Goal: Task Accomplishment & Management: Manage account settings

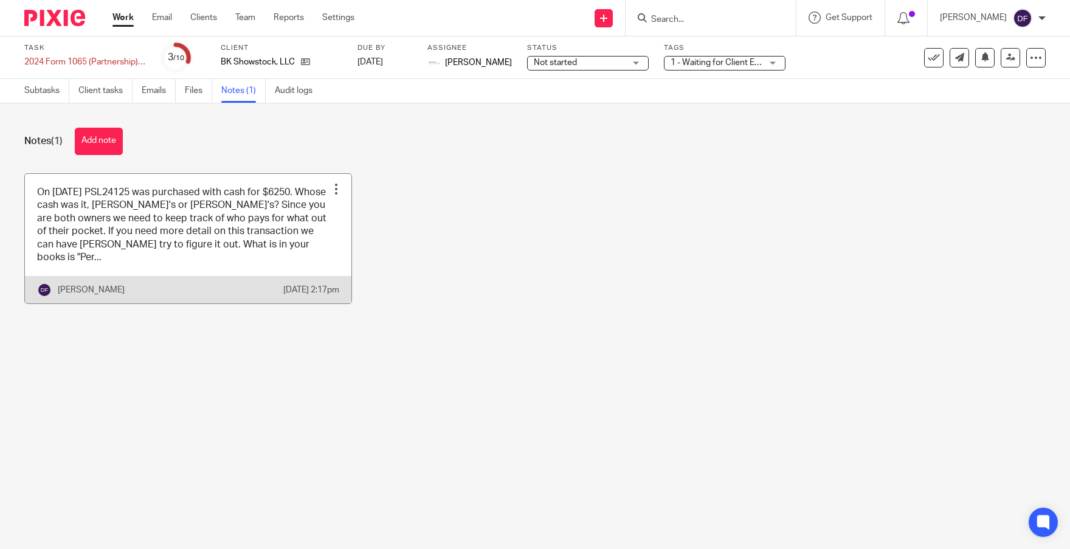
click at [162, 216] on link at bounding box center [188, 239] width 327 height 130
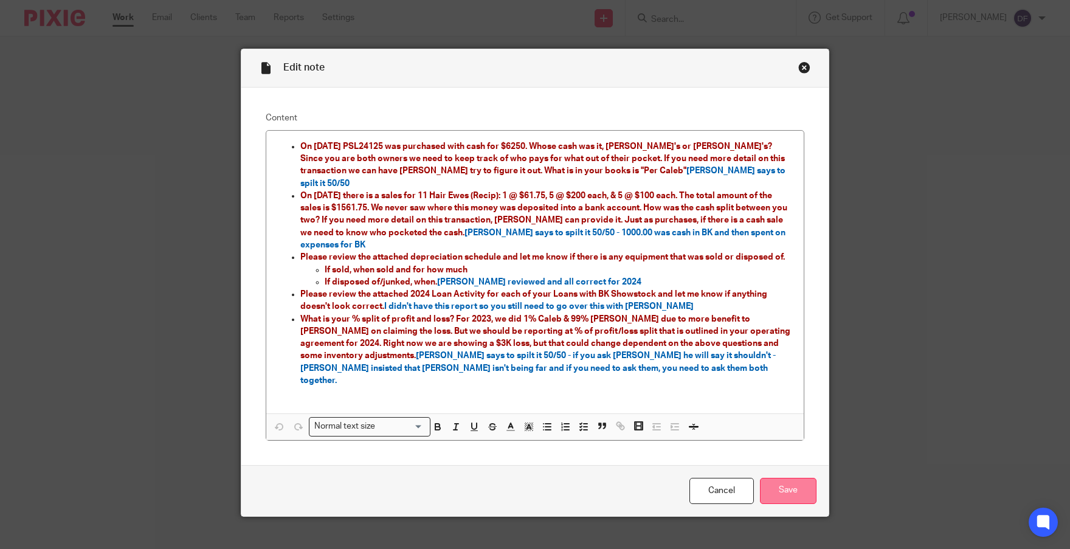
click at [797, 478] on input "Save" at bounding box center [788, 491] width 57 height 26
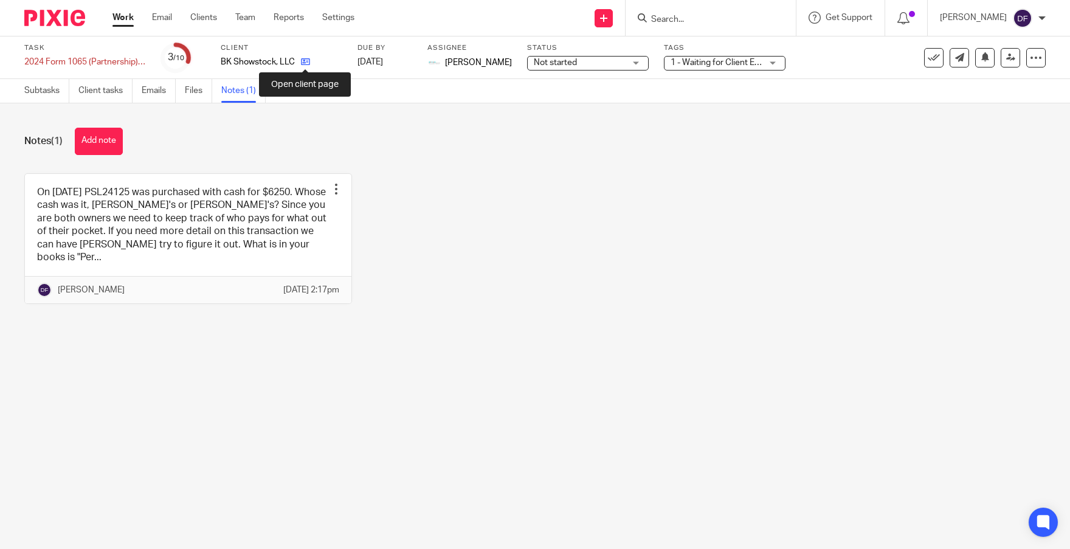
click at [302, 58] on icon at bounding box center [305, 61] width 9 height 9
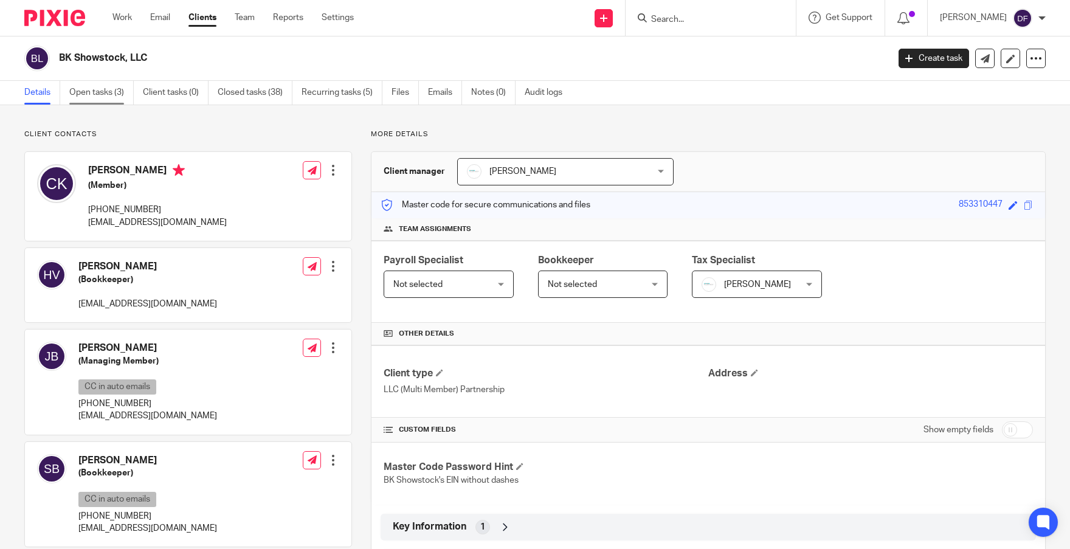
click at [106, 92] on link "Open tasks (3)" at bounding box center [101, 93] width 64 height 24
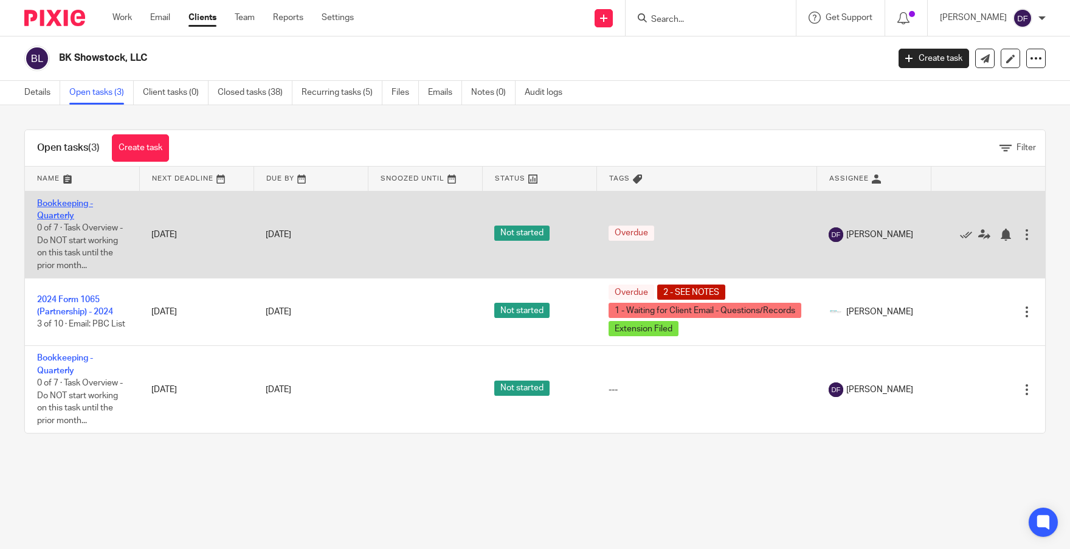
click at [63, 213] on link "Bookkeeping - Quarterly" at bounding box center [65, 209] width 56 height 21
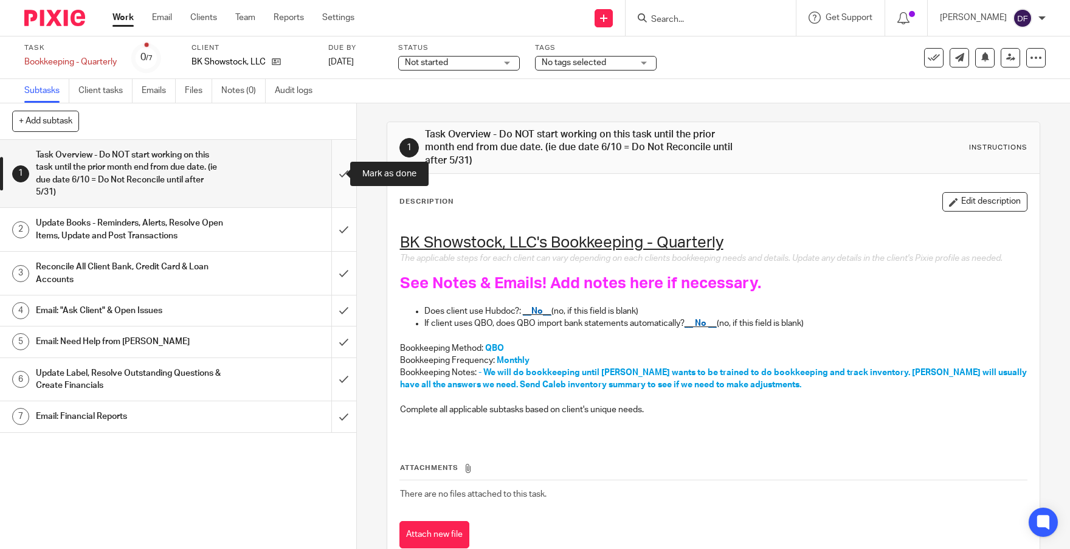
click at [328, 176] on input "submit" at bounding box center [178, 174] width 356 height 68
drag, startPoint x: 330, startPoint y: 227, endPoint x: 338, endPoint y: 265, distance: 37.9
click at [330, 228] on input "submit" at bounding box center [178, 229] width 356 height 43
click at [338, 271] on input "submit" at bounding box center [178, 273] width 356 height 43
click at [340, 311] on input "submit" at bounding box center [178, 311] width 356 height 30
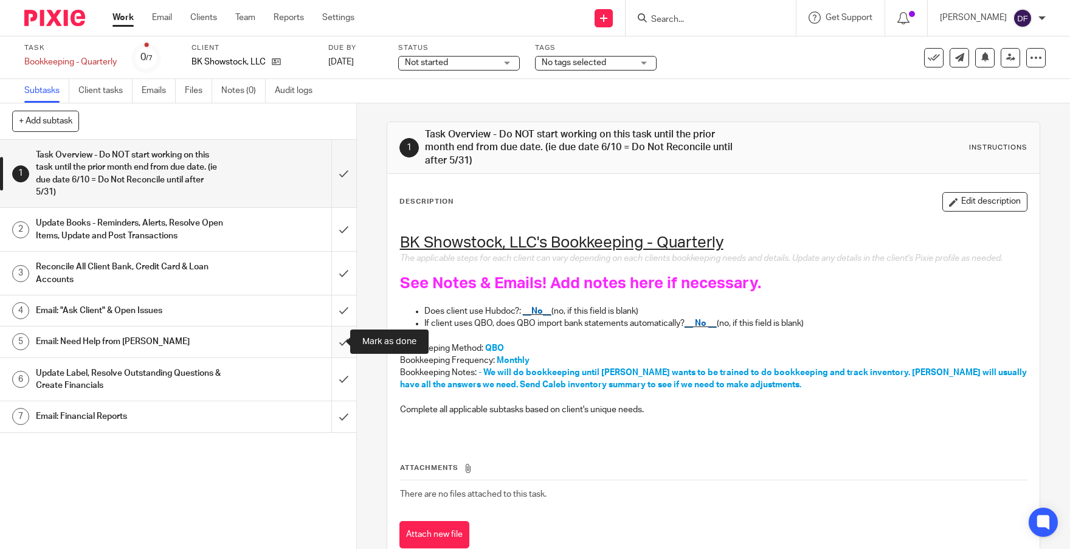
click at [336, 337] on input "submit" at bounding box center [178, 342] width 356 height 30
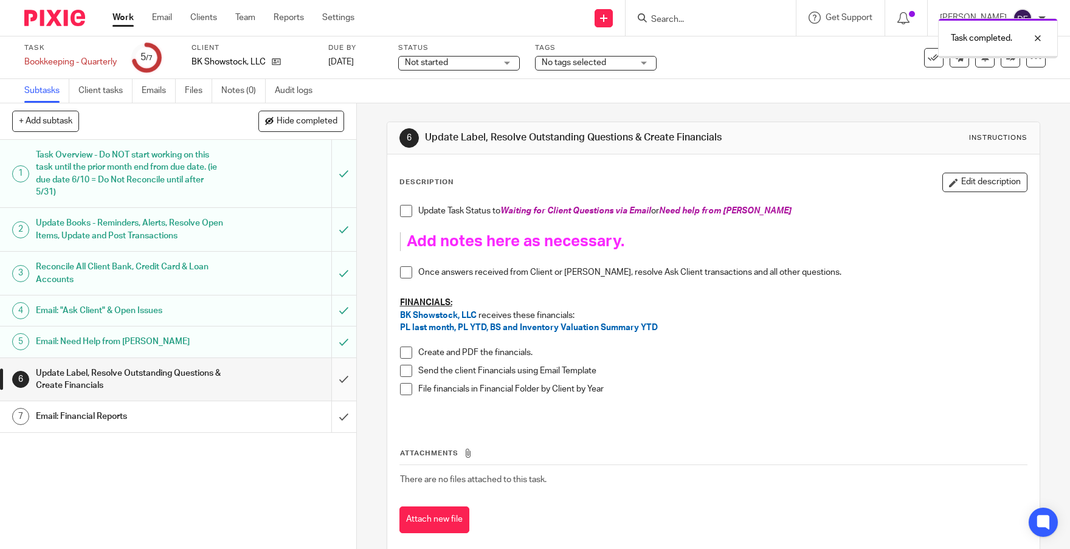
click at [336, 376] on input "submit" at bounding box center [178, 379] width 356 height 43
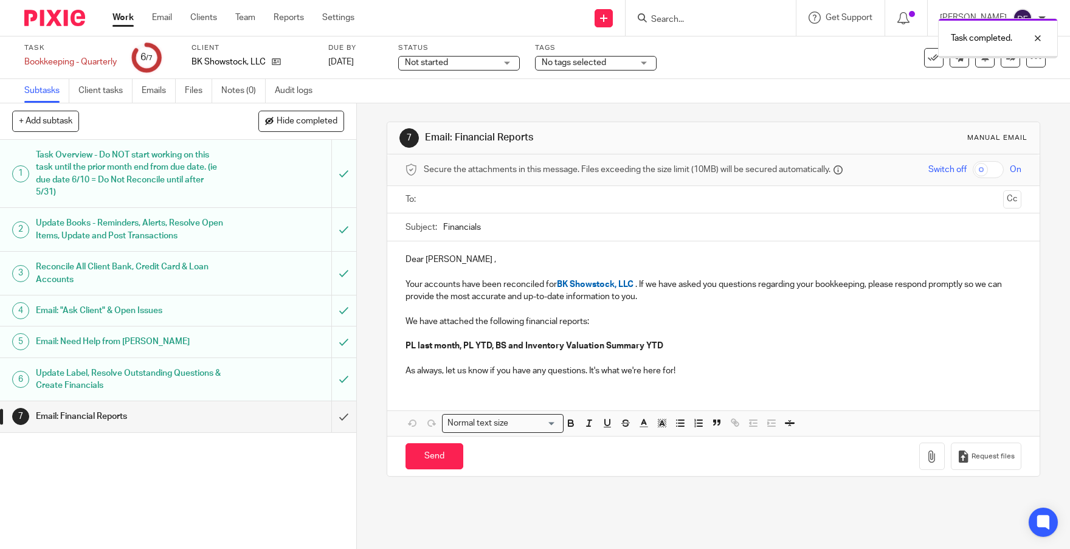
click at [439, 201] on input "text" at bounding box center [713, 200] width 571 height 14
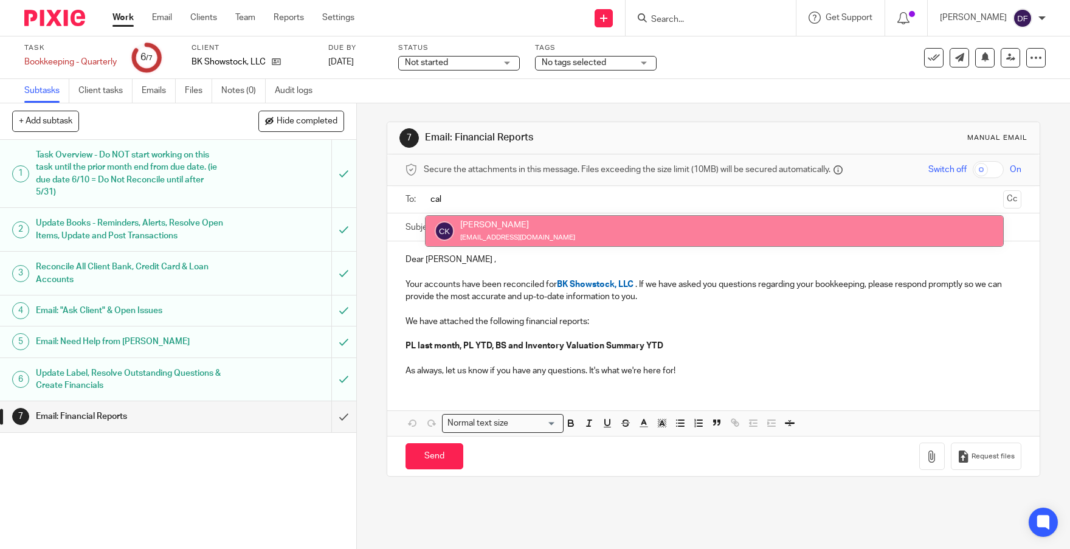
type input "cal"
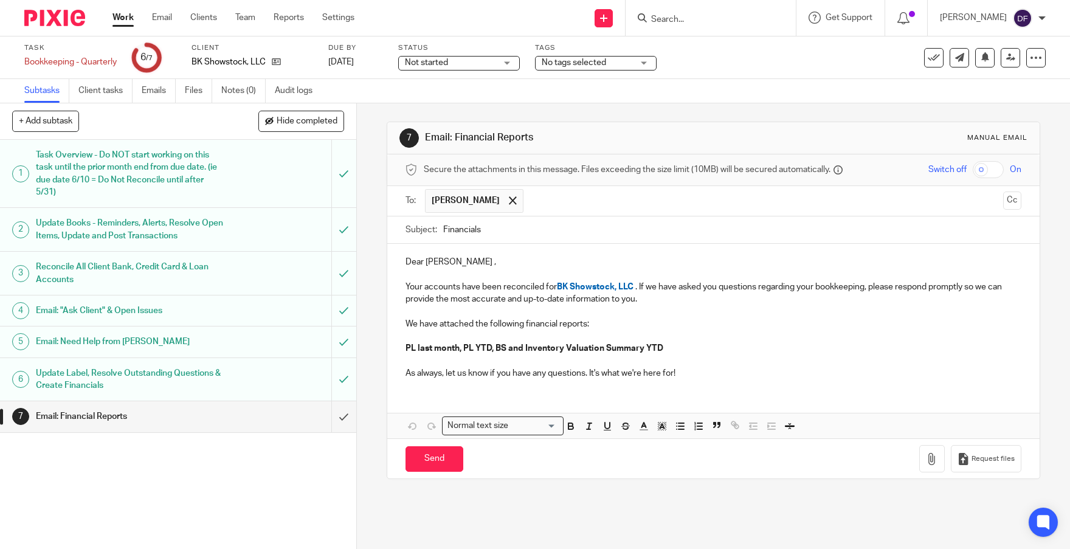
click at [698, 370] on p "As always, let us know if you have any questions. It's what we're here for!" at bounding box center [714, 373] width 617 height 12
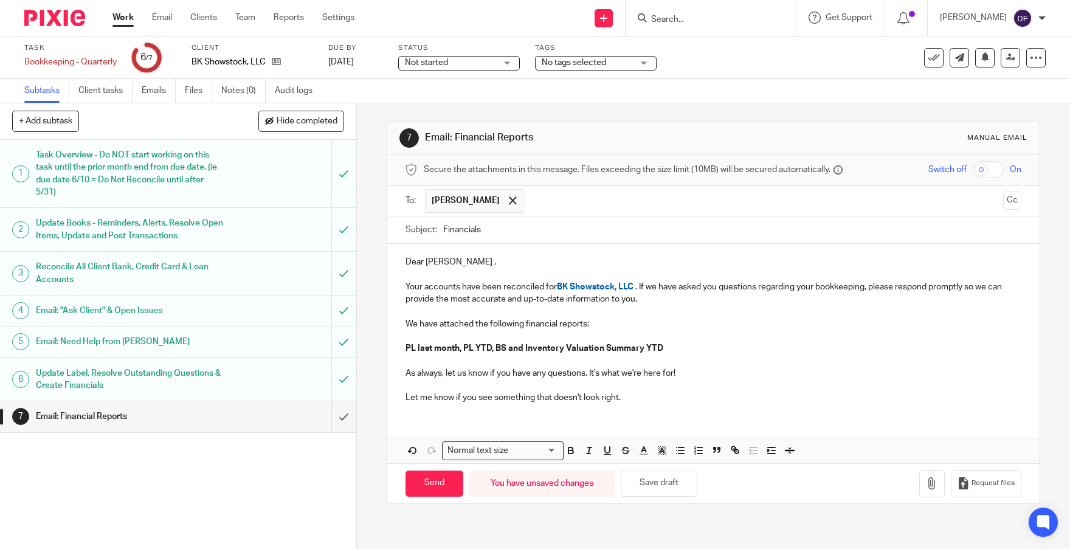
drag, startPoint x: 625, startPoint y: 400, endPoint x: 350, endPoint y: 402, distance: 274.9
click at [350, 402] on div "+ Add subtask Hide completed Cancel + Add 1 Task Overview - Do NOT start workin…" at bounding box center [535, 326] width 1070 height 446
click at [661, 452] on line "button" at bounding box center [662, 452] width 3 height 0
click at [670, 471] on li "color:#FCDC00" at bounding box center [672, 466] width 9 height 9
click at [667, 382] on p at bounding box center [714, 386] width 617 height 12
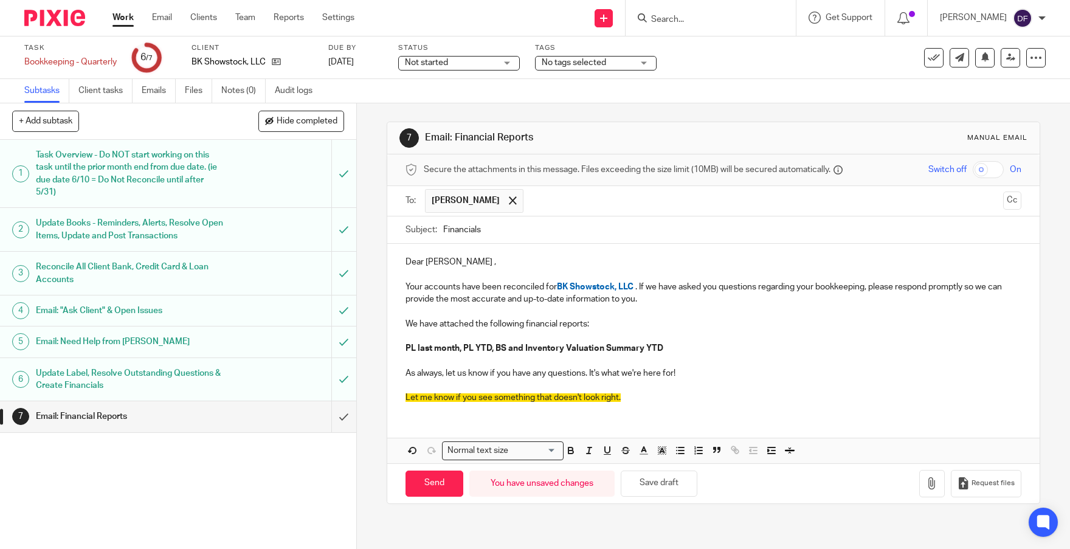
click at [654, 395] on p "Let me know if you see something that doesn't look right." at bounding box center [714, 398] width 617 height 12
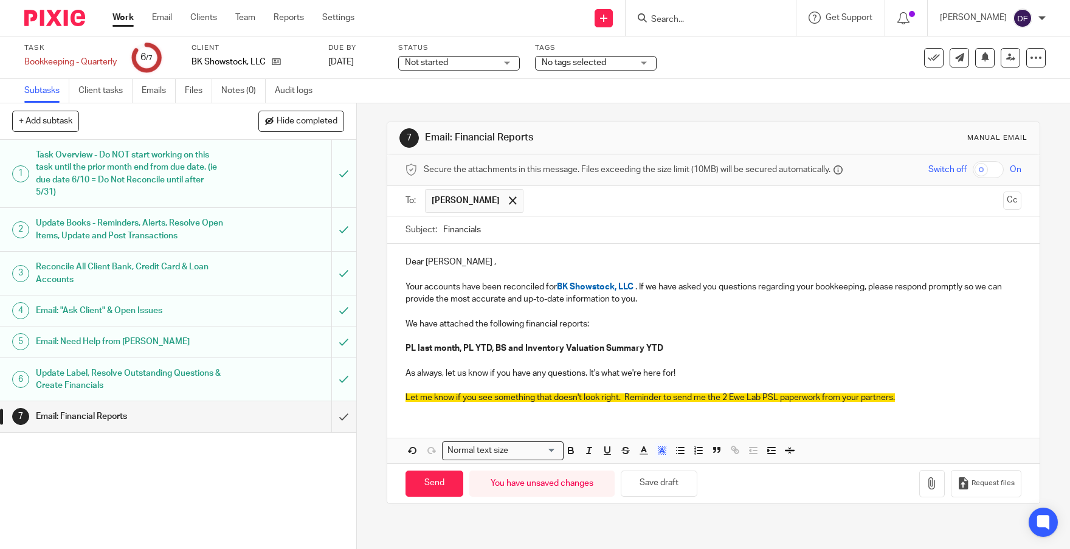
drag, startPoint x: 650, startPoint y: 480, endPoint x: 740, endPoint y: 479, distance: 90.0
click at [654, 479] on button "Save draft" at bounding box center [659, 484] width 77 height 26
click at [920, 480] on button "button" at bounding box center [933, 483] width 26 height 27
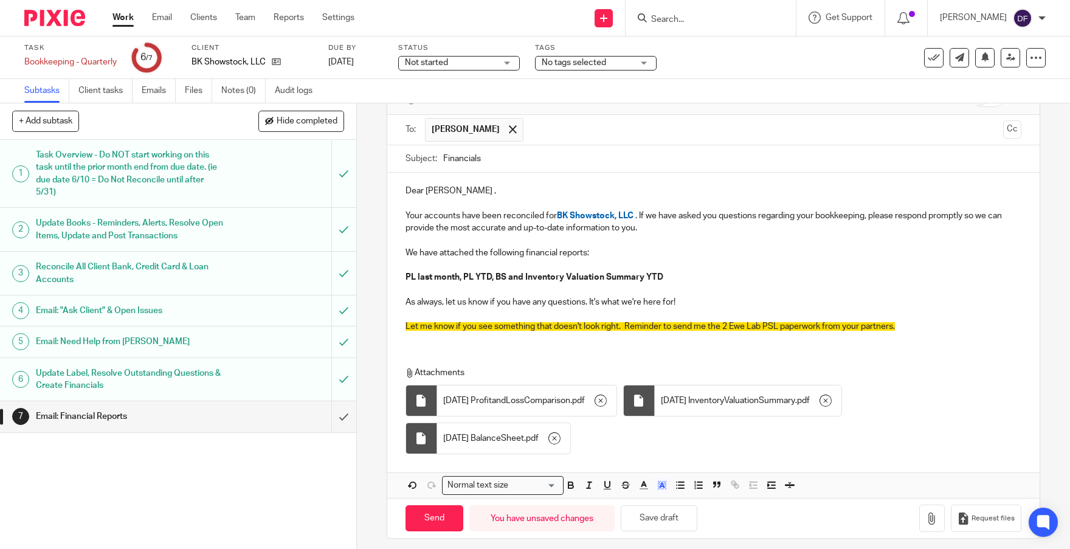
scroll to position [79, 0]
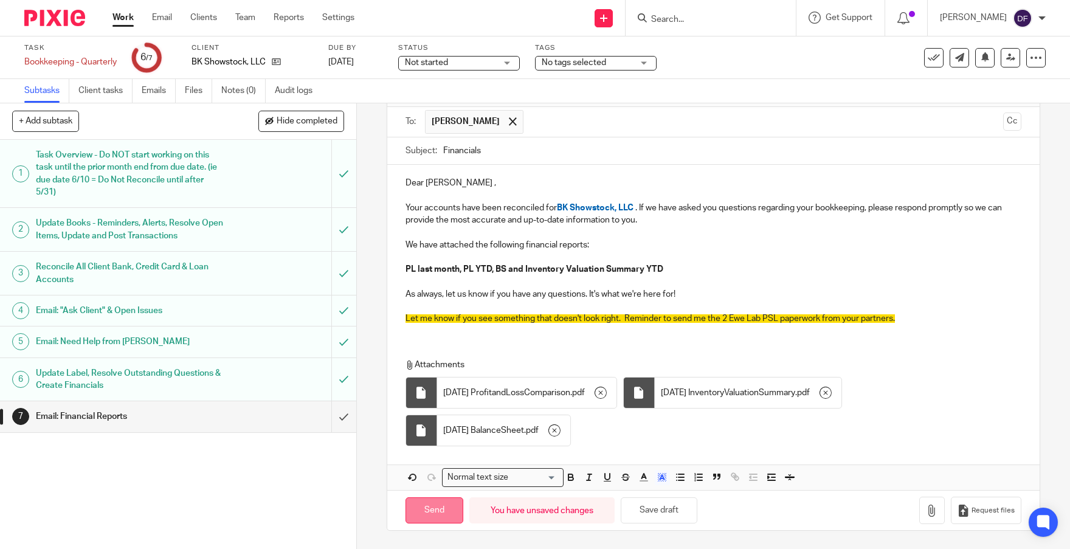
click at [430, 512] on input "Send" at bounding box center [435, 511] width 58 height 26
type input "Sent"
click at [125, 17] on link "Work" at bounding box center [123, 18] width 21 height 12
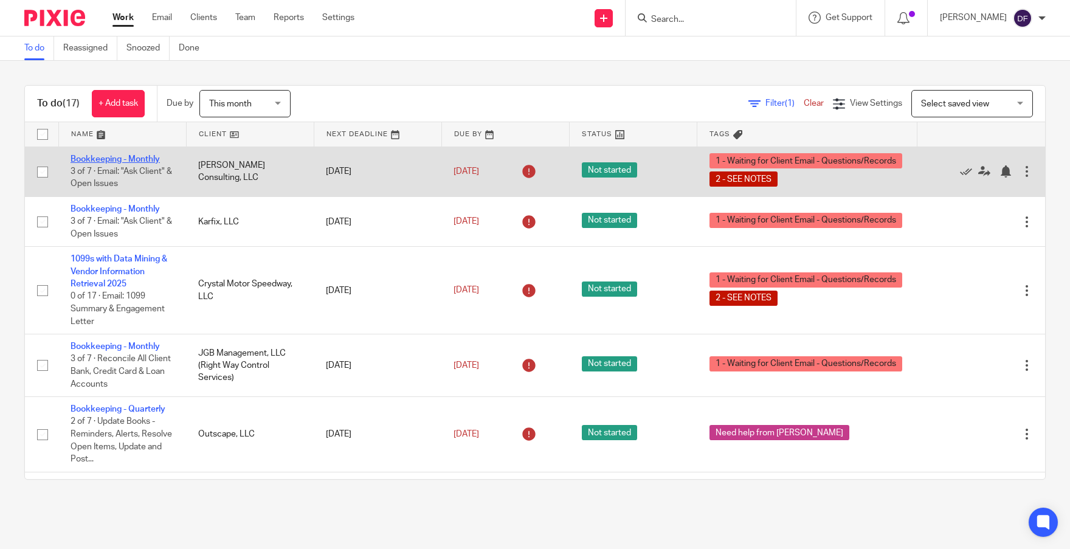
click at [105, 159] on link "Bookkeeping - Monthly" at bounding box center [115, 159] width 89 height 9
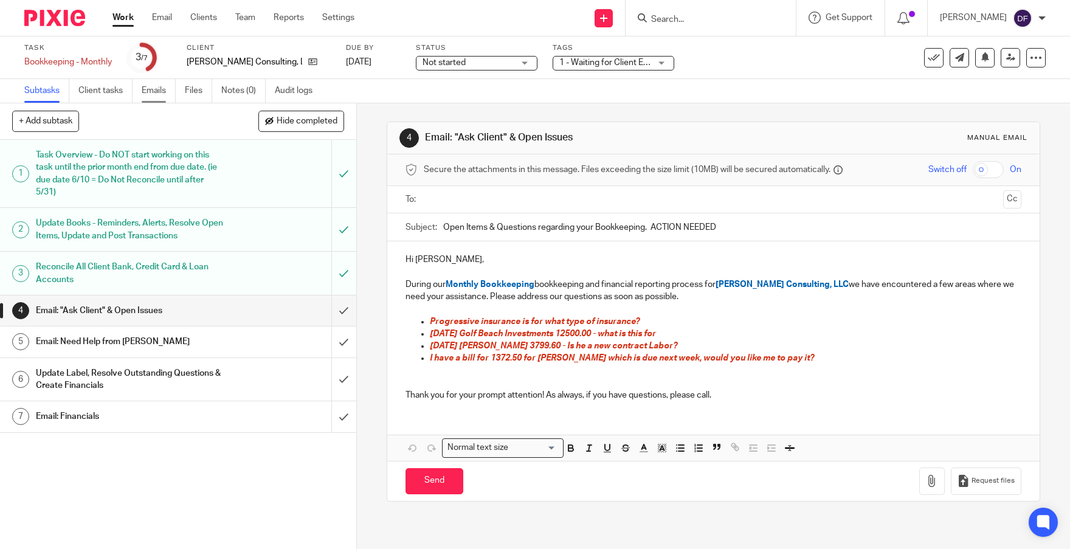
click at [164, 94] on link "Emails" at bounding box center [159, 91] width 34 height 24
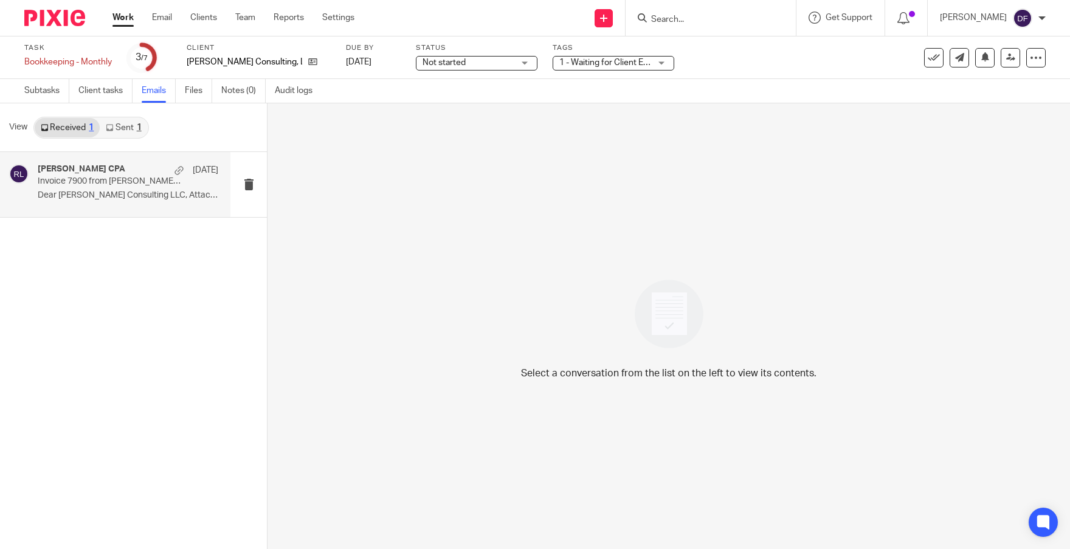
click at [128, 197] on p "Dear [PERSON_NAME] Consulting LLC, Attached is your..." at bounding box center [128, 195] width 181 height 10
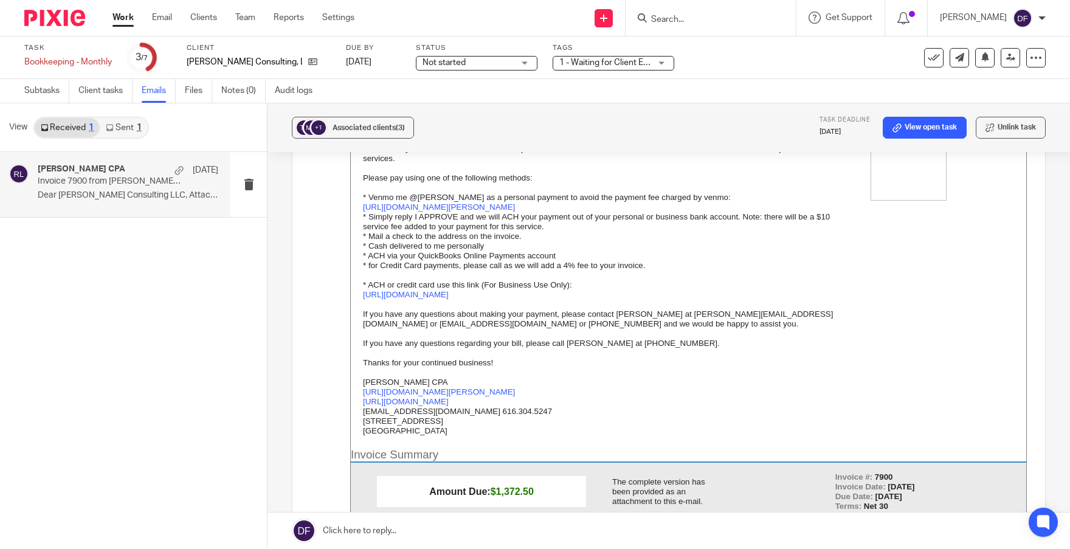
scroll to position [182, 0]
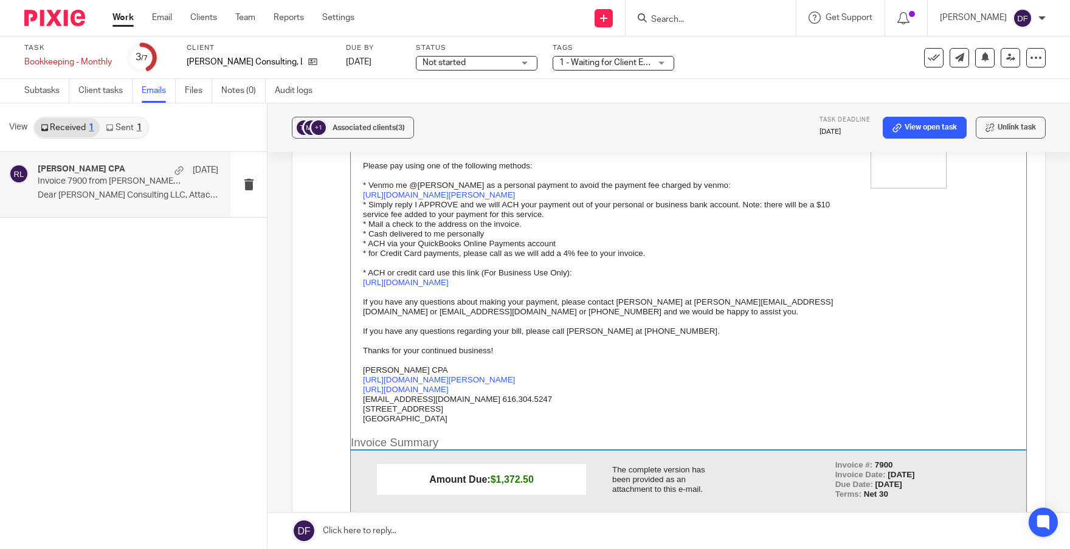
click at [131, 123] on link "Sent 1" at bounding box center [123, 127] width 47 height 19
click at [120, 183] on p "Open Items & Questions regarding your Bookkeeping. ACTION NEEDED" at bounding box center [110, 181] width 145 height 10
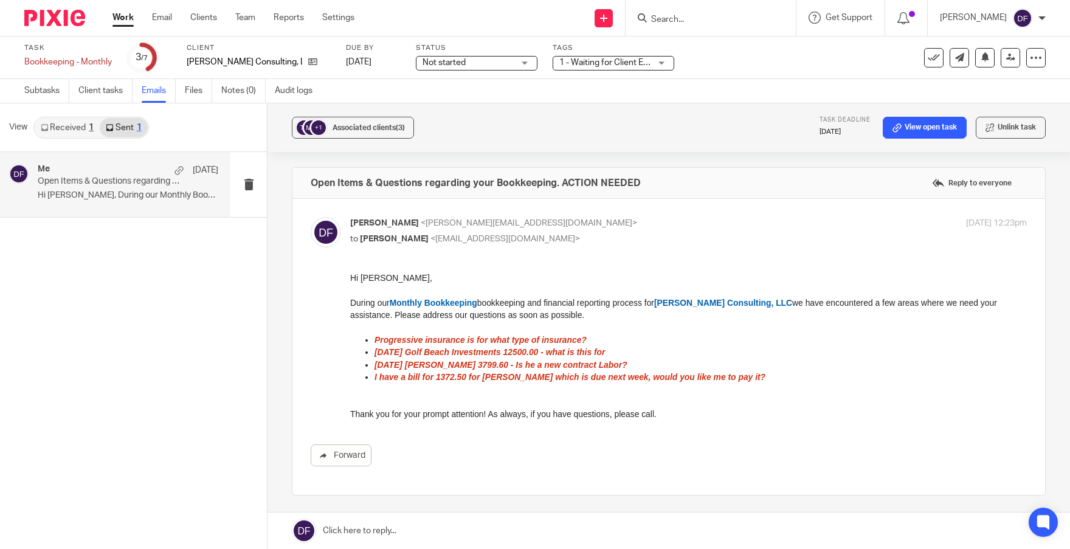
scroll to position [0, 0]
click at [470, 533] on link at bounding box center [669, 531] width 803 height 36
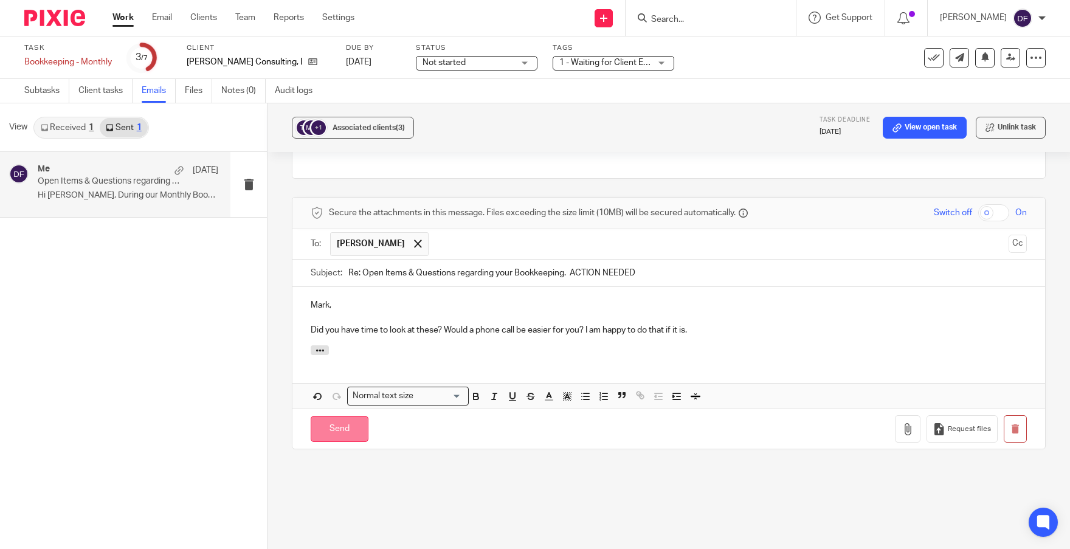
click at [322, 433] on input "Send" at bounding box center [340, 429] width 58 height 26
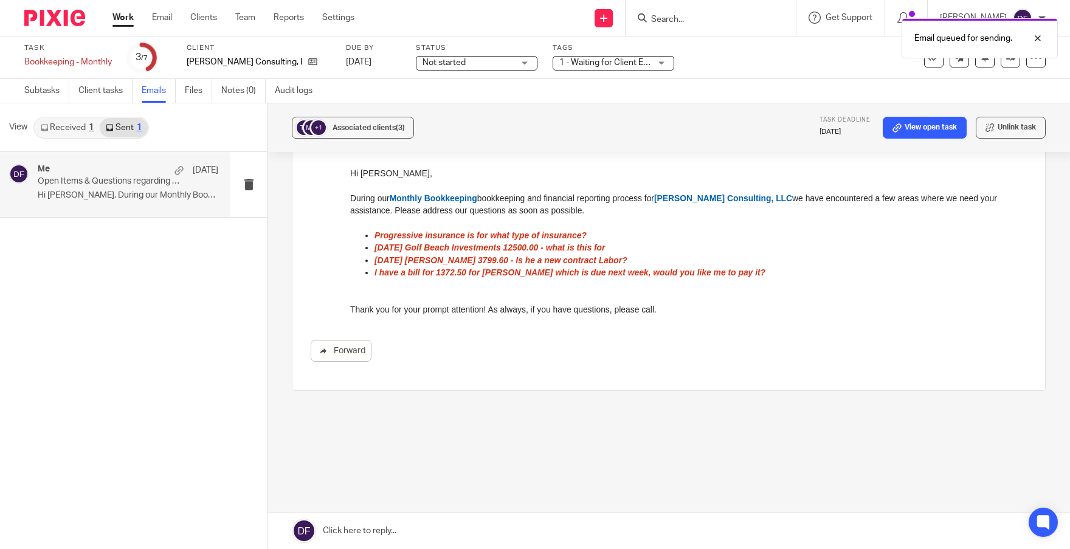
scroll to position [105, 0]
click at [588, 63] on span "1 - Waiting for Client Email - Questions/Records + 1" at bounding box center [657, 62] width 194 height 9
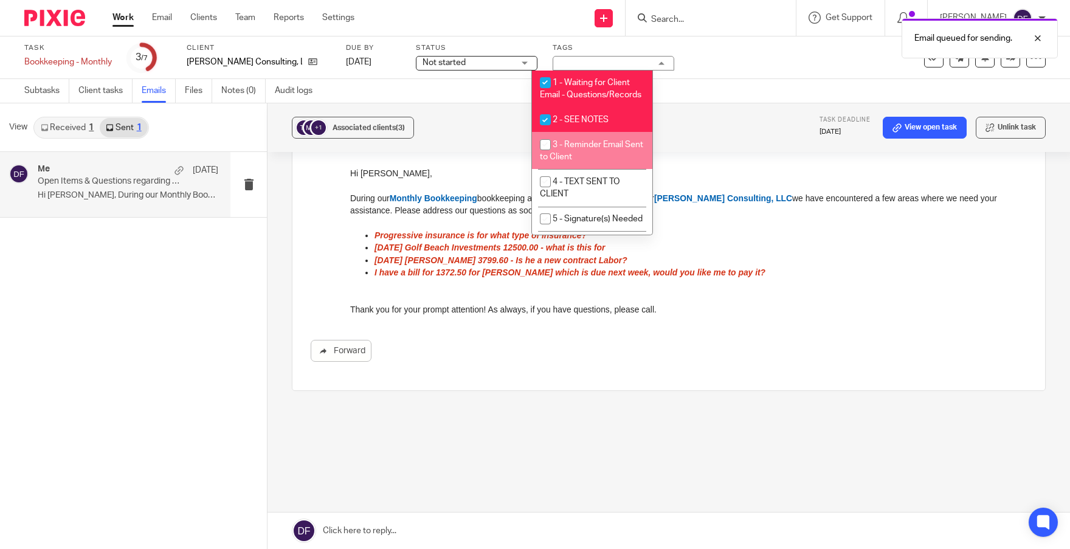
click at [575, 160] on span "3 - Reminder Email Sent to Client" at bounding box center [591, 150] width 103 height 21
checkbox input "true"
click at [123, 12] on link "Work" at bounding box center [123, 18] width 21 height 12
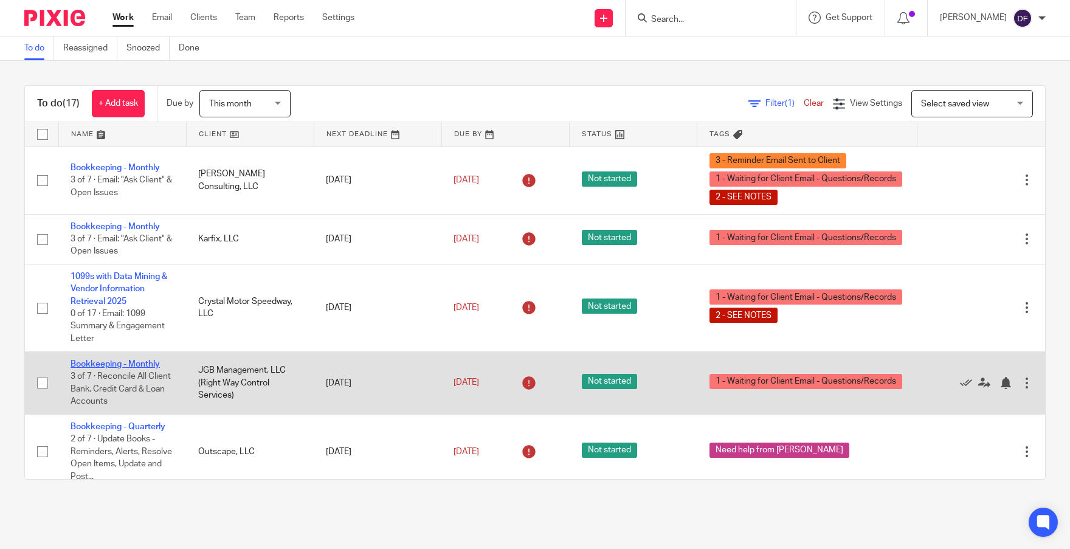
scroll to position [61, 0]
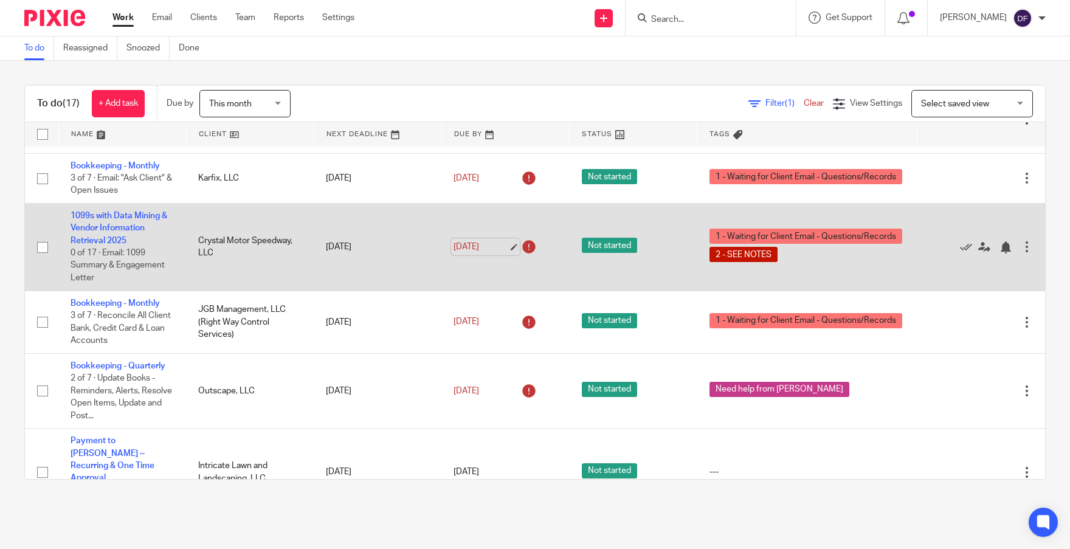
click at [477, 245] on link "[DATE]" at bounding box center [481, 247] width 55 height 13
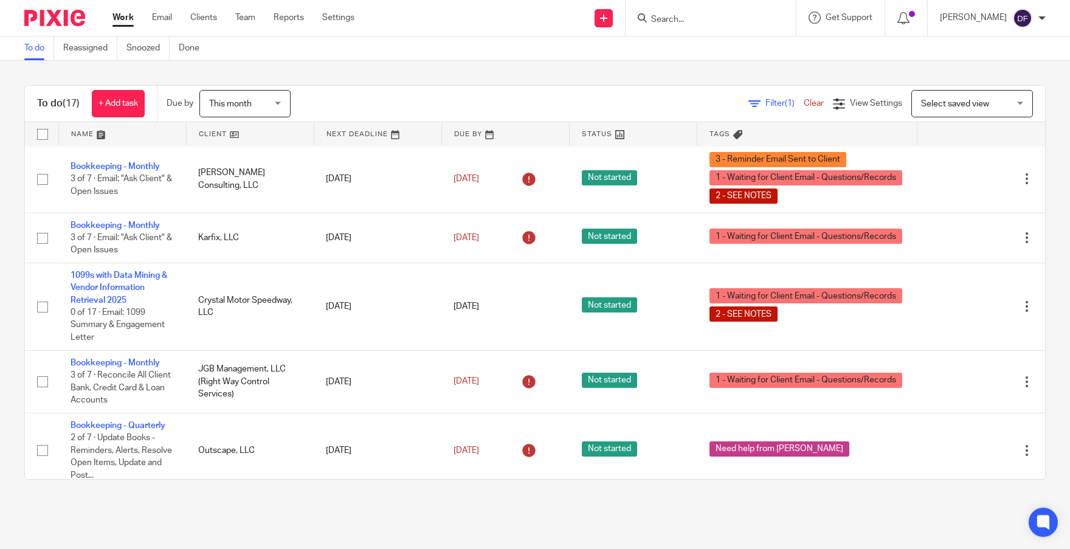
scroll to position [0, 0]
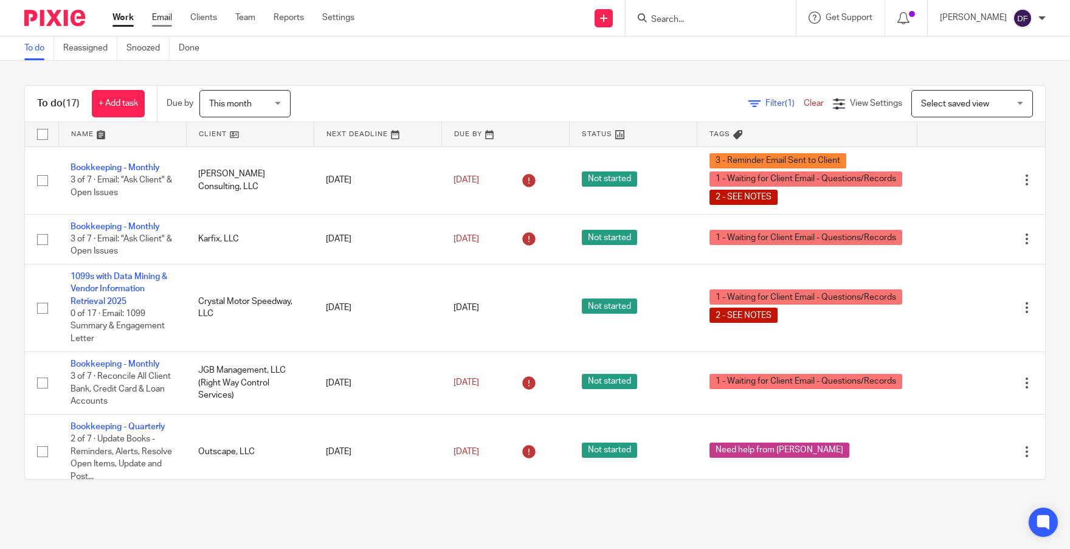
click at [161, 19] on link "Email" at bounding box center [162, 18] width 20 height 12
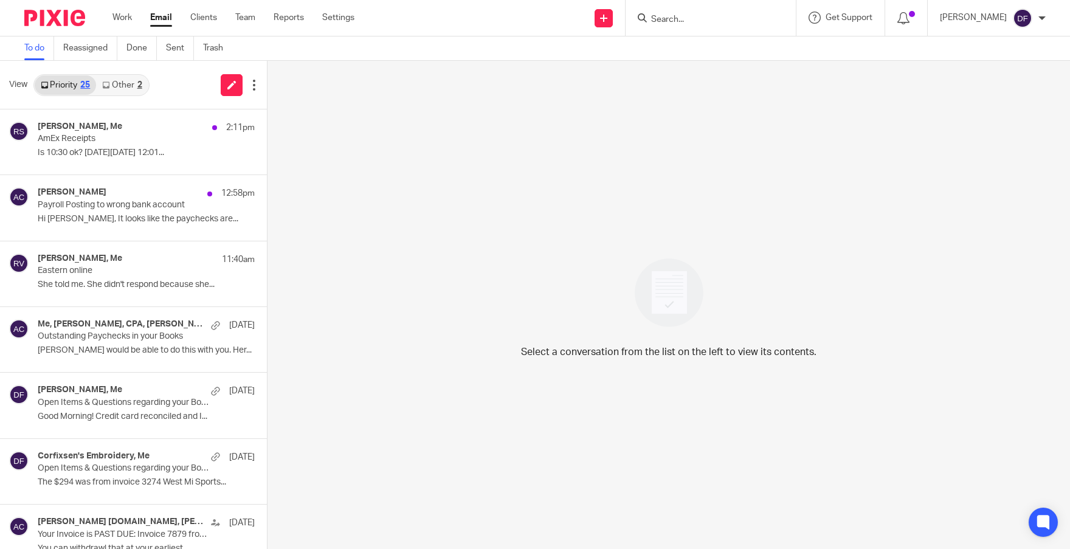
click at [126, 80] on link "Other 2" at bounding box center [122, 84] width 52 height 19
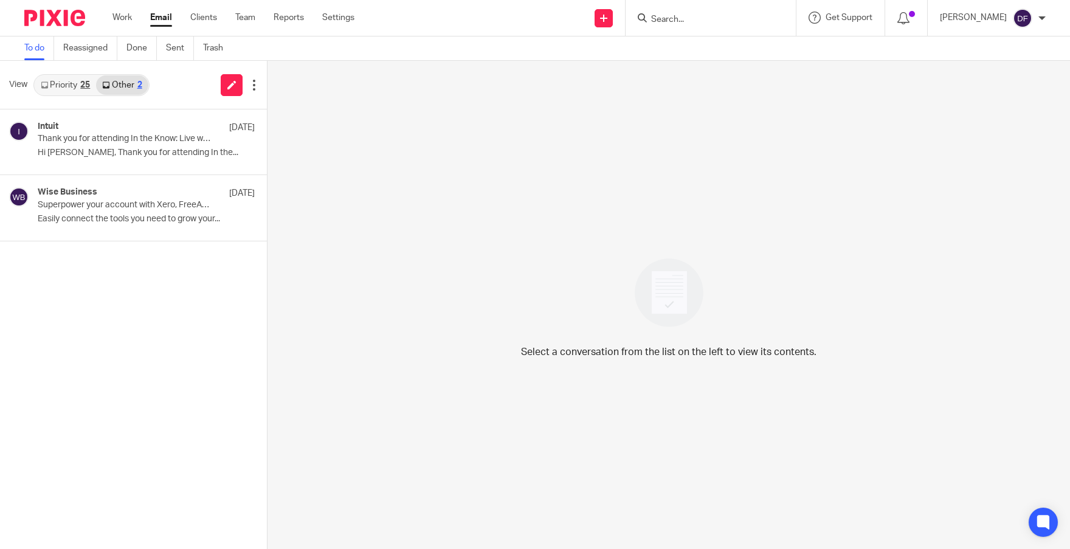
click at [69, 88] on link "Priority 25" at bounding box center [65, 84] width 61 height 19
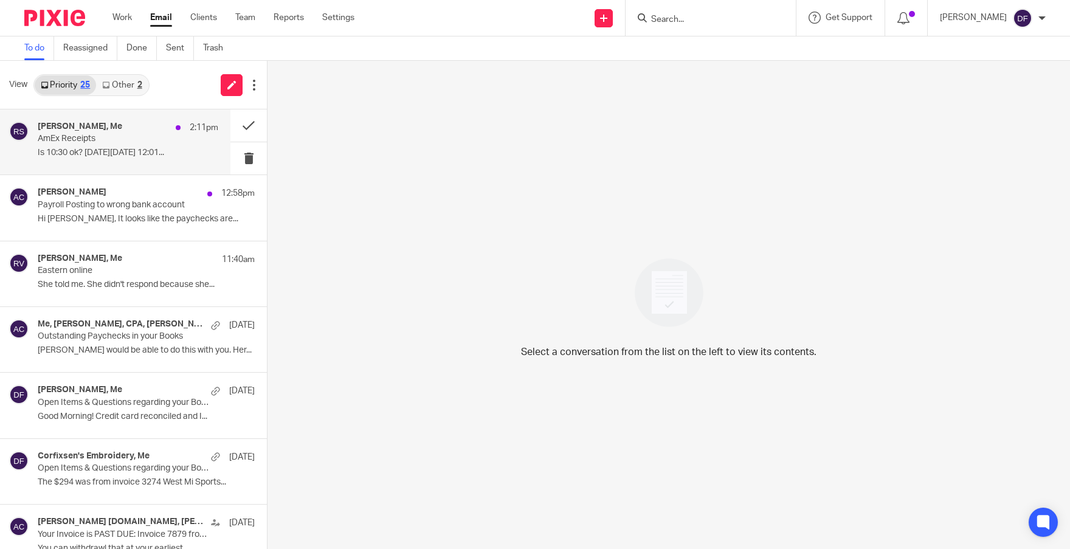
click at [102, 133] on div "Rachel Stern, Me 2:11pm" at bounding box center [128, 128] width 181 height 12
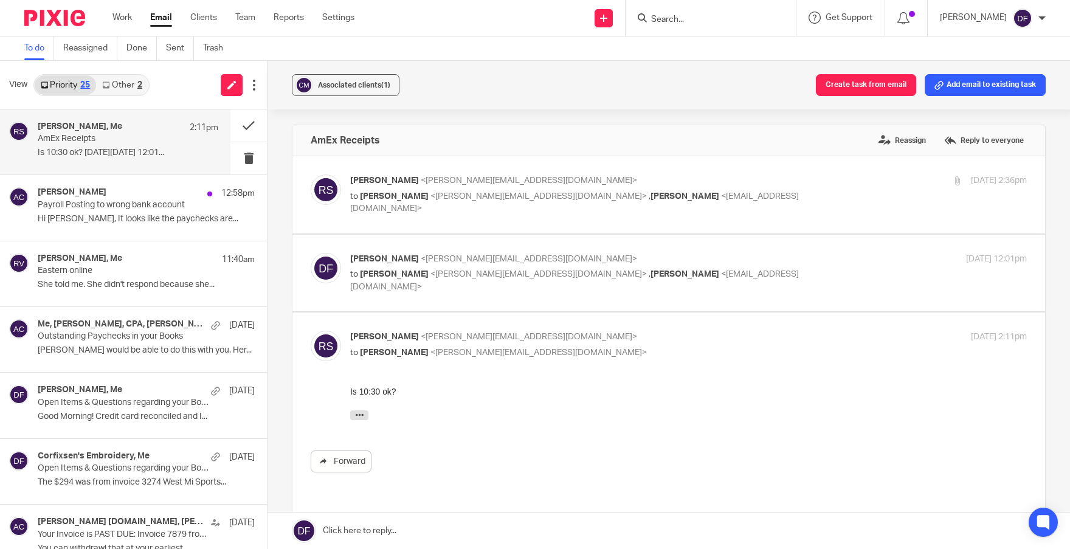
click at [585, 524] on link at bounding box center [669, 531] width 803 height 36
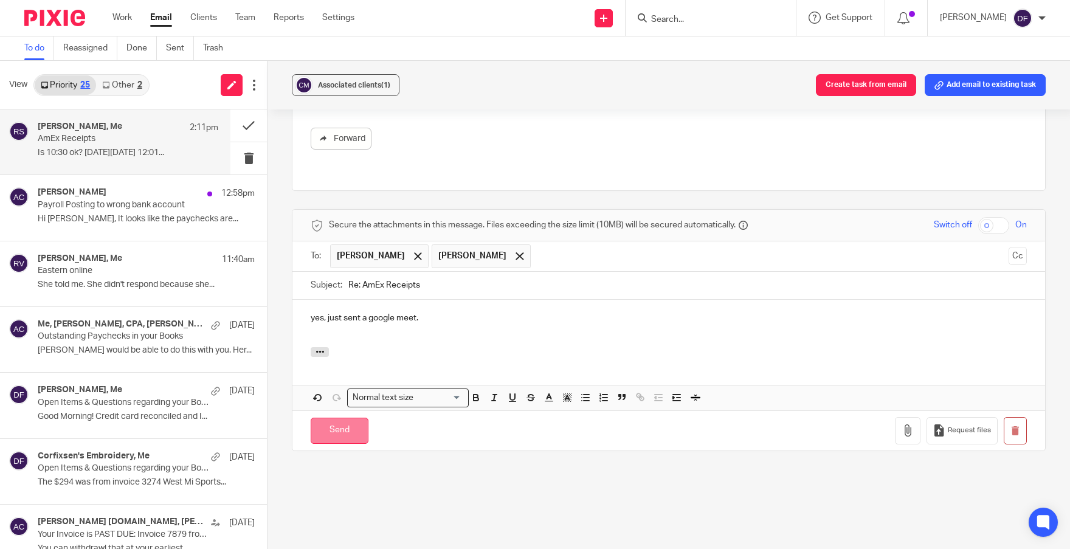
click at [341, 418] on input "Send" at bounding box center [340, 431] width 58 height 26
click at [141, 217] on p "Hi Melissa, It looks like the paychecks are..." at bounding box center [128, 219] width 181 height 10
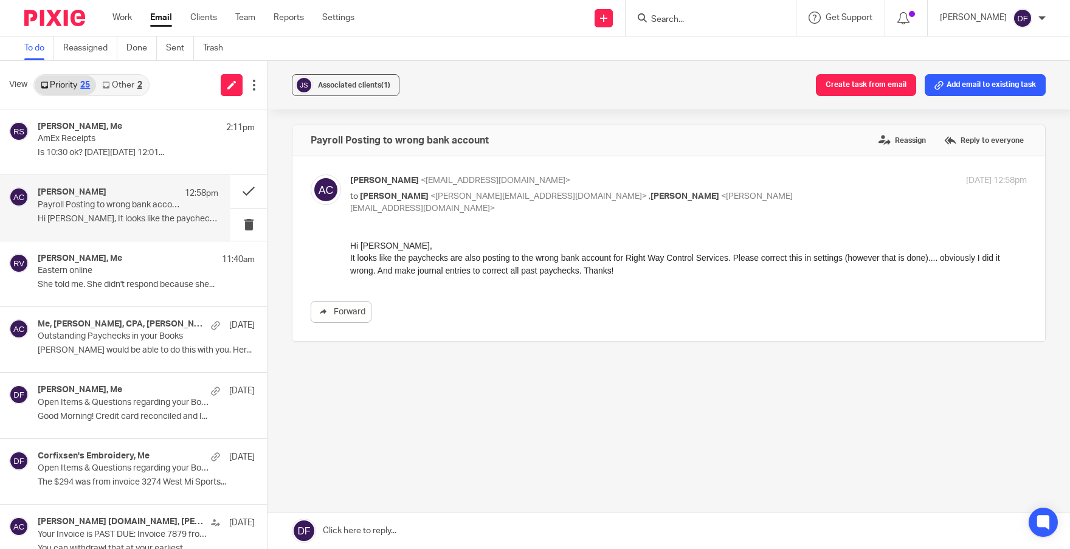
click at [133, 84] on link "Other 2" at bounding box center [122, 84] width 52 height 19
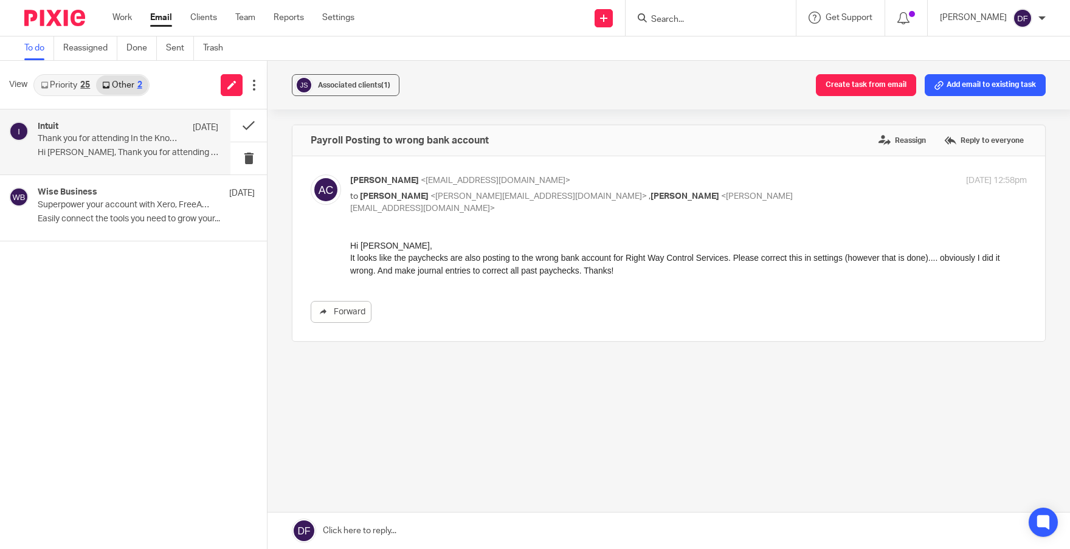
click at [114, 144] on p "Thank you for attending In the Know: Live webinar" at bounding box center [110, 139] width 145 height 10
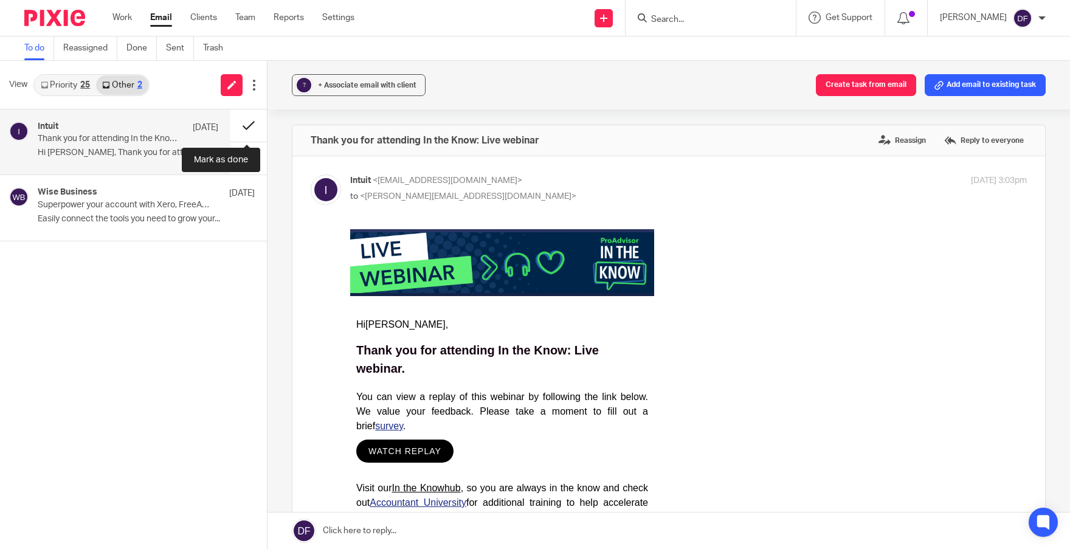
click at [247, 123] on button at bounding box center [249, 125] width 36 height 32
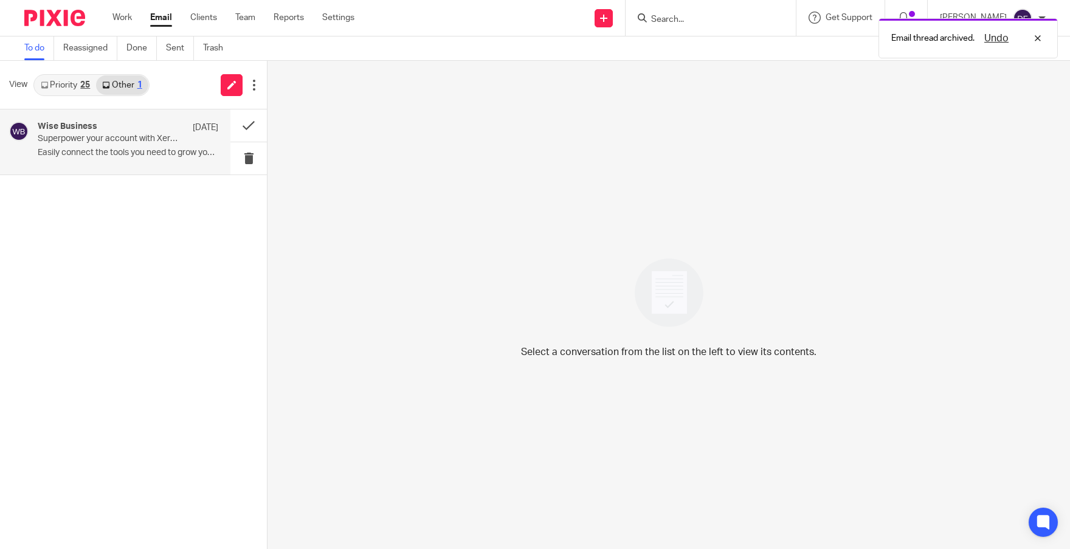
click at [128, 133] on div "Wise Business Aug 22" at bounding box center [128, 128] width 181 height 12
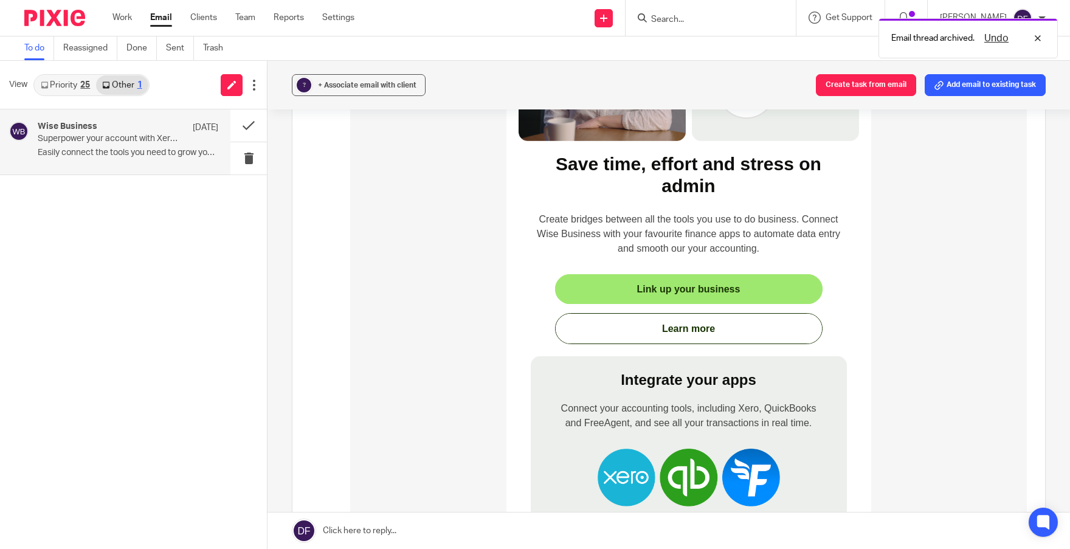
scroll to position [547, 0]
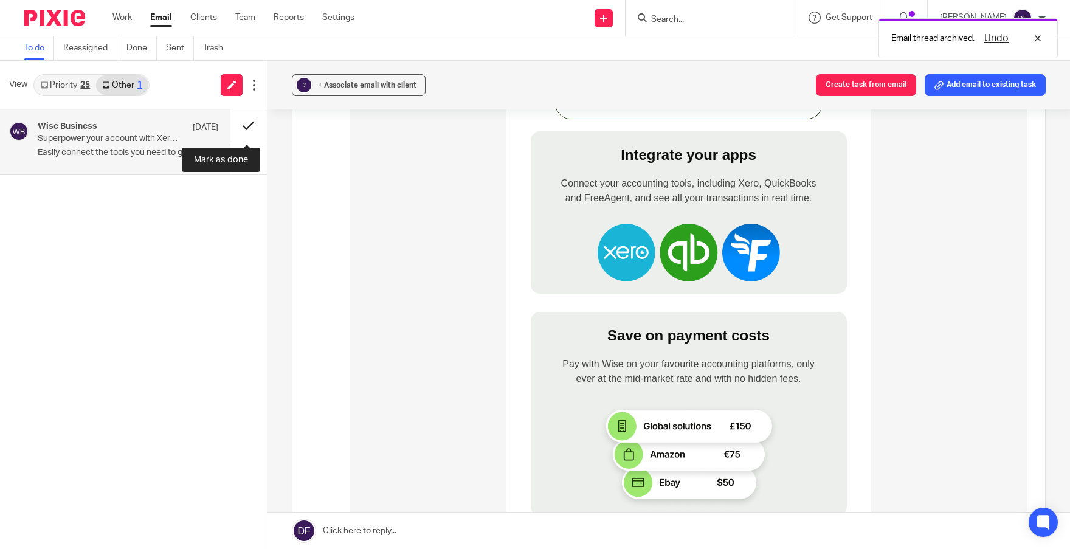
click at [255, 125] on button at bounding box center [249, 125] width 36 height 32
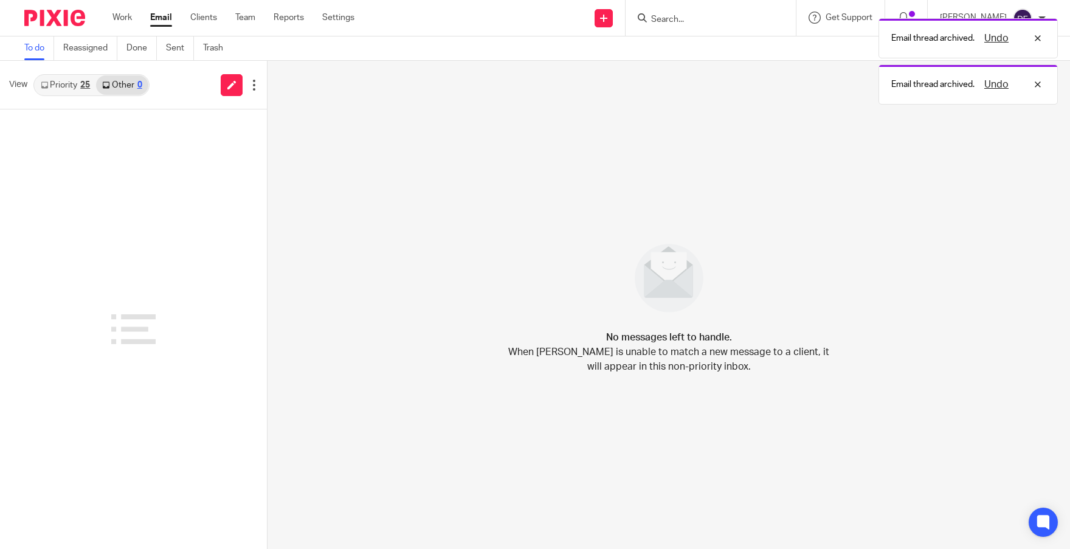
click at [67, 89] on link "Priority 25" at bounding box center [65, 84] width 61 height 19
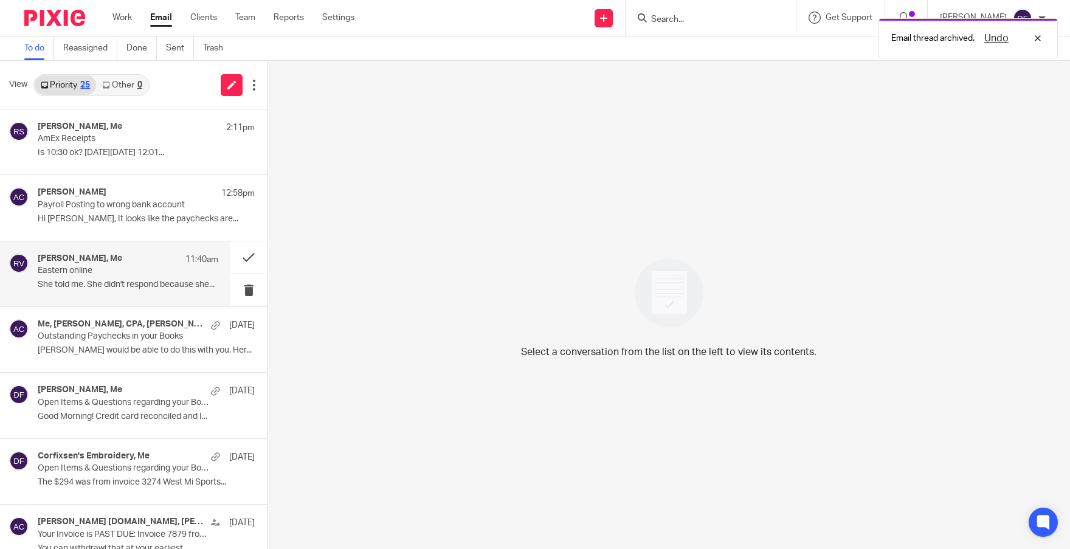
click at [63, 269] on p "Eastern online" at bounding box center [110, 271] width 145 height 10
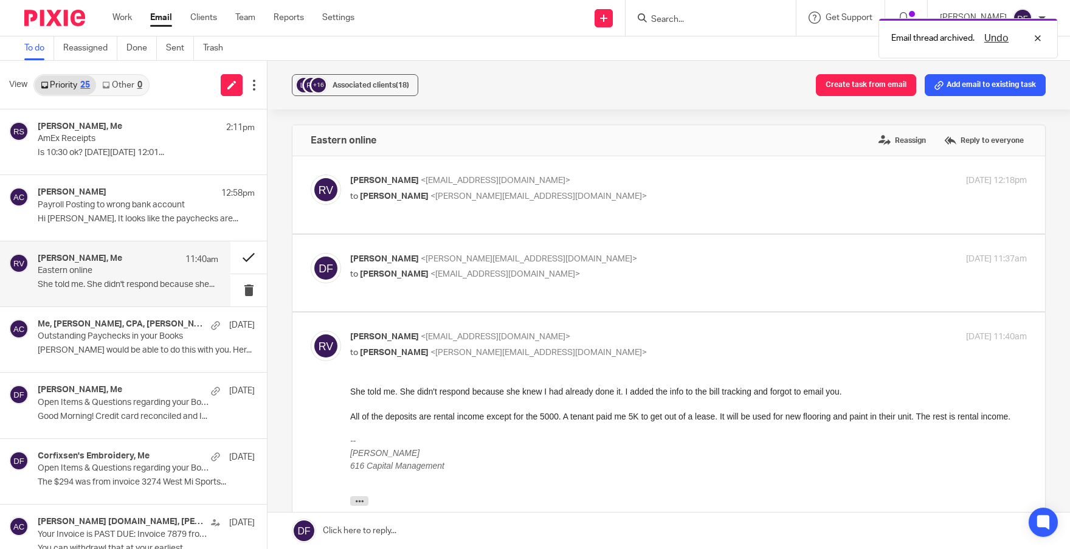
scroll to position [0, 0]
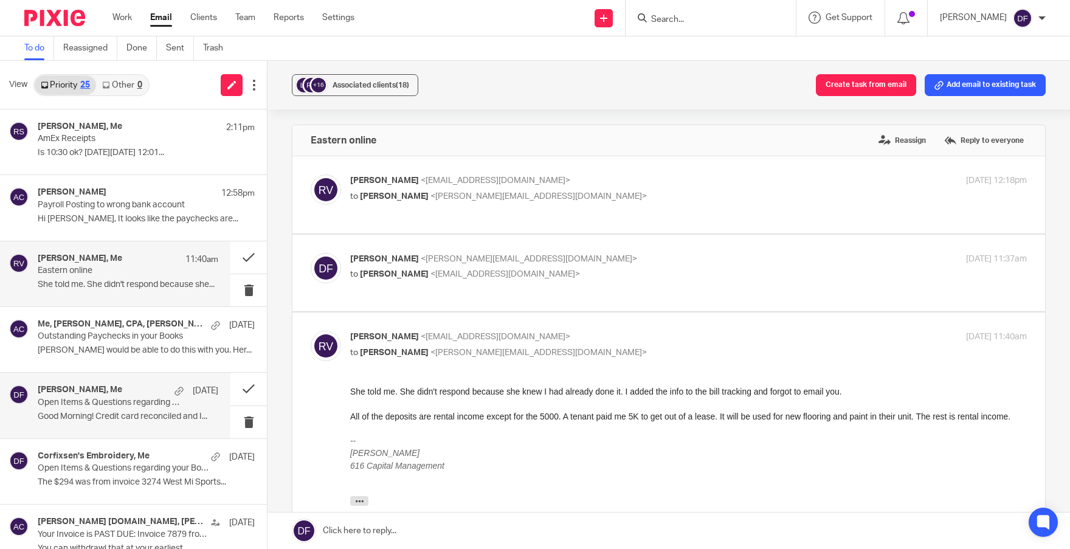
click at [92, 420] on p "Good Morning! Credit card reconciled and I..." at bounding box center [128, 417] width 181 height 10
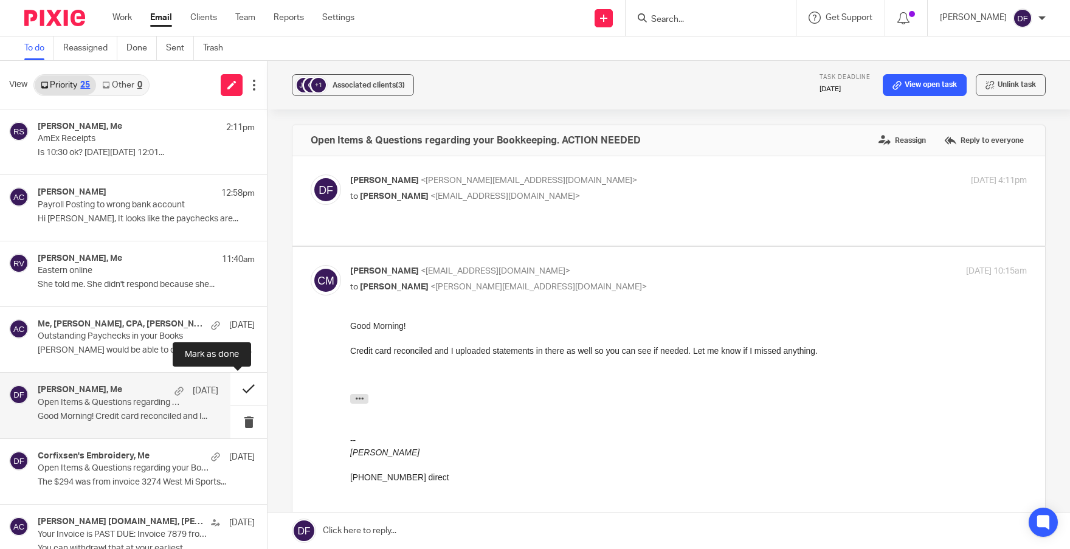
click at [241, 385] on button at bounding box center [249, 389] width 36 height 32
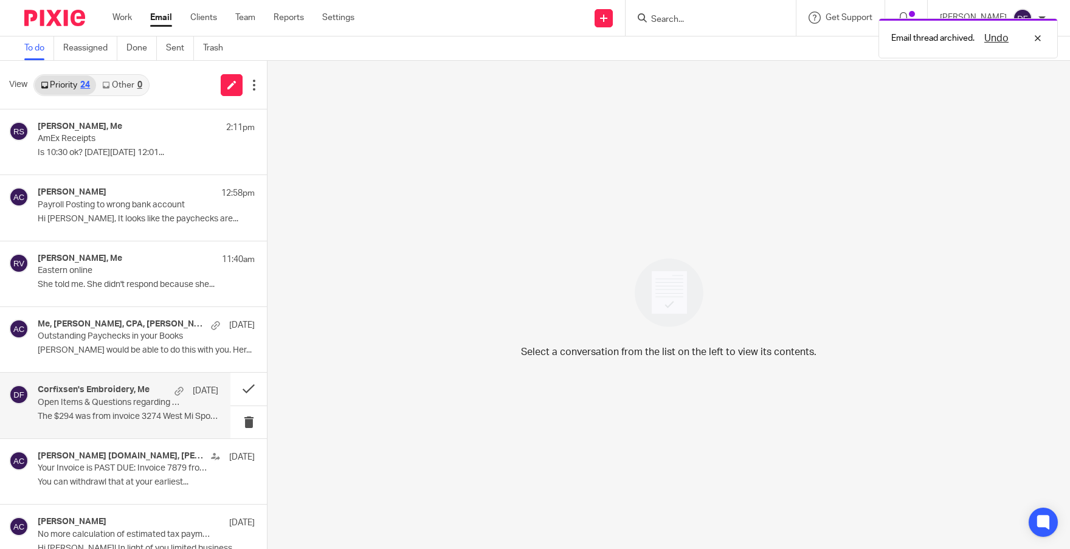
scroll to position [61, 0]
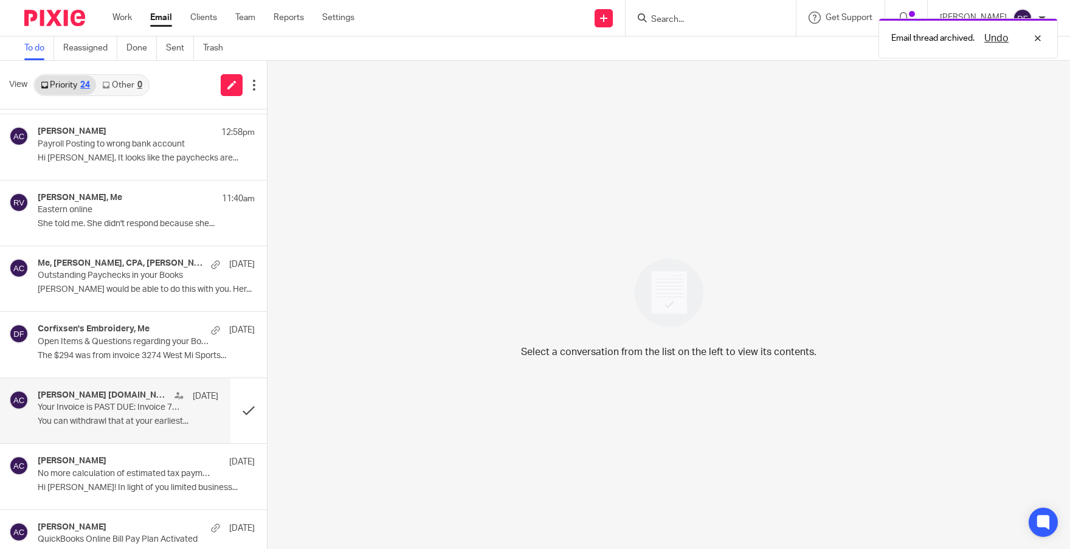
click at [79, 406] on p "Your Invoice is PAST DUE: Invoice 7879 from Amy L Corfixsen CPA" at bounding box center [110, 408] width 145 height 10
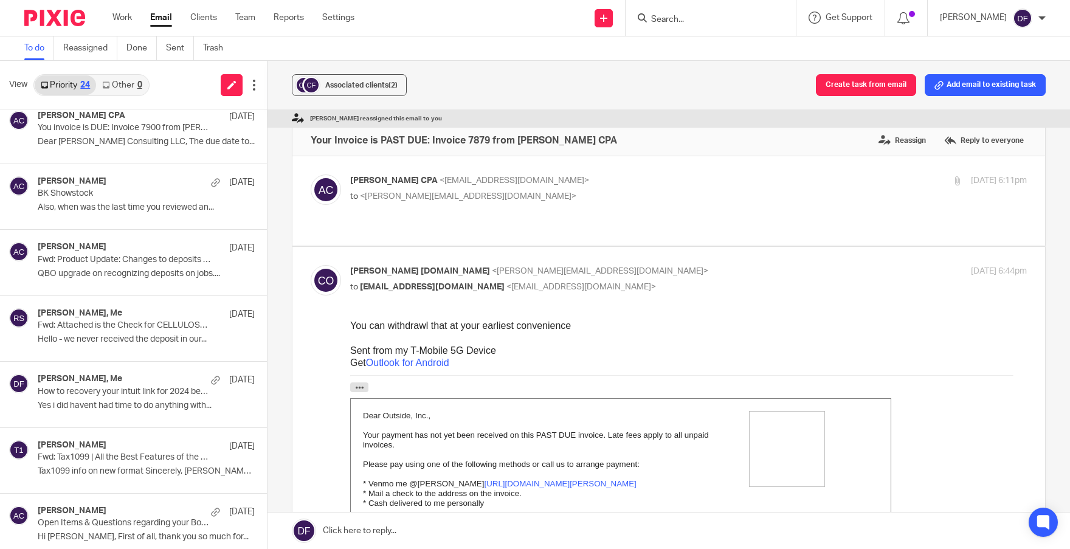
scroll to position [1076, 0]
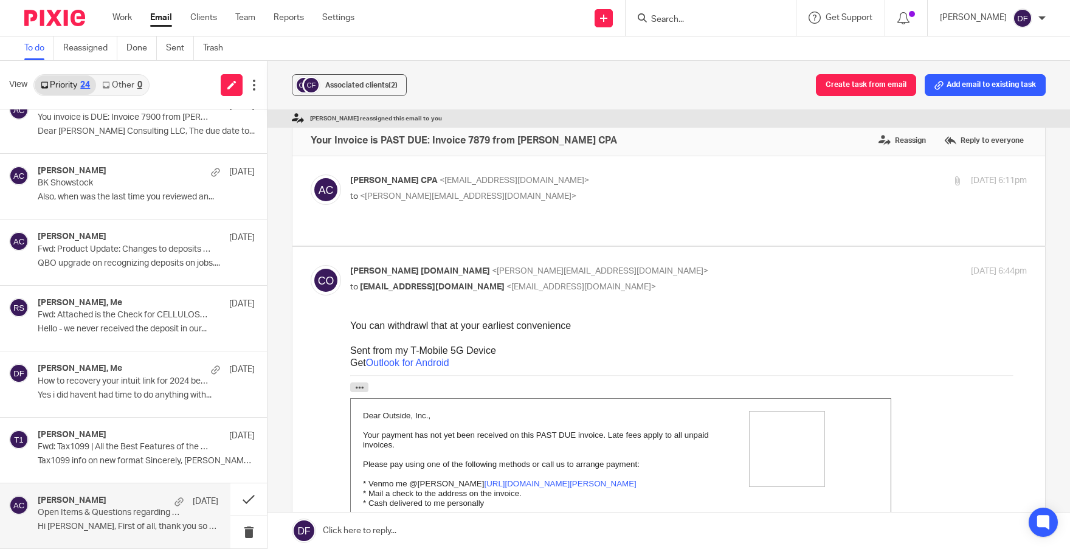
click at [69, 514] on p "Open Items & Questions regarding your Bookkeeping. ACTION NEEDED" at bounding box center [110, 513] width 145 height 10
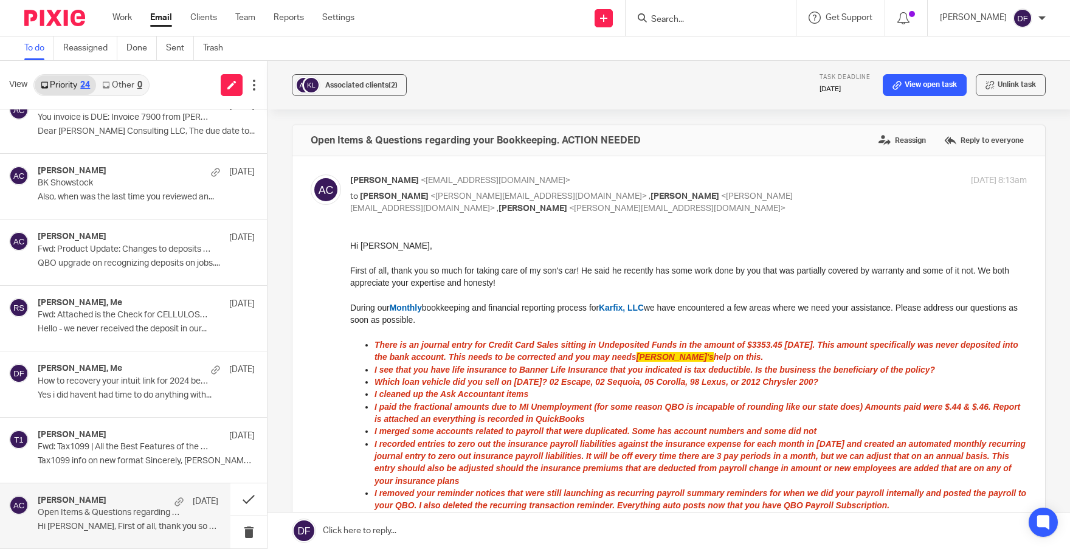
scroll to position [0, 0]
click at [239, 496] on button at bounding box center [249, 500] width 36 height 32
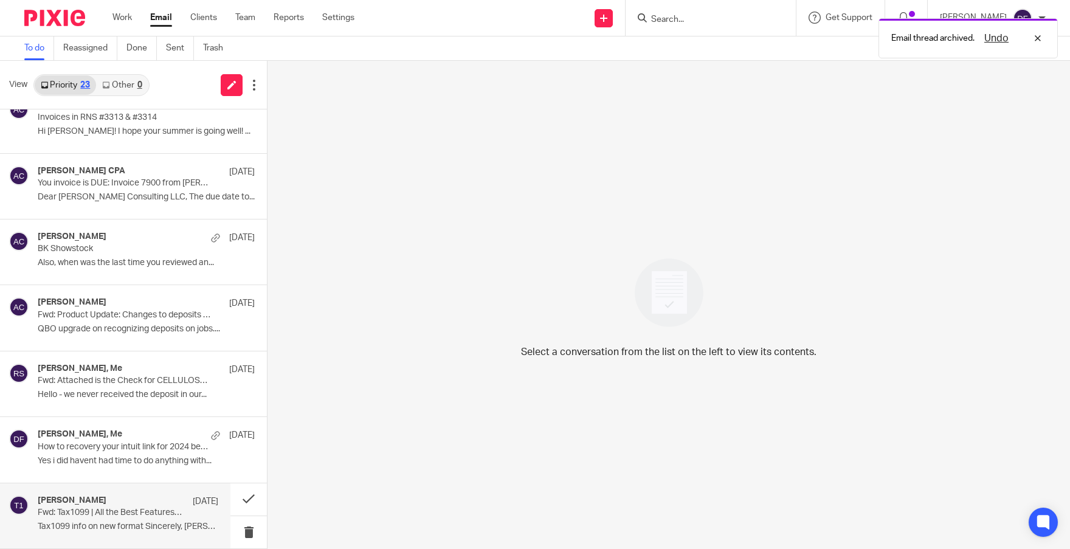
click at [78, 516] on p "Fwd: Tax1099 | All the Best Features of the new Hybrid Forms Page" at bounding box center [110, 513] width 145 height 10
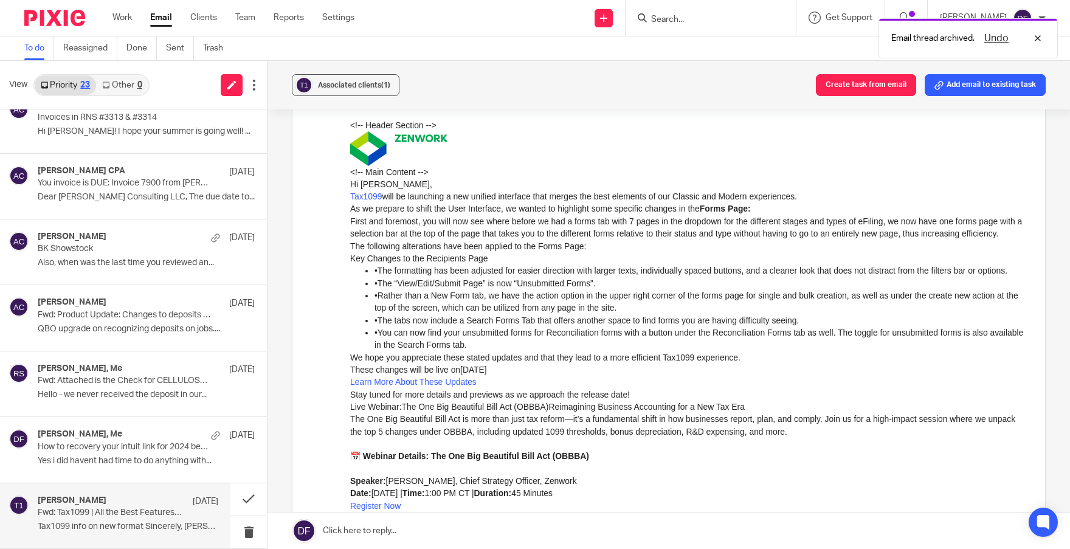
scroll to position [182, 0]
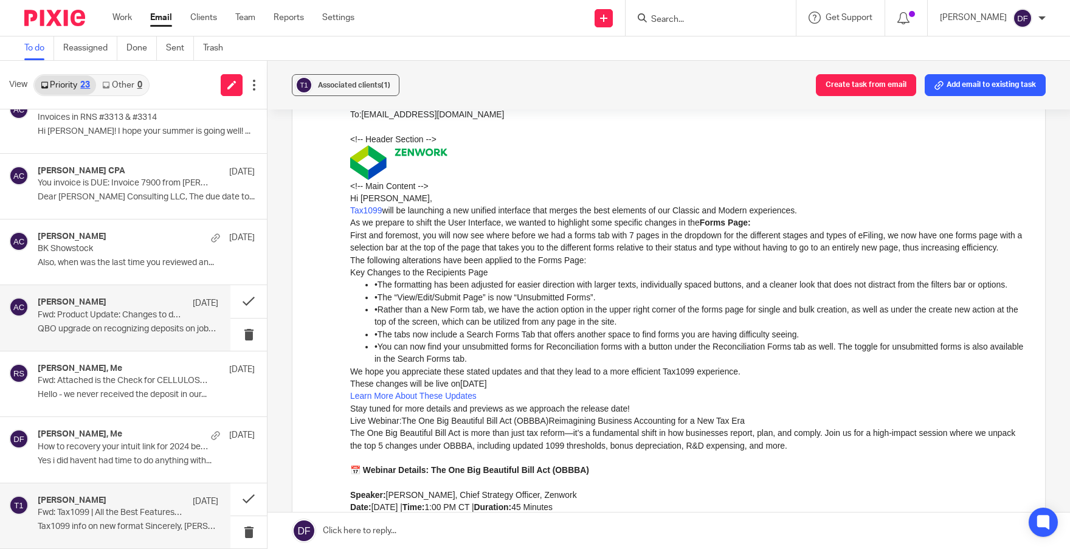
drag, startPoint x: 237, startPoint y: 493, endPoint x: 198, endPoint y: 293, distance: 204.5
click at [119, 510] on div "Amy Corfixsen Jul 28 Fwd: Tax1099 | All the Best Features of the new Hybrid For…" at bounding box center [133, 517] width 267 height 66
click at [358, 91] on button "Associated clients (1)" at bounding box center [346, 85] width 108 height 22
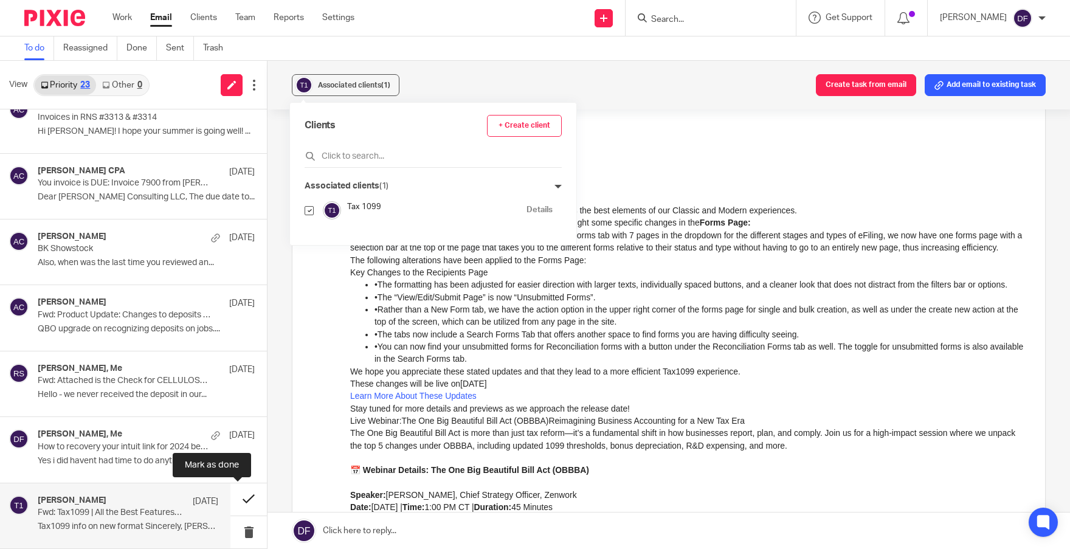
click at [237, 495] on button at bounding box center [249, 500] width 36 height 32
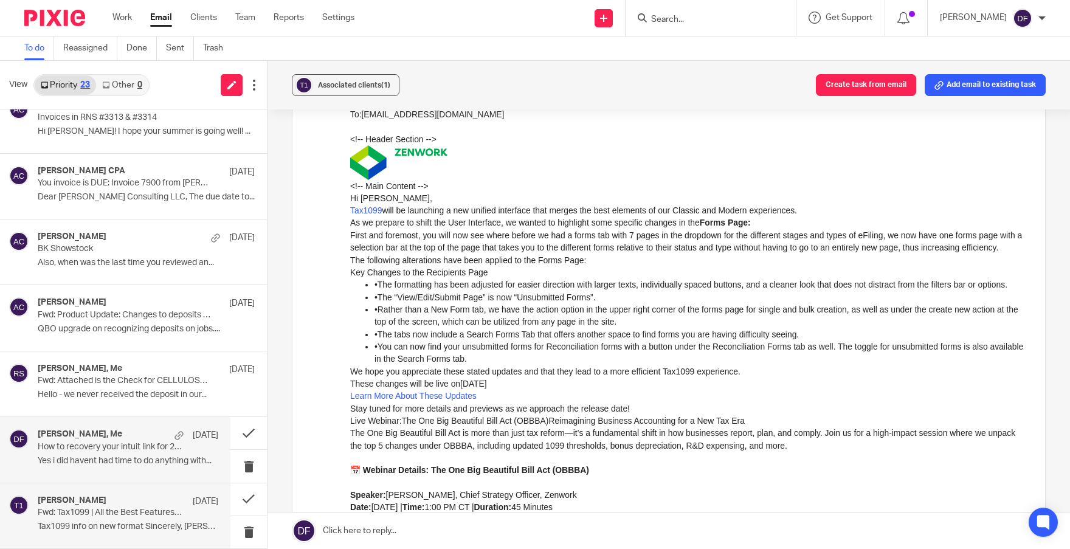
scroll to position [945, 0]
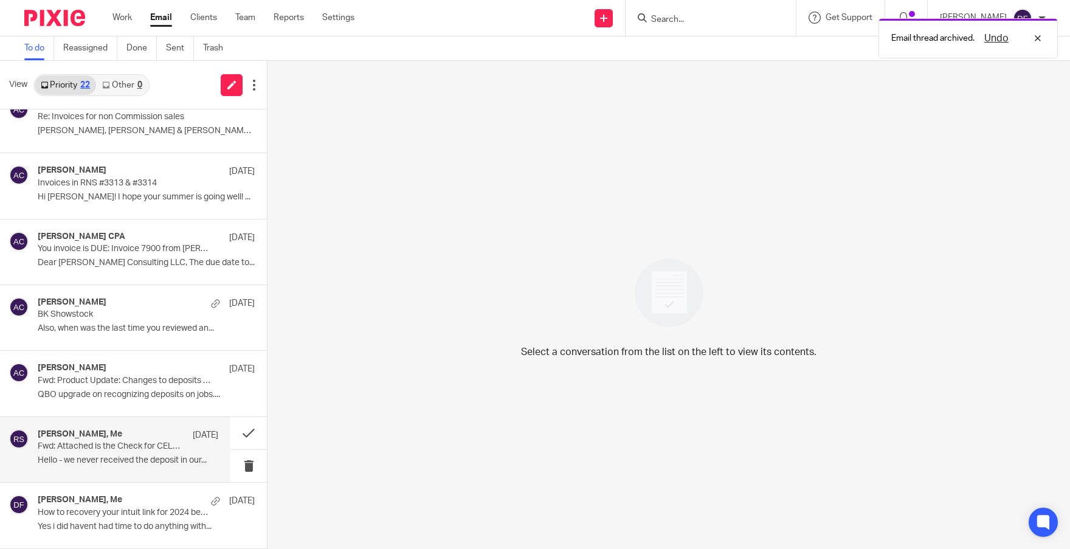
click at [123, 445] on p "Fwd: Attached is the Check for CELLULOSE INSULATION MANUFACTURERS ASSOCIATION d…" at bounding box center [110, 447] width 145 height 10
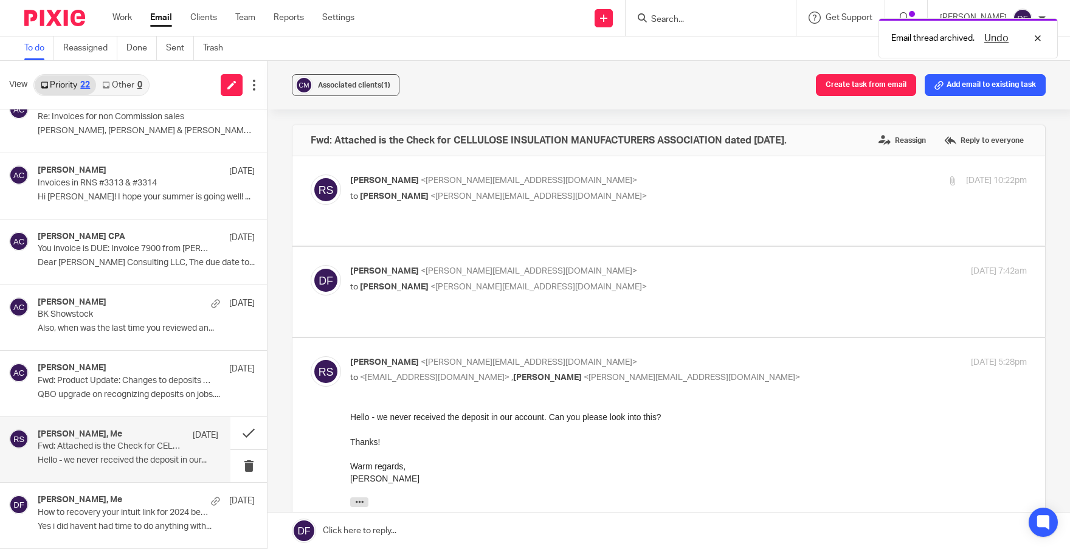
scroll to position [0, 0]
click at [561, 281] on p "to Rachel Stern <rachel@cellulose.org>" at bounding box center [575, 287] width 451 height 13
checkbox input "true"
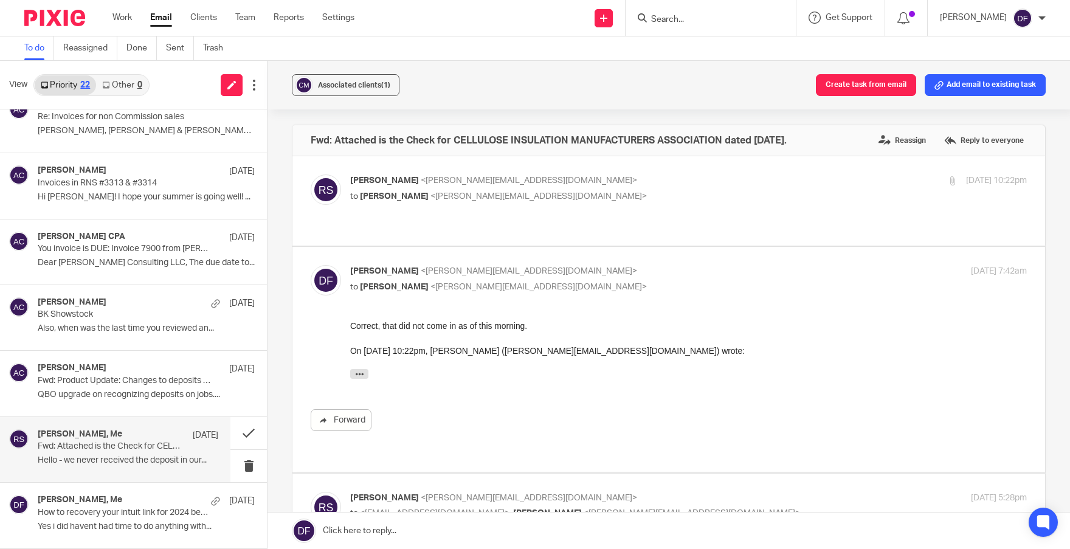
click at [591, 184] on p "Rachel Stern <rachel@cellulose.org>" at bounding box center [575, 181] width 451 height 13
checkbox input "true"
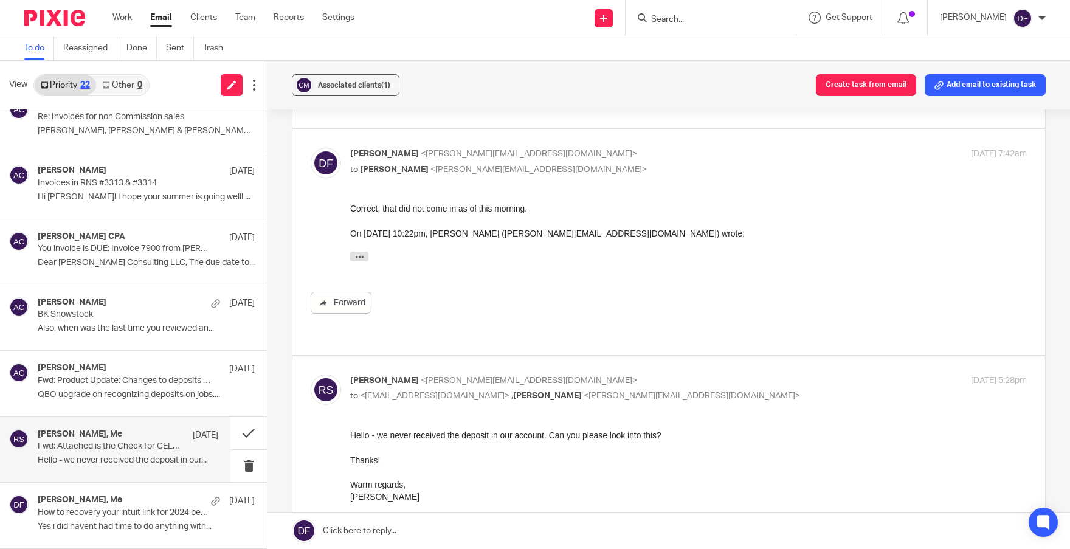
scroll to position [304, 0]
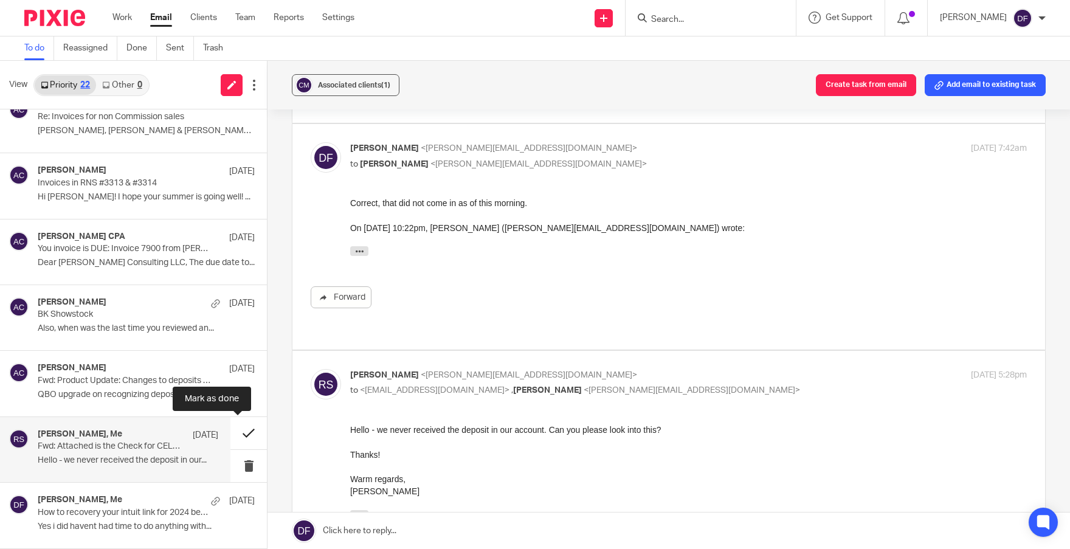
click at [234, 429] on button at bounding box center [249, 433] width 36 height 32
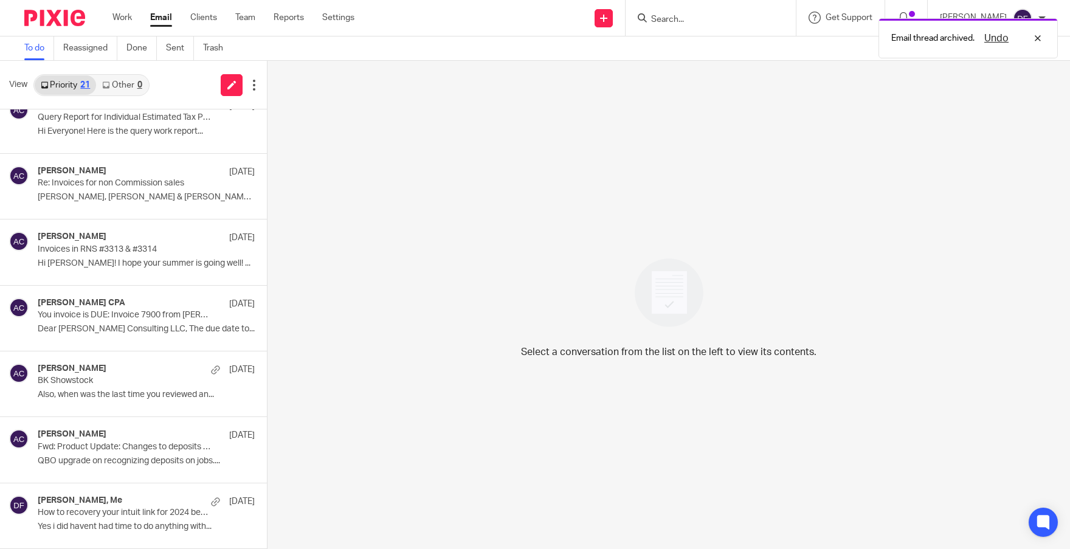
scroll to position [878, 0]
click at [117, 441] on div "Amy Corfixsen Aug 14" at bounding box center [128, 435] width 181 height 12
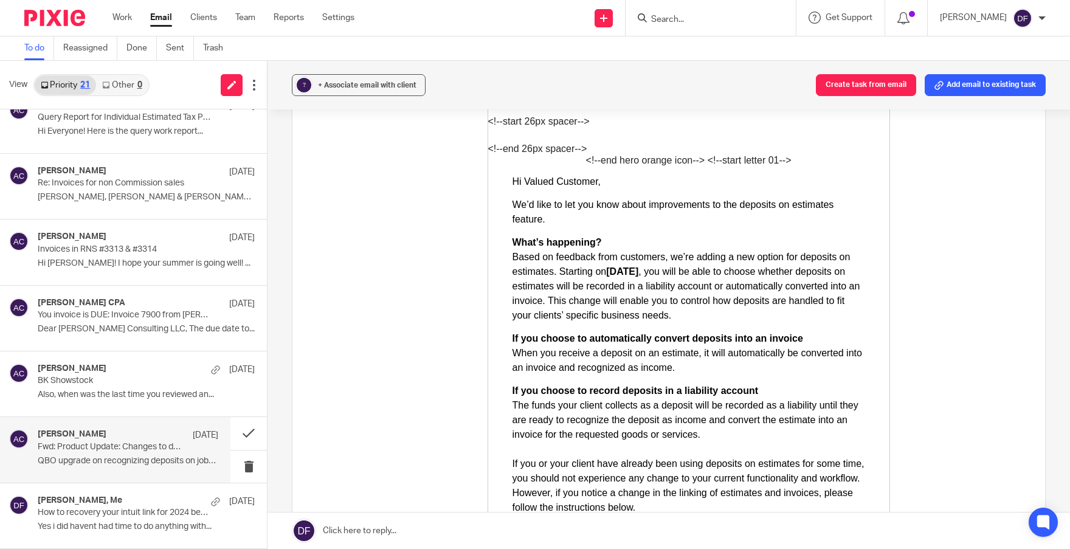
scroll to position [487, 0]
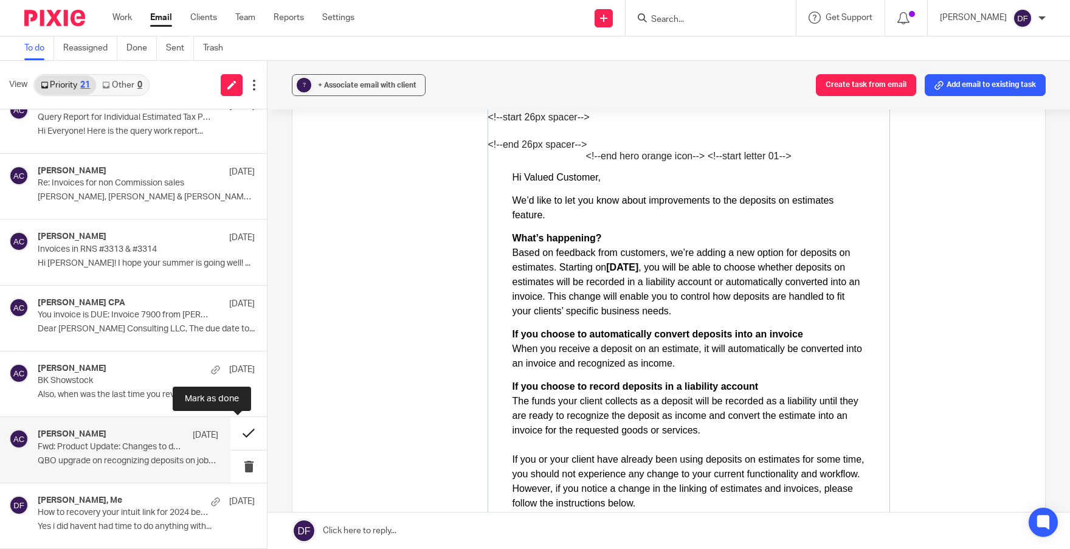
click at [240, 434] on button at bounding box center [249, 433] width 36 height 32
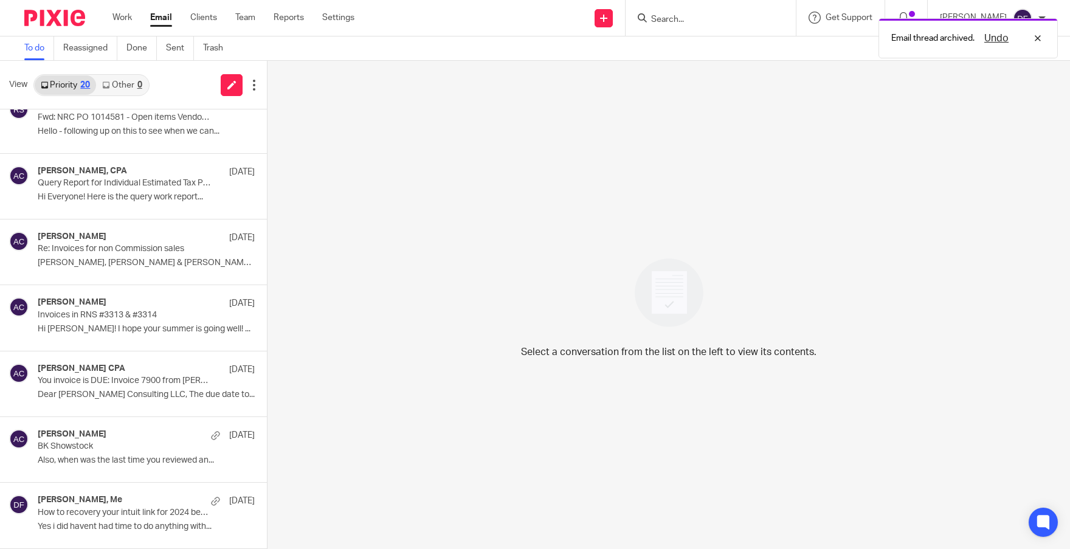
scroll to position [813, 0]
click at [117, 440] on div "Amy Corfixsen Aug 14" at bounding box center [128, 435] width 181 height 12
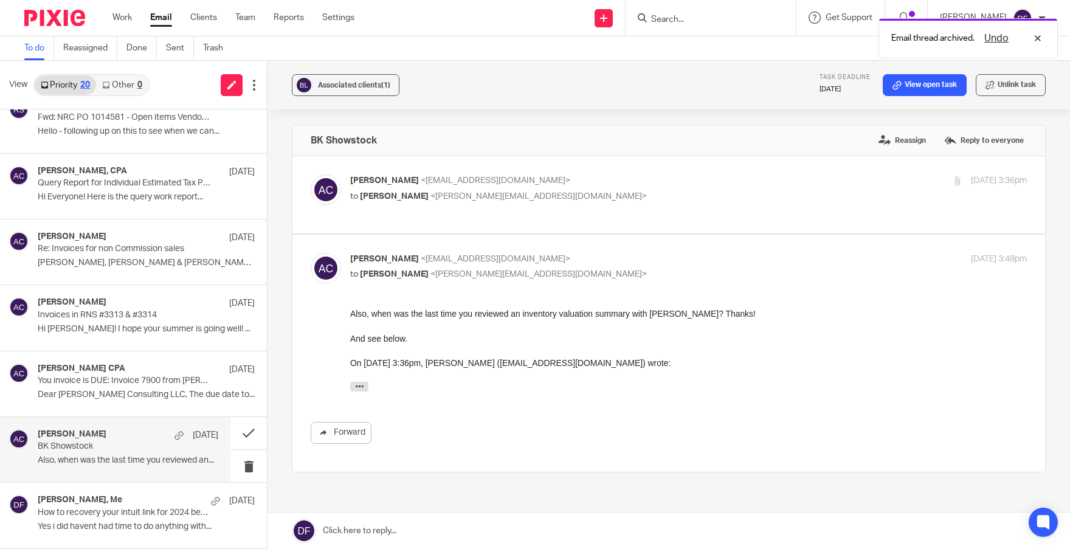
scroll to position [0, 0]
click at [580, 180] on p "Amy Corfixsen <amylcpa@gmail.com>" at bounding box center [575, 181] width 451 height 13
checkbox input "true"
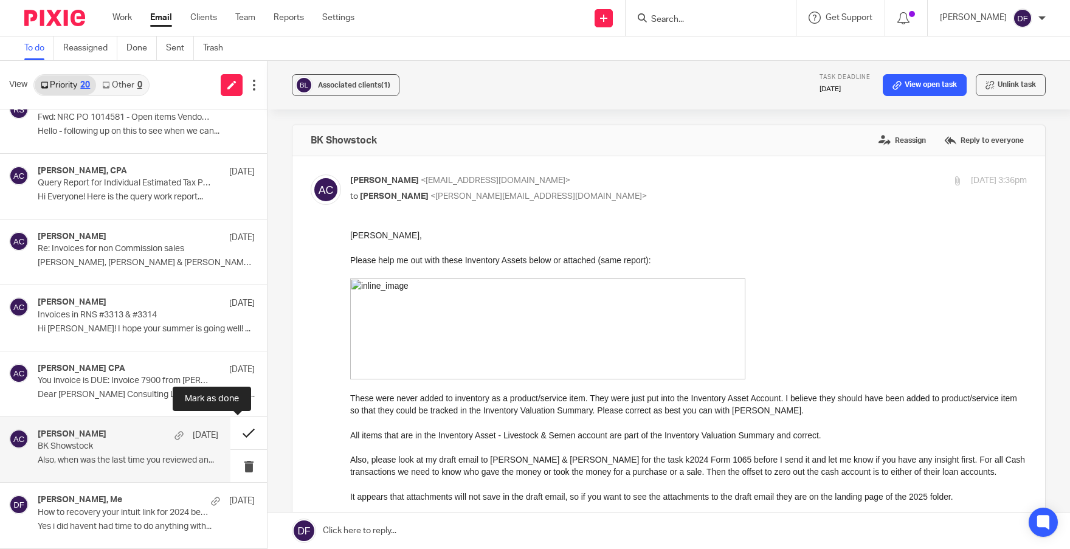
click at [241, 428] on button at bounding box center [249, 433] width 36 height 32
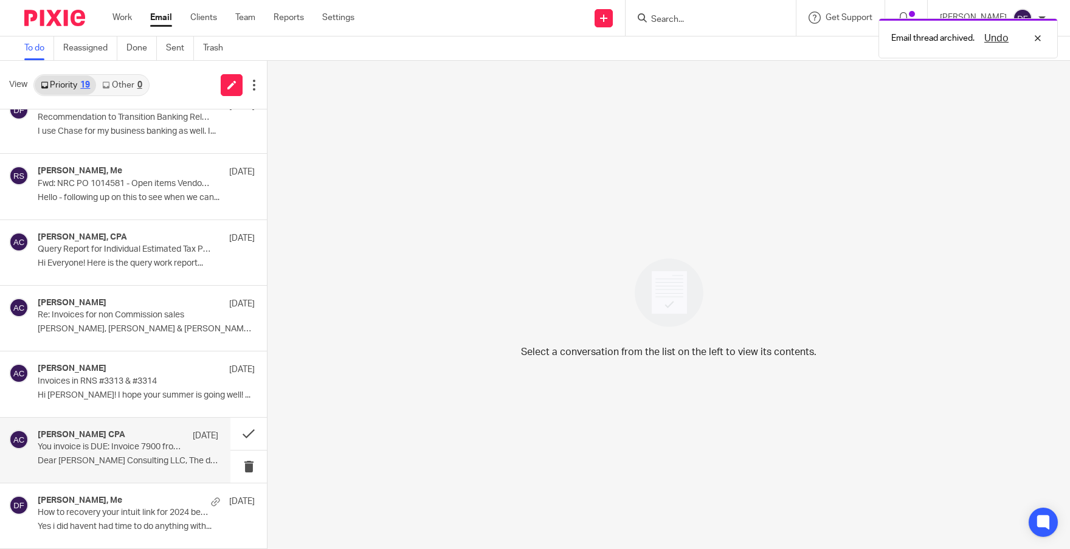
click at [139, 453] on div "Amy L Corfixsen CPA Aug 14 You invoice is DUE: Invoice 7900 from Amy L Corfixse…" at bounding box center [128, 450] width 181 height 41
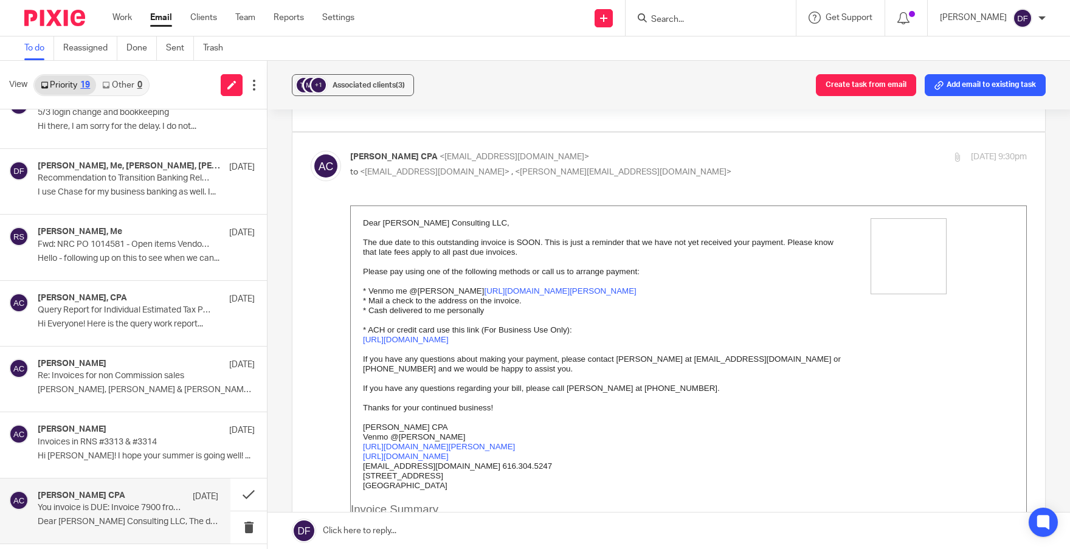
scroll to position [182, 0]
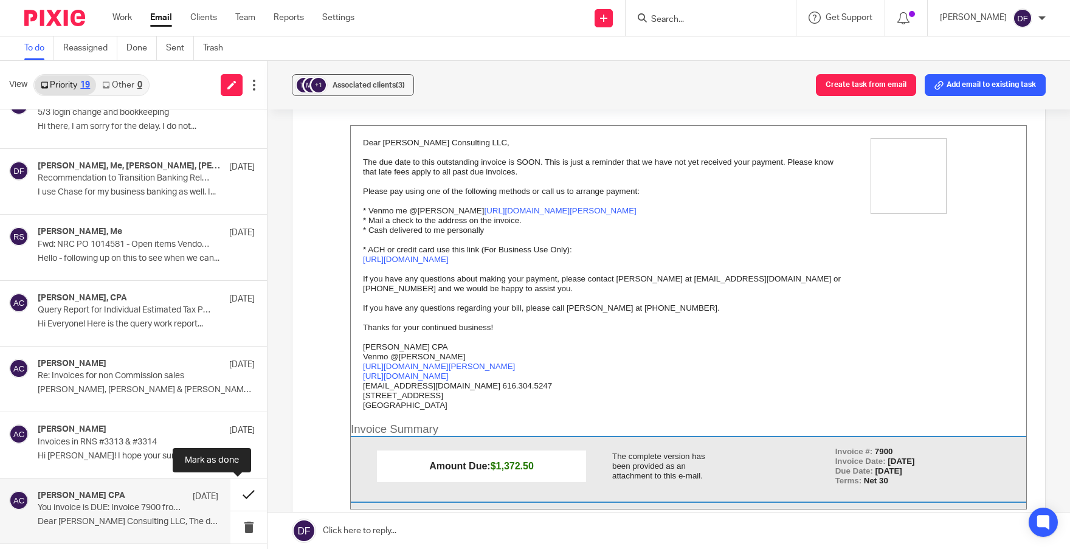
click at [240, 493] on button at bounding box center [249, 495] width 36 height 32
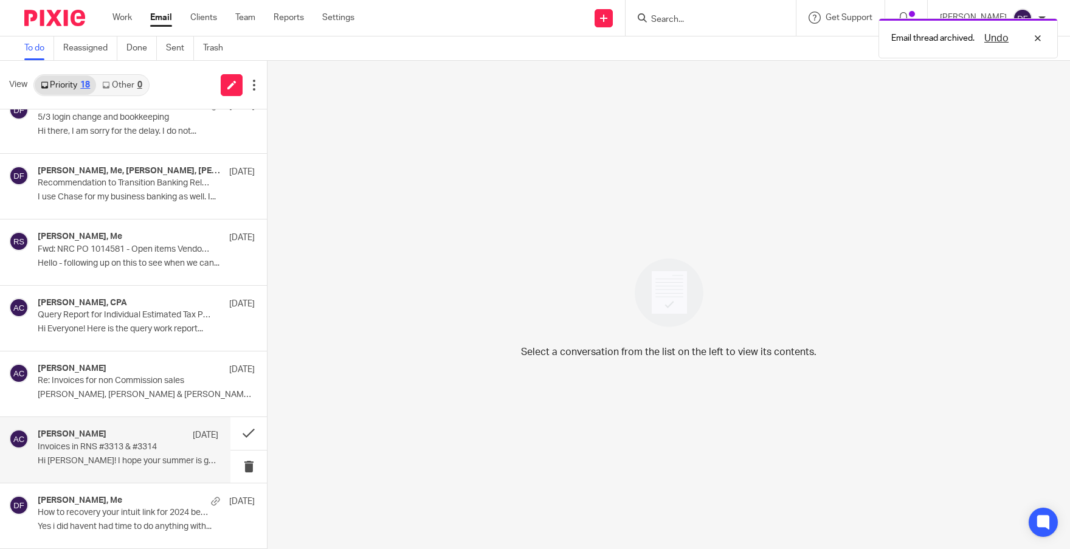
click at [162, 463] on p "Hi John! I hope your summer is going well! ..." at bounding box center [128, 461] width 181 height 10
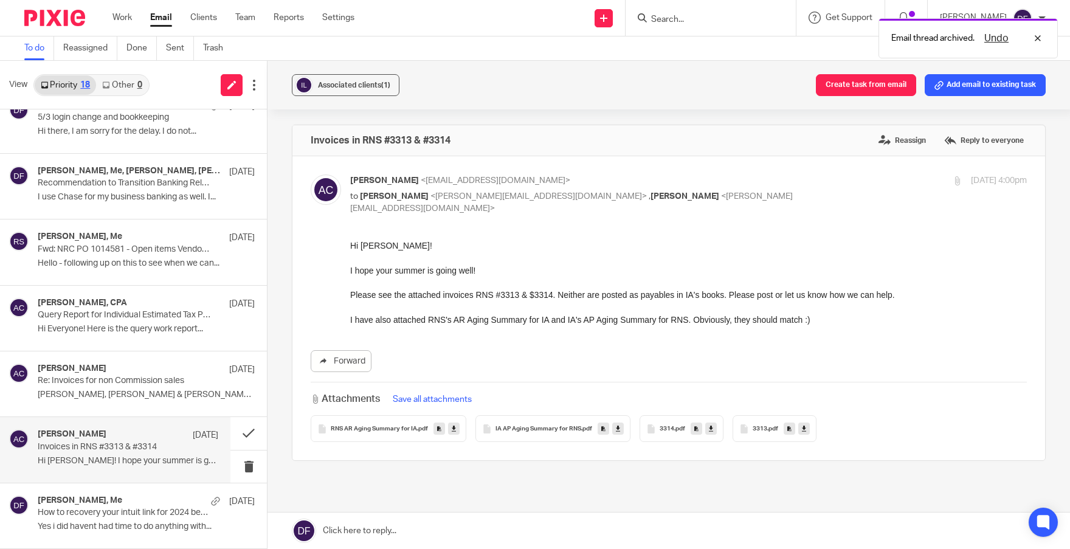
scroll to position [0, 0]
click at [155, 381] on p "Re: Invoices for non Commission sales" at bounding box center [110, 381] width 145 height 10
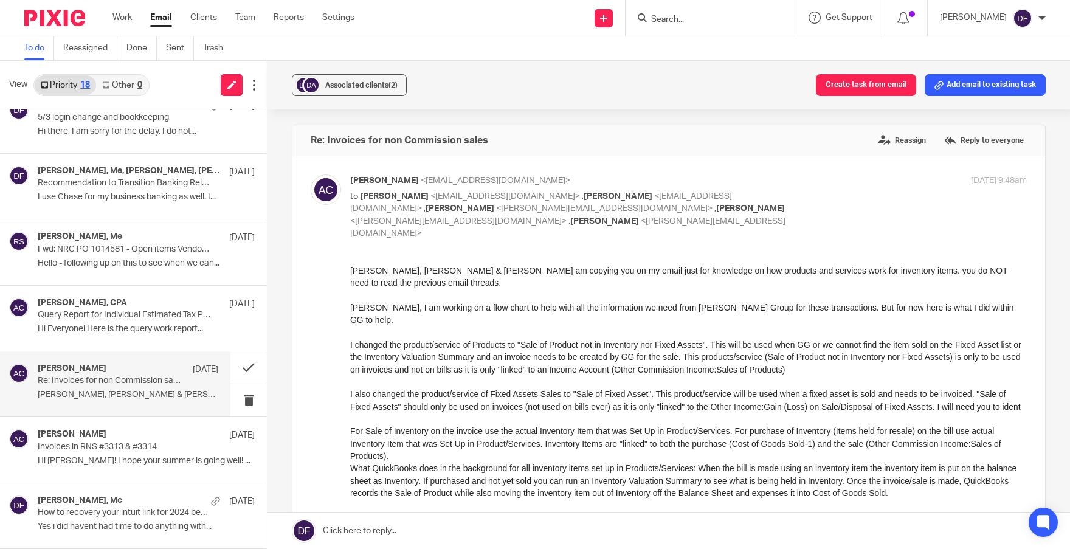
drag, startPoint x: 693, startPoint y: 510, endPoint x: 445, endPoint y: 380, distance: 279.7
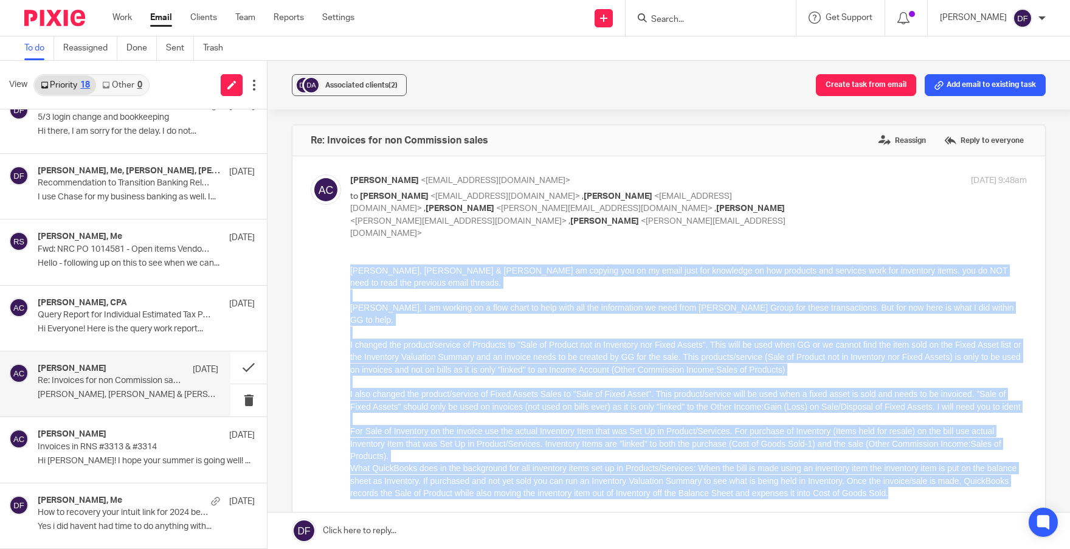
drag, startPoint x: 935, startPoint y: 494, endPoint x: 315, endPoint y: 245, distance: 668.6
click html "Sarah, Donna & Melissa - I am copying you on my email just for knowledge on how…"
copy div "Sarah, Donna & Melissa - I am copying you on my email just for knowledge on how…"
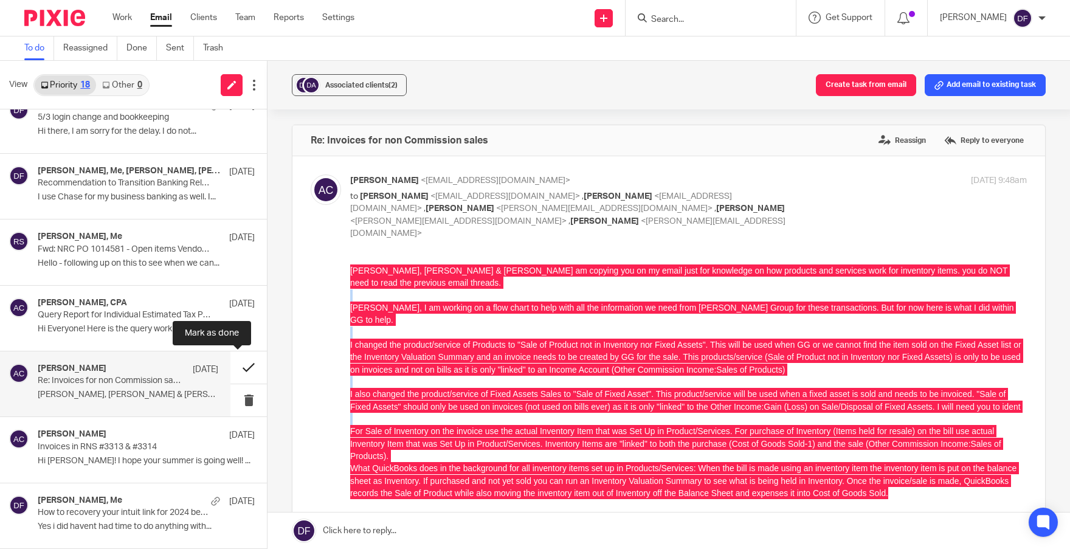
click at [240, 364] on button at bounding box center [249, 368] width 36 height 32
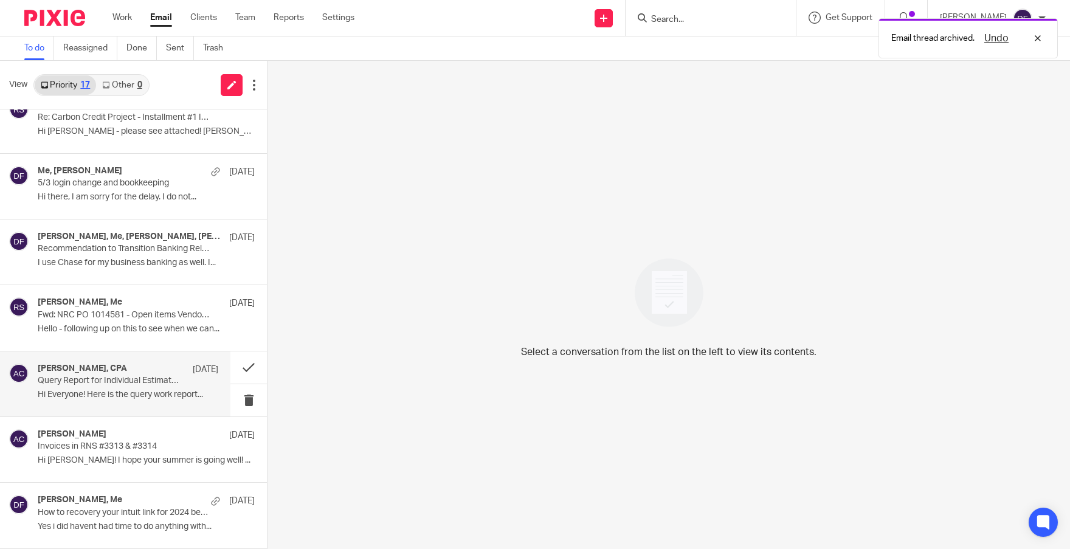
scroll to position [615, 0]
click at [151, 387] on div "Amy L Corfixsen, CPA Aug 19 Query Report for Individual Estimated Tax Payments …" at bounding box center [128, 384] width 181 height 41
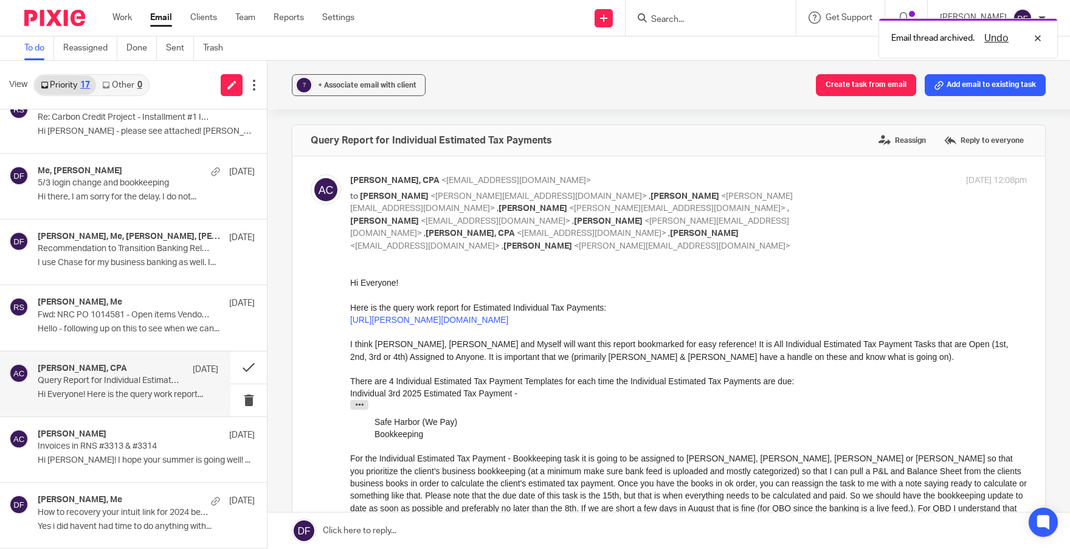
scroll to position [0, 0]
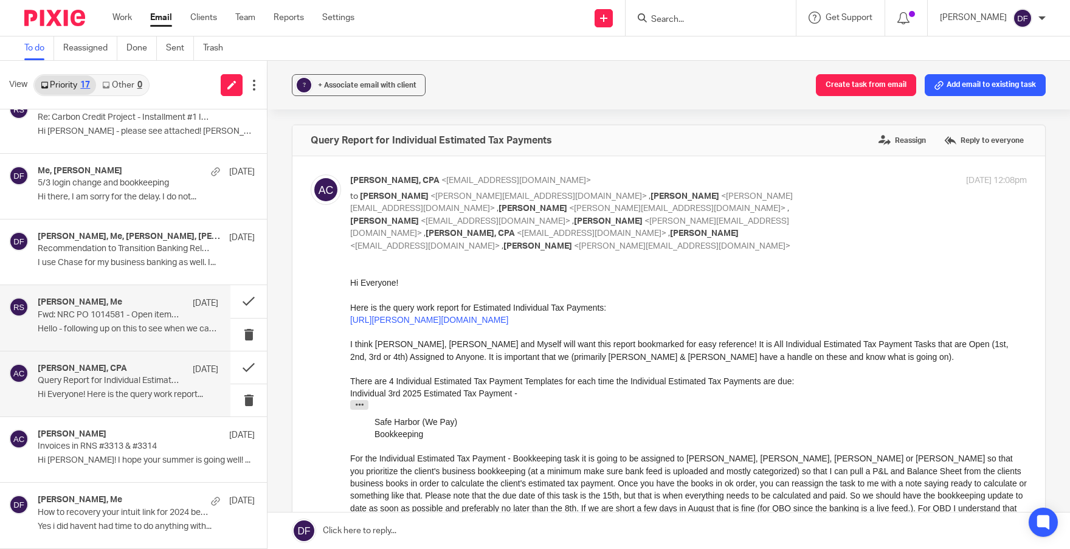
click at [122, 313] on p "Fwd: NRC PO 1014581 - Open items Vendor 1130622 CELLULOSE INSULATION MANUFACTU" at bounding box center [110, 315] width 145 height 10
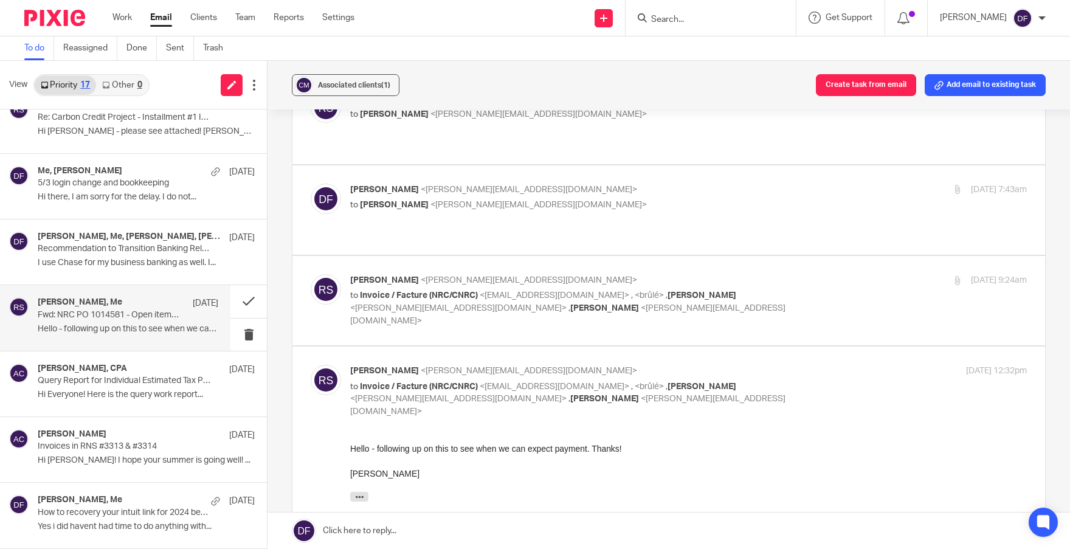
scroll to position [384, 0]
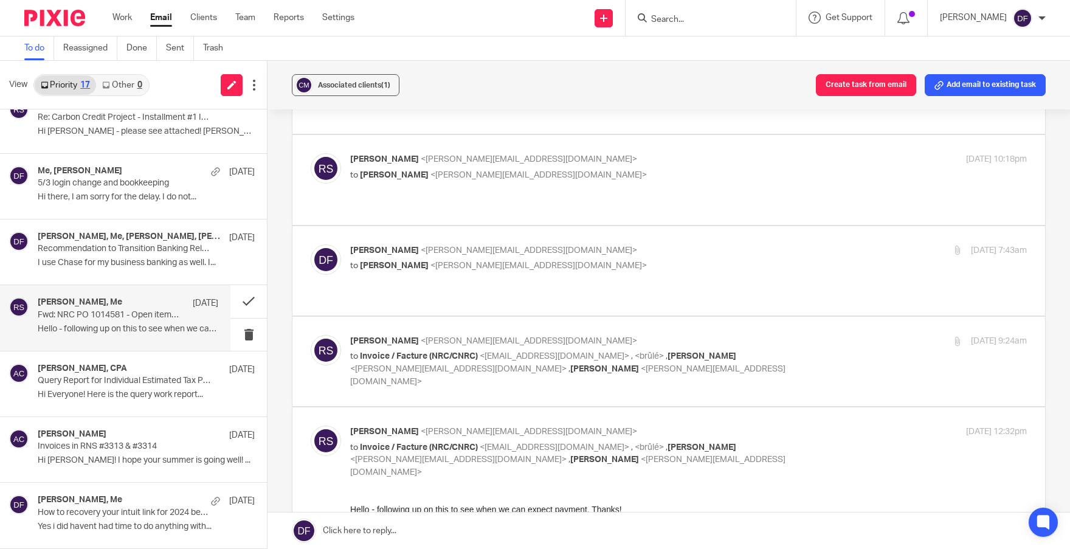
click at [811, 335] on div "Aug 6, 2025 9:24am" at bounding box center [915, 341] width 226 height 13
checkbox input "true"
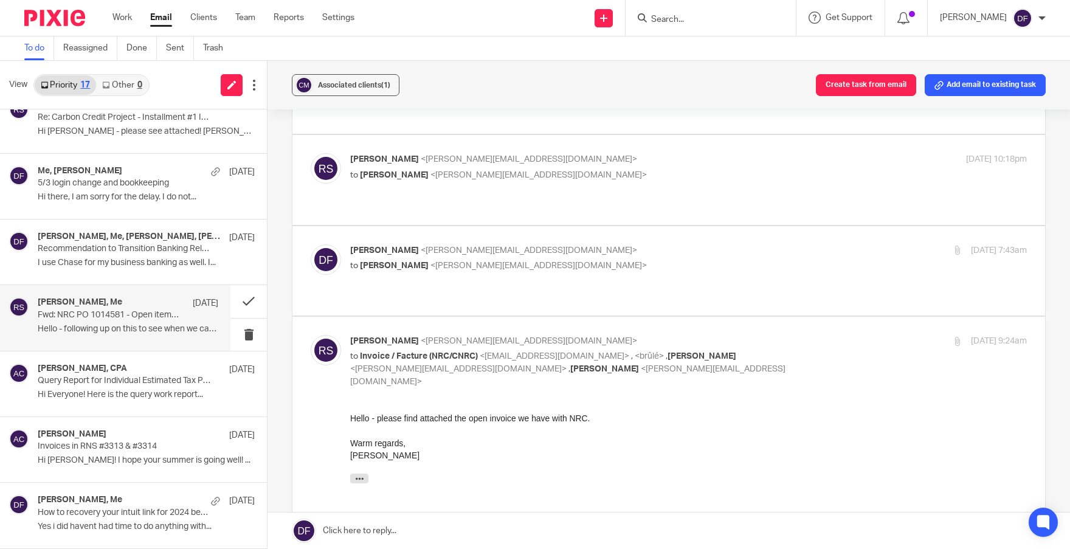
scroll to position [0, 0]
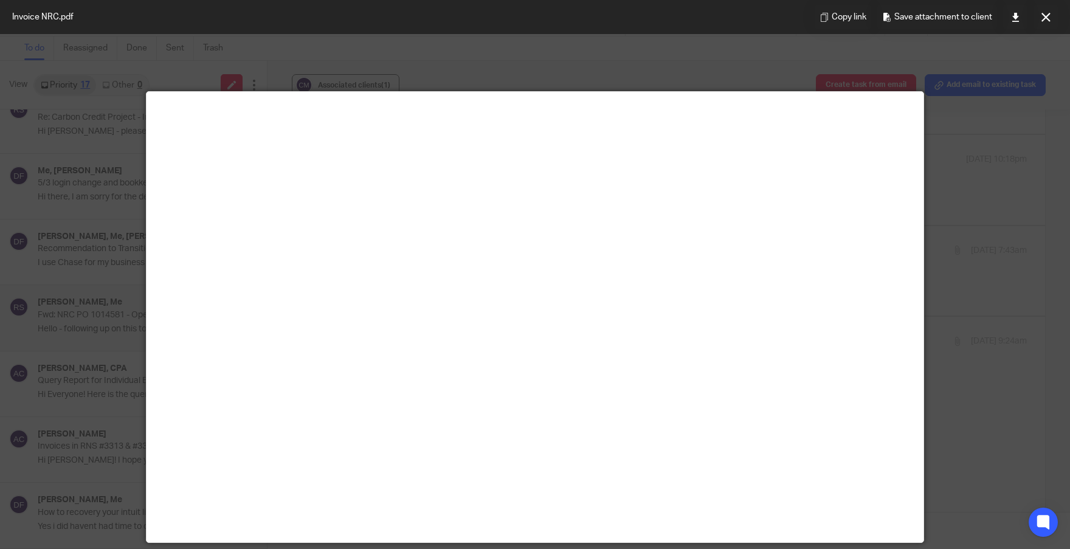
click at [1049, 14] on icon at bounding box center [1046, 17] width 9 height 9
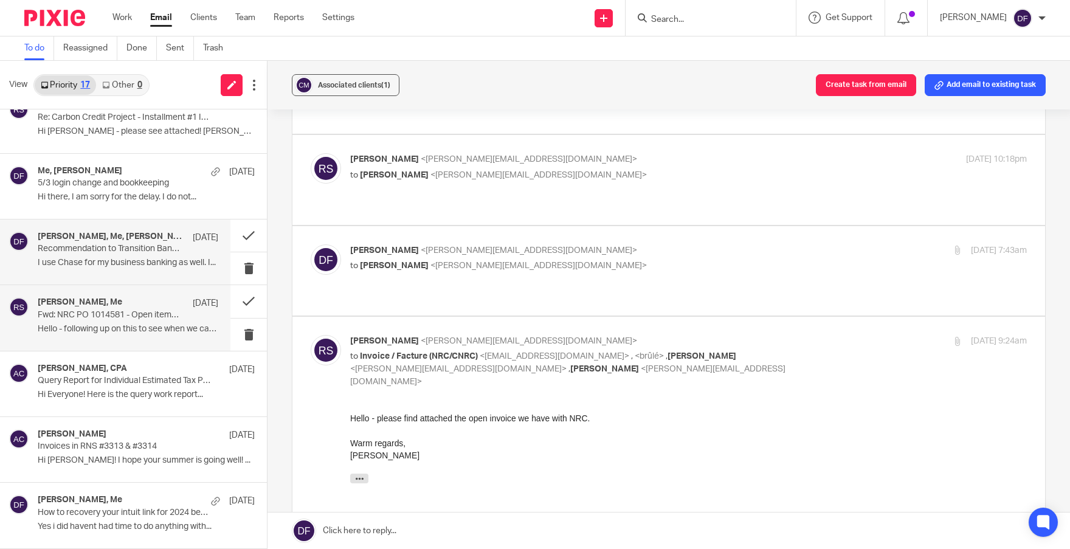
click at [111, 244] on p "Recommendation to Transition Banking Relationship" at bounding box center [110, 249] width 145 height 10
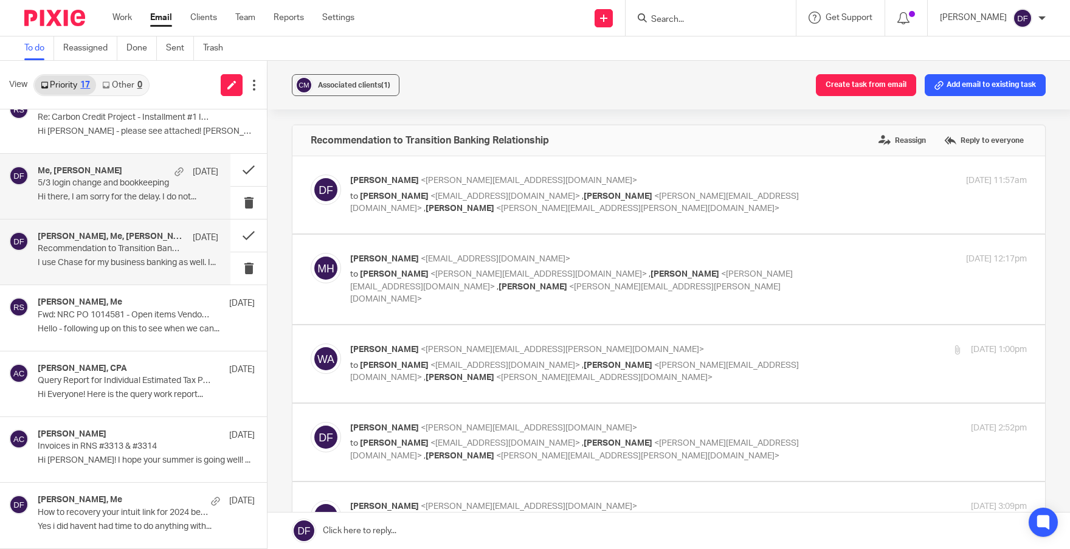
click at [127, 180] on p "5/3 login change and bookkeeping" at bounding box center [110, 183] width 145 height 10
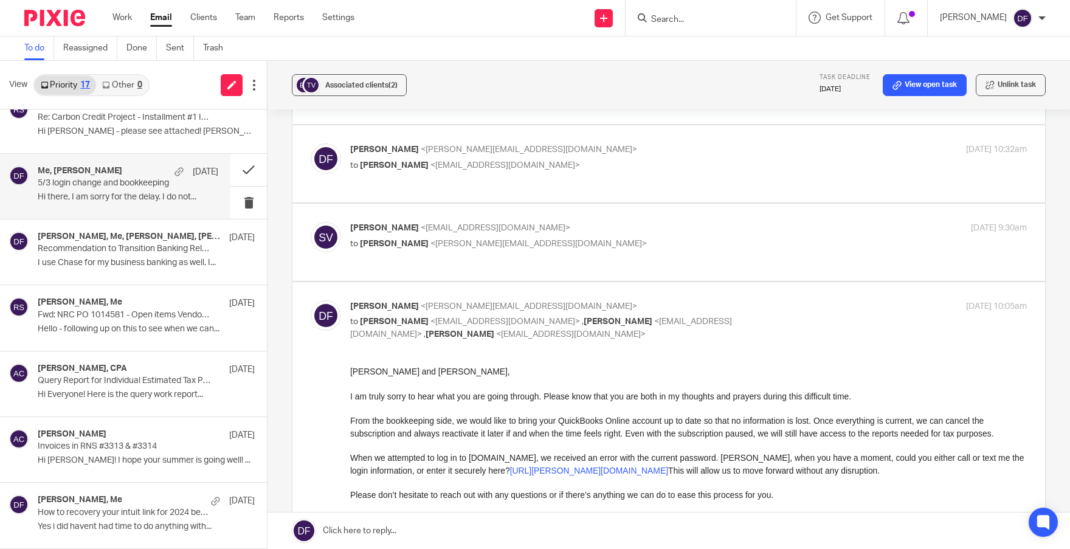
scroll to position [182, 0]
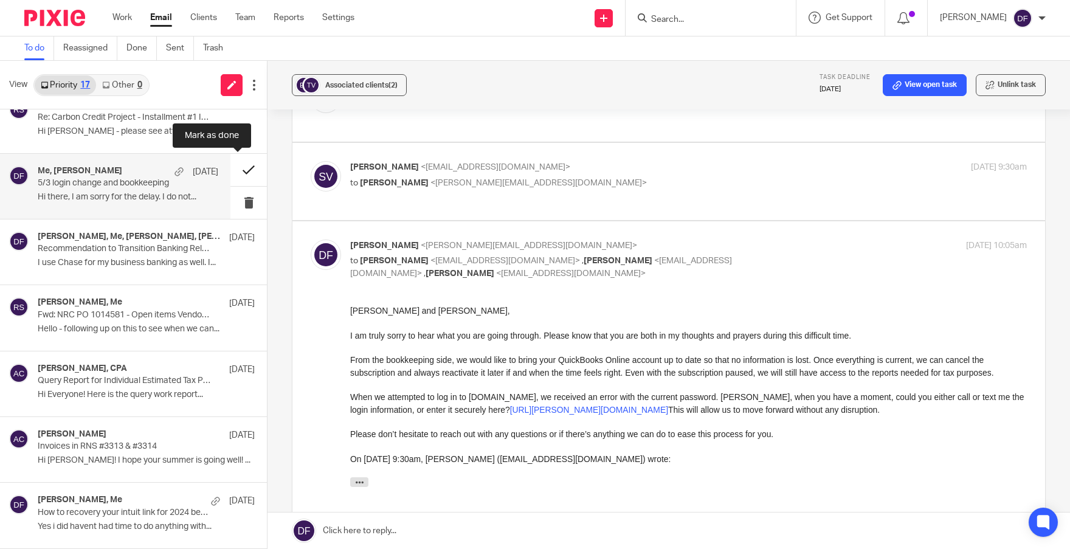
click at [240, 165] on button at bounding box center [249, 170] width 36 height 32
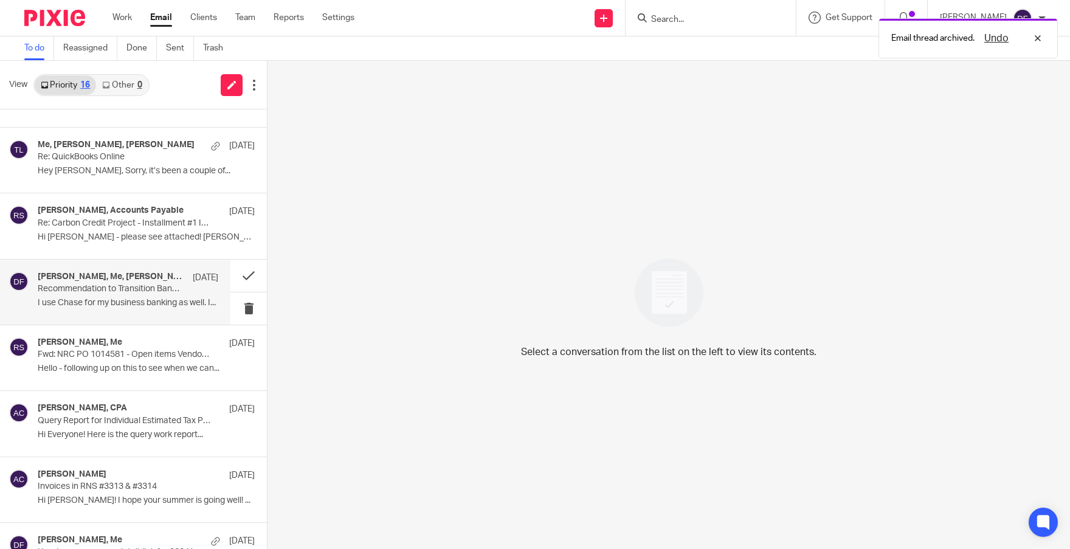
scroll to position [488, 0]
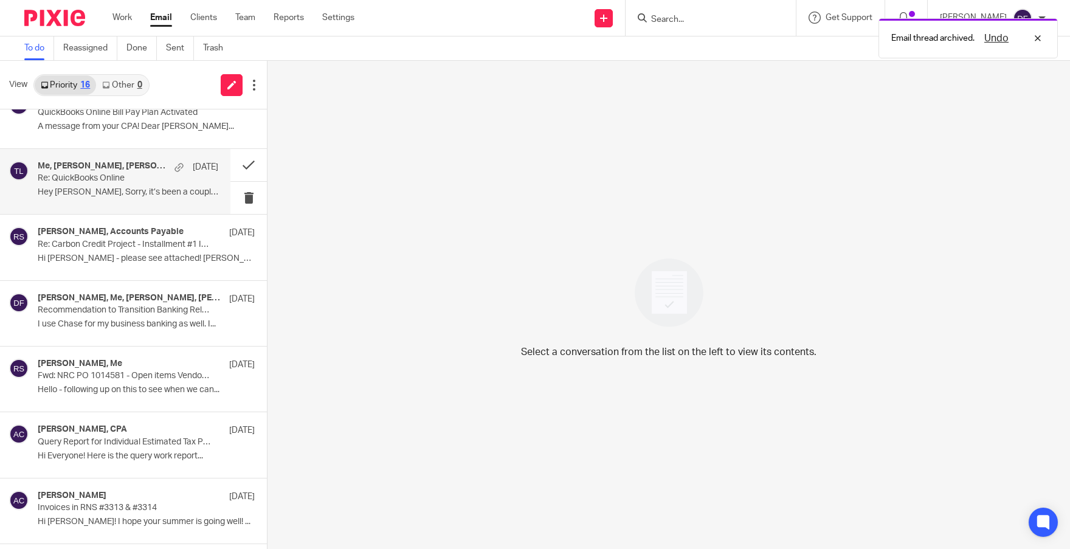
click at [119, 192] on p "Hey Donna, Sorry, it’s been a couple of..." at bounding box center [128, 192] width 181 height 10
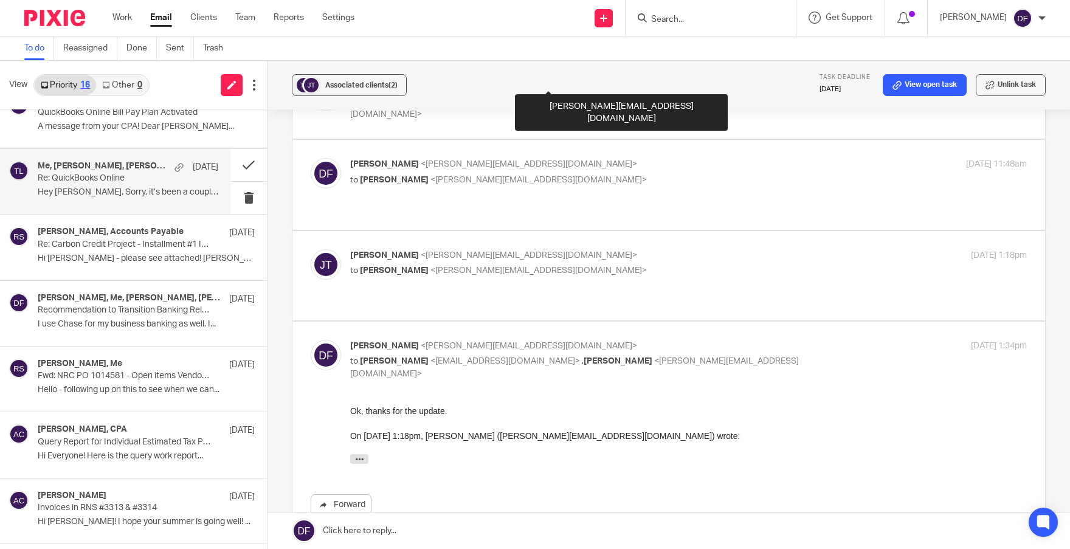
scroll to position [426, 0]
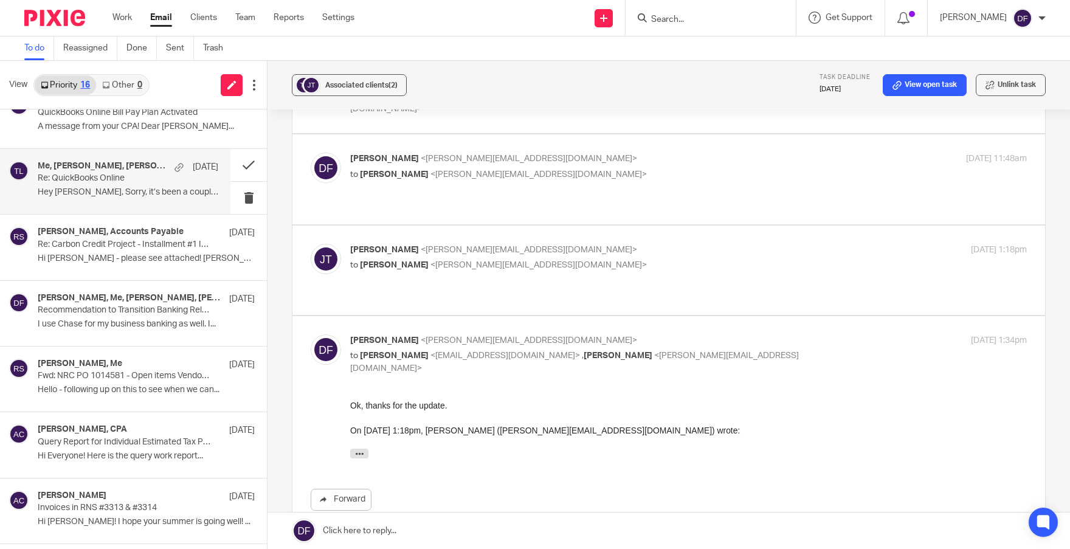
click at [623, 259] on p "to Donna Ferguson <donna@amylcpa.com>" at bounding box center [575, 265] width 451 height 13
checkbox input "true"
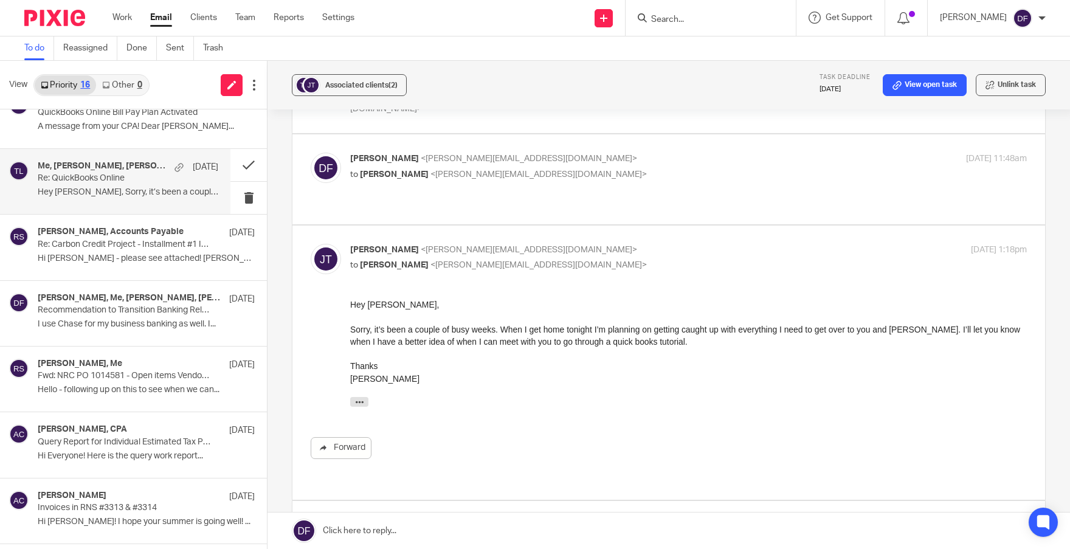
scroll to position [0, 0]
click at [245, 164] on button at bounding box center [249, 165] width 36 height 32
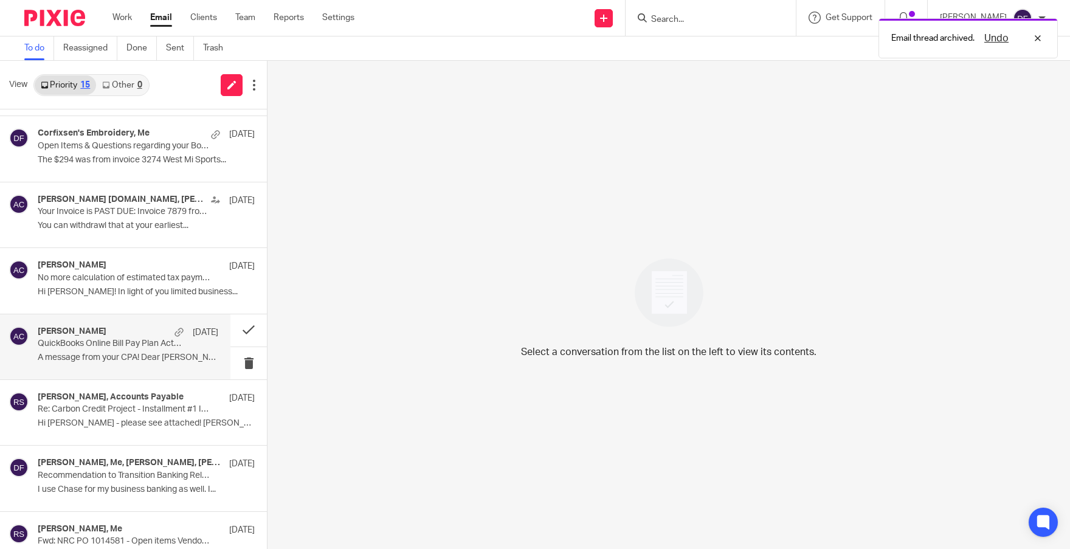
scroll to position [240, 0]
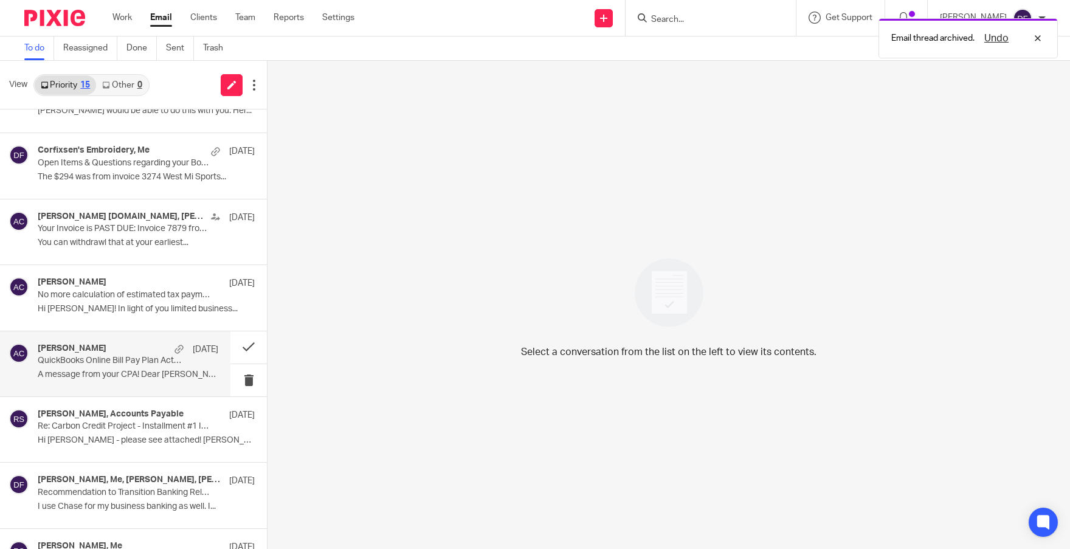
click at [109, 376] on p "A message from your CPA! Dear Thompson..." at bounding box center [128, 375] width 181 height 10
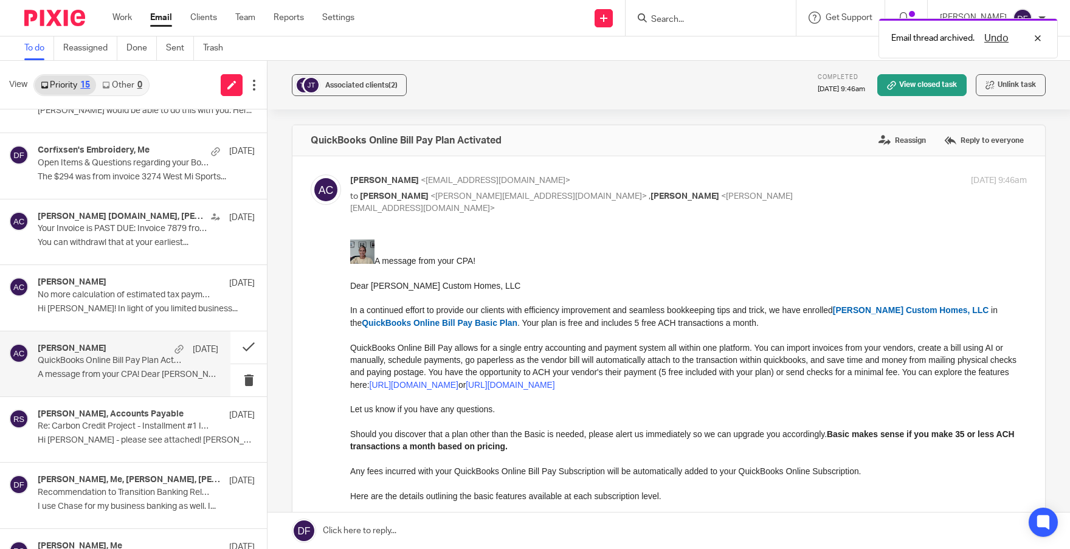
scroll to position [0, 0]
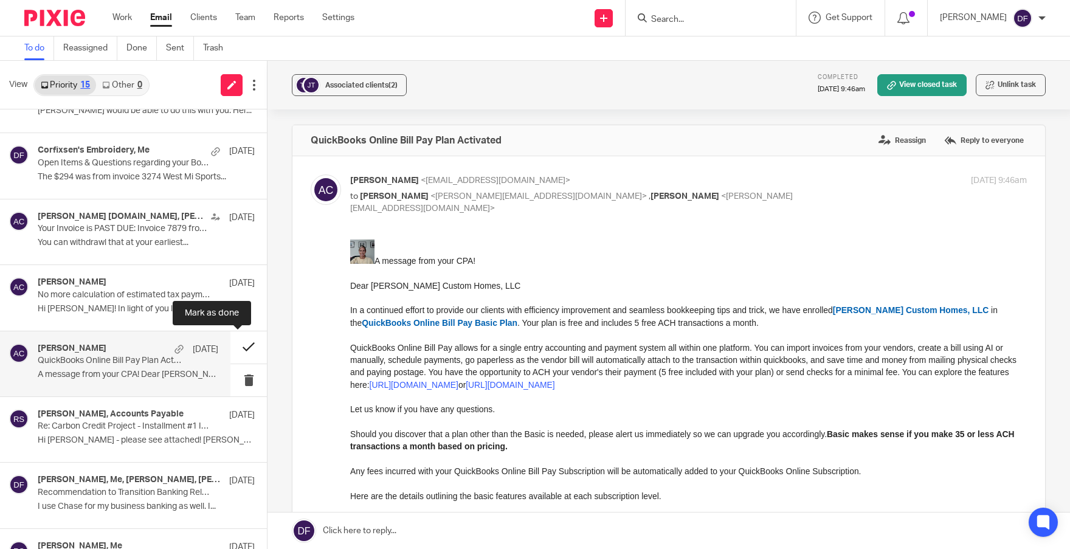
click at [242, 344] on button at bounding box center [249, 347] width 36 height 32
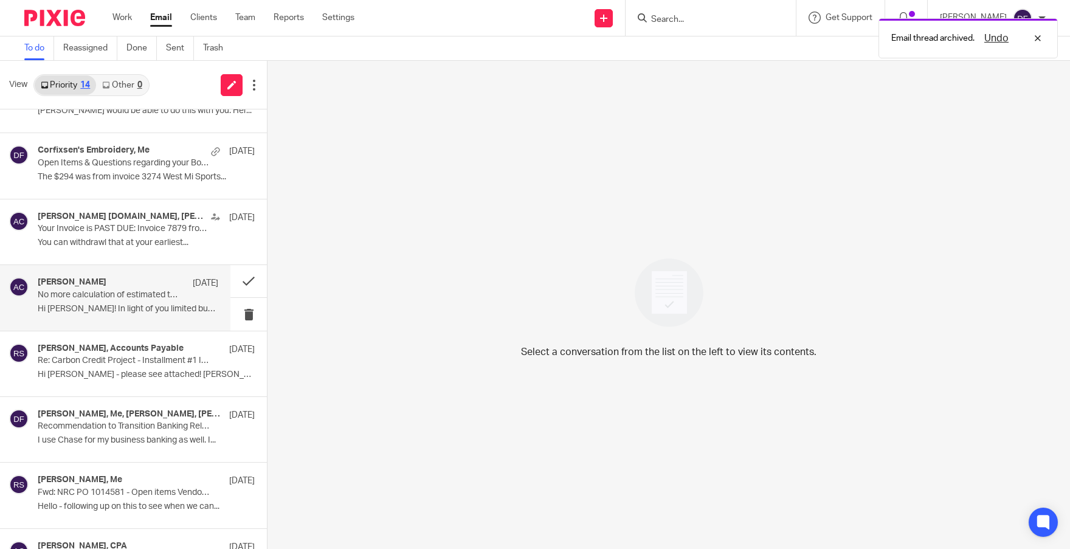
click at [137, 299] on p "No more calculation of estimated tax payments" at bounding box center [110, 295] width 145 height 10
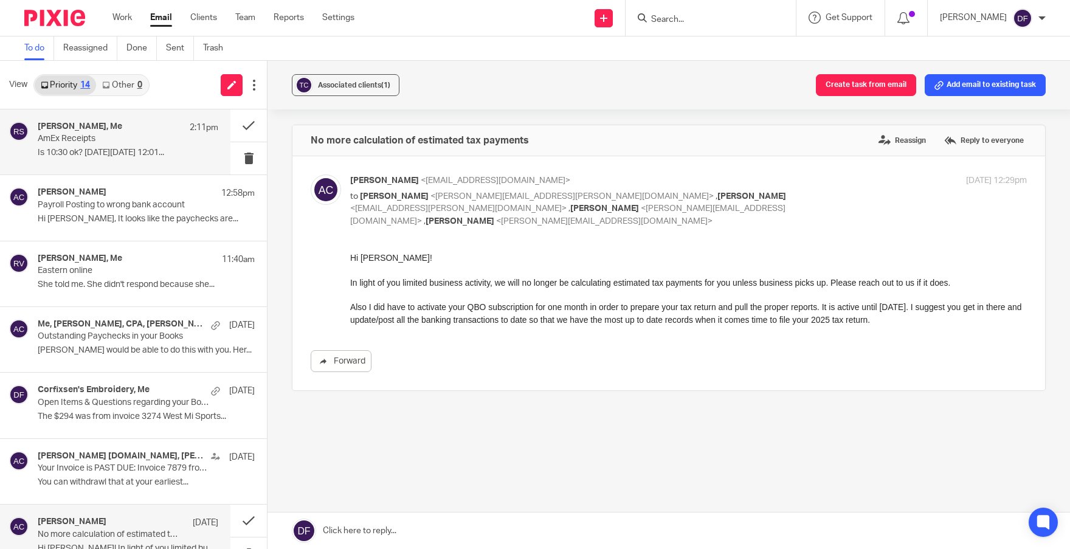
click at [151, 154] on p "Is 10:30 ok? On Mon, Aug 25, 2025 at 12:01..." at bounding box center [128, 153] width 181 height 10
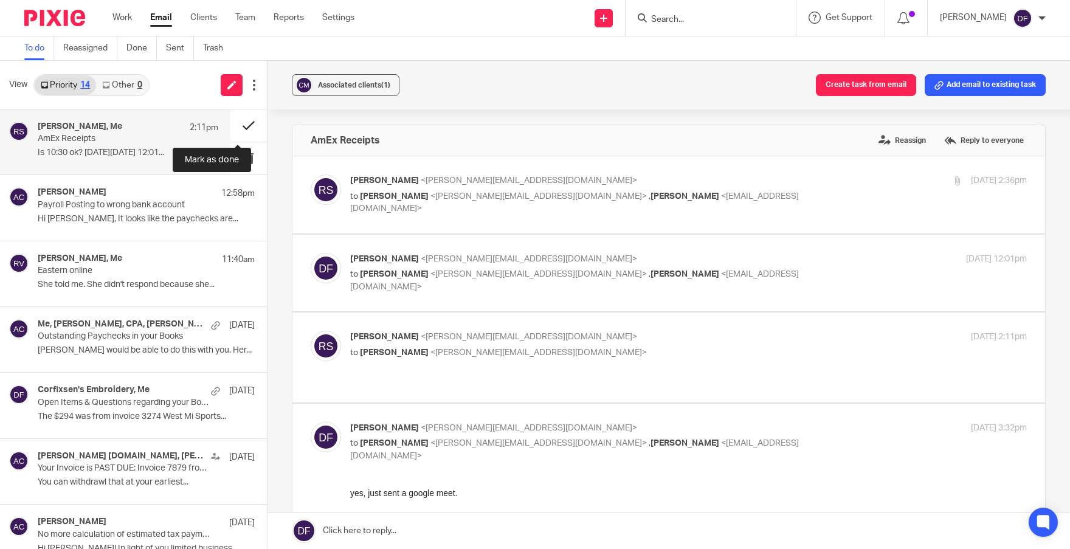
click at [237, 125] on button at bounding box center [249, 125] width 36 height 32
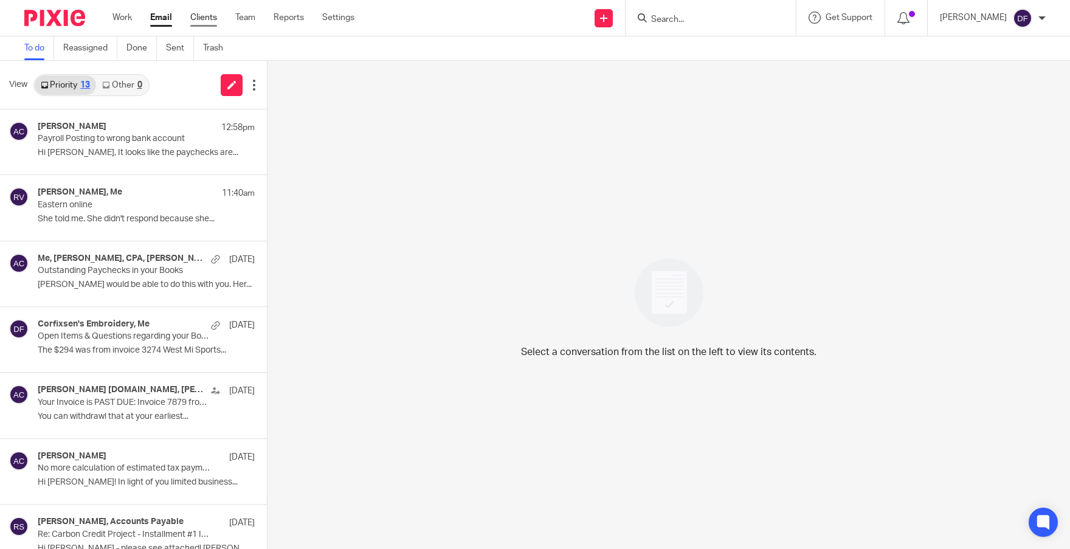
click at [210, 18] on link "Clients" at bounding box center [203, 18] width 27 height 12
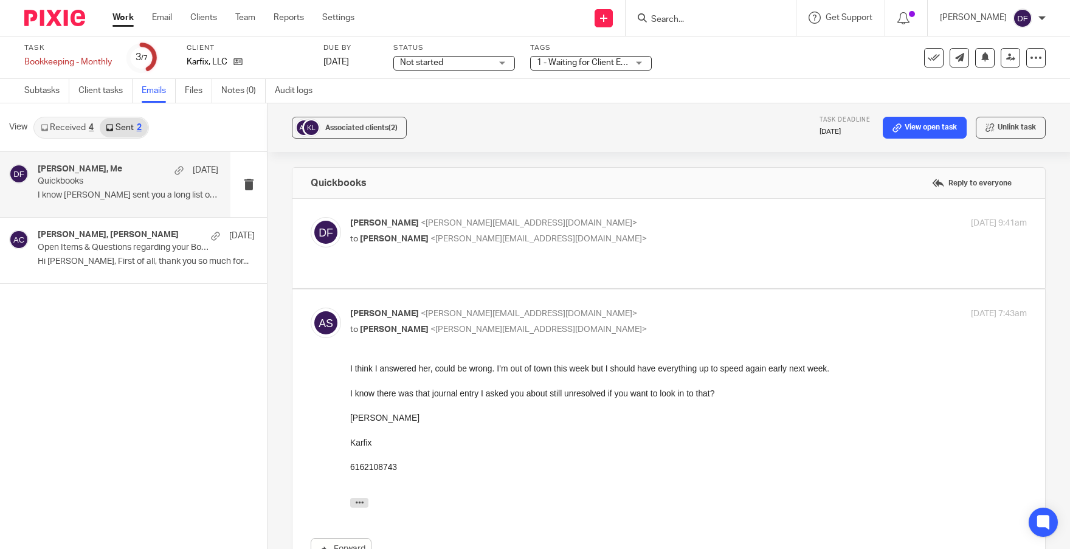
scroll to position [411, 0]
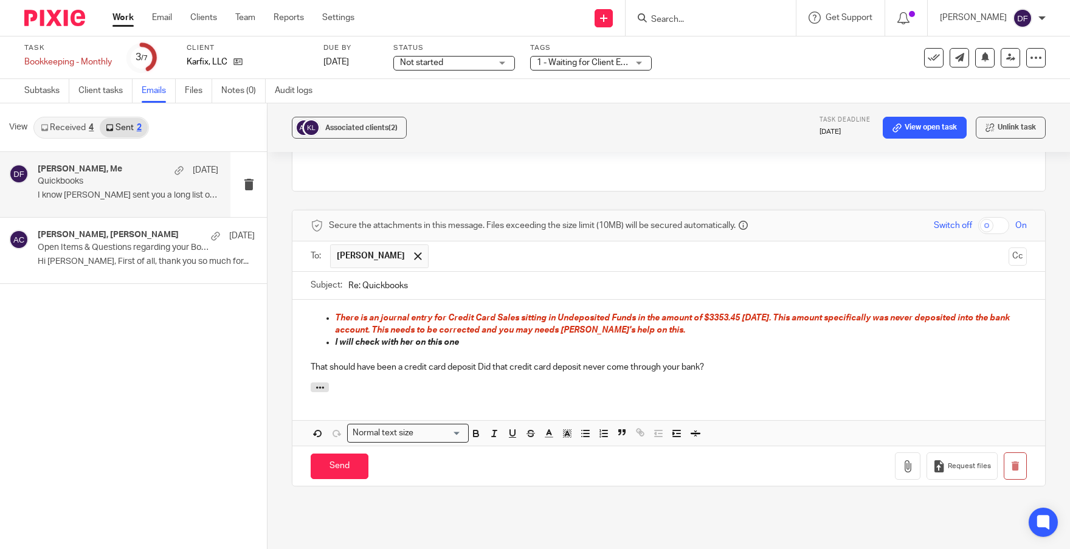
click at [125, 19] on link "Work" at bounding box center [123, 18] width 21 height 12
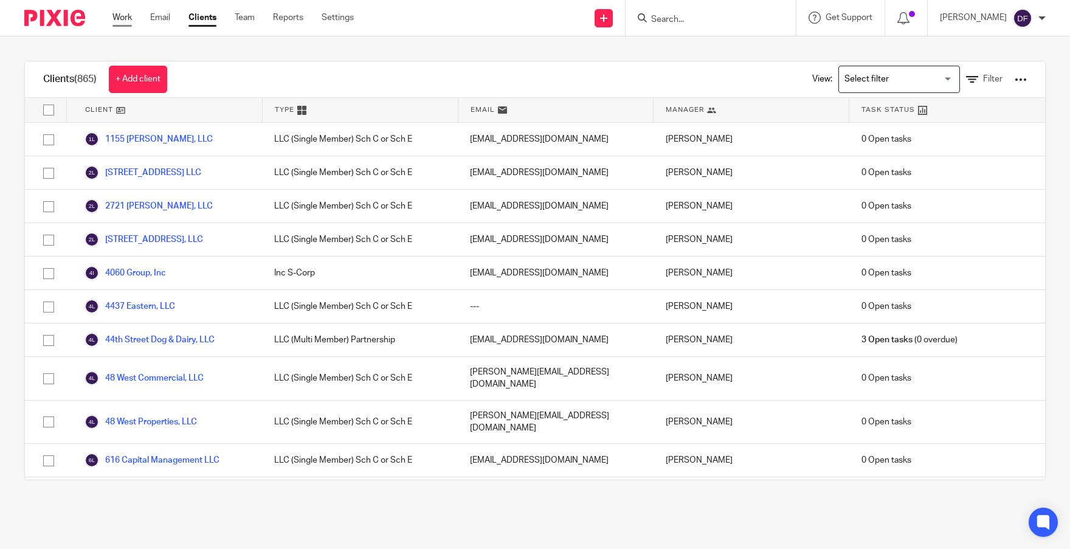
click at [122, 19] on link "Work" at bounding box center [122, 18] width 19 height 12
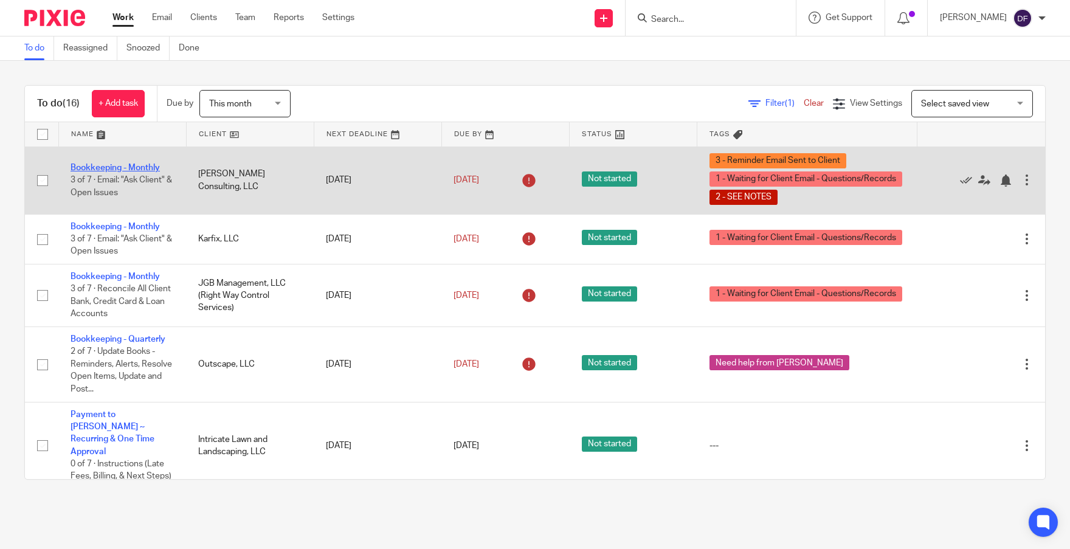
click at [123, 166] on link "Bookkeeping - Monthly" at bounding box center [115, 168] width 89 height 9
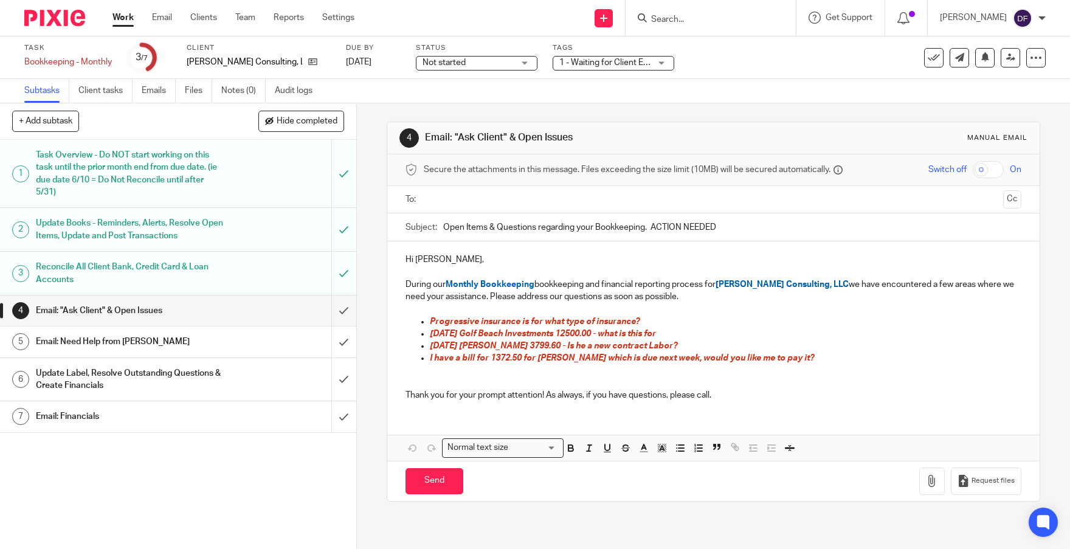
click at [643, 317] on p "Progressive insurance is for what type of insurance?" at bounding box center [726, 322] width 592 height 12
click at [689, 347] on p "7.29.25 Jacob Davidson 3799.60 - Is he a new contract Labor?" at bounding box center [726, 346] width 592 height 12
click at [657, 328] on p "8.1.25 Golf Beach Investments 12500.00 - what is this for" at bounding box center [726, 334] width 592 height 12
click at [151, 95] on link "Emails" at bounding box center [159, 91] width 34 height 24
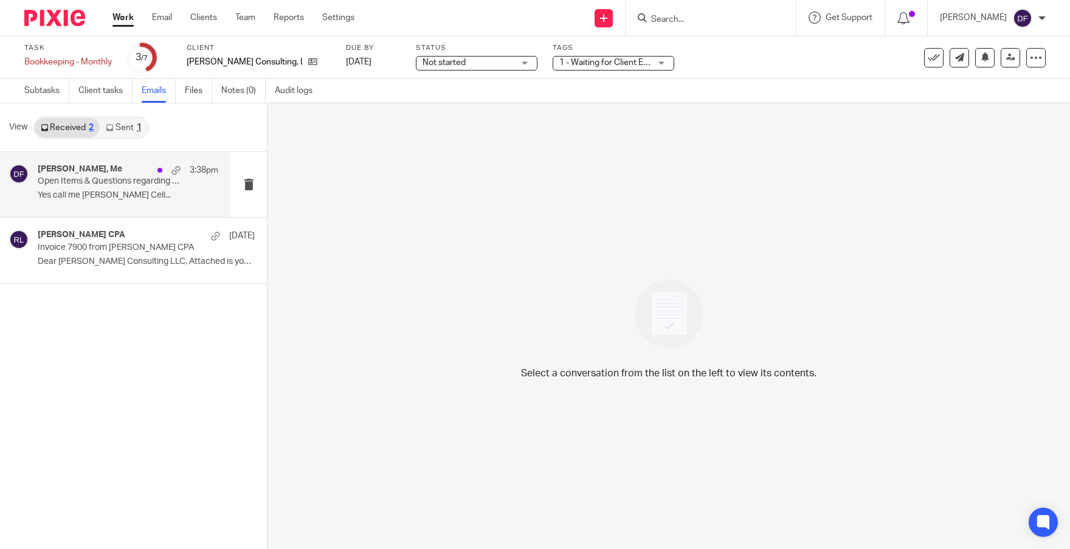
click at [100, 178] on p "Open Items & Questions regarding your Bookkeeping. ACTION NEEDED" at bounding box center [110, 181] width 145 height 10
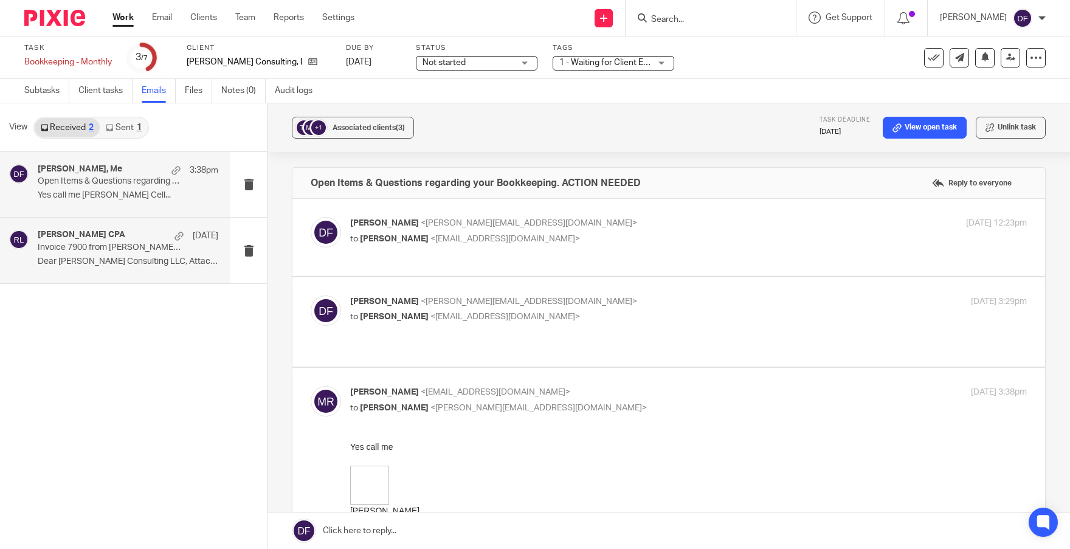
click at [86, 229] on div "Amy L Corfixsen CPA Jul 22 Invoice 7900 from Amy L Corfixsen CPA Dear Richhart …" at bounding box center [115, 250] width 231 height 65
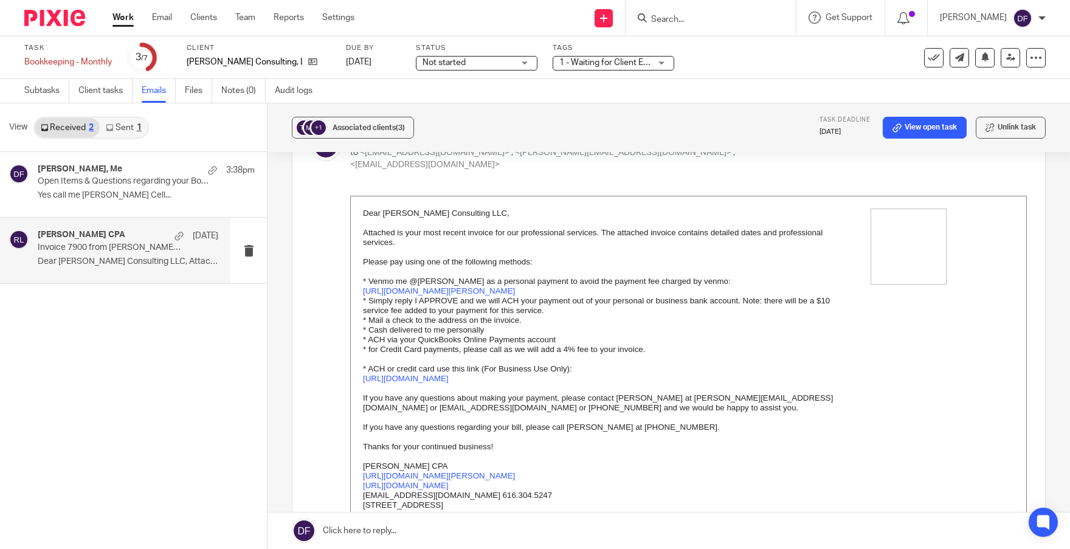
scroll to position [24, 0]
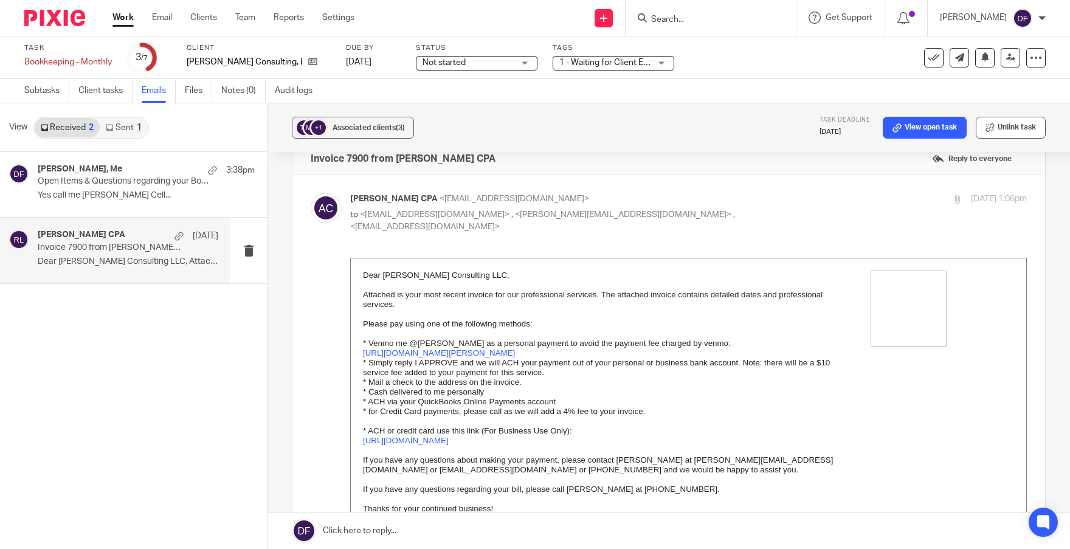
click at [1017, 125] on button "Unlink task" at bounding box center [1011, 128] width 70 height 22
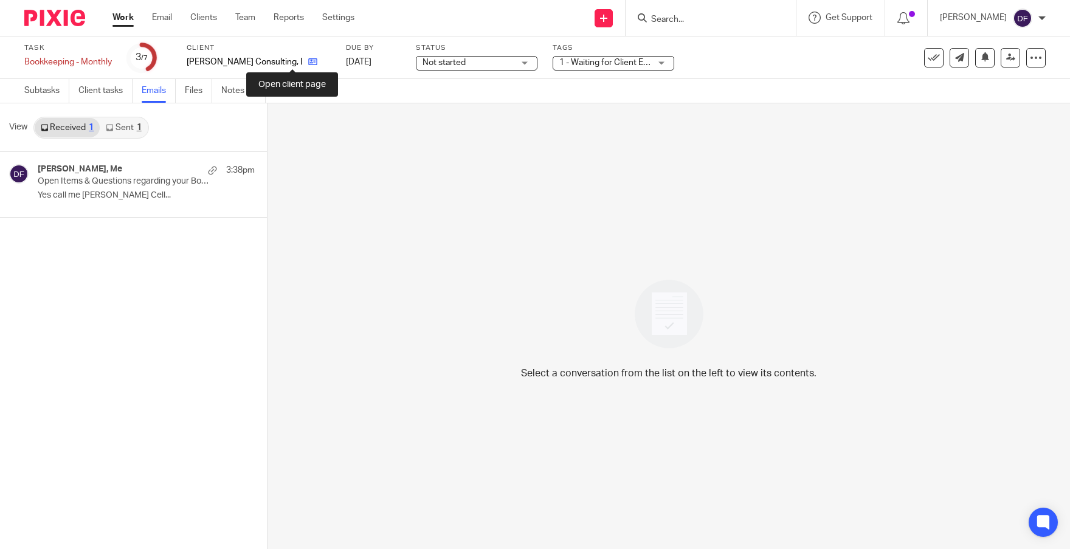
click at [308, 60] on icon at bounding box center [312, 61] width 9 height 9
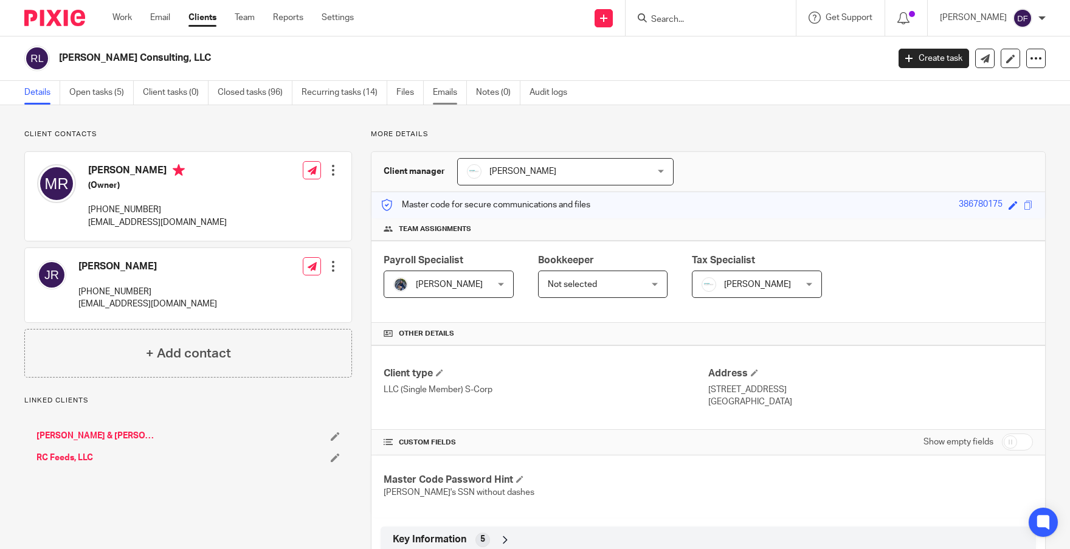
click at [457, 95] on link "Emails" at bounding box center [450, 93] width 34 height 24
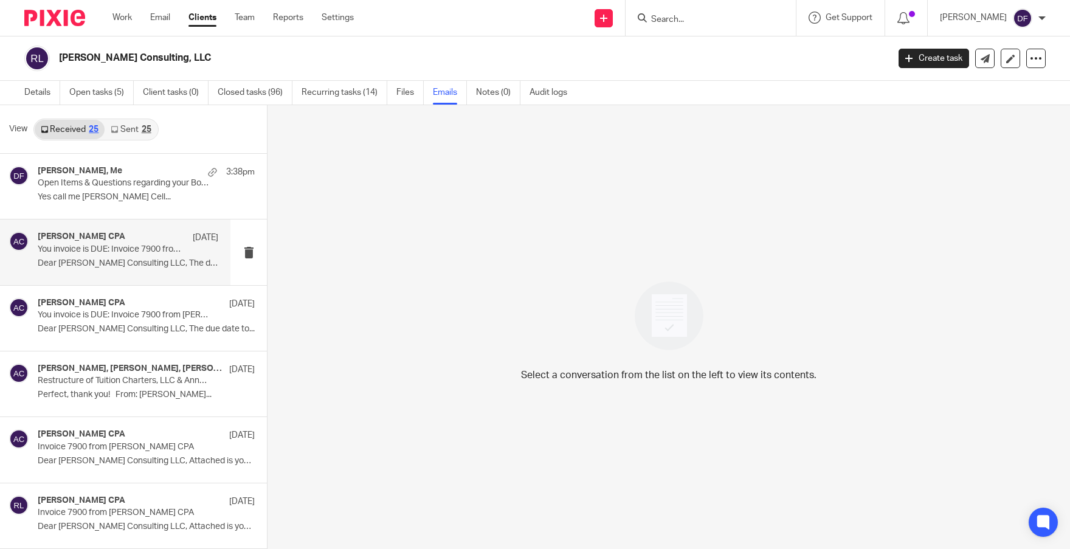
click at [119, 257] on div "[PERSON_NAME] CPA [DATE] You invoice is DUE: Invoice 7900 from [PERSON_NAME] CP…" at bounding box center [128, 252] width 181 height 41
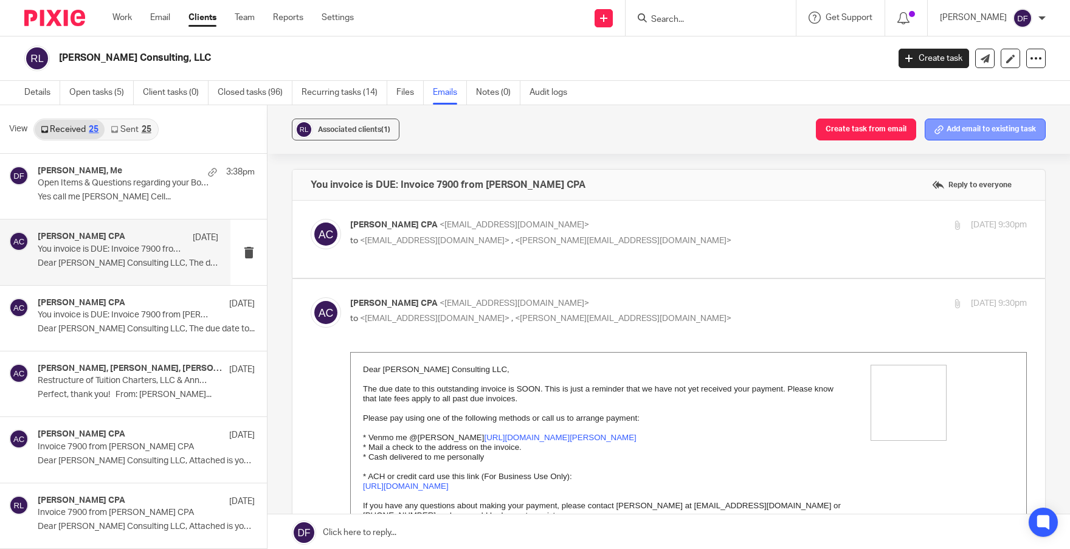
click at [982, 128] on button "Add email to existing task" at bounding box center [985, 130] width 121 height 22
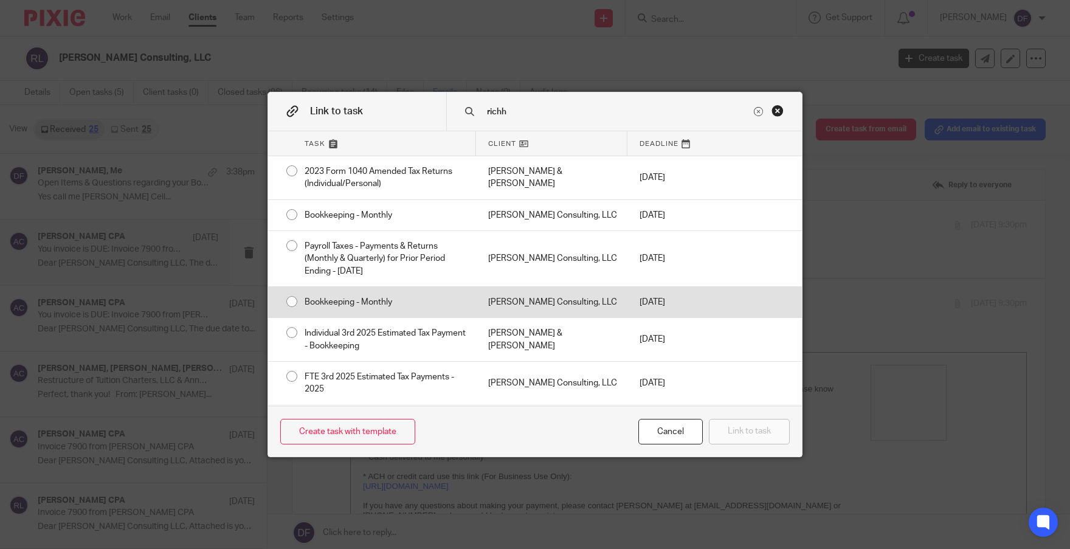
type input "richh"
click at [695, 302] on div "Sep 14, 2025" at bounding box center [672, 302] width 88 height 30
radio input "true"
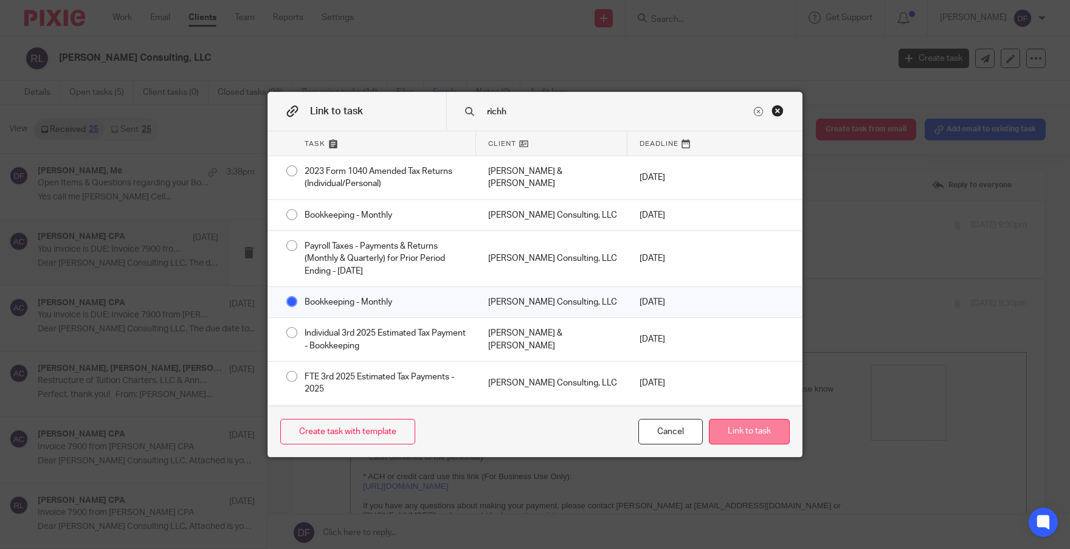
click at [741, 432] on button "Link to task" at bounding box center [749, 432] width 81 height 26
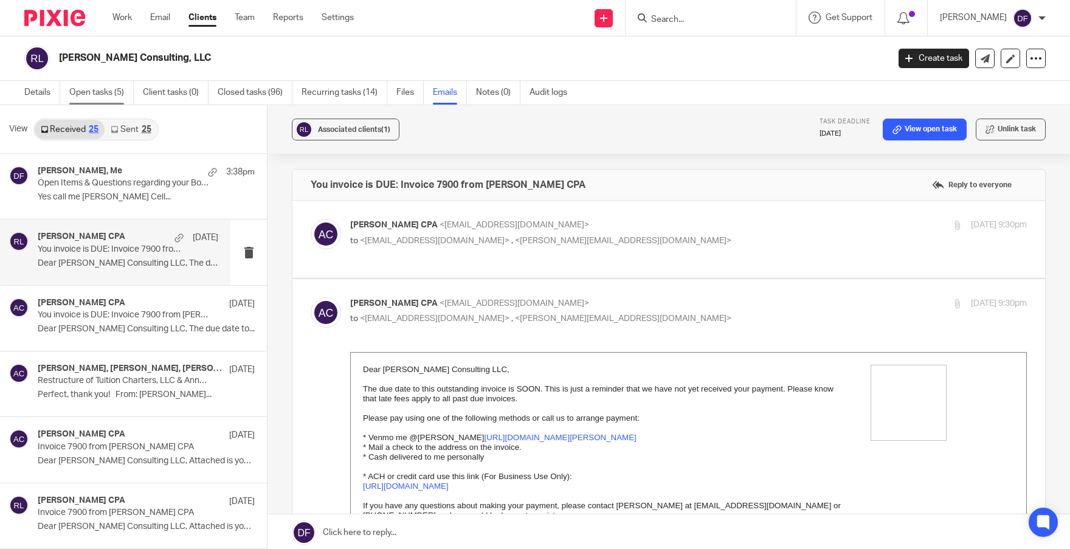
click at [104, 94] on link "Open tasks (5)" at bounding box center [101, 93] width 64 height 24
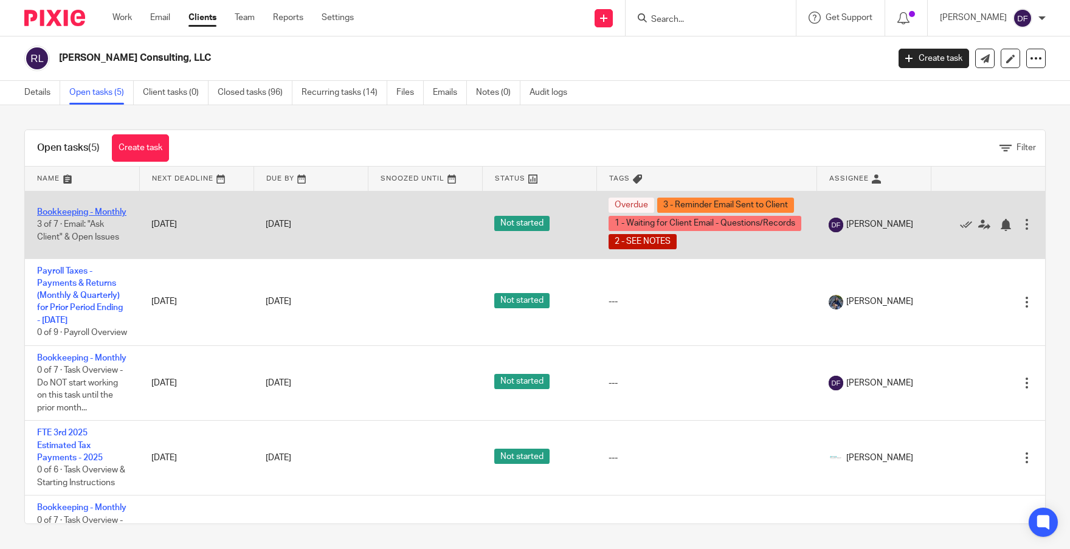
click at [63, 208] on link "Bookkeeping - Monthly" at bounding box center [81, 212] width 89 height 9
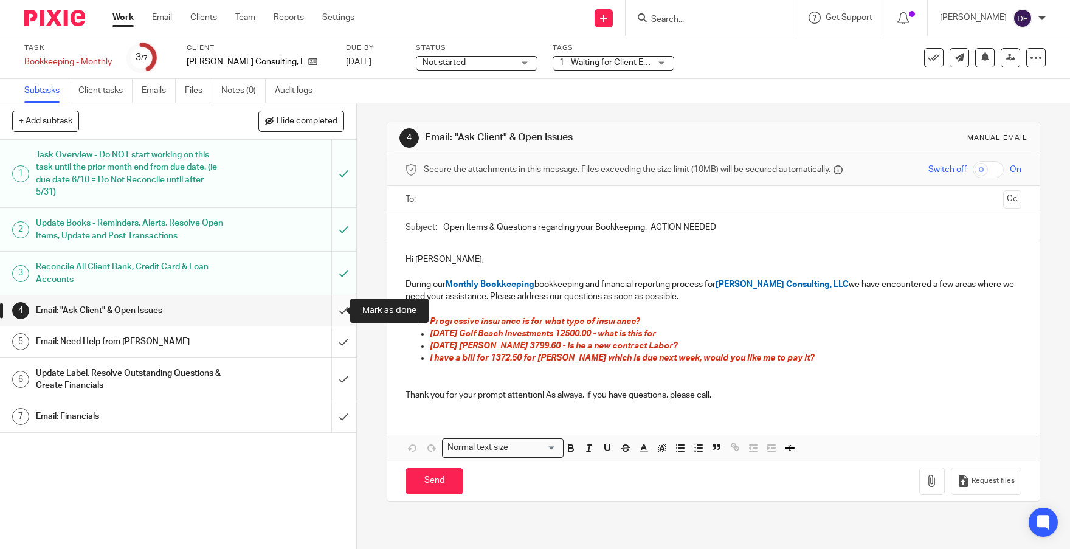
click at [331, 310] on input "submit" at bounding box center [178, 311] width 356 height 30
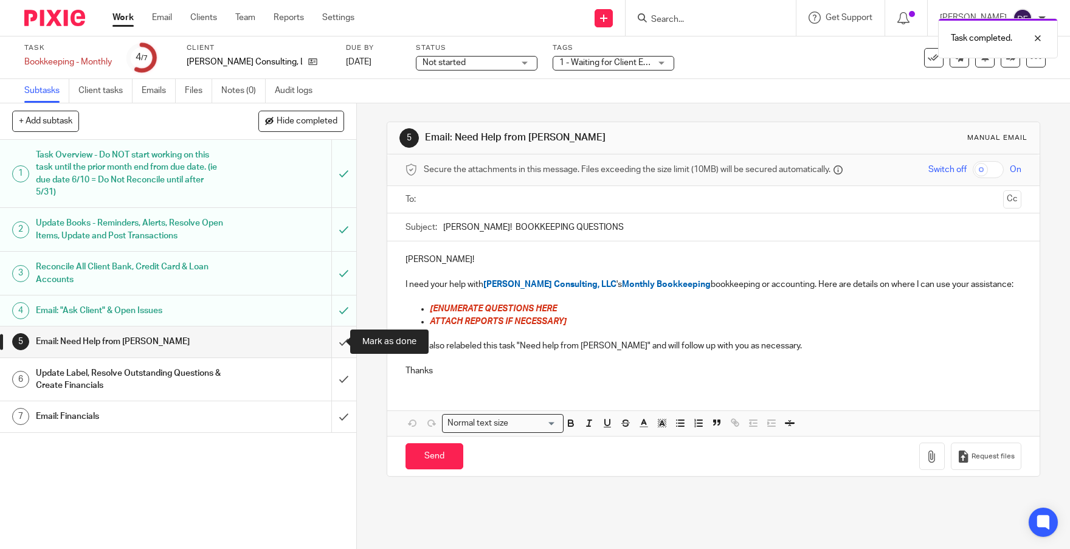
click at [327, 335] on input "submit" at bounding box center [178, 342] width 356 height 30
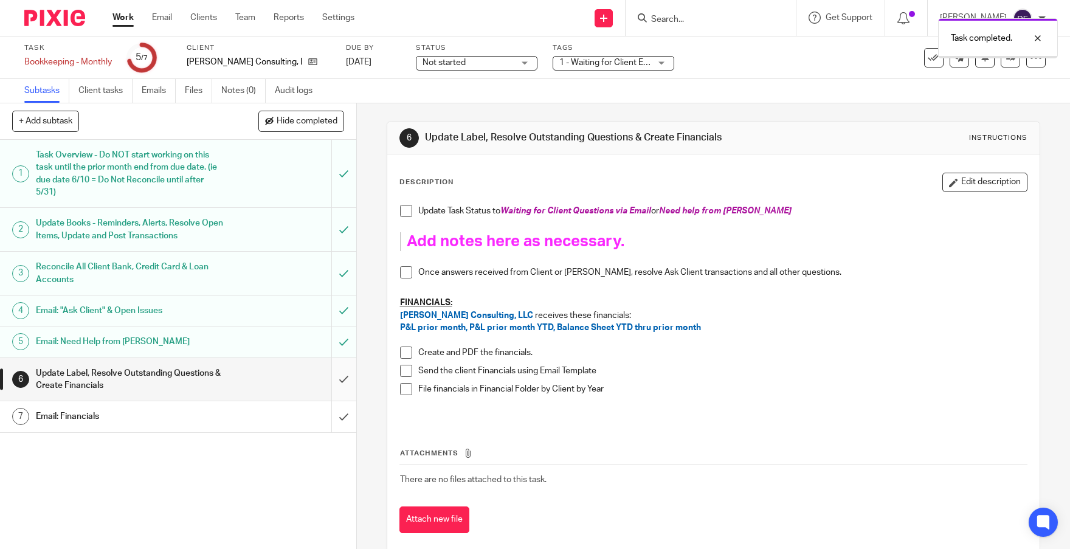
click at [327, 378] on input "submit" at bounding box center [178, 379] width 356 height 43
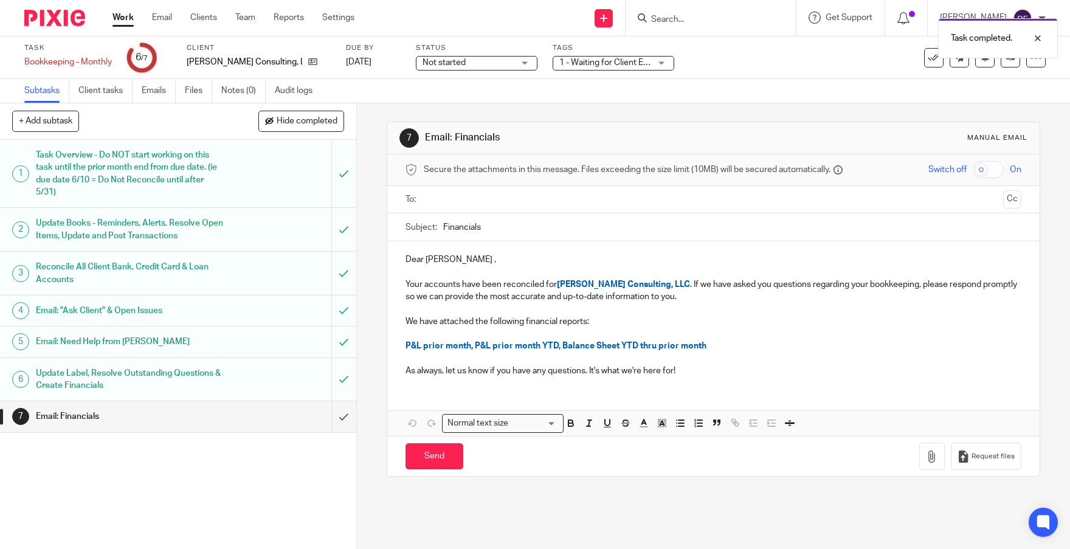
click at [444, 190] on ul at bounding box center [714, 200] width 579 height 20
click at [449, 199] on input "text" at bounding box center [713, 200] width 571 height 14
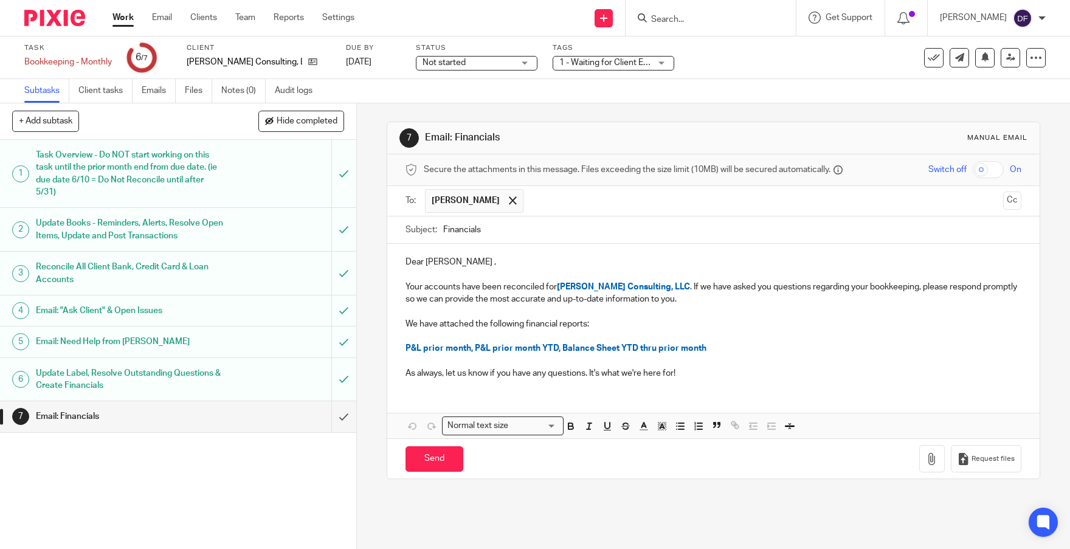
click at [689, 302] on p "Your accounts have been reconciled for Richhart Consulting, LLC . If we have as…" at bounding box center [714, 293] width 617 height 25
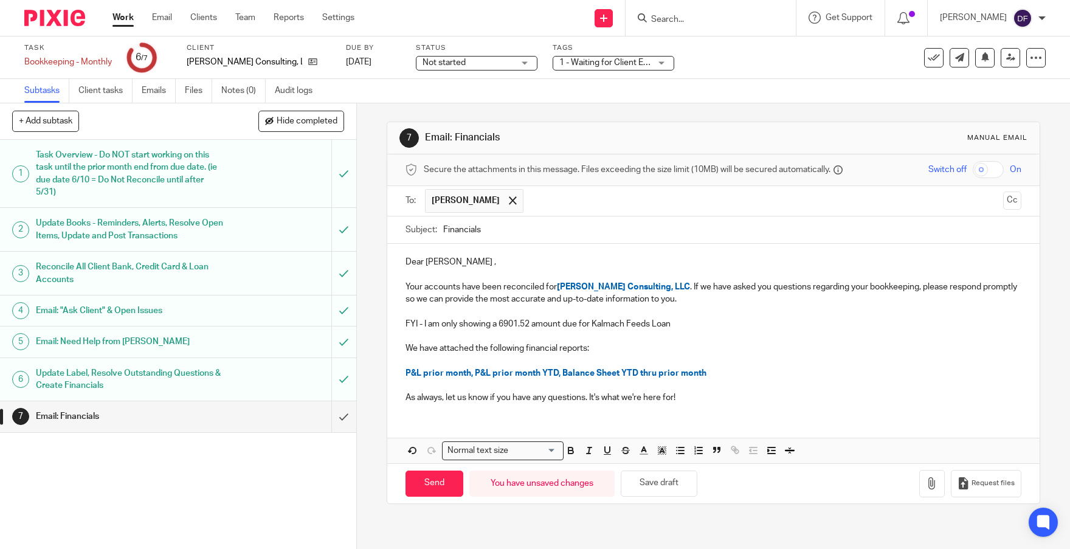
click at [498, 327] on p "FYI - I am only showing a 6901.52 amount due for Kalmach Feeds Loan" at bounding box center [714, 324] width 617 height 12
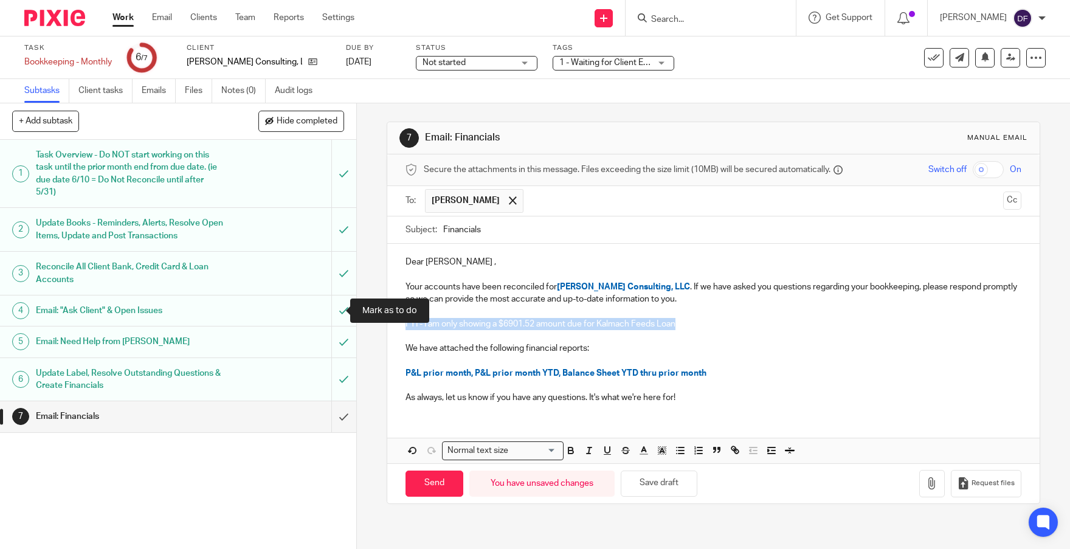
drag, startPoint x: 686, startPoint y: 325, endPoint x: 355, endPoint y: 361, distance: 332.8
click at [326, 326] on div "+ Add subtask Hide completed Cancel + Add 1 Task Overview - Do NOT start workin…" at bounding box center [535, 326] width 1070 height 446
click at [571, 449] on icon "button" at bounding box center [571, 450] width 11 height 11
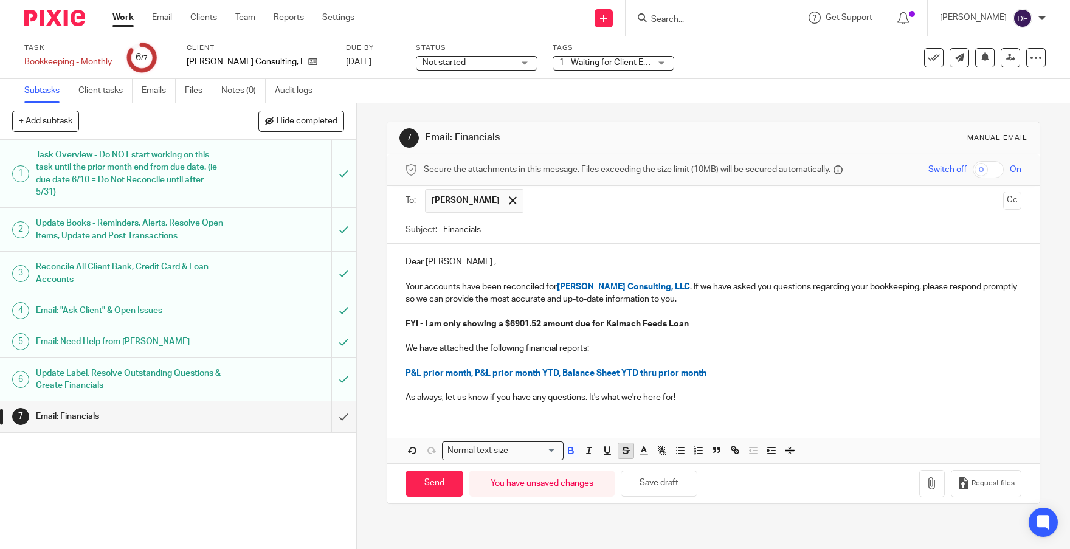
drag, startPoint x: 580, startPoint y: 449, endPoint x: 619, endPoint y: 457, distance: 40.4
click at [584, 449] on icon "button" at bounding box center [589, 450] width 11 height 11
click at [643, 451] on icon "button" at bounding box center [644, 450] width 11 height 11
click at [646, 479] on li "color:#D33115" at bounding box center [647, 478] width 9 height 9
click at [751, 350] on p "We have attached the following financial reports:" at bounding box center [714, 348] width 617 height 12
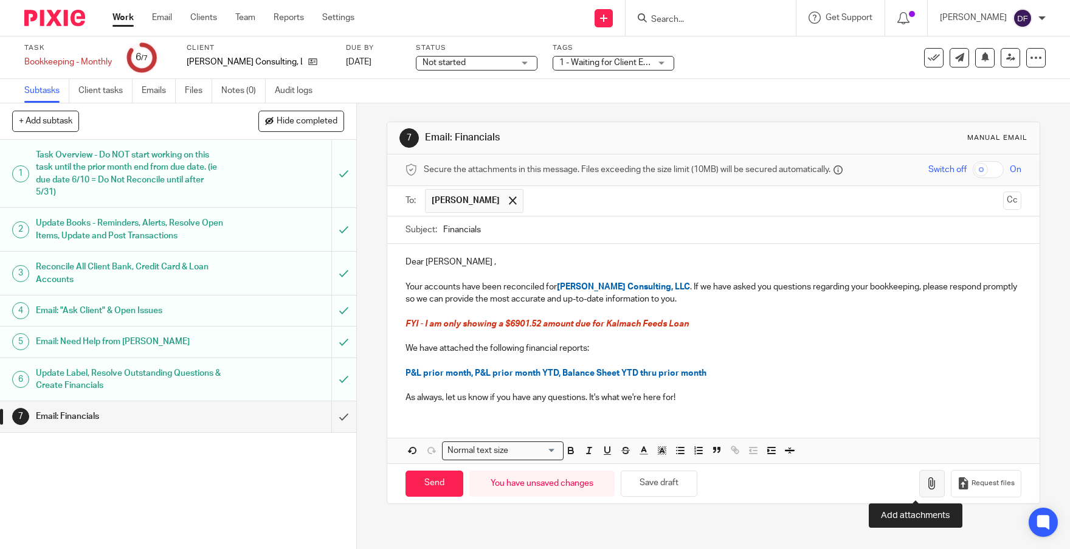
click at [926, 488] on icon "button" at bounding box center [932, 483] width 12 height 12
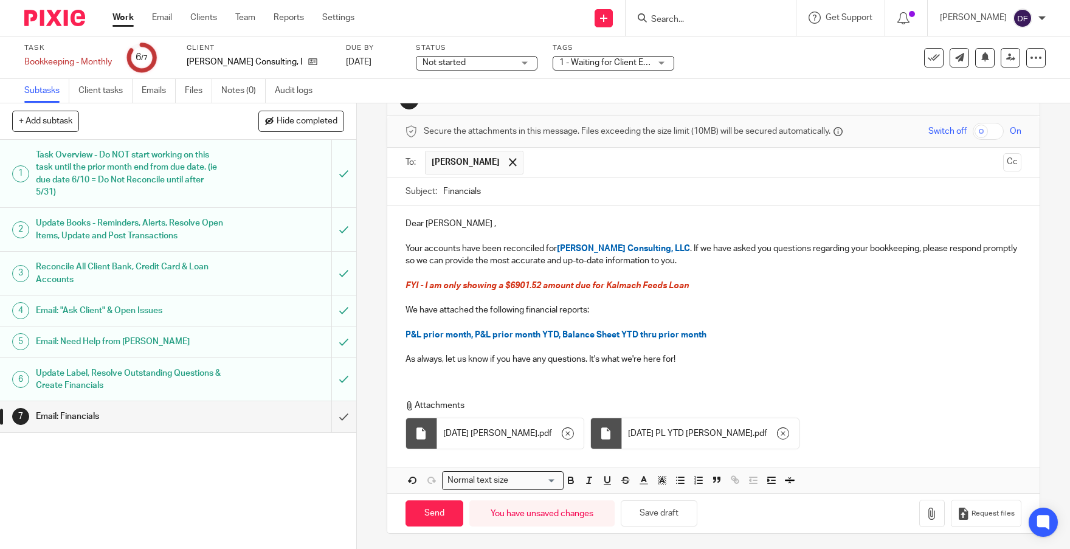
scroll to position [41, 0]
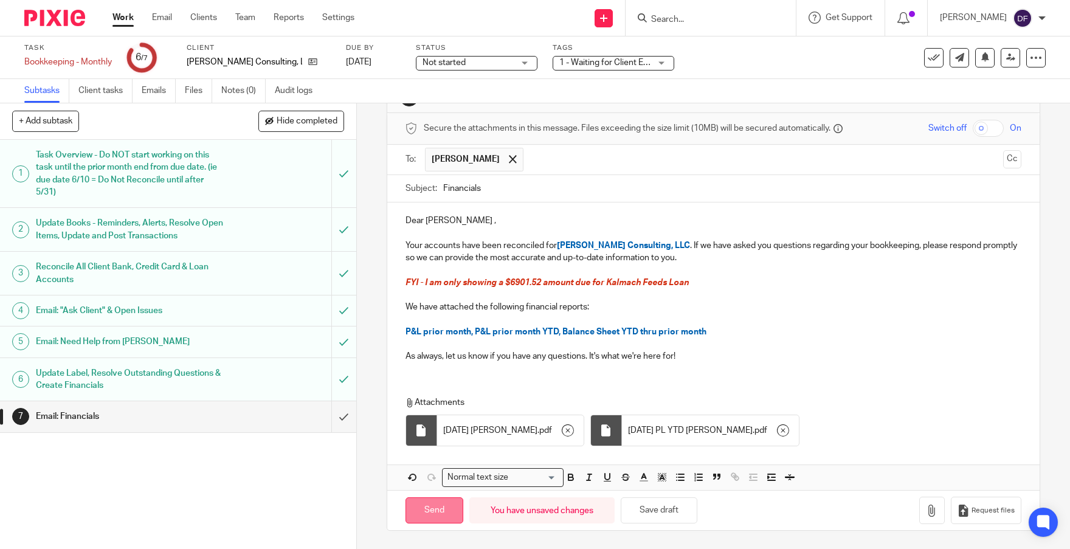
click at [426, 515] on input "Send" at bounding box center [435, 511] width 58 height 26
type input "Sent"
click at [125, 18] on link "Work" at bounding box center [123, 18] width 21 height 12
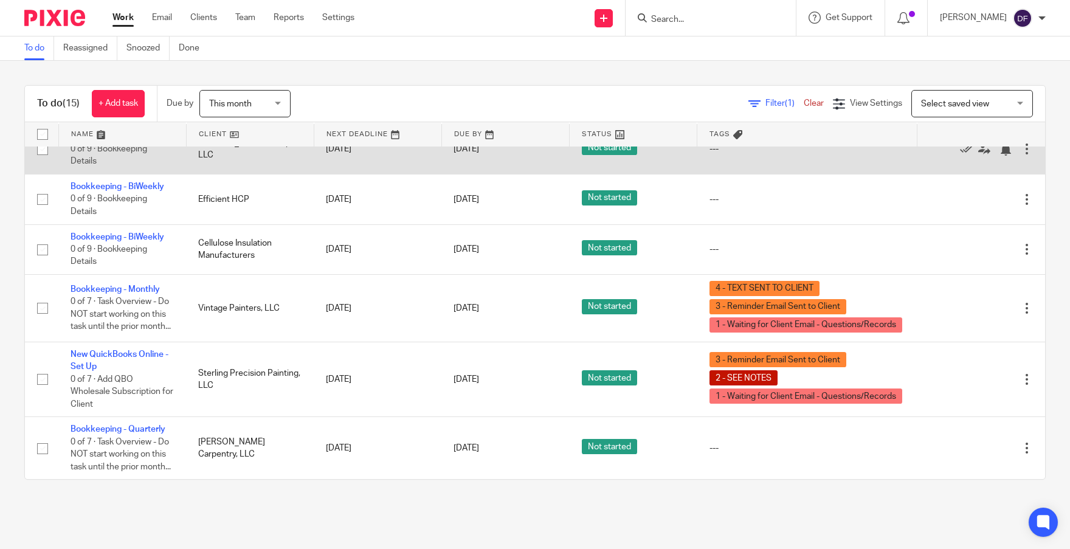
scroll to position [624, 0]
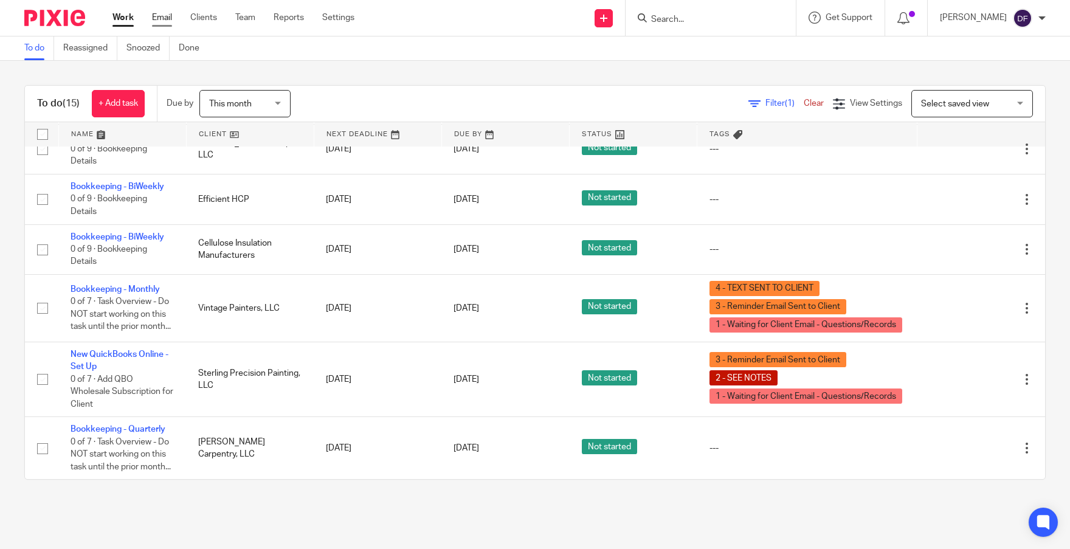
click at [157, 18] on link "Email" at bounding box center [162, 18] width 20 height 12
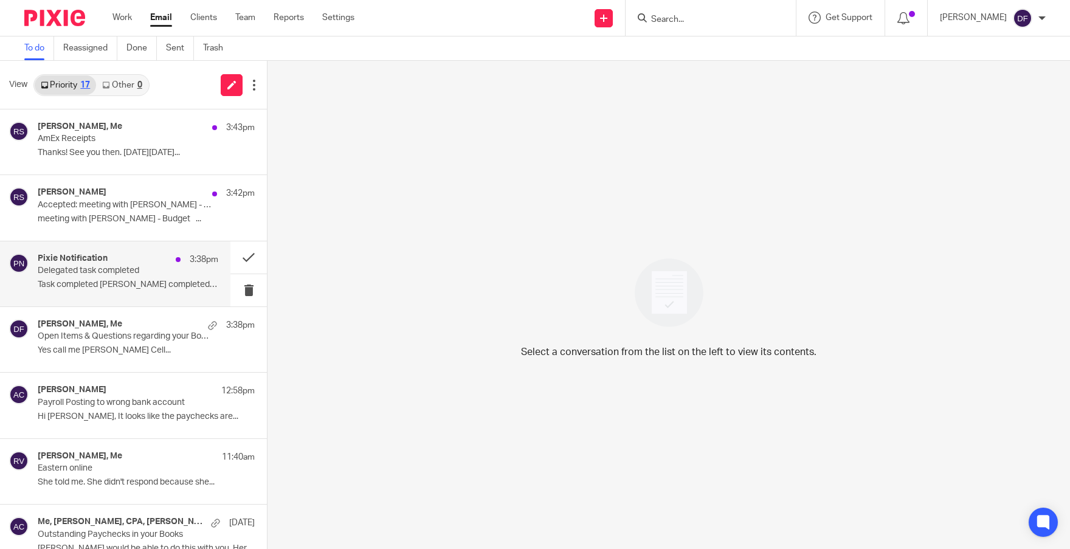
click at [106, 275] on p "Delegated task completed" at bounding box center [110, 271] width 145 height 10
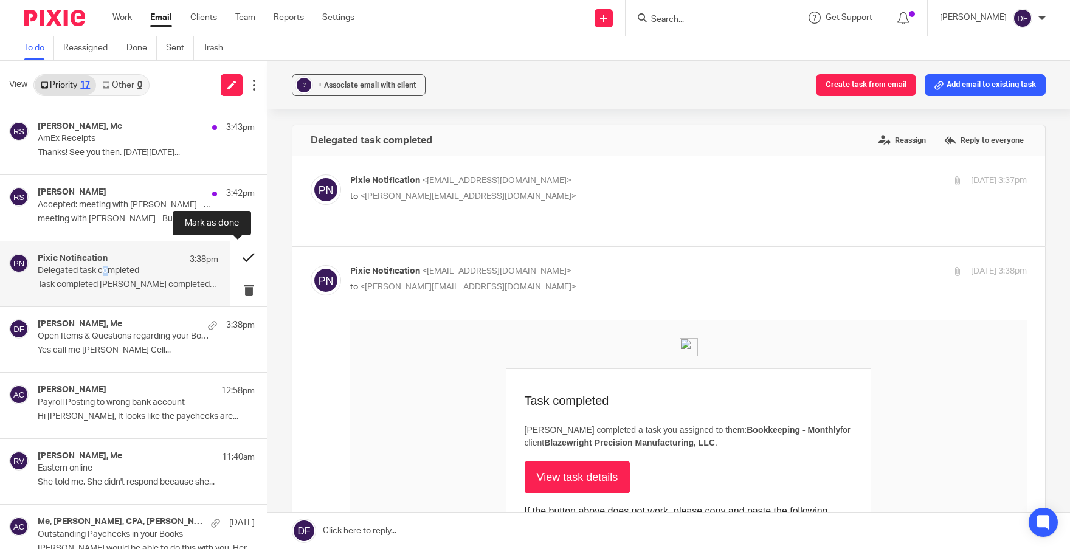
click at [240, 257] on button at bounding box center [249, 257] width 36 height 32
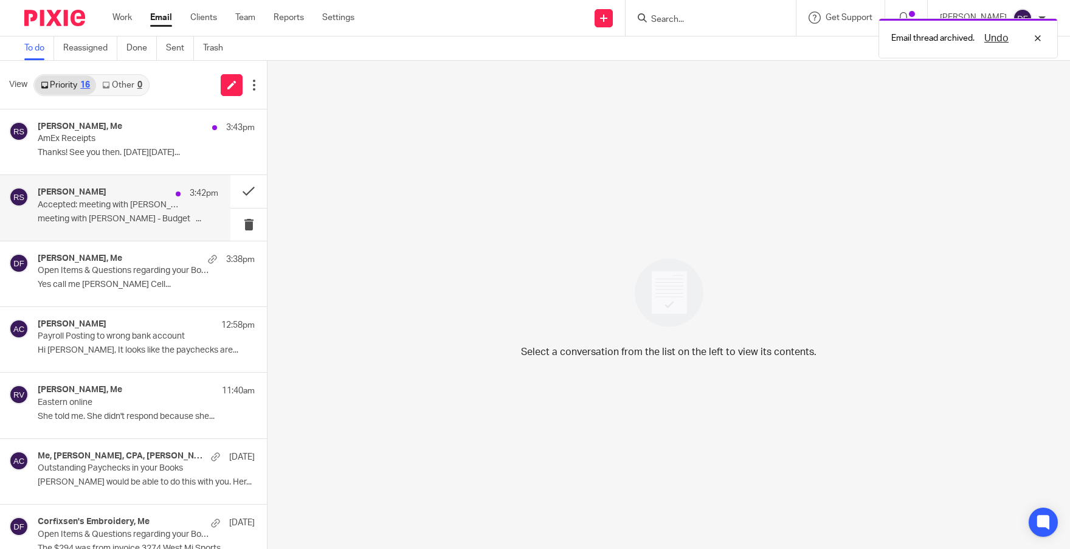
click at [113, 221] on p "meeting with Rachel CIMA - Budget ..." at bounding box center [128, 219] width 181 height 10
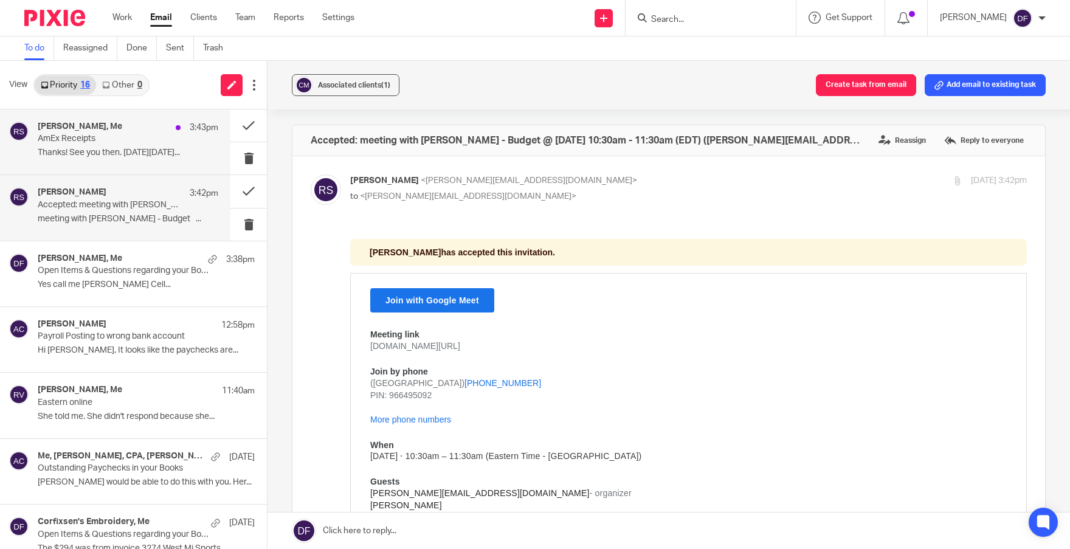
click at [170, 133] on div "3:43pm" at bounding box center [194, 128] width 49 height 12
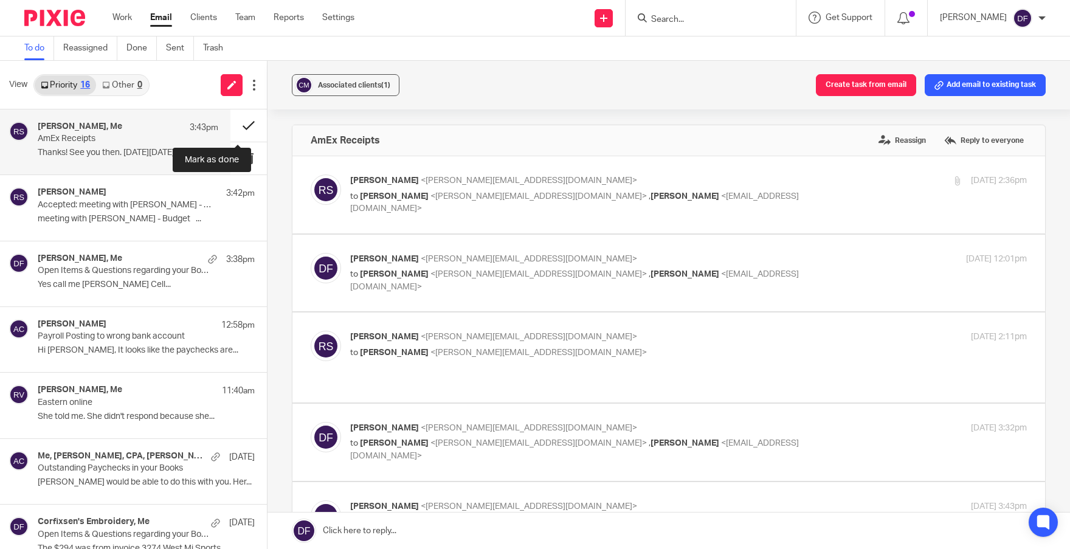
click at [238, 125] on button at bounding box center [249, 125] width 36 height 32
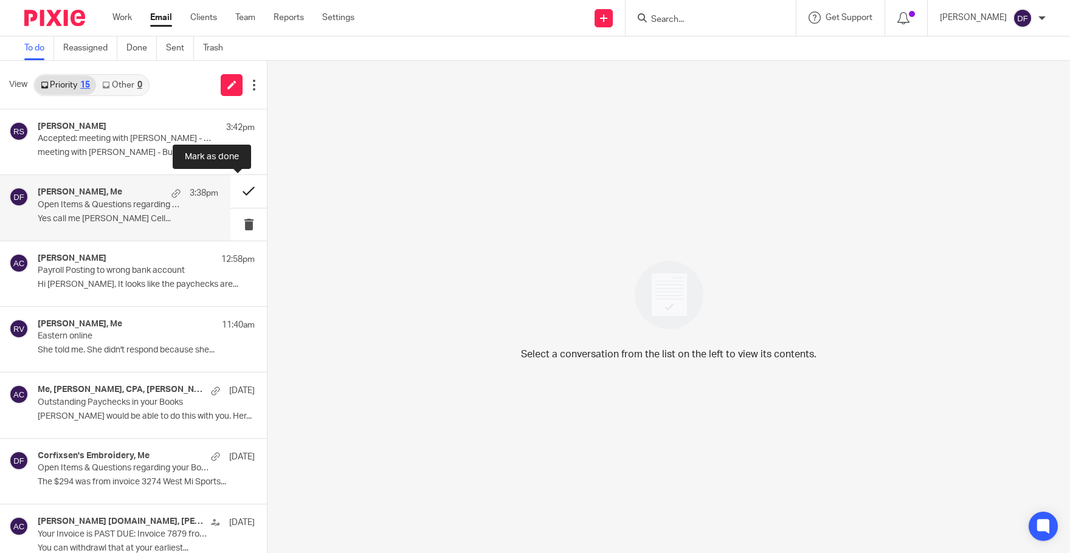
click at [235, 195] on button at bounding box center [249, 191] width 36 height 32
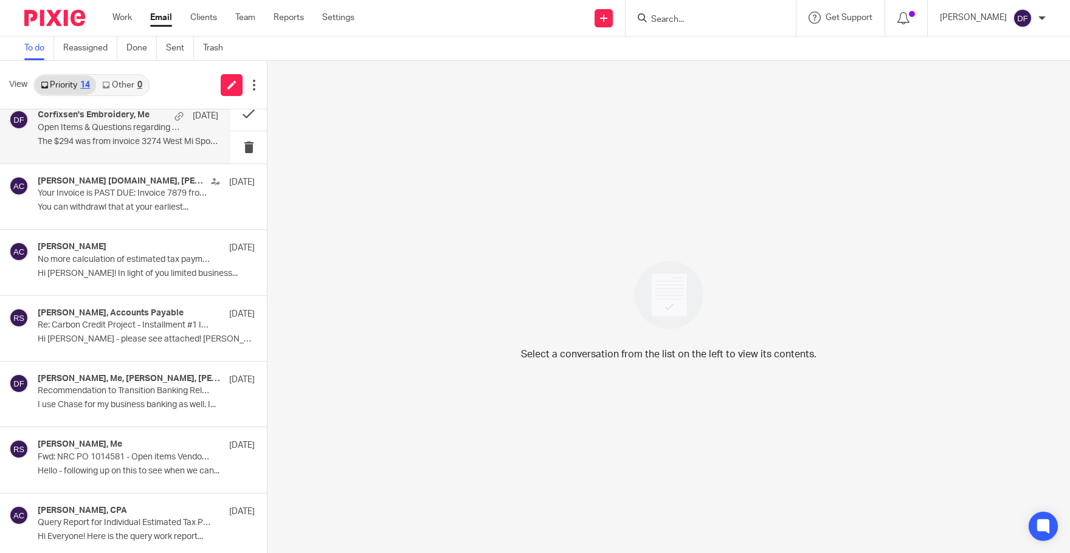
scroll to position [304, 0]
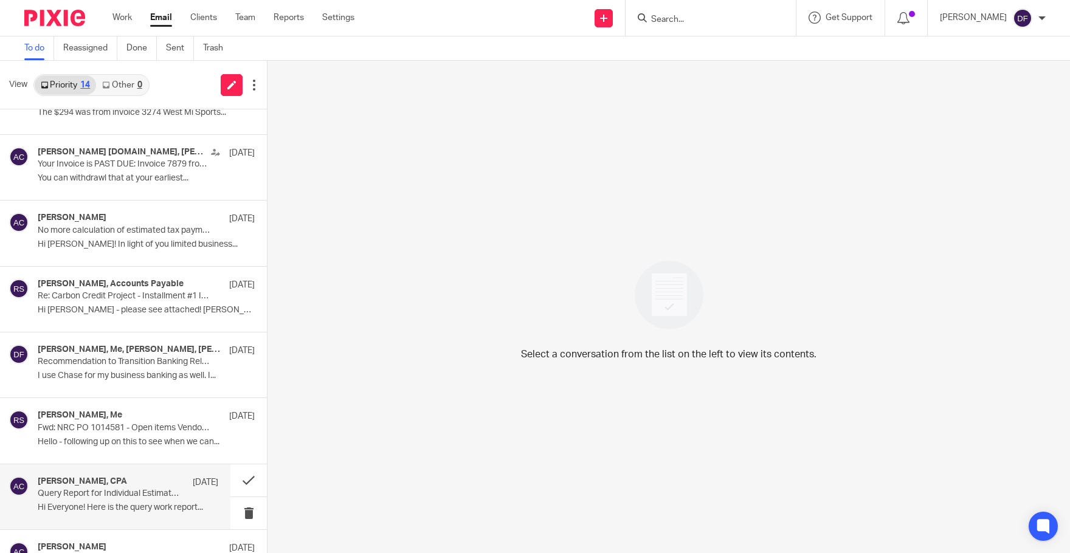
click at [141, 496] on p "Query Report for Individual Estimated Tax Payments" at bounding box center [110, 494] width 145 height 10
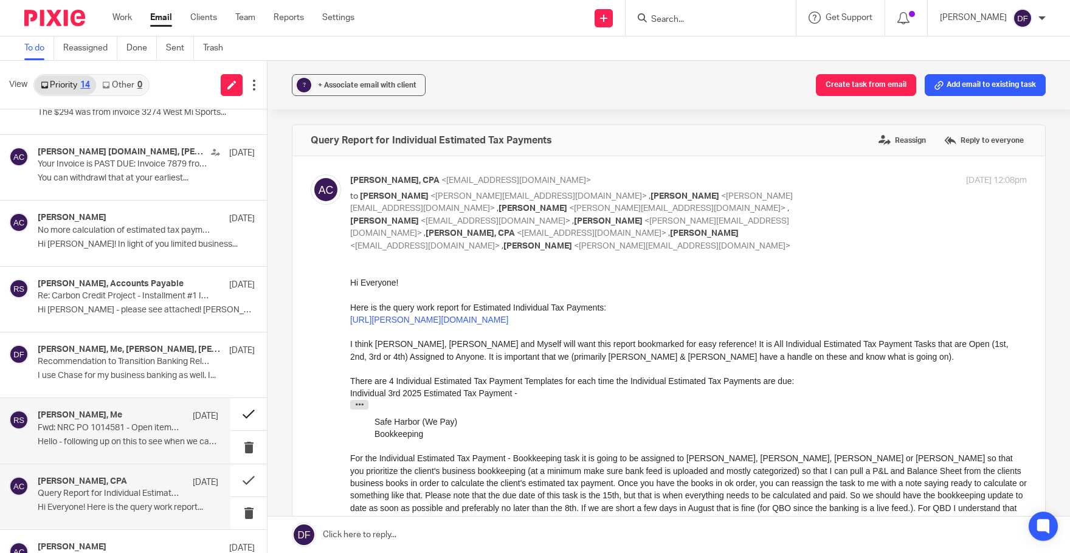
scroll to position [0, 0]
click at [508, 325] on link "https://amy-l-corfixsen-cpa.usepixie.net/users/report?utf8=%E2%9C%93&status_op=…" at bounding box center [429, 320] width 158 height 10
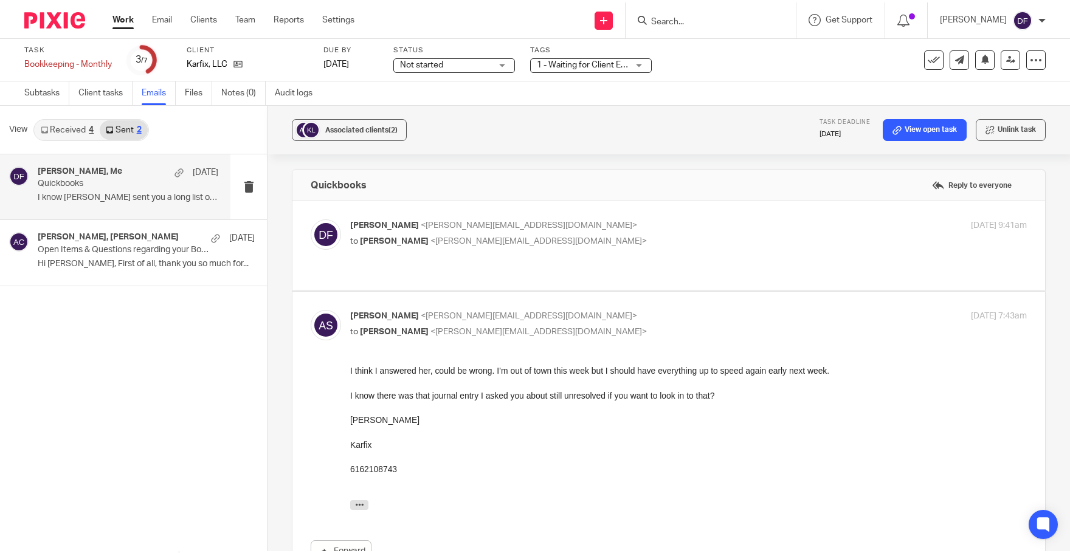
scroll to position [411, 0]
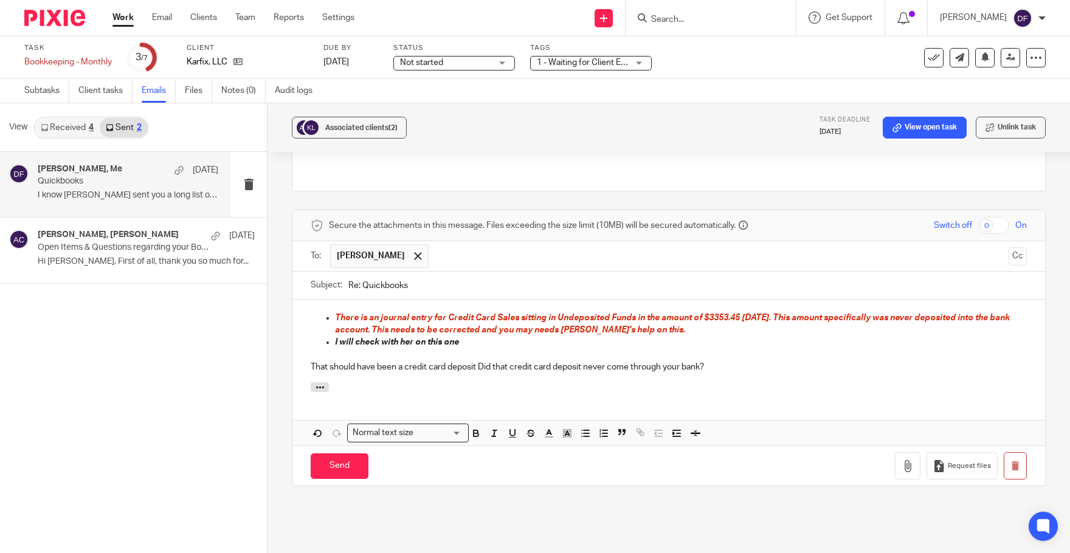
click at [113, 18] on link "Work" at bounding box center [123, 18] width 21 height 12
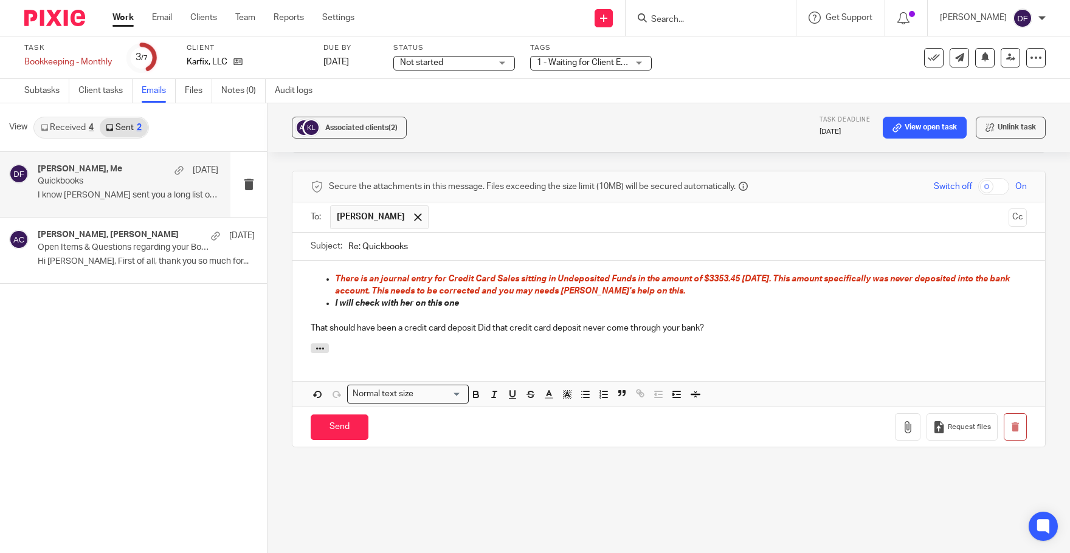
scroll to position [490, 0]
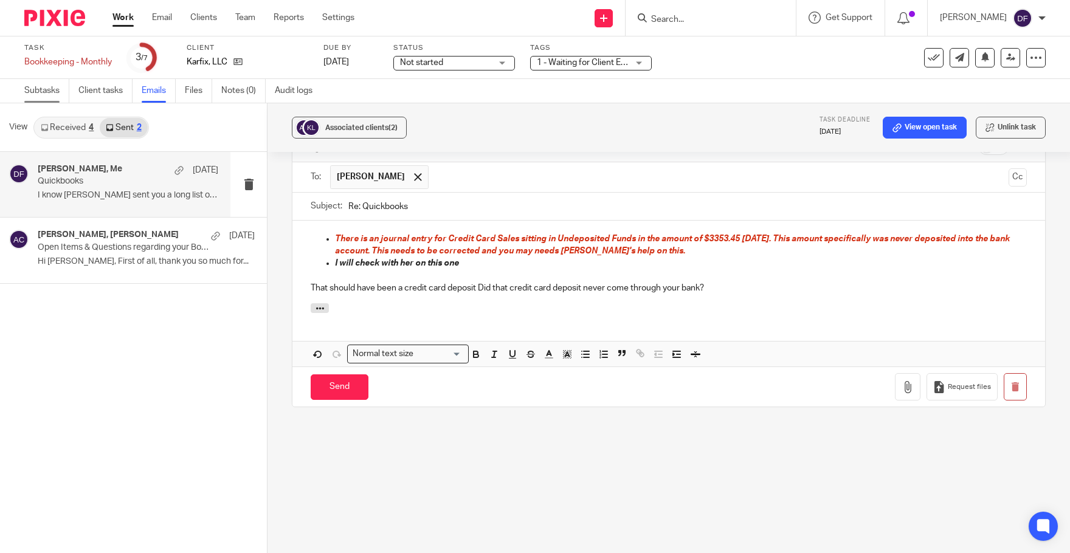
click at [43, 89] on link "Subtasks" at bounding box center [46, 91] width 45 height 24
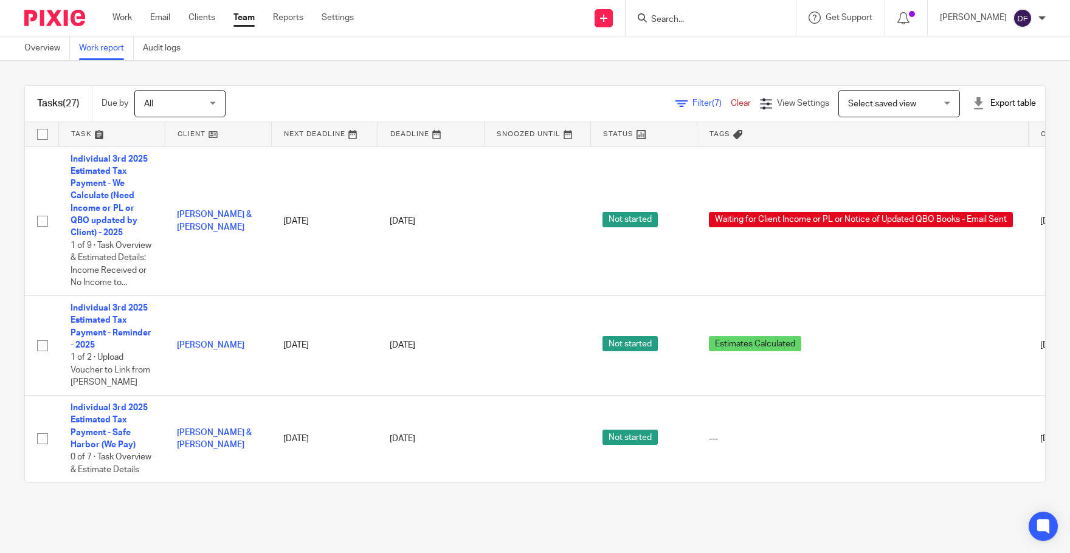
click at [693, 104] on span "Filter (7)" at bounding box center [712, 103] width 38 height 9
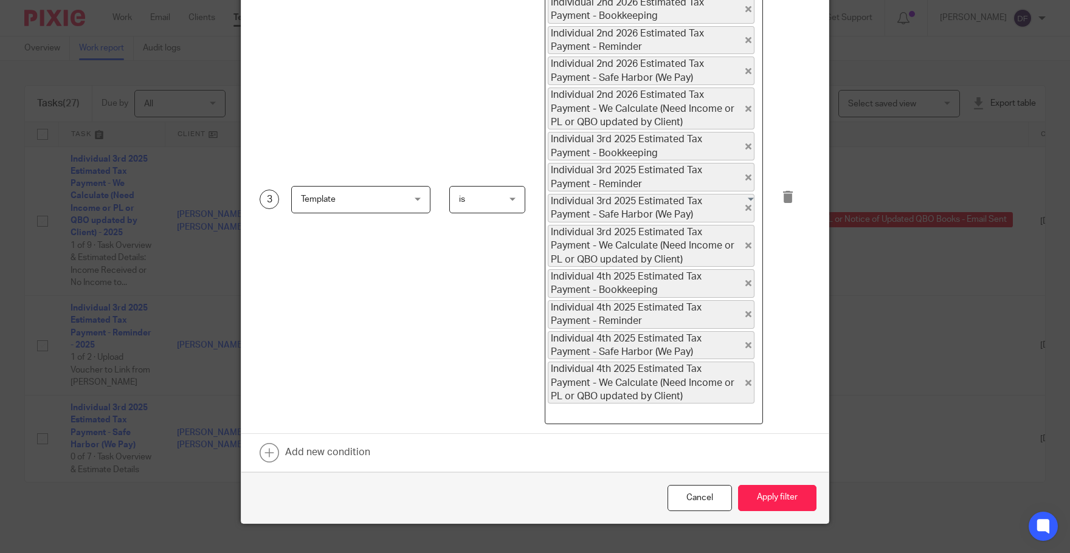
scroll to position [298, 0]
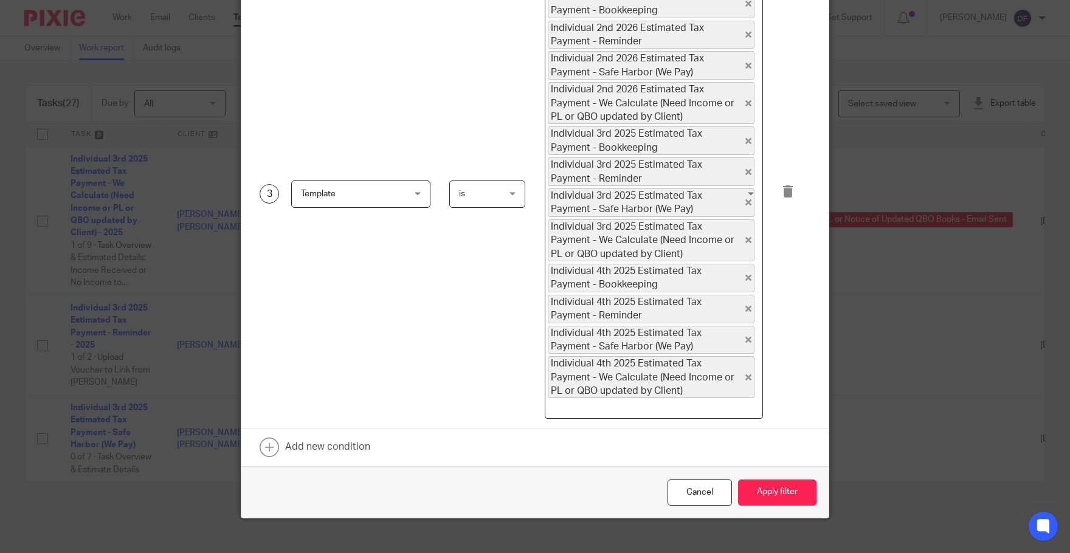
click at [921, 342] on div "Filter Only show tasks matching all of these conditions 1 Field Task fields Due…" at bounding box center [535, 276] width 1070 height 553
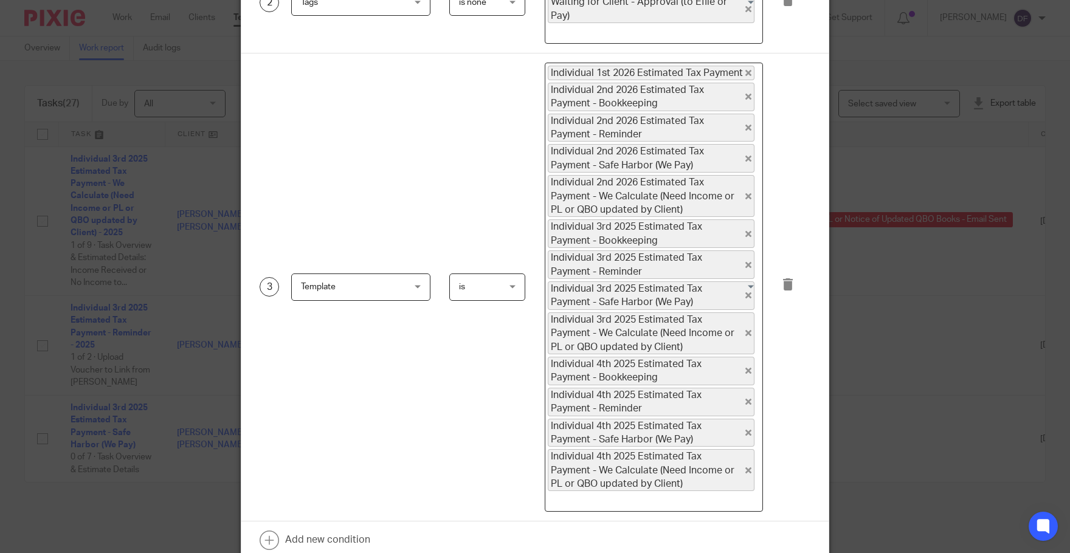
scroll to position [176, 0]
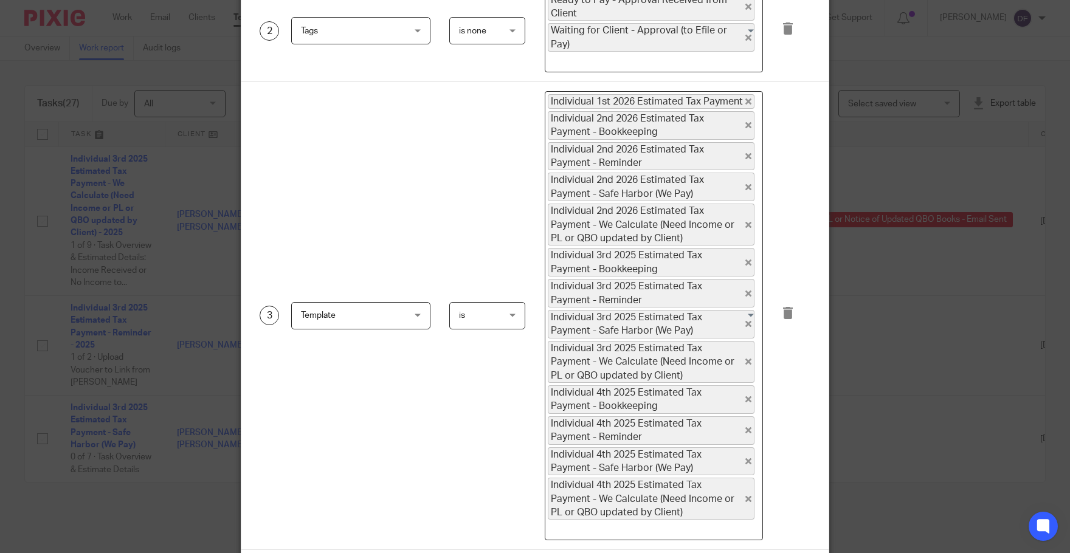
click at [746, 359] on icon "Deselect Individual 3rd 2025 Estimated Tax Payment - We Calculate (Need Income …" at bounding box center [749, 362] width 6 height 6
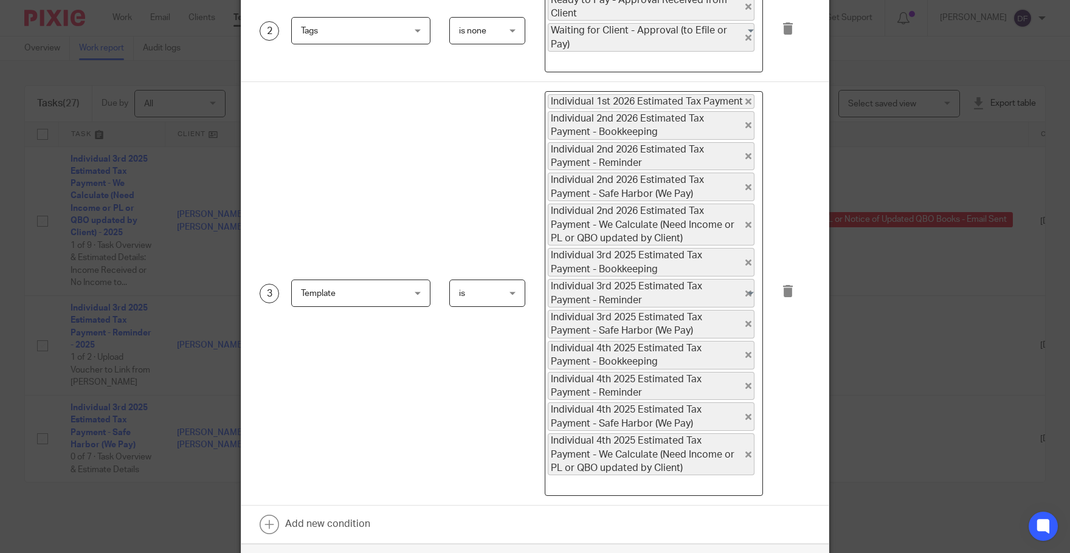
click at [746, 321] on icon "Deselect Individual 3rd 2025 Estimated Tax Payment - Safe Harbor (We Pay)" at bounding box center [749, 324] width 6 height 6
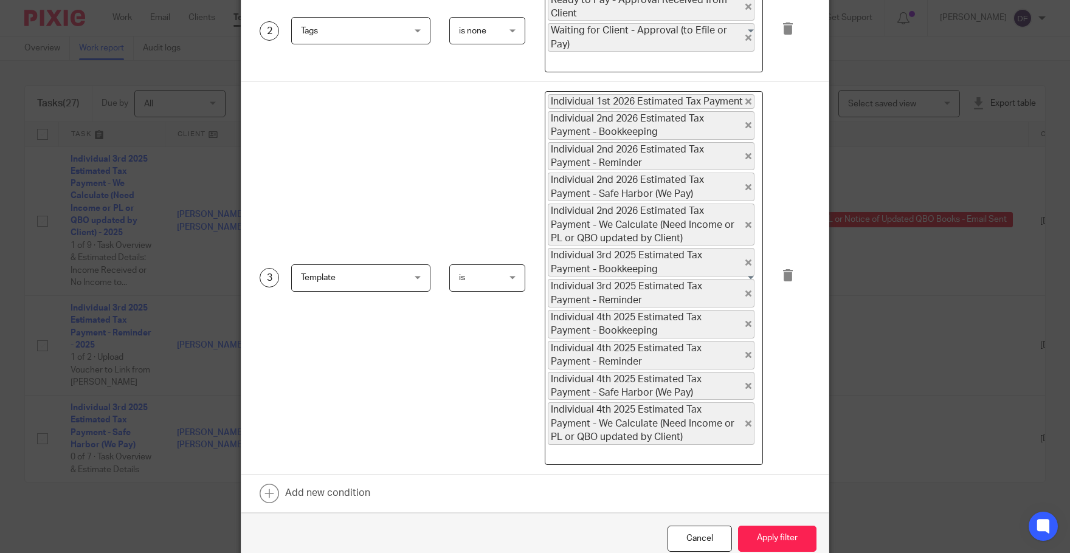
click at [746, 291] on icon "Deselect Individual 3rd 2025 Estimated Tax Payment - Reminder" at bounding box center [749, 294] width 6 height 6
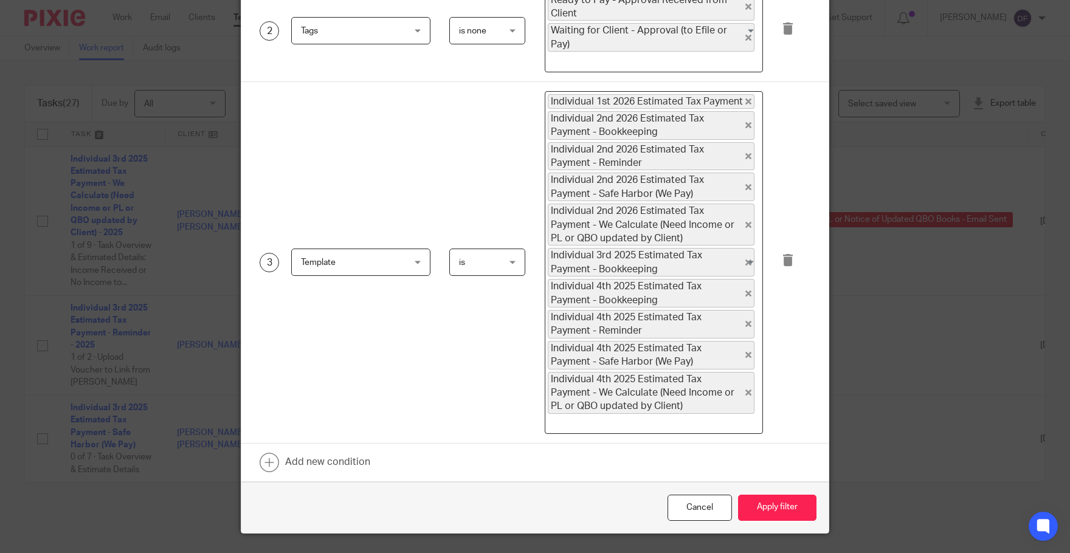
click at [746, 222] on icon "Deselect Individual 2nd 2026 Estimated Tax Payment - We Calculate (Need Income …" at bounding box center [749, 225] width 6 height 6
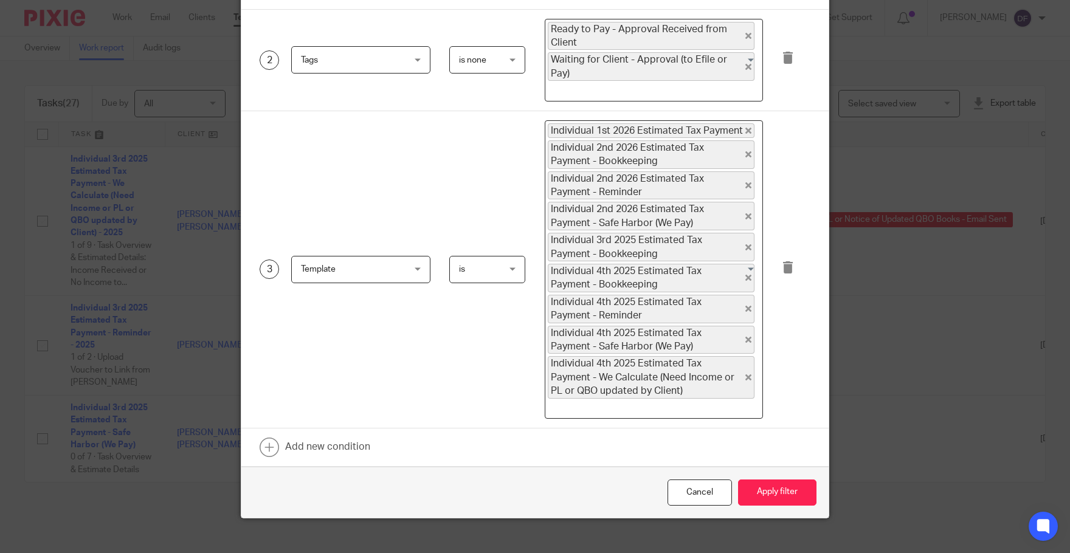
click at [746, 213] on icon "Deselect Individual 2nd 2026 Estimated Tax Payment - Safe Harbor (We Pay)" at bounding box center [749, 216] width 6 height 6
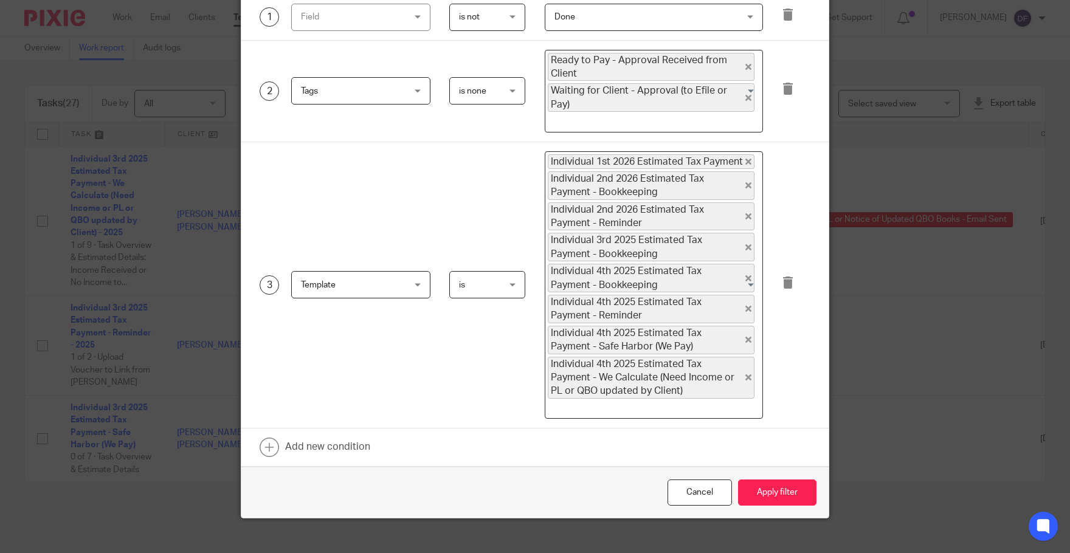
click at [746, 213] on icon "Deselect Individual 2nd 2026 Estimated Tax Payment - Reminder" at bounding box center [749, 216] width 6 height 6
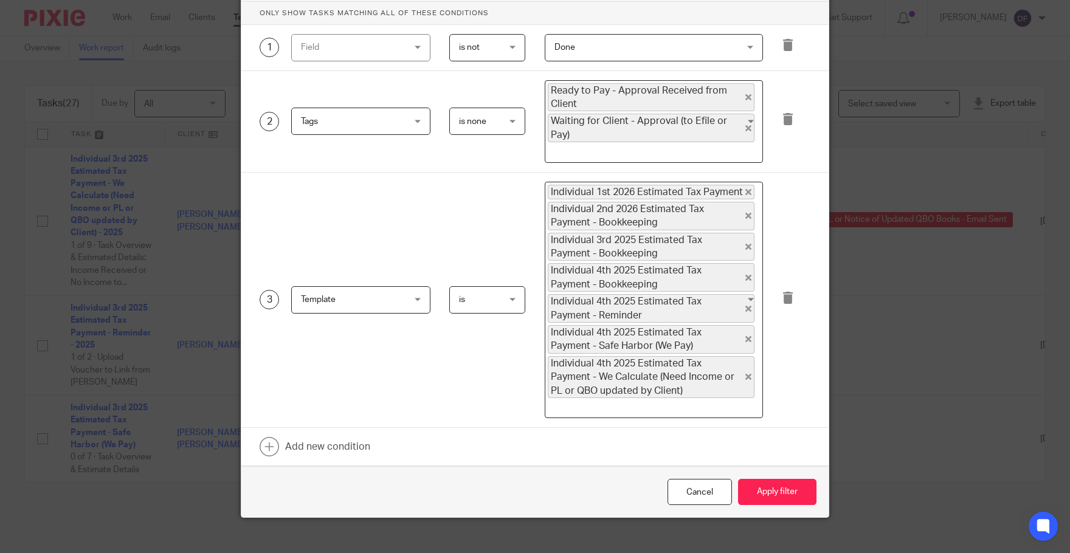
click at [746, 213] on icon "Deselect Individual 2nd 2026 Estimated Tax Payment - Bookkeeping" at bounding box center [749, 216] width 6 height 6
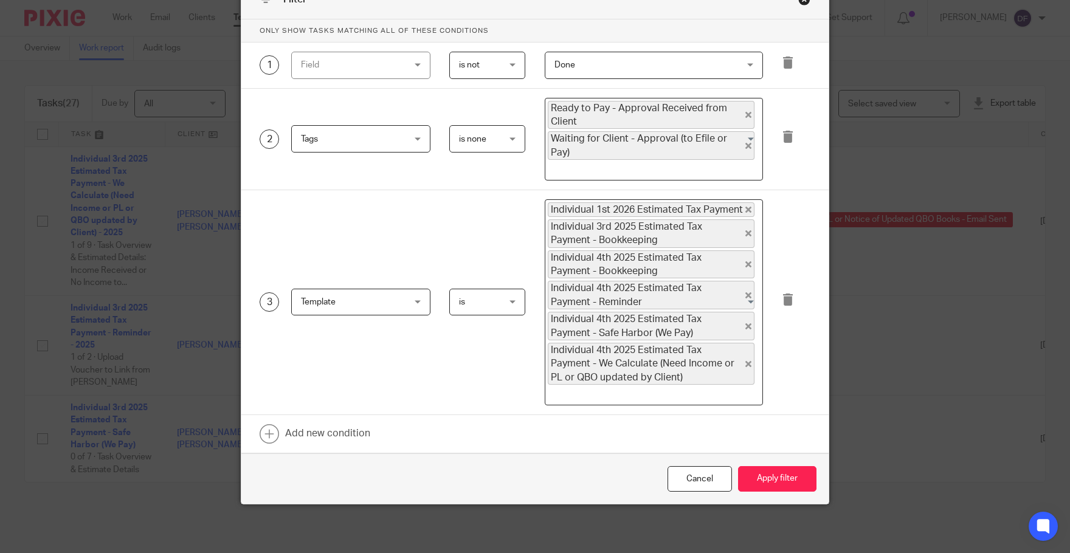
scroll to position [55, 0]
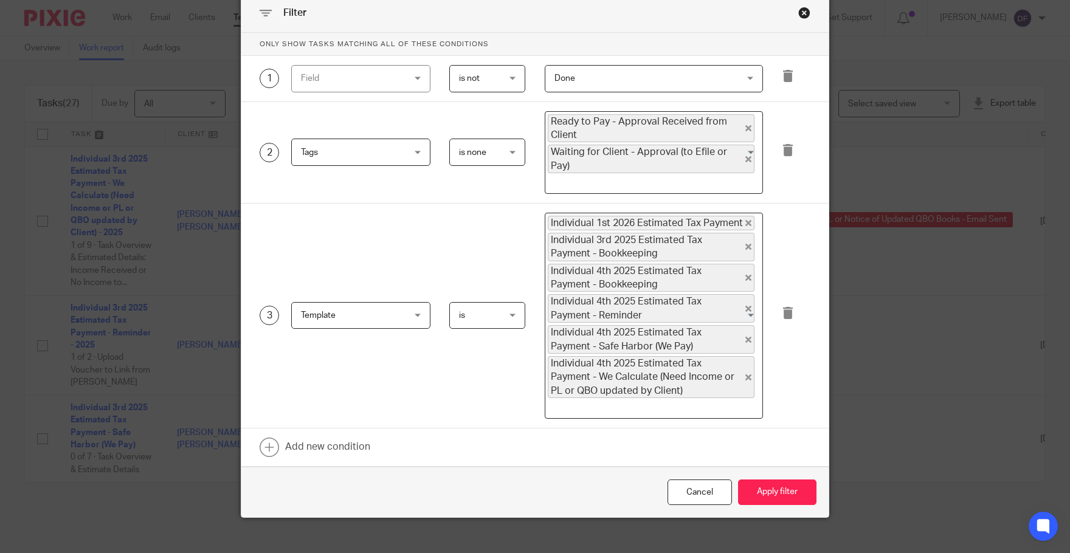
click at [746, 306] on icon "Deselect Individual 4th 2025 Estimated Tax Payment - Reminder" at bounding box center [749, 309] width 6 height 6
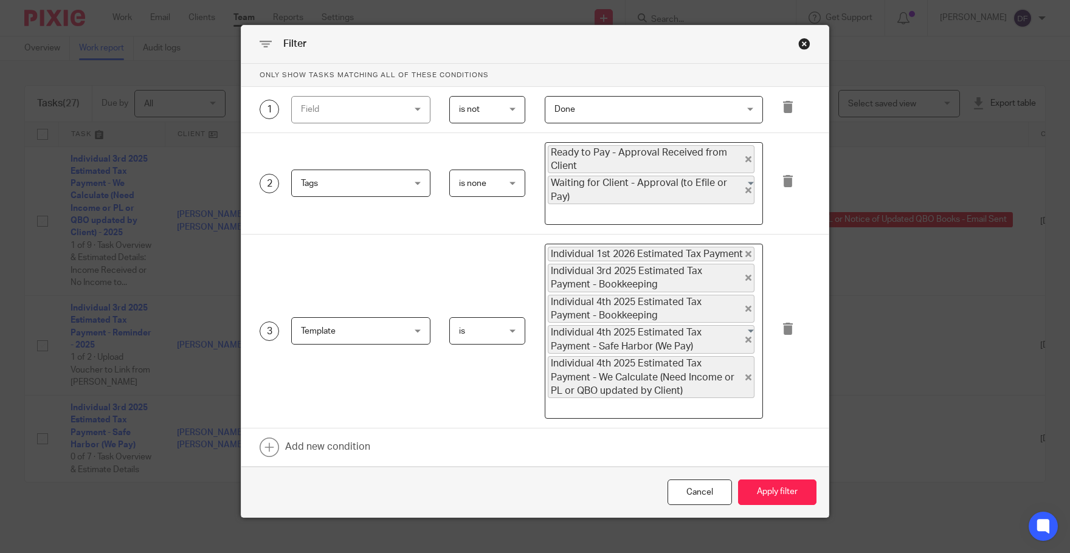
click at [744, 319] on div "Individual 1st 2026 Estimated Tax Payment Individual 3rd 2025 Estimated Tax Pay…" at bounding box center [654, 331] width 218 height 175
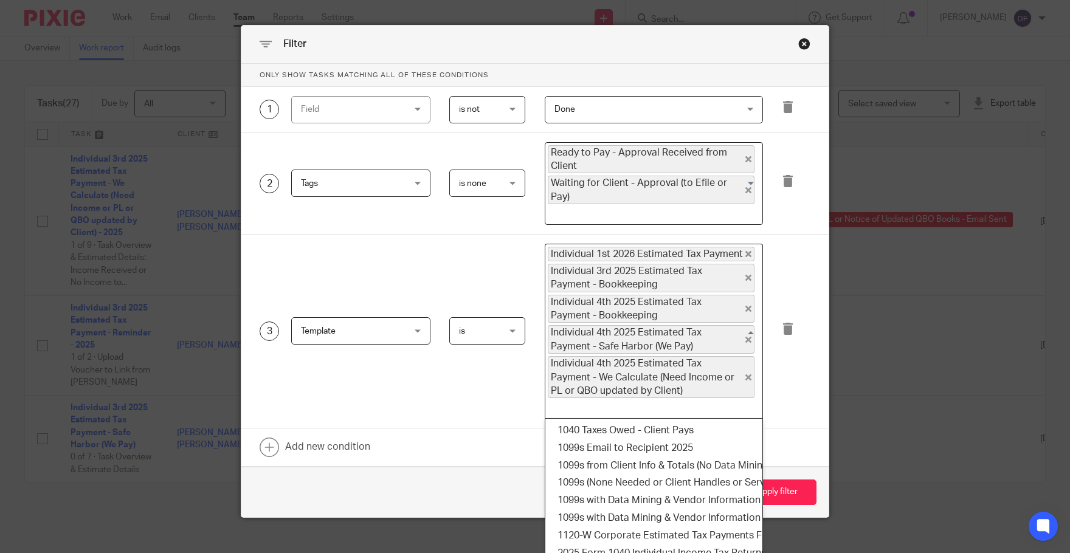
scroll to position [1755, 0]
click at [746, 337] on icon "Deselect Individual 4th 2025 Estimated Tax Payment - Safe Harbor (We Pay)" at bounding box center [749, 340] width 6 height 6
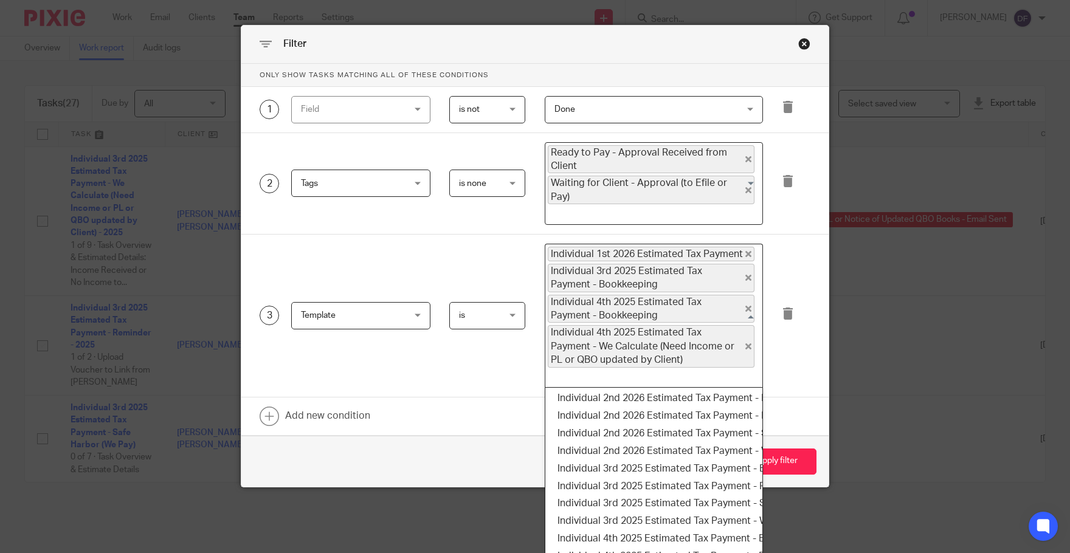
click at [739, 331] on div "Individual 1st 2026 Estimated Tax Payment Individual 3rd 2025 Estimated Tax Pay…" at bounding box center [652, 315] width 212 height 141
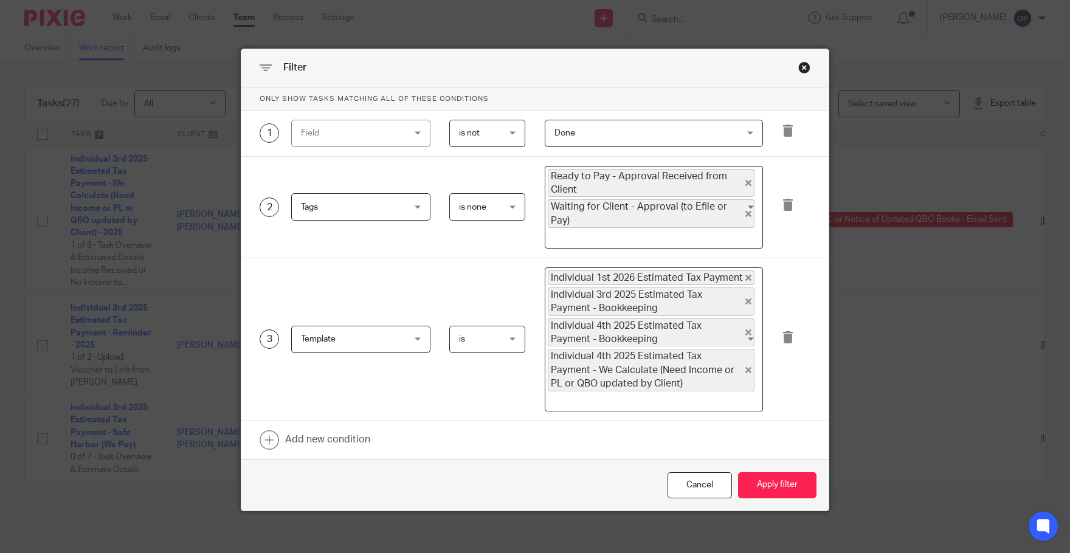
click at [746, 367] on icon "Deselect Individual 4th 2025 Estimated Tax Payment - We Calculate (Need Income …" at bounding box center [749, 370] width 6 height 6
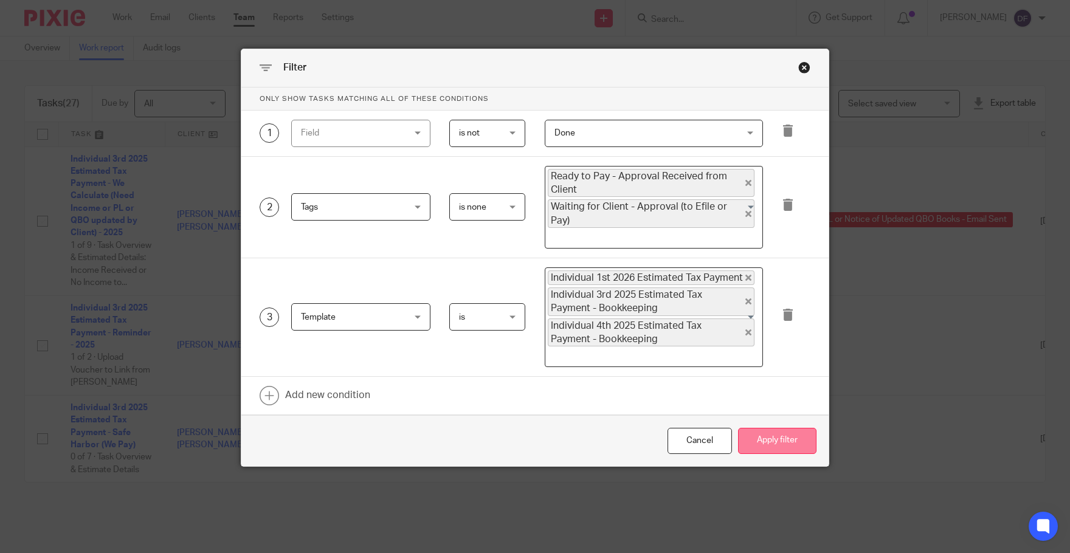
click at [791, 430] on button "Apply filter" at bounding box center [777, 441] width 78 height 26
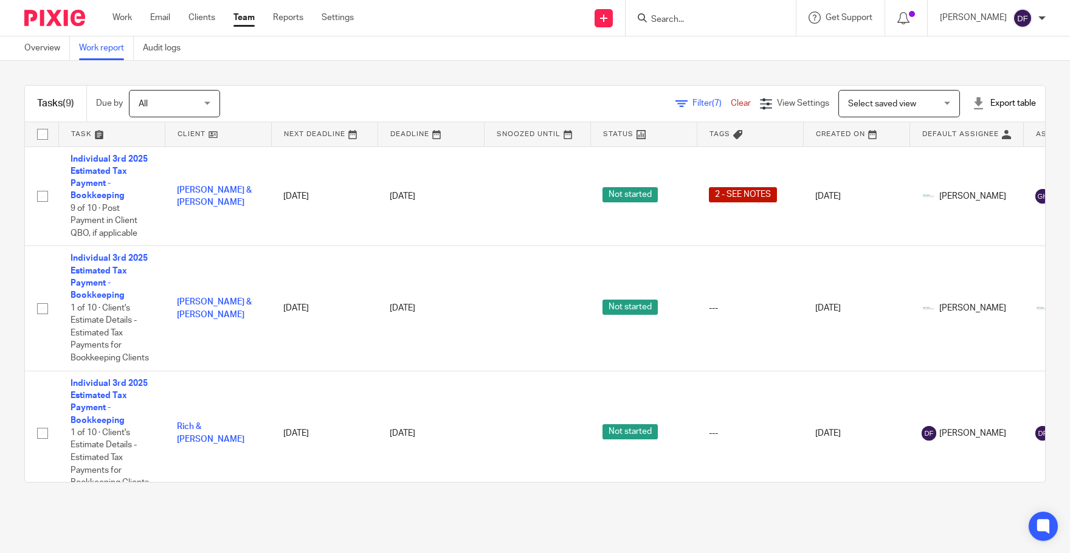
click at [712, 101] on span "(7)" at bounding box center [717, 103] width 10 height 9
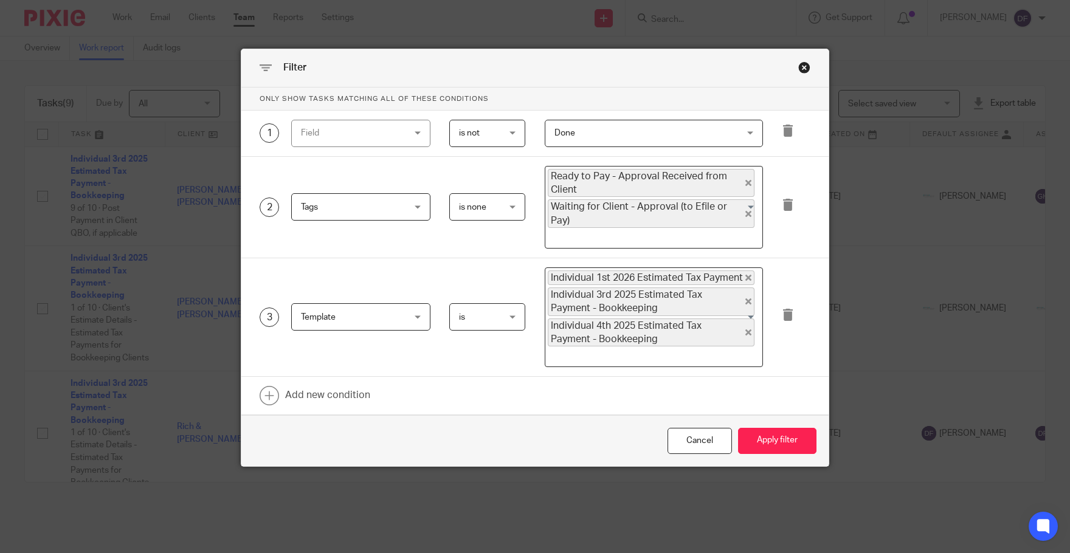
click at [799, 68] on div "Close this dialog window" at bounding box center [805, 67] width 12 height 12
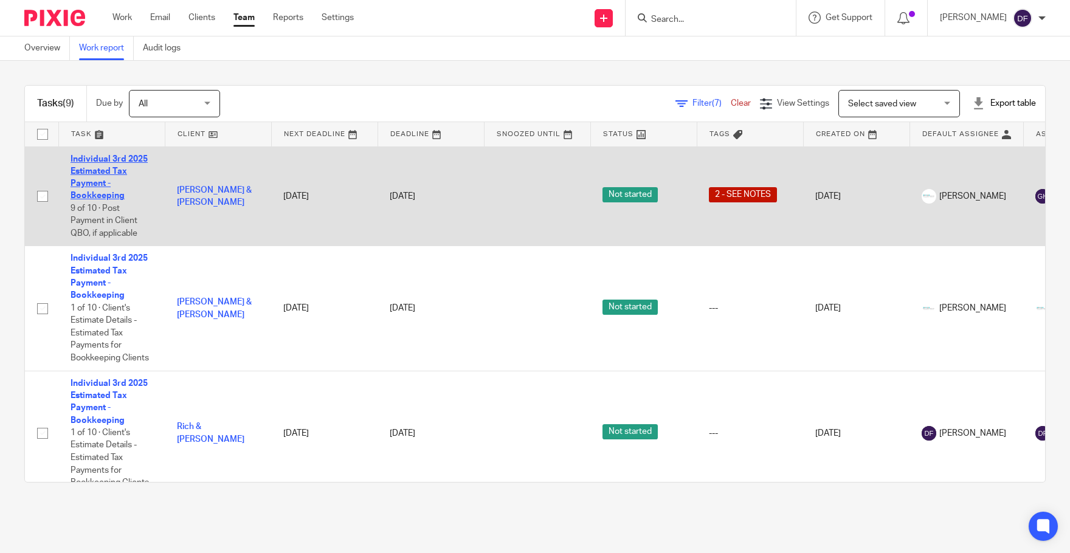
click at [97, 161] on link "Individual 3rd 2025 Estimated Tax Payment - Bookkeeping" at bounding box center [109, 178] width 77 height 46
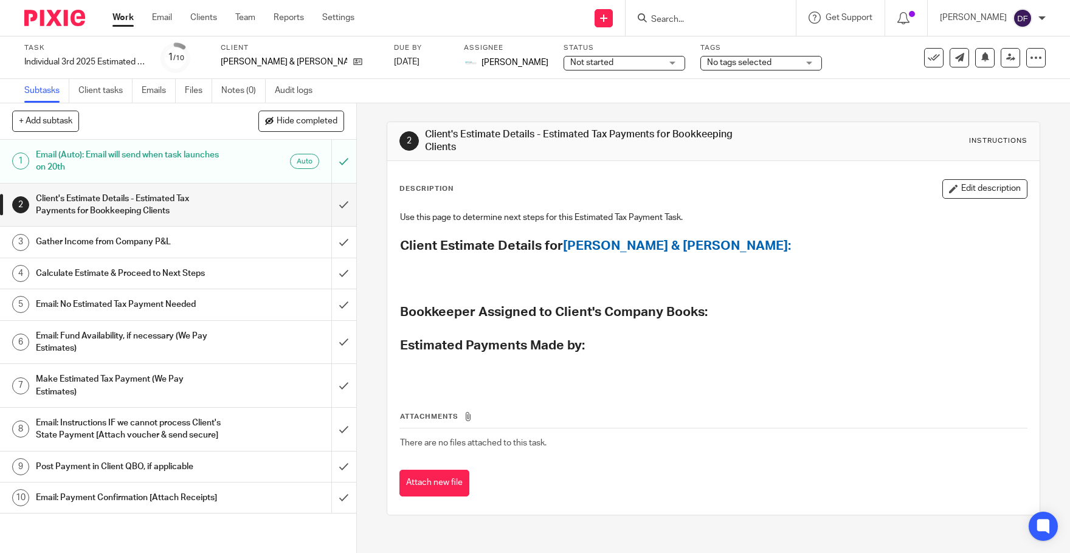
click at [238, 240] on div "Gather Income from Company P&L" at bounding box center [177, 242] width 283 height 18
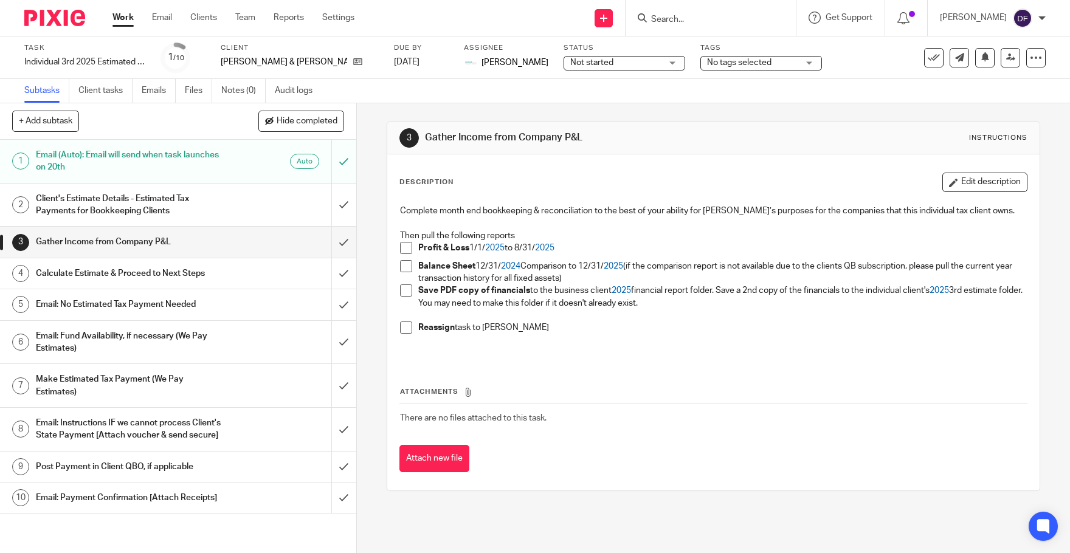
click at [257, 208] on div "Client's Estimate Details - Estimated Tax Payments for Bookkeeping Clients" at bounding box center [177, 205] width 283 height 31
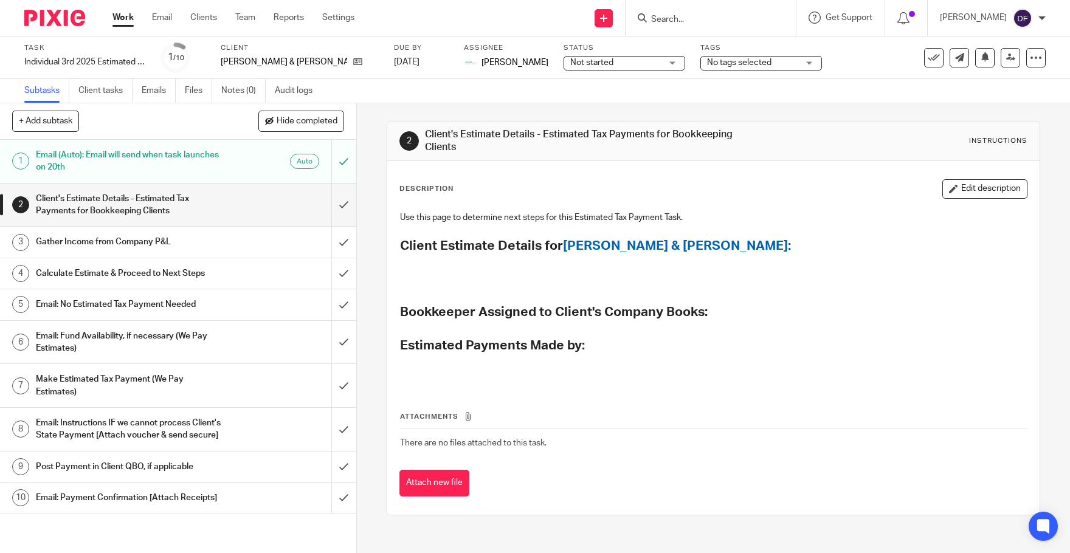
click at [112, 15] on div "Work Email Clients Team Reports Settings Work Email Clients Team Reports Settin…" at bounding box center [236, 18] width 272 height 36
click at [125, 20] on link "Work" at bounding box center [123, 18] width 21 height 12
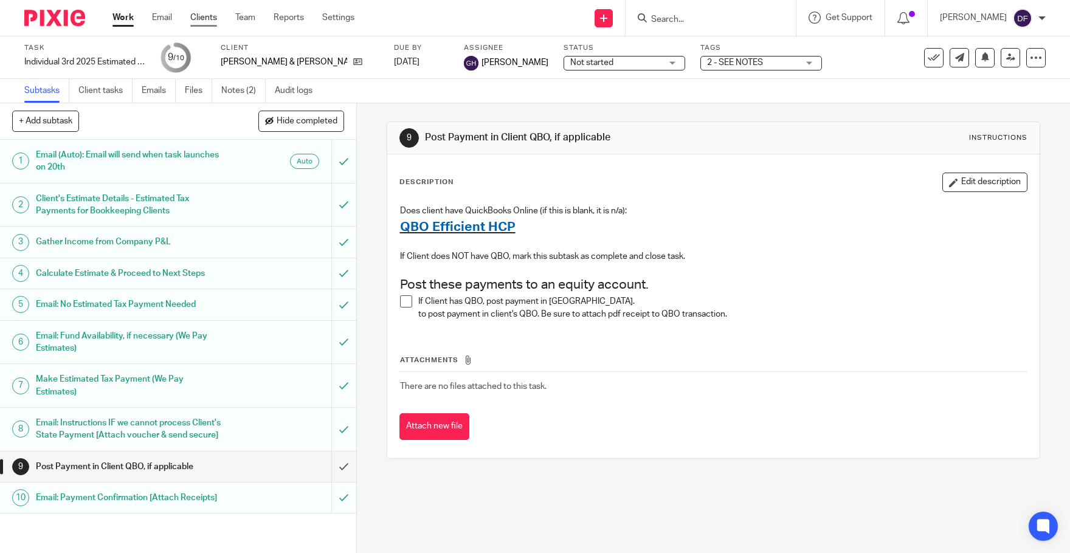
click at [208, 18] on link "Clients" at bounding box center [203, 18] width 27 height 12
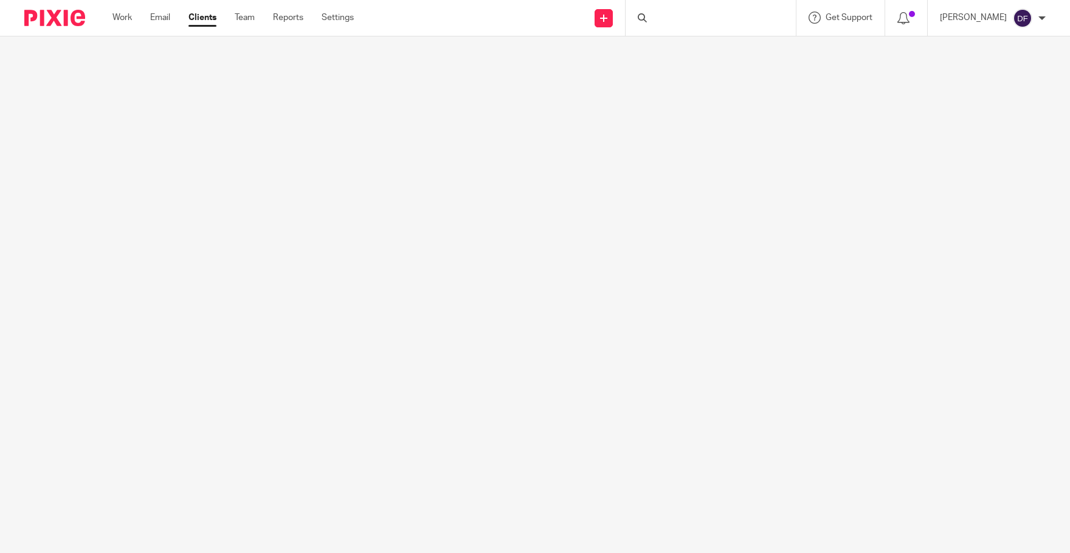
click at [335, 18] on link "Settings" at bounding box center [338, 18] width 32 height 12
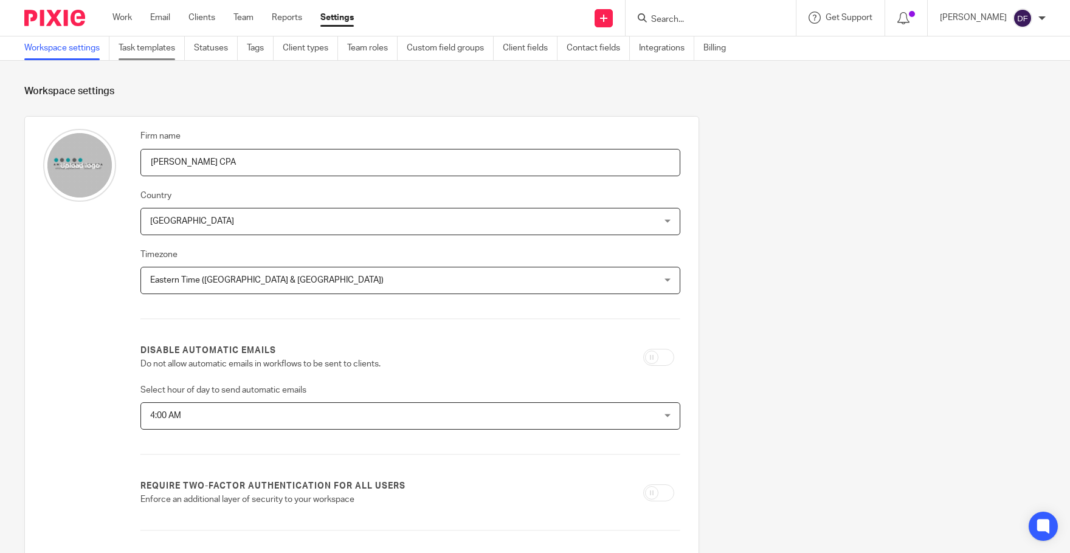
click at [166, 57] on link "Task templates" at bounding box center [152, 48] width 66 height 24
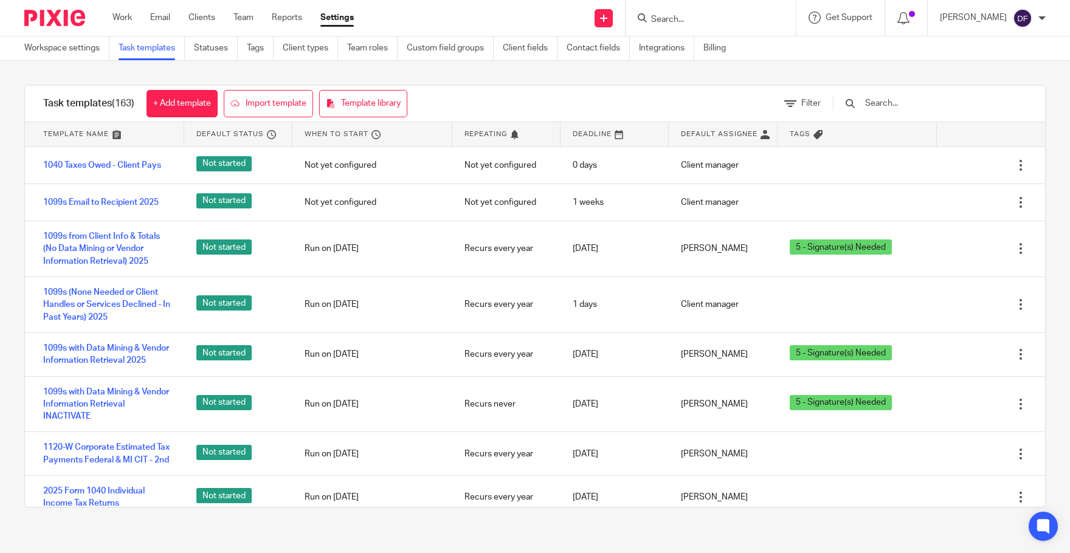
click at [894, 103] on input "text" at bounding box center [935, 103] width 142 height 13
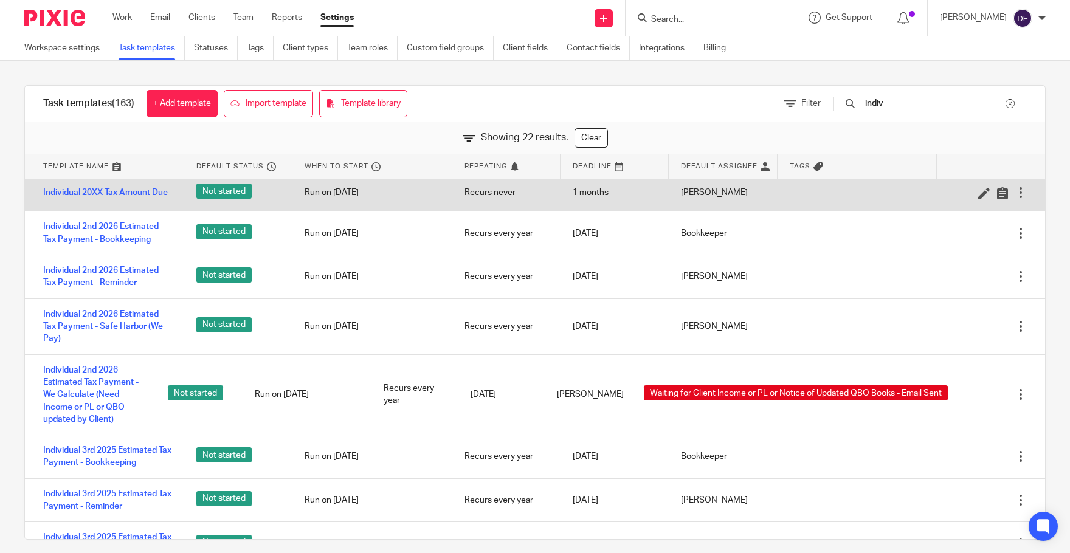
scroll to position [426, 0]
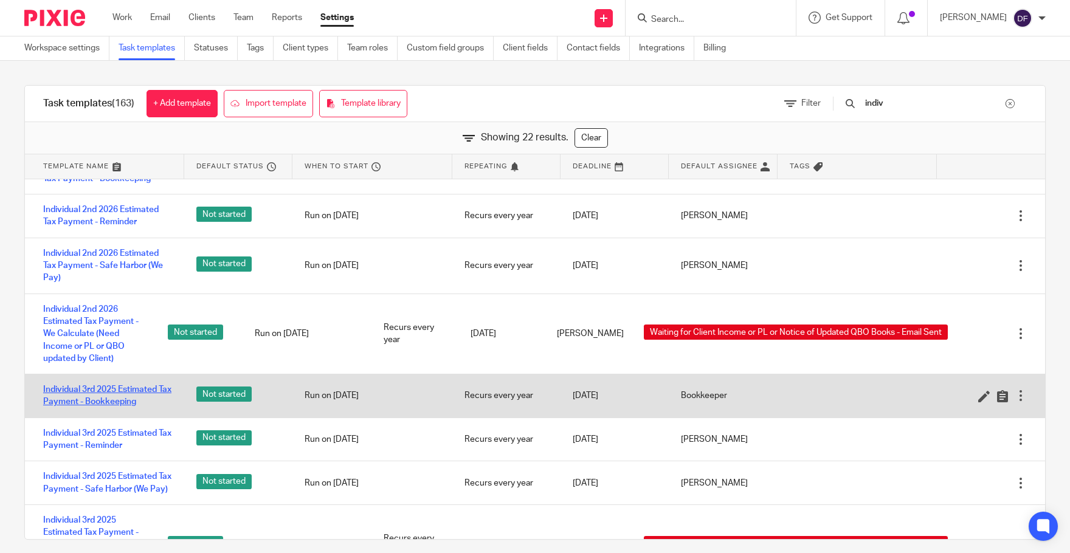
type input "indiv"
click at [133, 398] on link "Individual 3rd 2025 Estimated Tax Payment - Bookkeeping" at bounding box center [107, 396] width 129 height 25
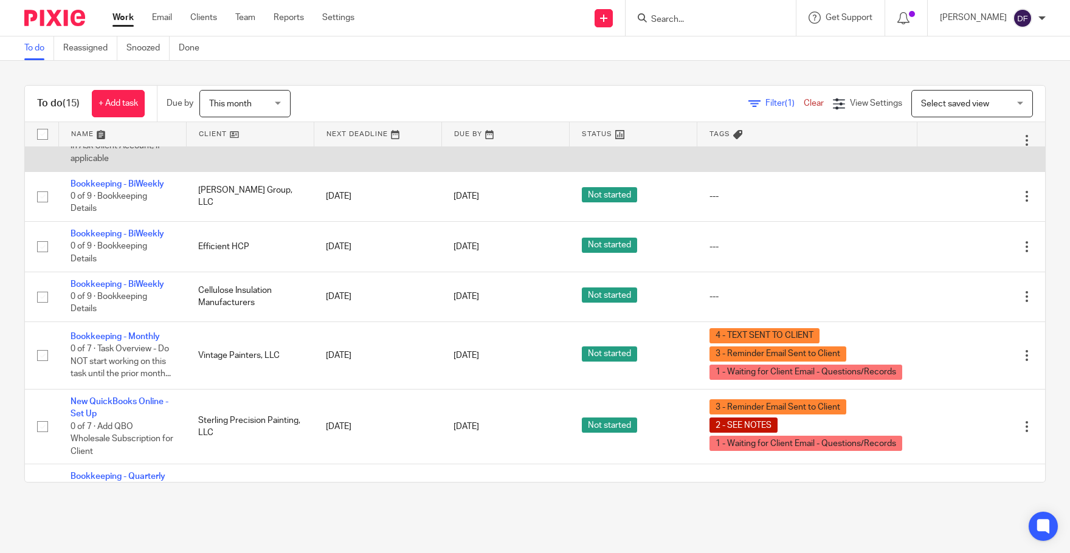
scroll to position [547, 0]
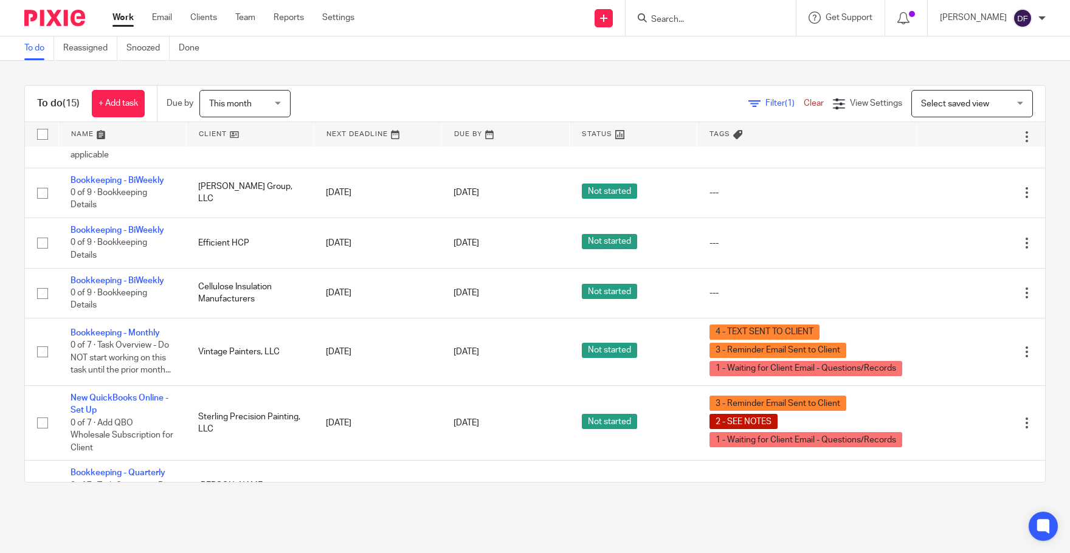
click at [271, 100] on span "This month" at bounding box center [241, 104] width 64 height 26
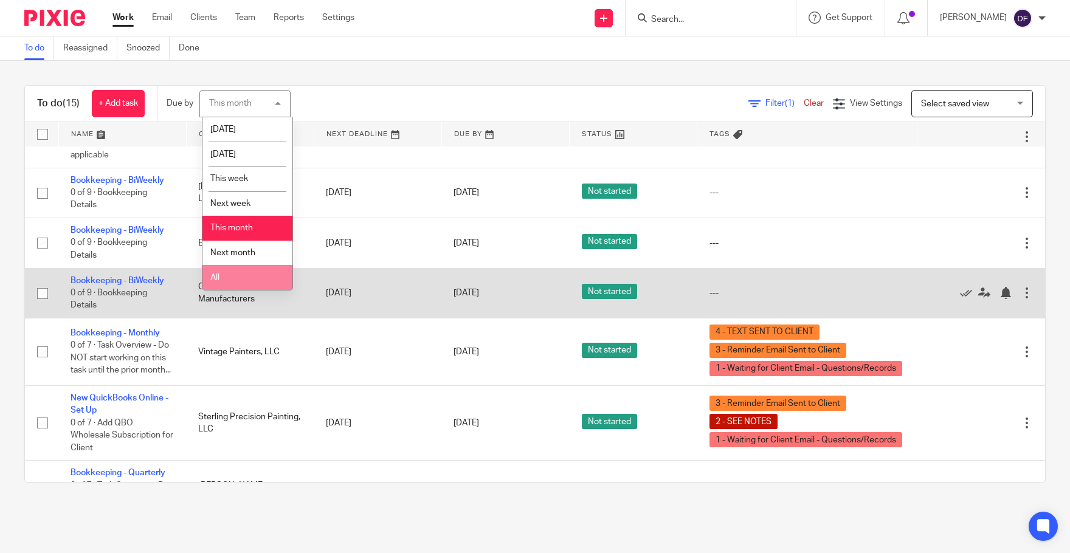
click at [262, 283] on li "All" at bounding box center [248, 277] width 90 height 25
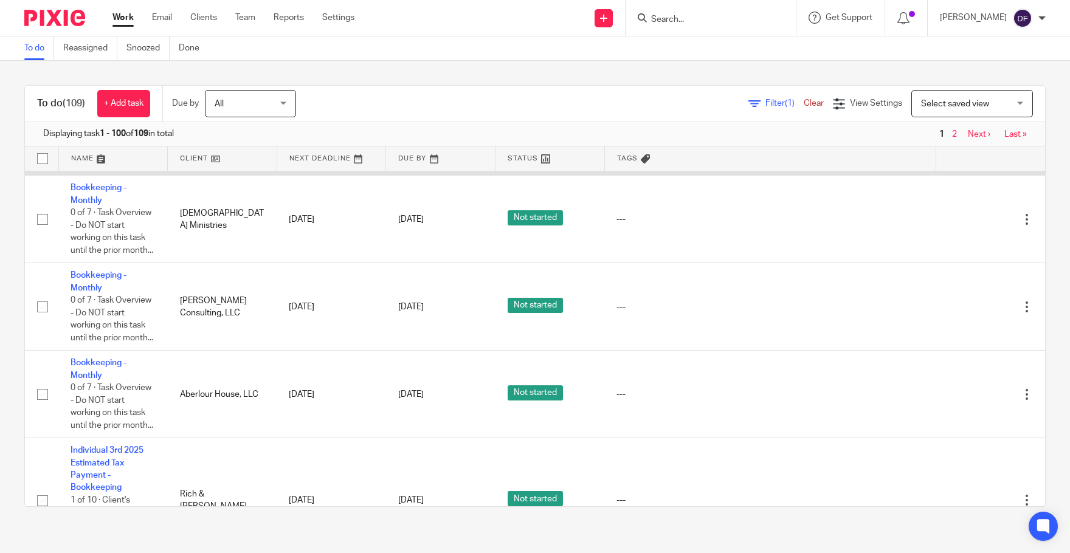
scroll to position [3406, 0]
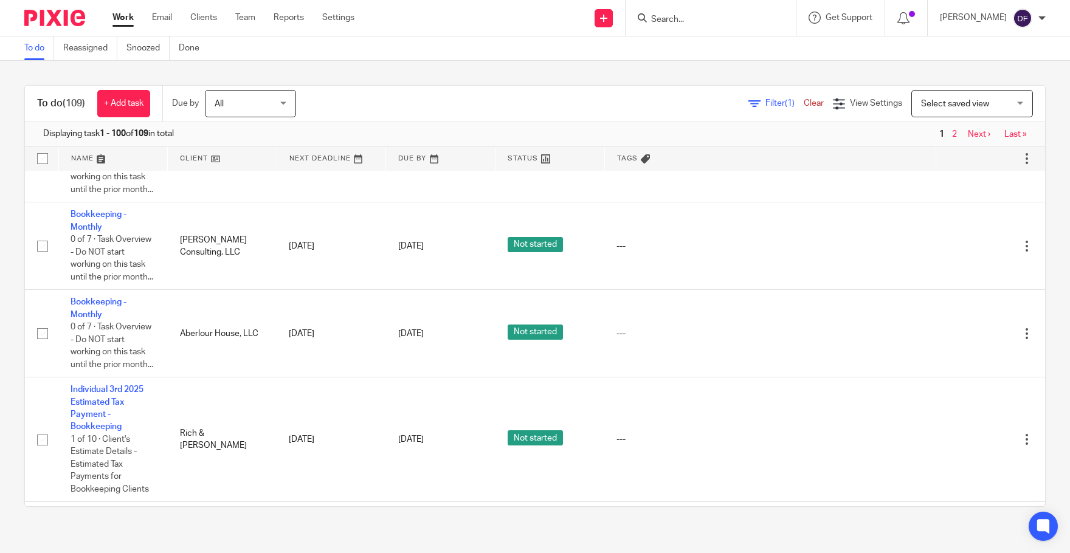
click at [102, 57] on link "Individual 3rd 2025 Estimated Tax Payment - We Calculate (Need Income or PL or …" at bounding box center [112, 15] width 82 height 83
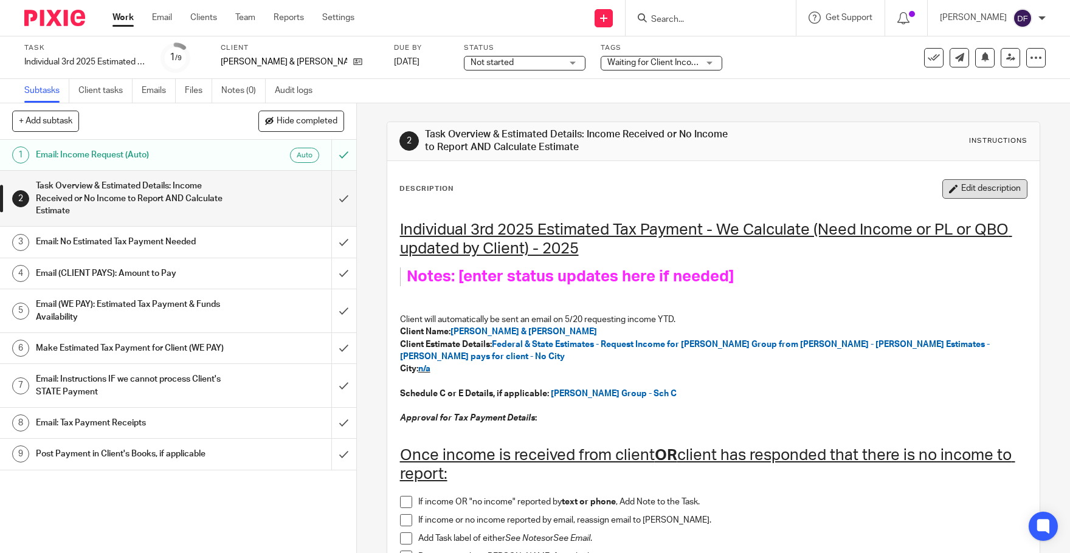
click at [966, 187] on button "Edit description" at bounding box center [985, 188] width 85 height 19
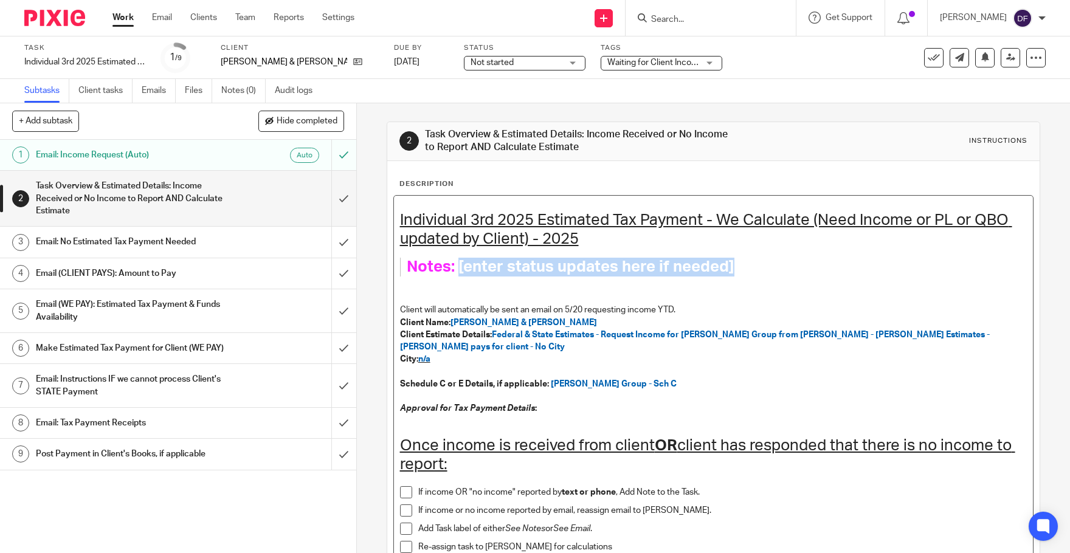
drag, startPoint x: 751, startPoint y: 267, endPoint x: 456, endPoint y: 276, distance: 295.1
click at [454, 276] on h1 "Notes: [enter status updates here if needed]" at bounding box center [705, 267] width 597 height 19
drag, startPoint x: 561, startPoint y: 266, endPoint x: 492, endPoint y: 269, distance: 69.4
click at [491, 270] on span "Notes: Just balanced through" at bounding box center [516, 267] width 219 height 16
click at [645, 268] on h1 "Notes: Just reconciled through" at bounding box center [705, 267] width 597 height 19
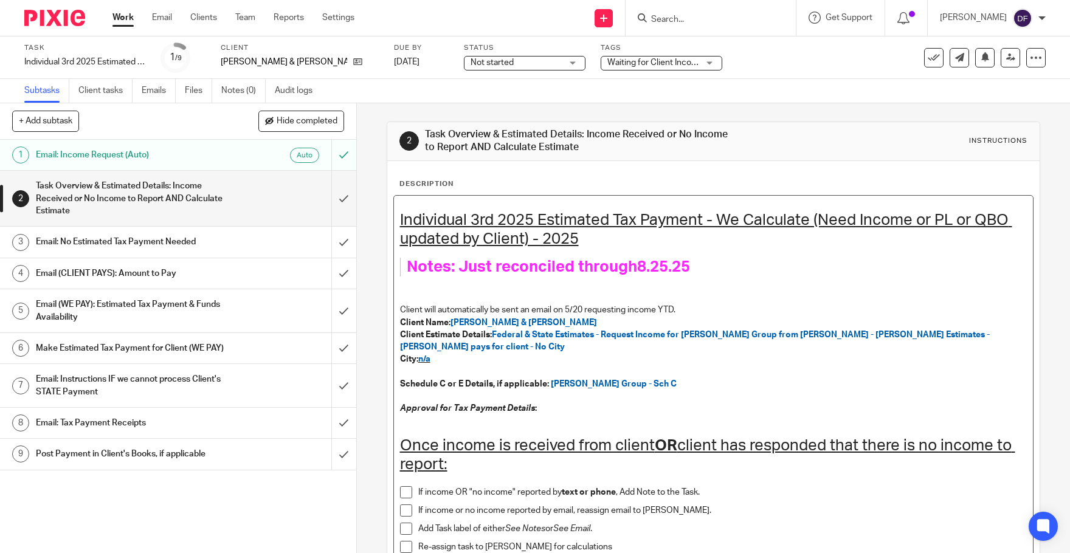
click at [633, 271] on span "Notes: Just reconciled through8.25.25" at bounding box center [548, 267] width 283 height 16
click at [709, 262] on h1 "Notes: Just reconciled through 8.25.25" at bounding box center [705, 267] width 597 height 19
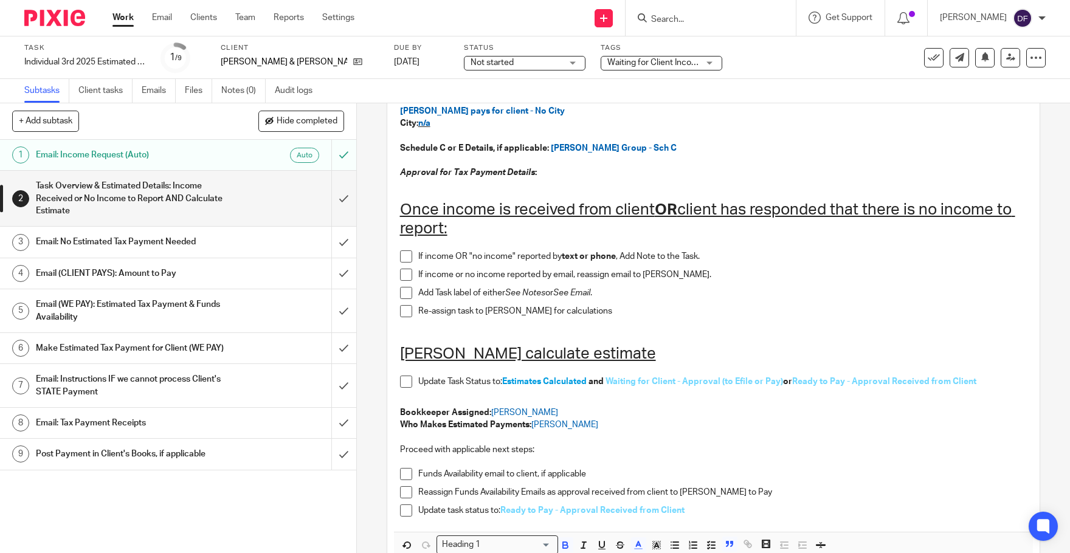
scroll to position [304, 0]
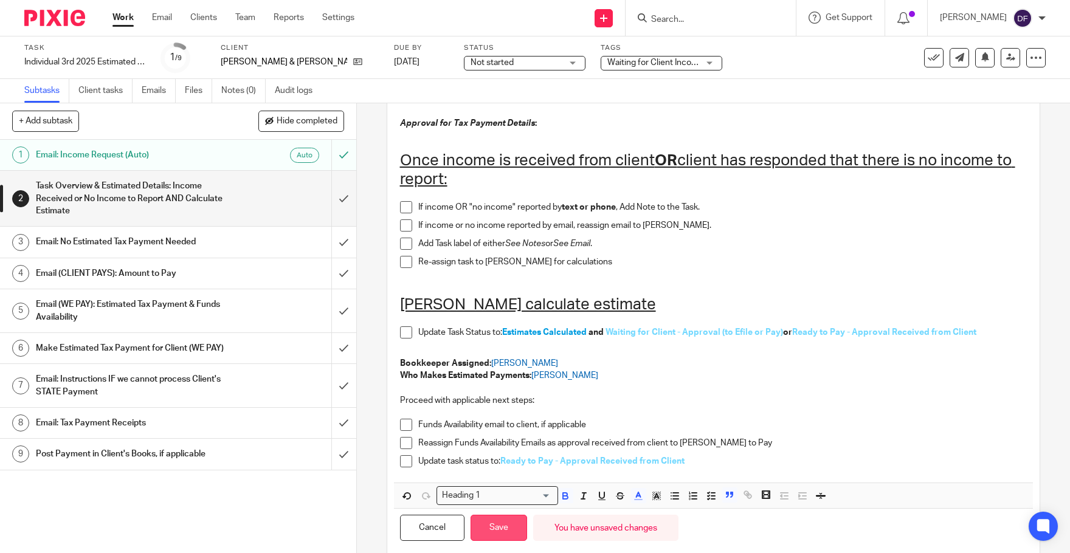
click at [499, 533] on button "Save" at bounding box center [499, 528] width 57 height 26
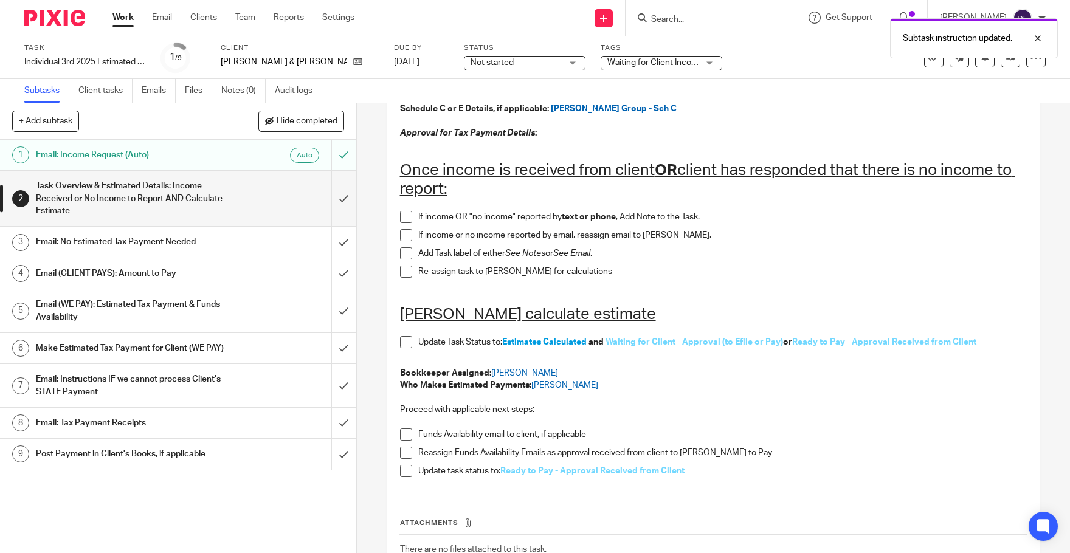
scroll to position [314, 0]
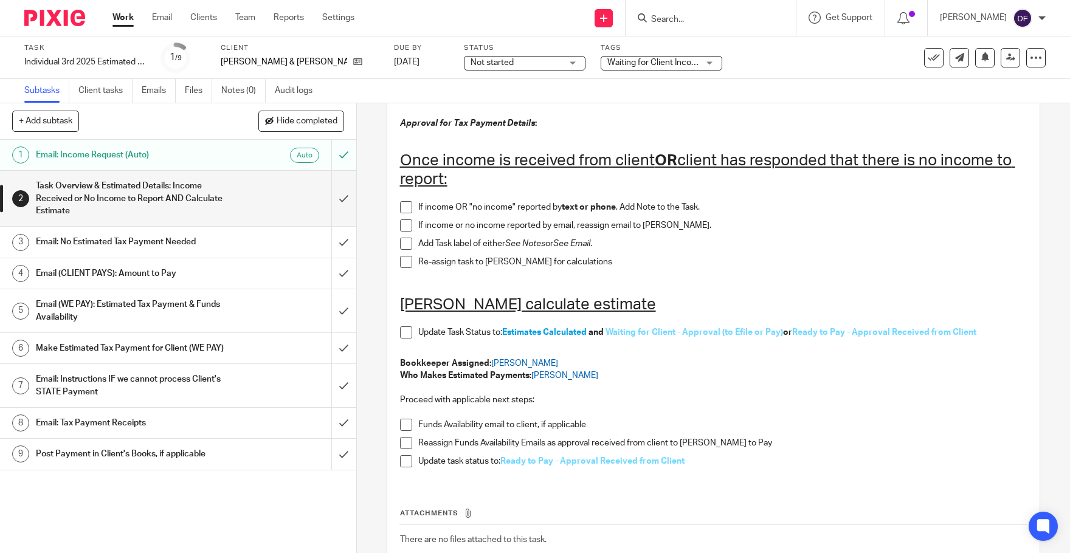
click at [667, 59] on div "Waiting for Client Income or PL or Notice of Updated QBO Books - Email Sent" at bounding box center [662, 63] width 122 height 15
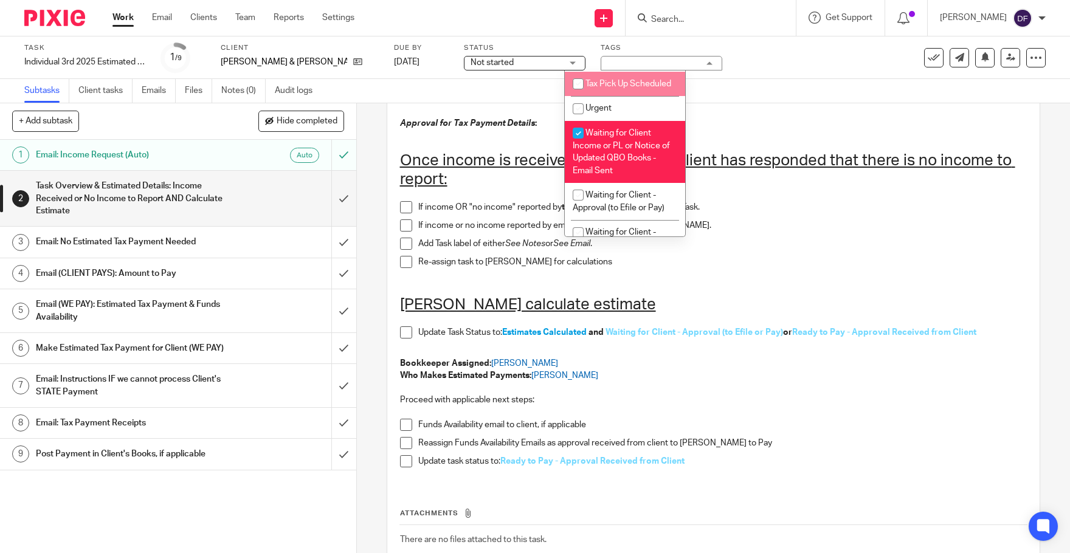
scroll to position [912, 0]
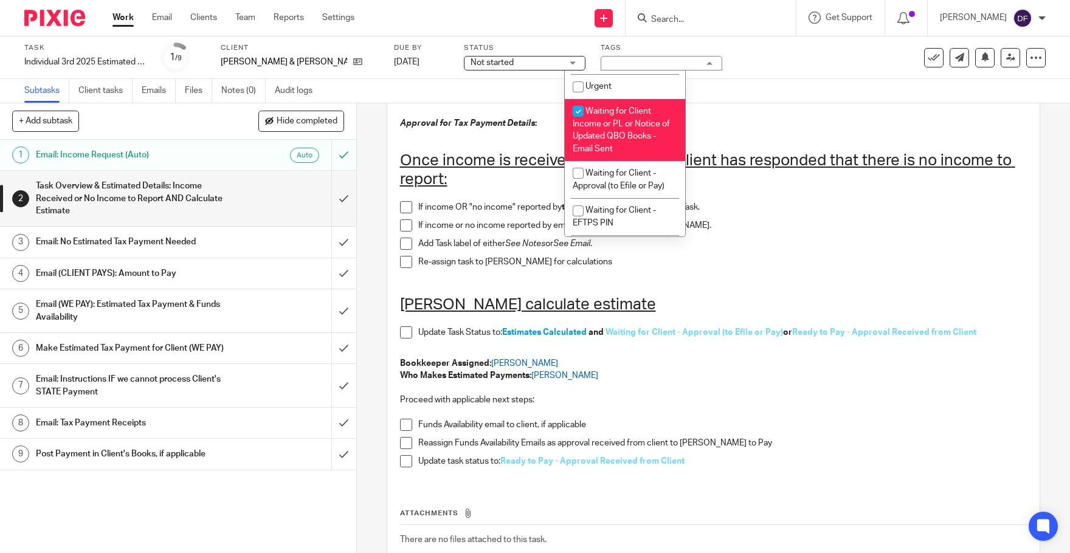
click at [646, 161] on li "Waiting for Client Income or PL or Notice of Updated QBO Books - Email Sent" at bounding box center [625, 130] width 120 height 62
checkbox input "false"
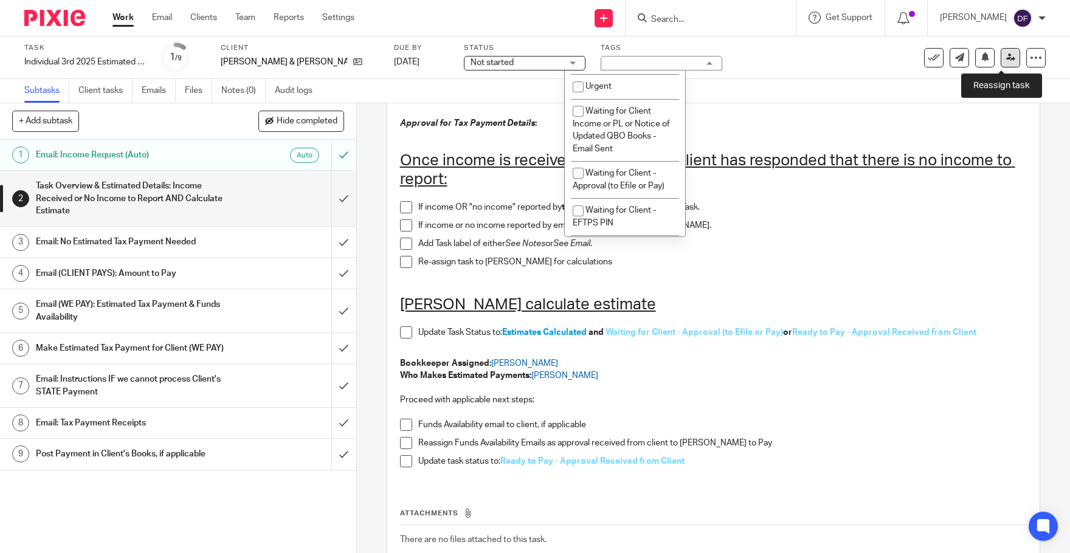
click at [1007, 61] on icon at bounding box center [1011, 57] width 9 height 9
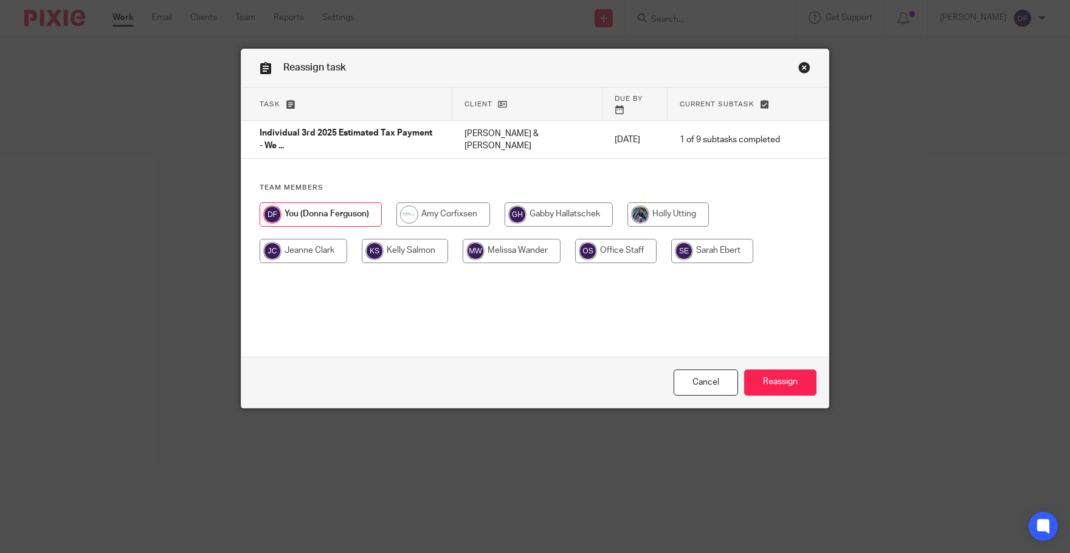
click at [432, 203] on input "radio" at bounding box center [444, 215] width 94 height 24
radio input "true"
click at [782, 384] on input "Reassign" at bounding box center [780, 383] width 72 height 26
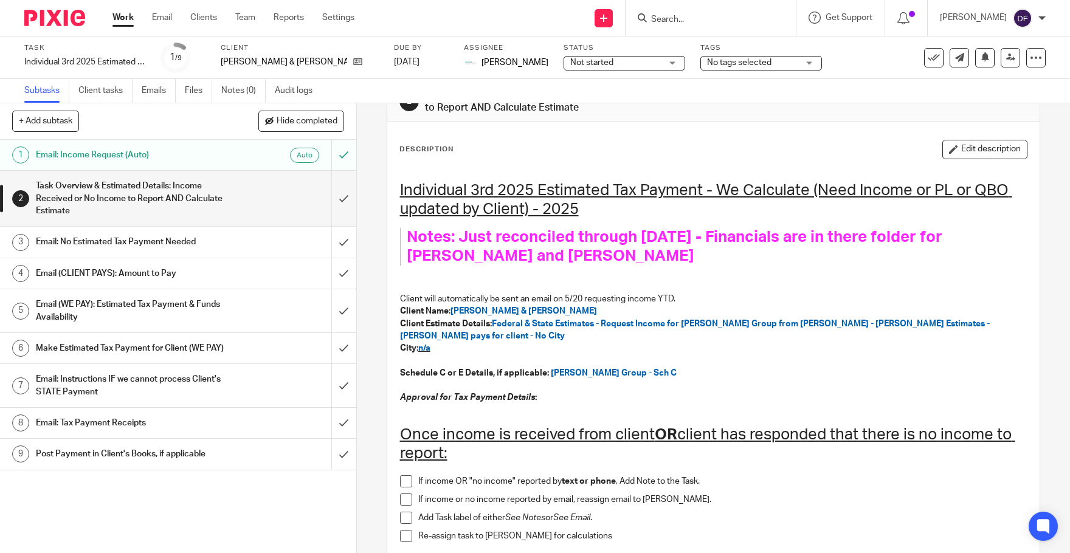
scroll to position [61, 0]
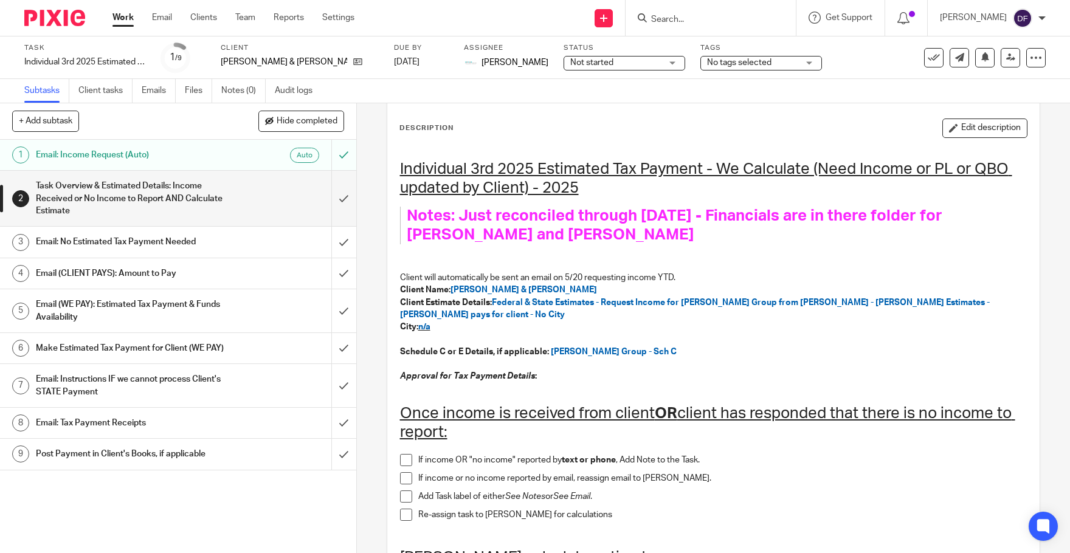
click at [122, 19] on link "Work" at bounding box center [123, 18] width 21 height 12
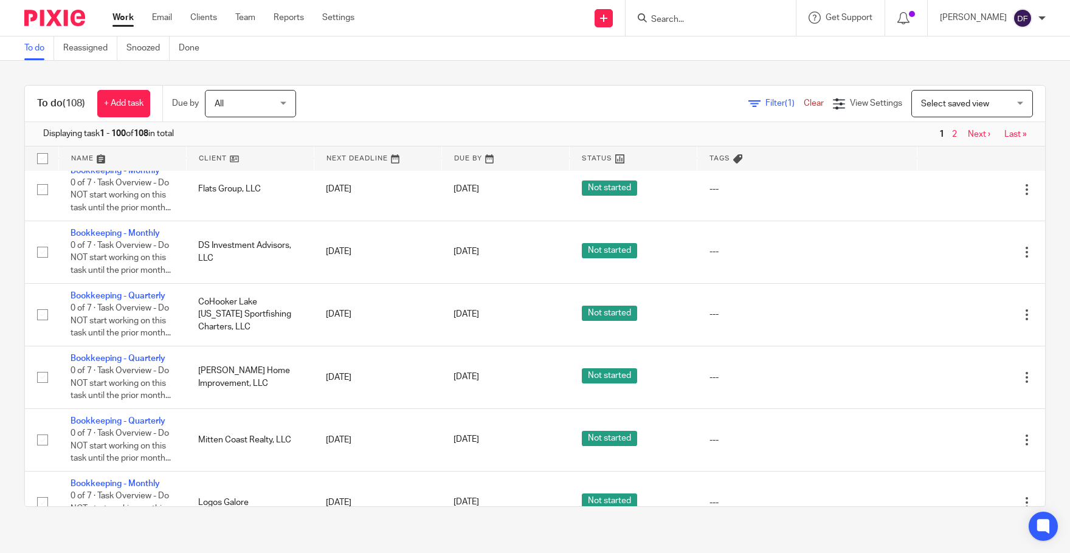
scroll to position [2919, 0]
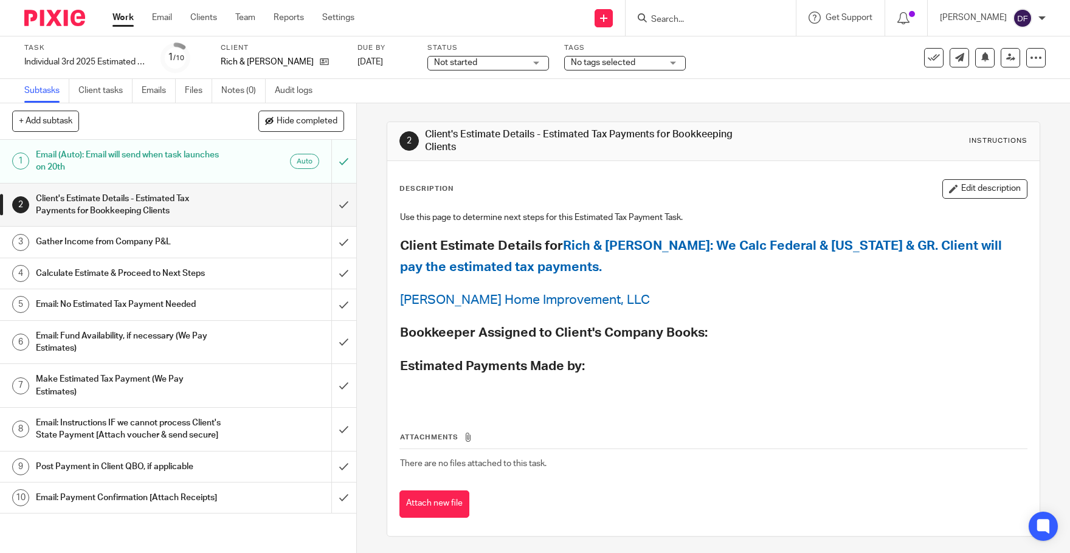
click at [669, 16] on form at bounding box center [715, 17] width 130 height 15
click at [670, 16] on input "Search" at bounding box center [704, 20] width 109 height 11
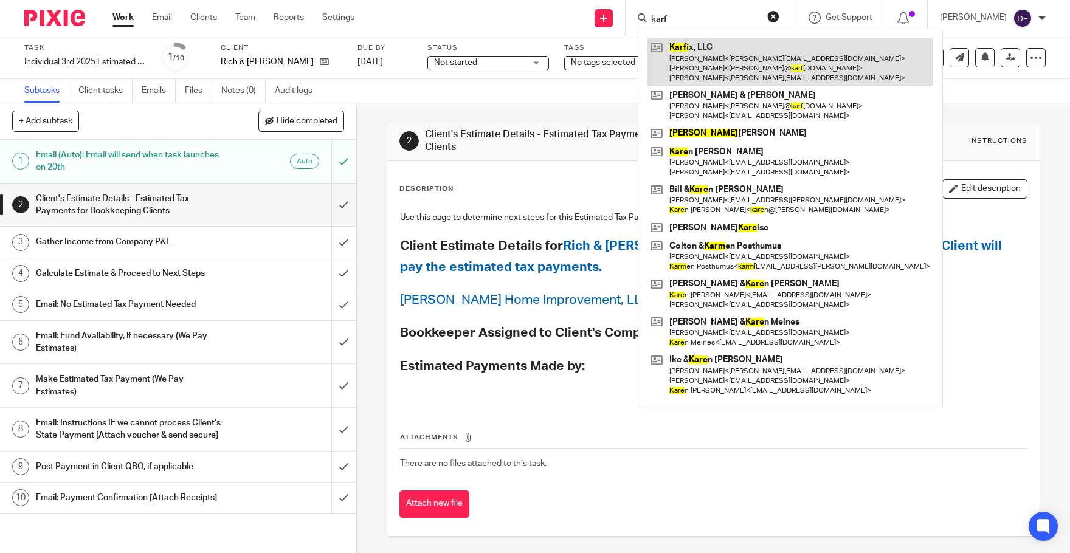
type input "karf"
click at [744, 75] on link at bounding box center [791, 62] width 286 height 48
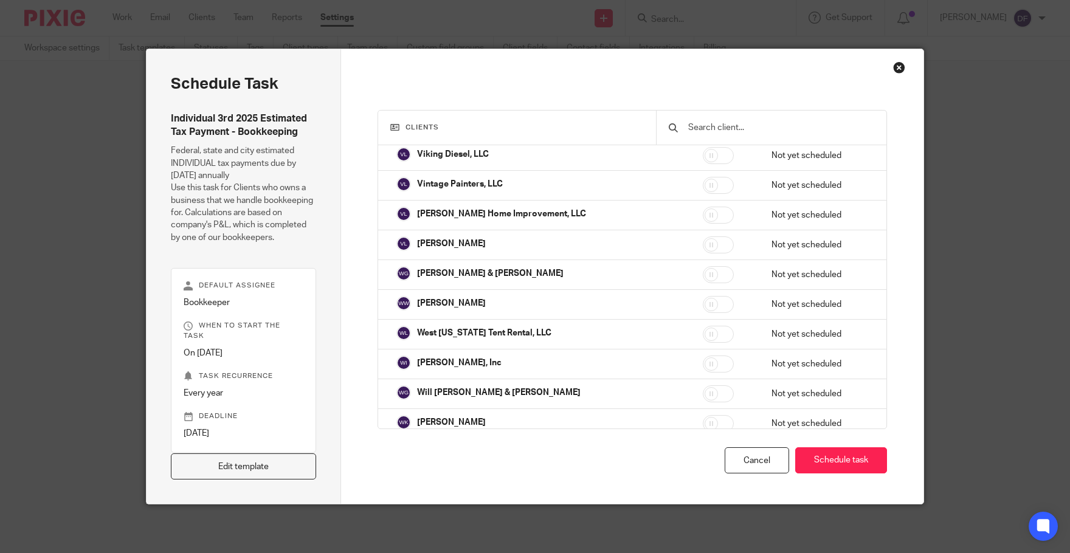
scroll to position [25545, 0]
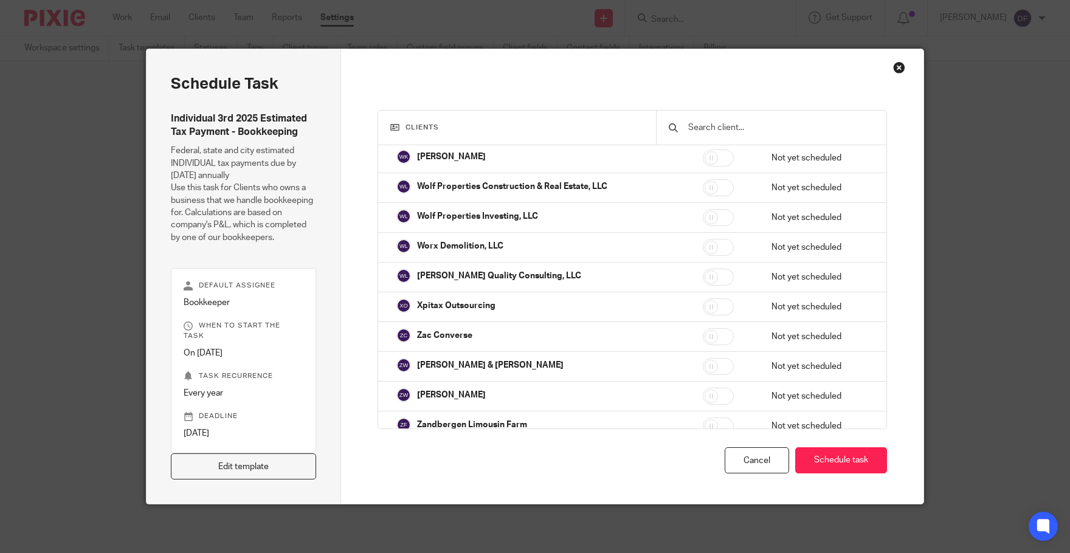
click at [893, 66] on div "Close this dialog window" at bounding box center [899, 67] width 12 height 12
click at [894, 71] on div "Close this dialog window" at bounding box center [899, 67] width 12 height 12
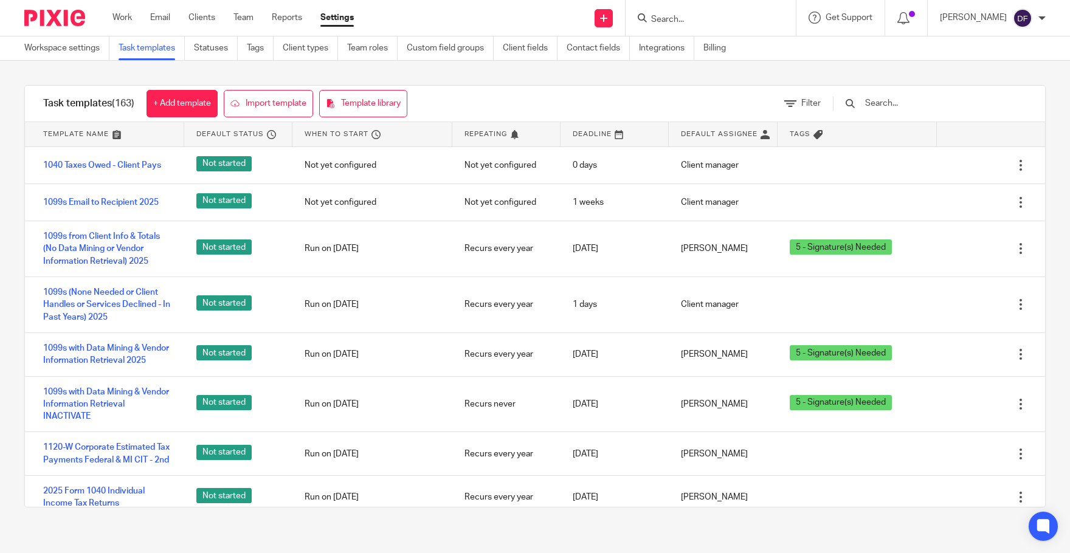
click at [895, 99] on input "text" at bounding box center [935, 103] width 142 height 13
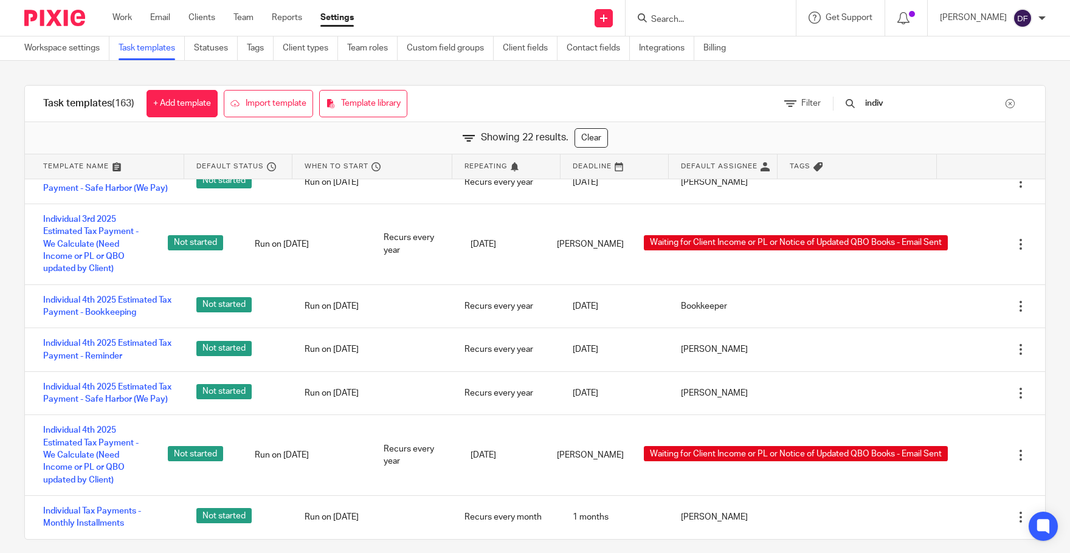
scroll to position [758, 0]
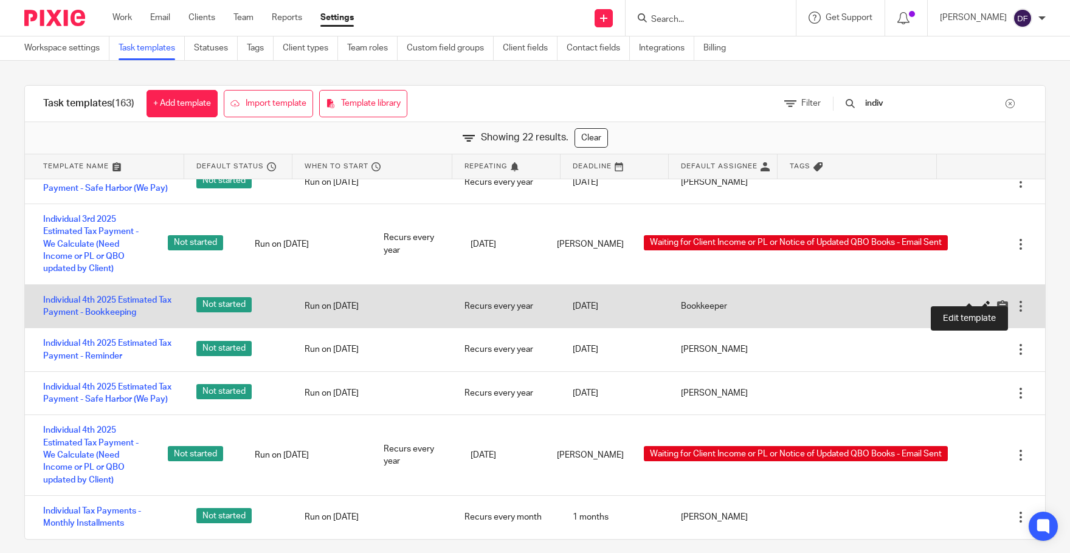
type input "indiv"
click at [979, 300] on icon at bounding box center [985, 306] width 12 height 12
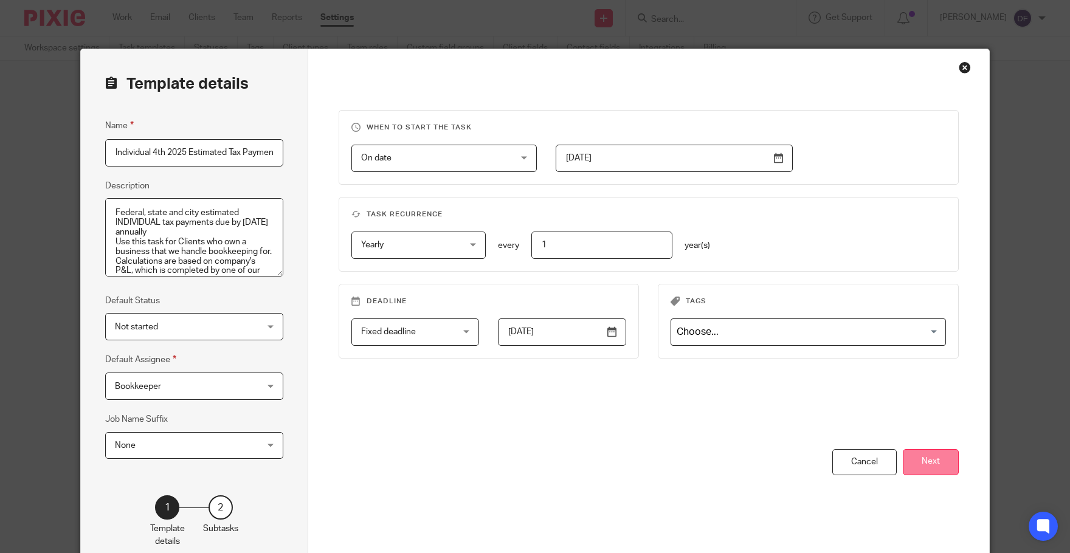
click at [943, 460] on button "Next" at bounding box center [931, 462] width 56 height 26
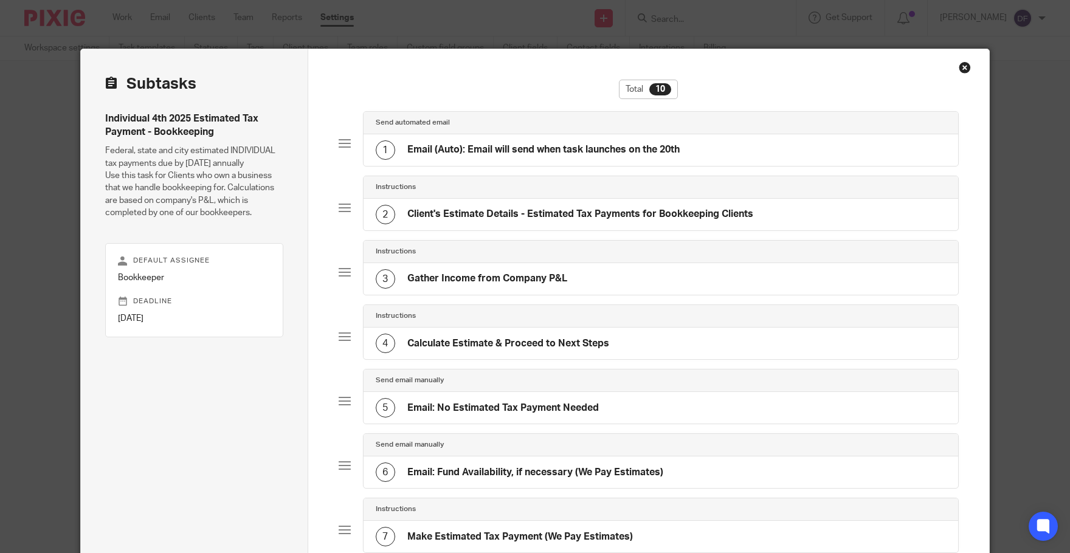
click at [959, 69] on div "Close this dialog window" at bounding box center [965, 67] width 12 height 12
click at [961, 68] on div "Close this dialog window" at bounding box center [965, 67] width 12 height 12
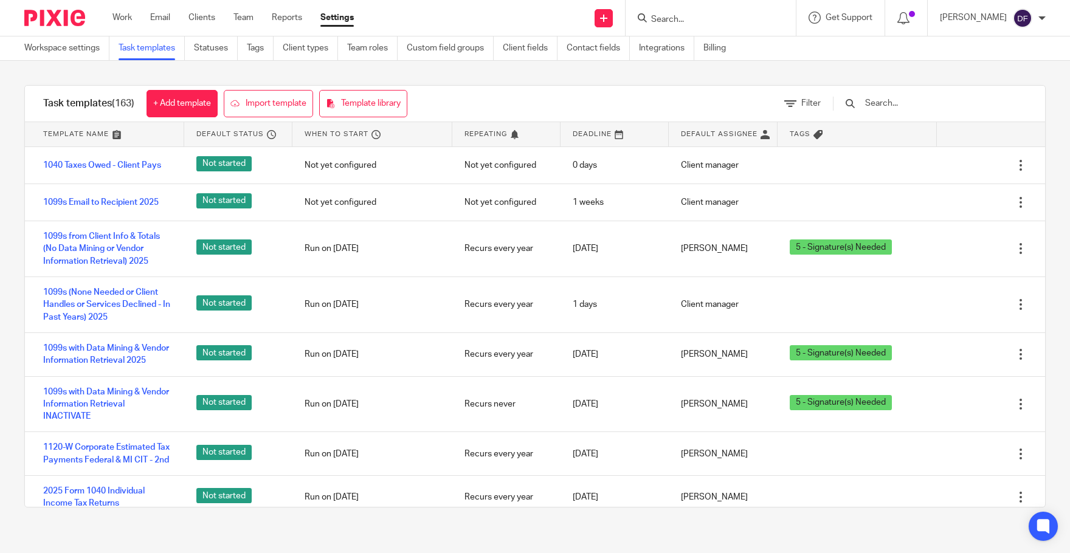
click at [925, 100] on input "text" at bounding box center [935, 103] width 142 height 13
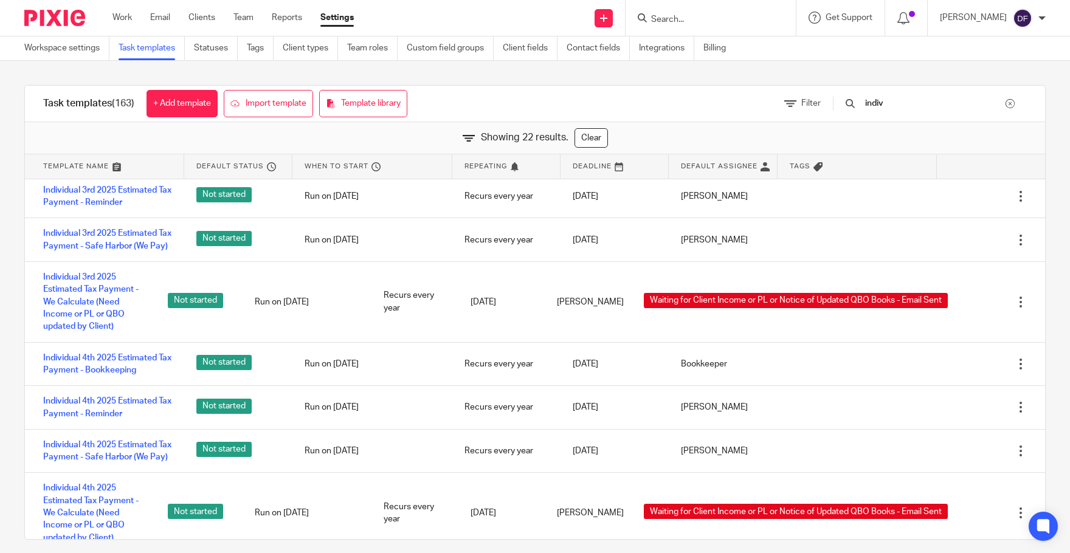
scroll to position [758, 0]
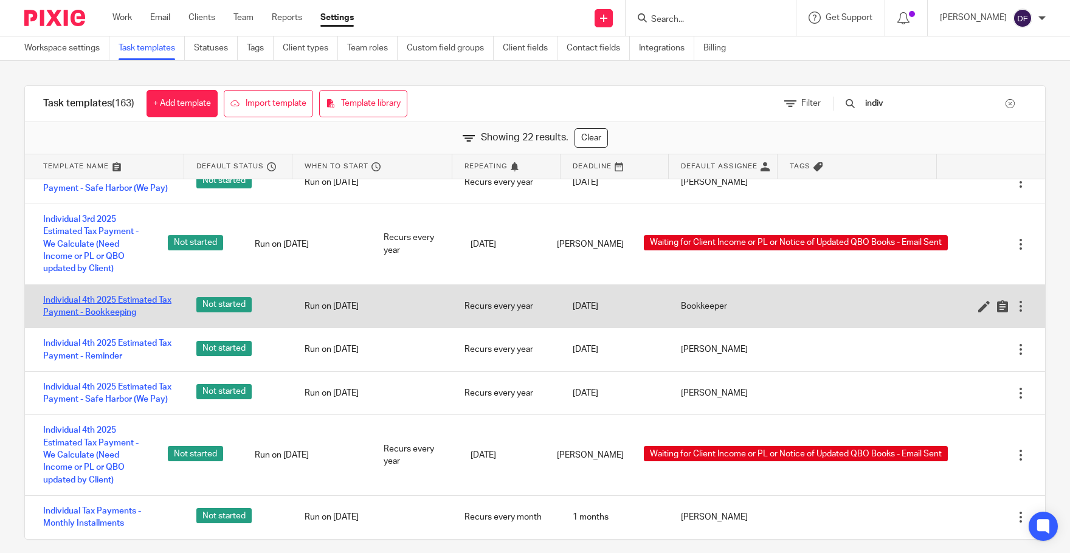
type input "indiv"
click at [123, 294] on link "Individual 4th 2025 Estimated Tax Payment - Bookkeeping" at bounding box center [107, 306] width 129 height 25
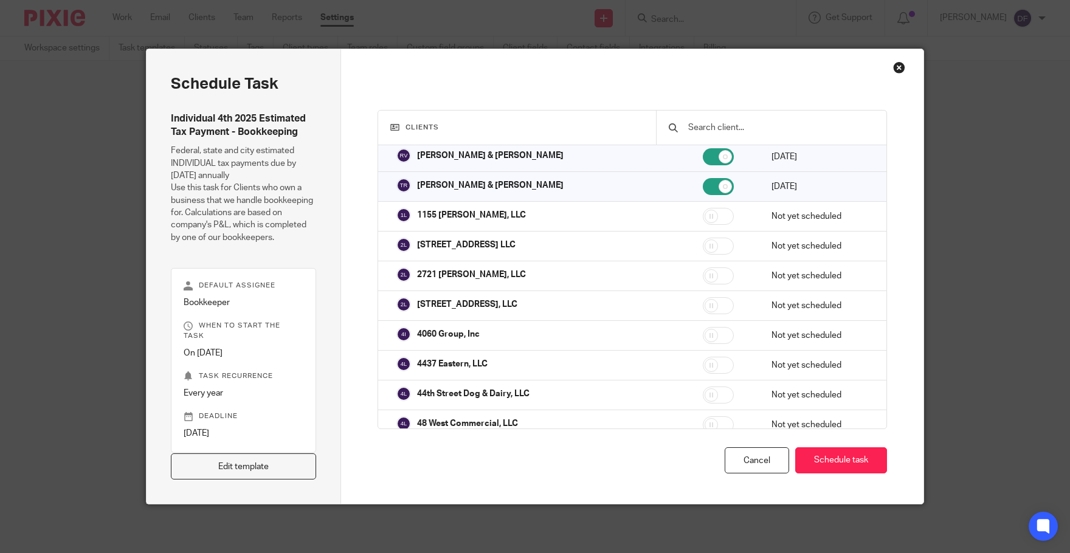
scroll to position [547, 0]
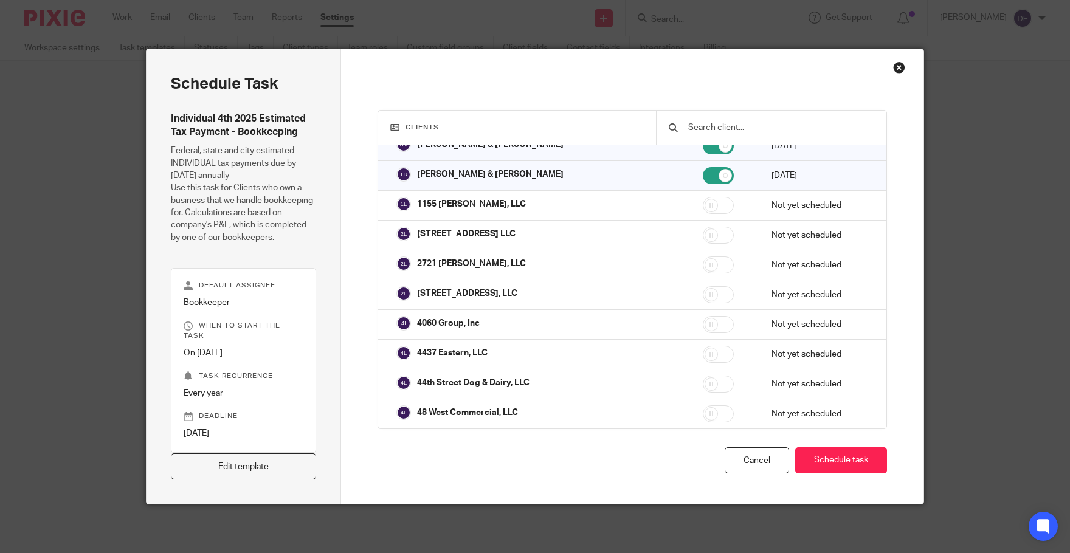
click at [897, 66] on div "Close this dialog window" at bounding box center [899, 67] width 12 height 12
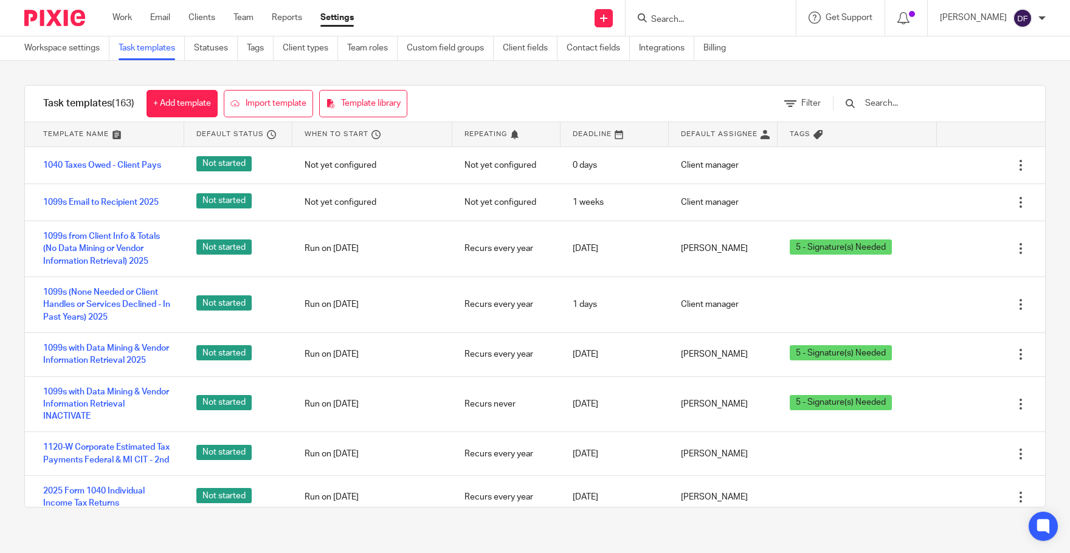
click at [917, 108] on input "text" at bounding box center [935, 103] width 142 height 13
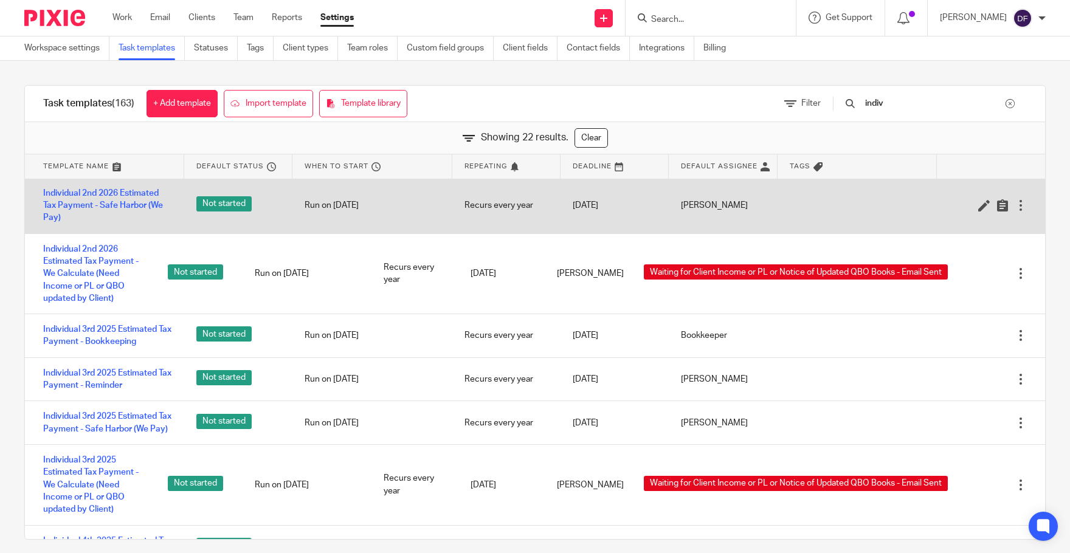
scroll to position [487, 0]
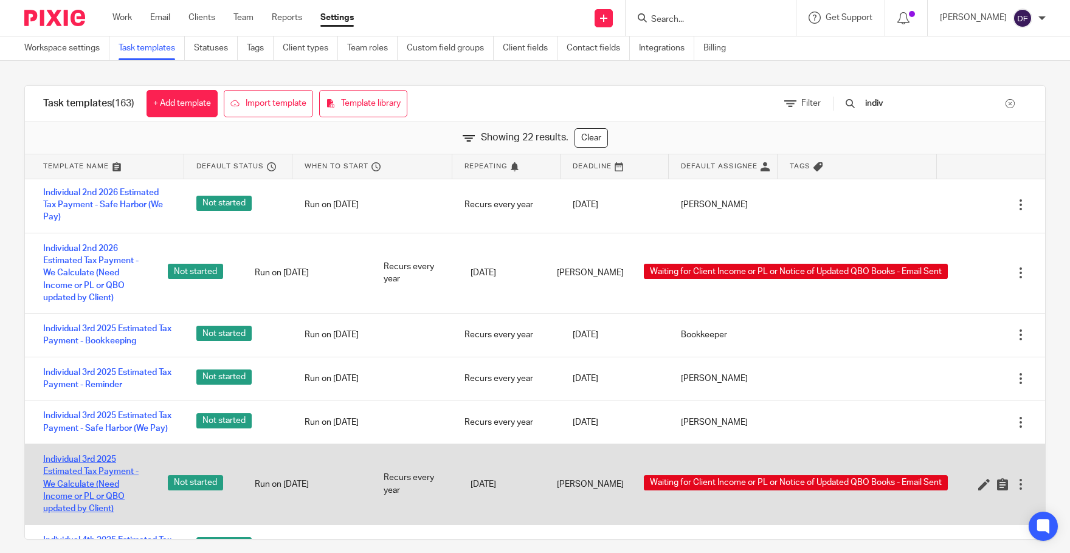
type input "indiv"
click at [105, 505] on link "Individual 3rd 2025 Estimated Tax Payment - We Calculate (Need Income or PL or …" at bounding box center [93, 485] width 100 height 62
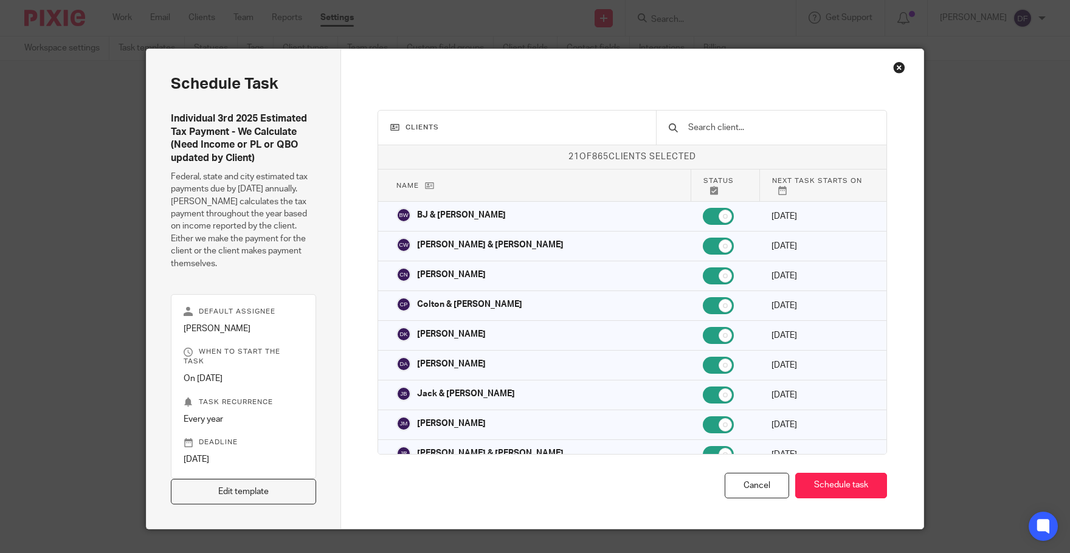
click at [893, 72] on div "Close this dialog window" at bounding box center [899, 67] width 12 height 12
click at [894, 67] on div "Close this dialog window" at bounding box center [899, 67] width 12 height 12
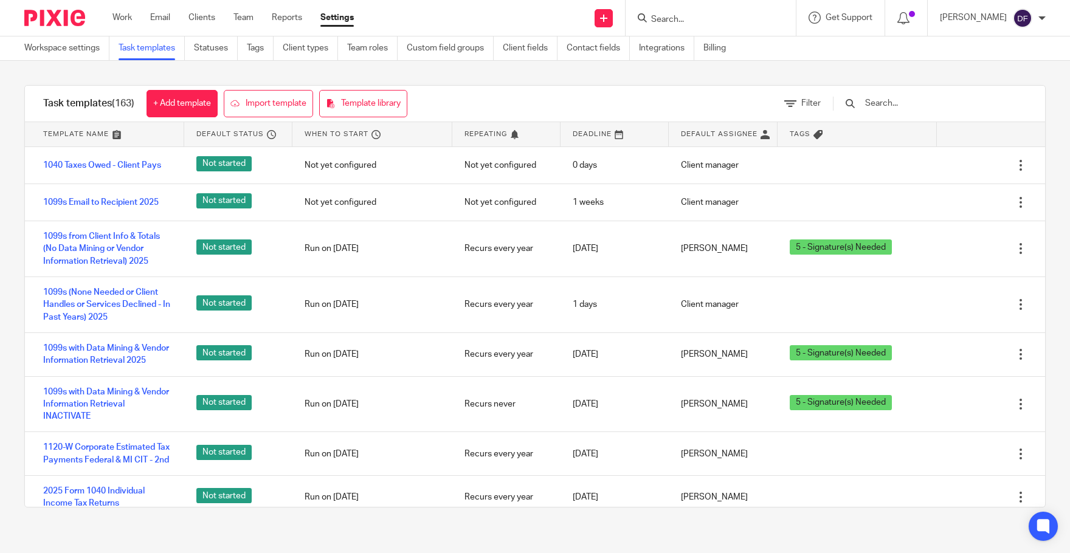
click at [682, 17] on input "Search" at bounding box center [704, 20] width 109 height 11
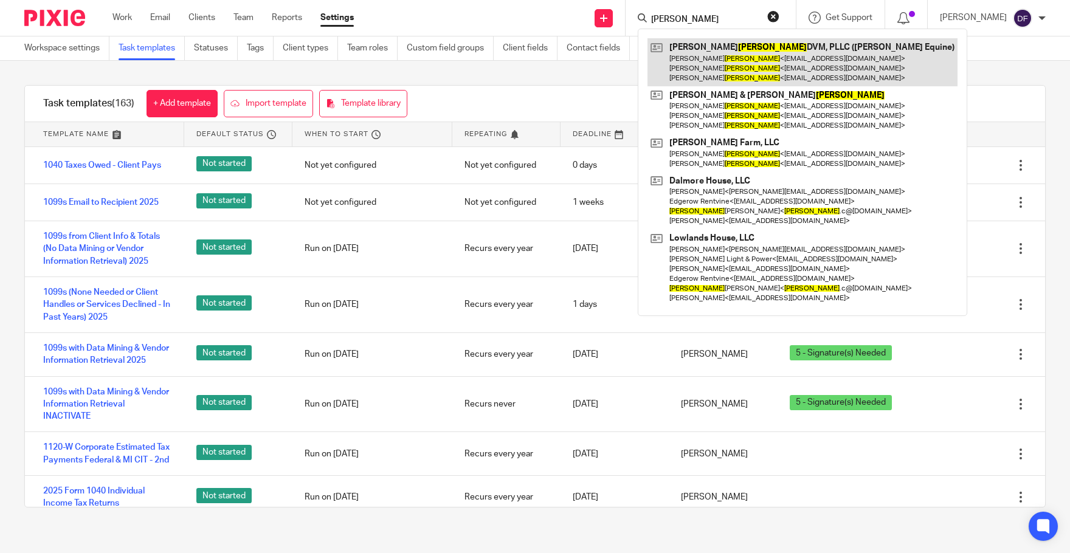
type input "sharda"
click at [730, 66] on link at bounding box center [803, 62] width 310 height 48
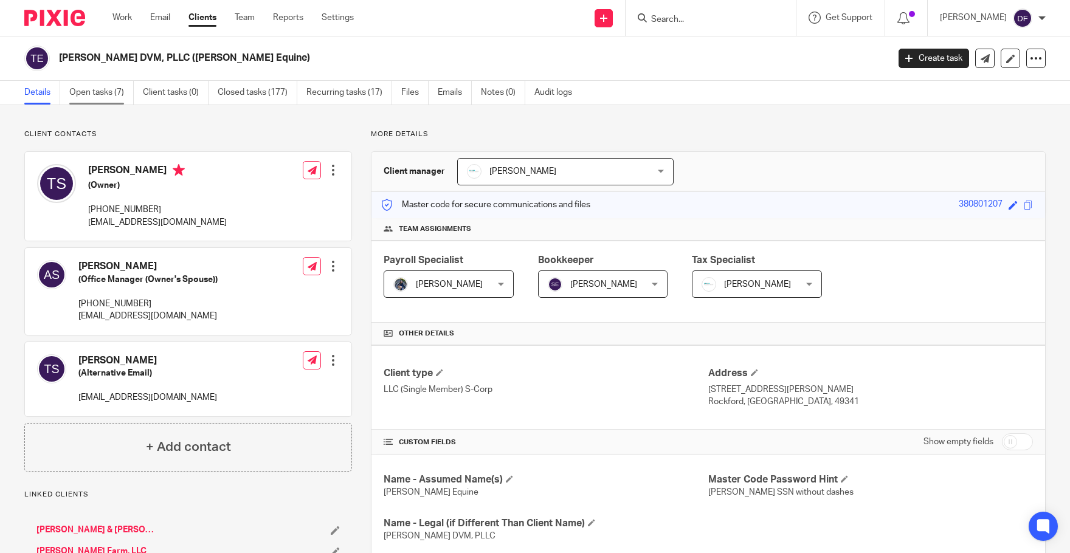
click at [101, 100] on link "Open tasks (7)" at bounding box center [101, 93] width 64 height 24
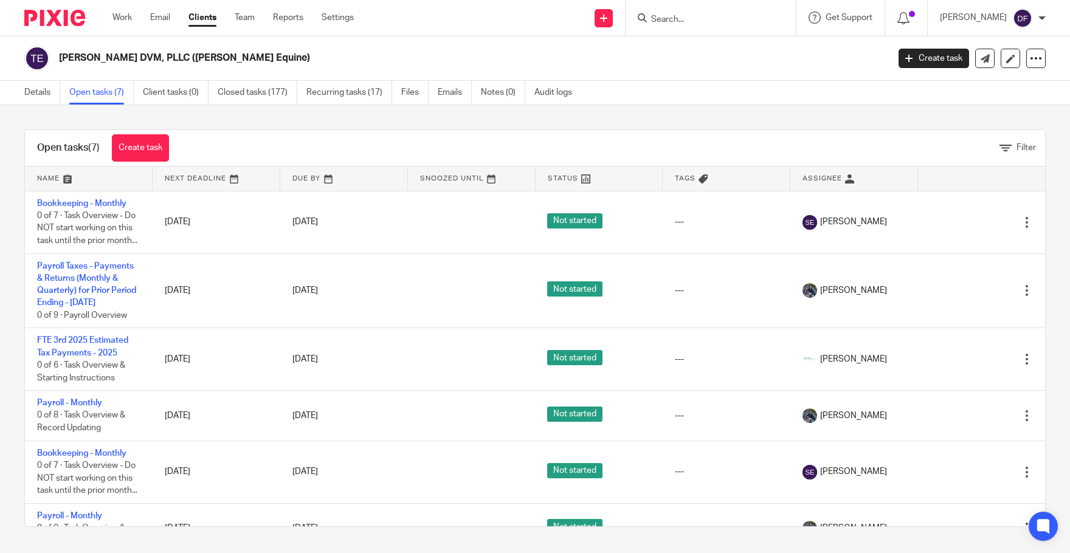
click at [657, 16] on input "Search" at bounding box center [704, 20] width 109 height 11
drag, startPoint x: 723, startPoint y: 23, endPoint x: 656, endPoint y: 24, distance: 67.5
click at [656, 24] on input "fte" at bounding box center [704, 20] width 109 height 11
type input "fte"
click at [287, 18] on link "Reports" at bounding box center [288, 18] width 30 height 12
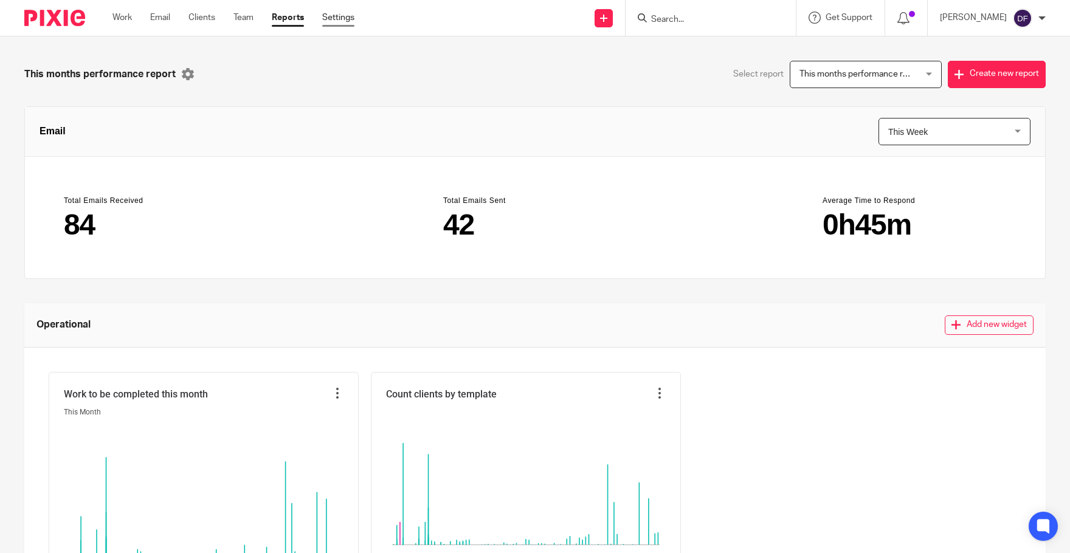
click at [336, 18] on link "Settings" at bounding box center [338, 18] width 32 height 12
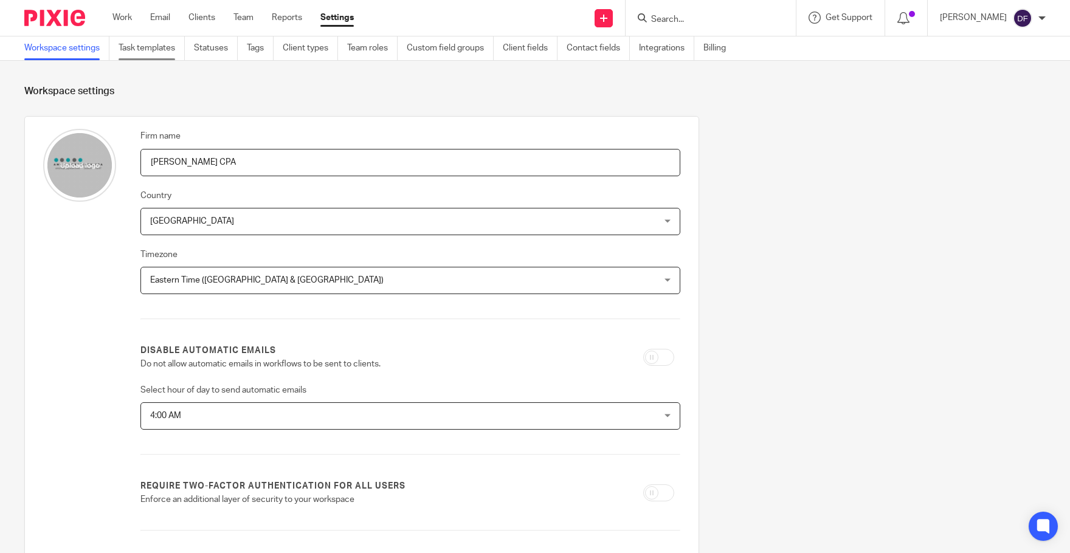
click at [139, 51] on link "Task templates" at bounding box center [152, 48] width 66 height 24
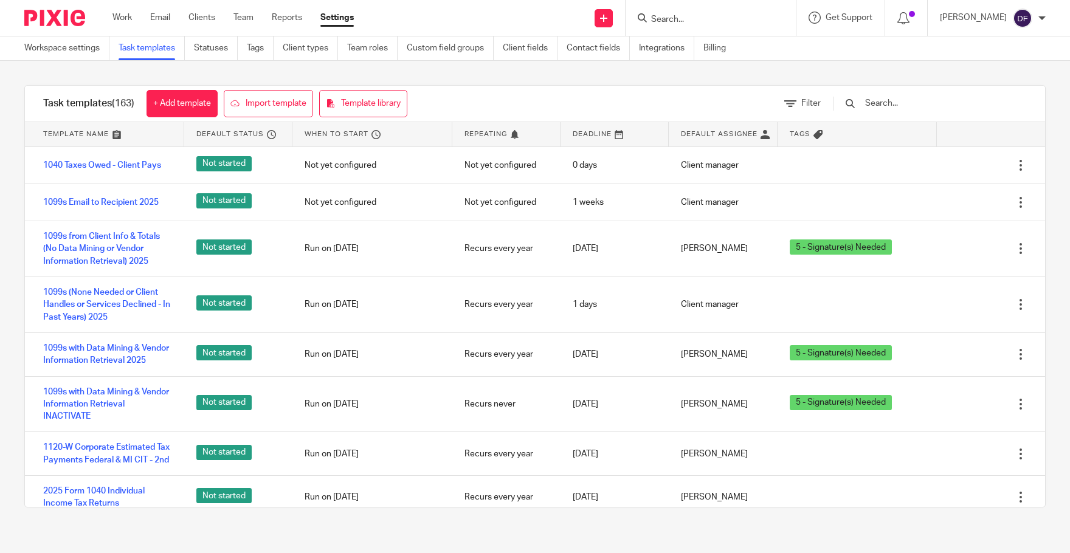
click at [707, 13] on form at bounding box center [715, 17] width 130 height 15
click at [914, 103] on input "text" at bounding box center [935, 103] width 142 height 13
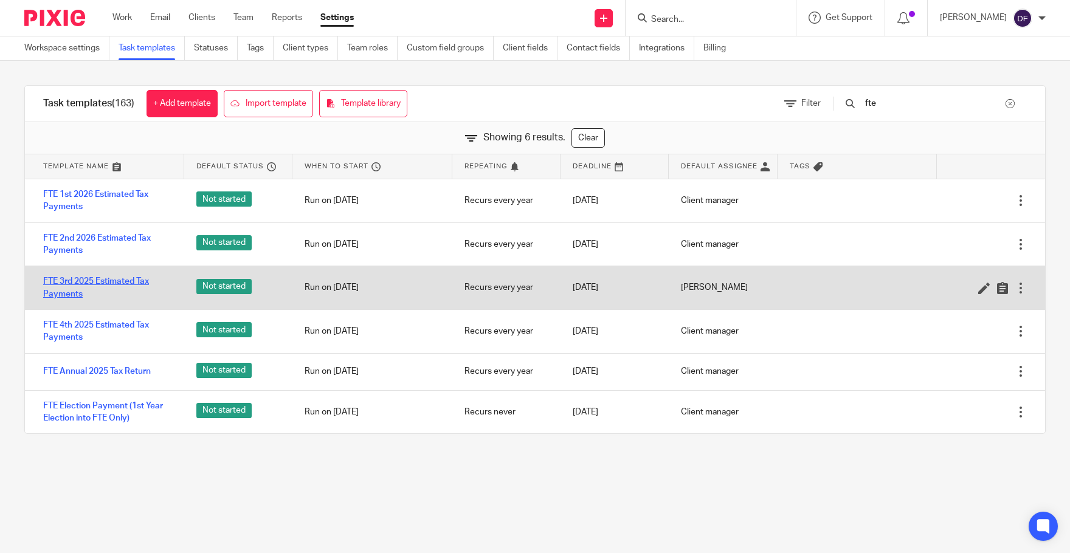
type input "fte"
click at [114, 282] on link "FTE 3rd 2025 Estimated Tax Payments" at bounding box center [107, 288] width 129 height 25
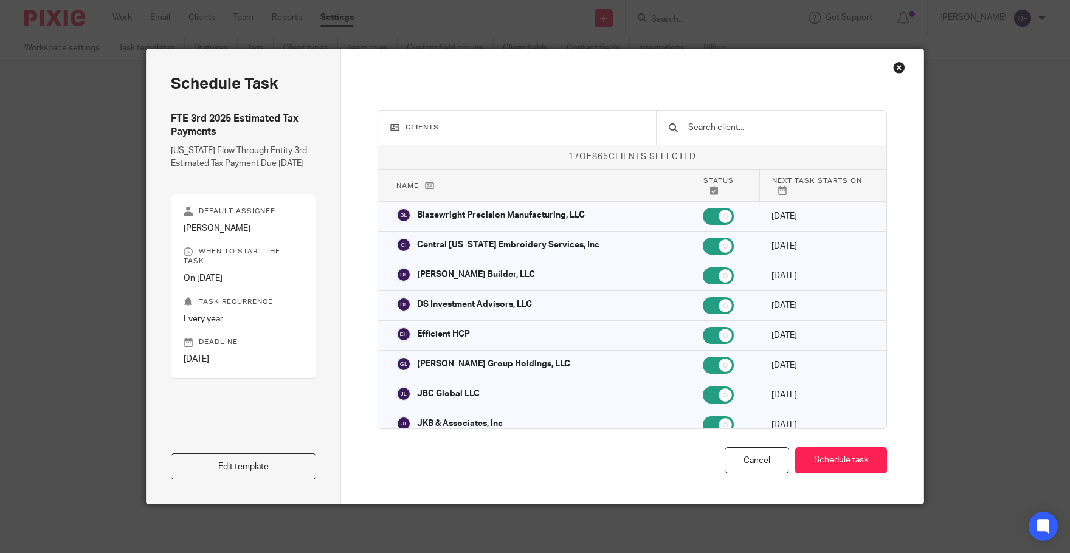
click at [893, 66] on div "Close this dialog window" at bounding box center [899, 67] width 12 height 12
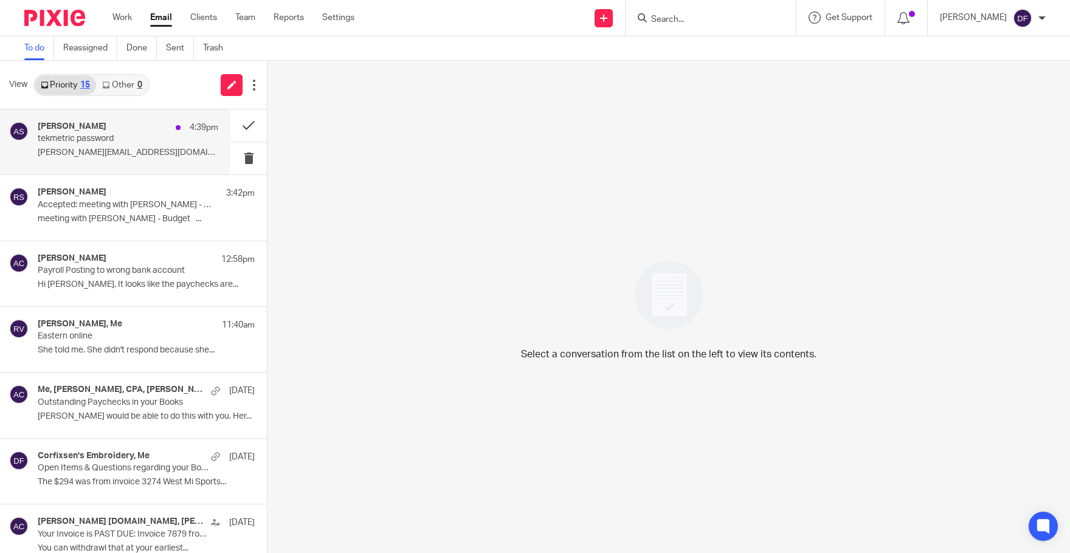
click at [65, 150] on p "aaron@karfixautorepair.com ..." at bounding box center [128, 153] width 181 height 10
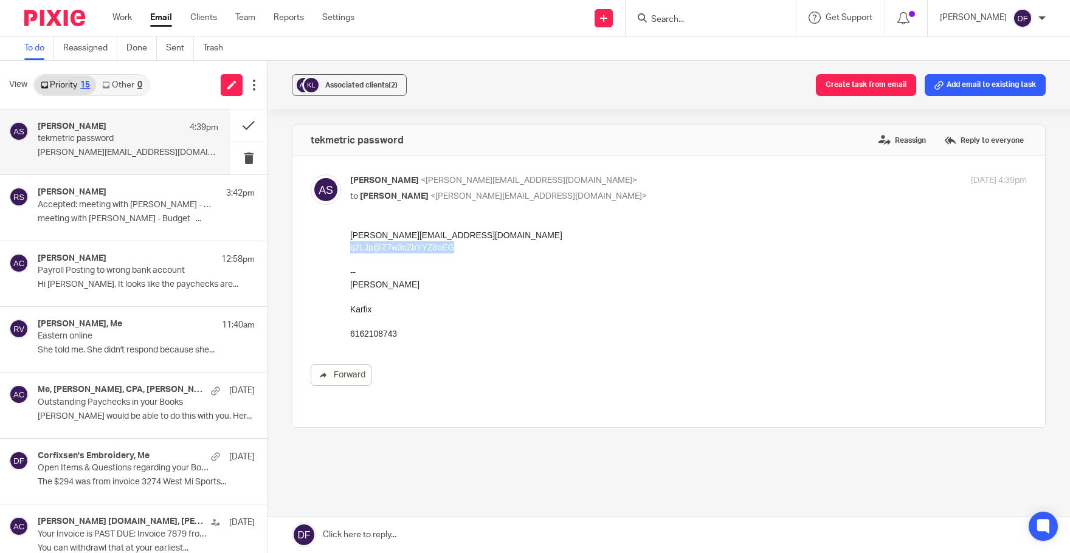
drag, startPoint x: 454, startPoint y: 252, endPoint x: 689, endPoint y: 480, distance: 326.9
click html "aaron@karfixautorepair.com q2LJp@Z7w3cZbYYZ8oEG -- Aaron Schreur Karfix 6162108…"
copy div "q2LJp@Z7w3cZbYYZ8oEG"
drag, startPoint x: 462, startPoint y: 234, endPoint x: 331, endPoint y: 234, distance: 130.8
click html "aaron@karfixautorepair.com q2LJp@Z7w3cZbYYZ8oEG -- Aaron Schreur Karfix 6162108…"
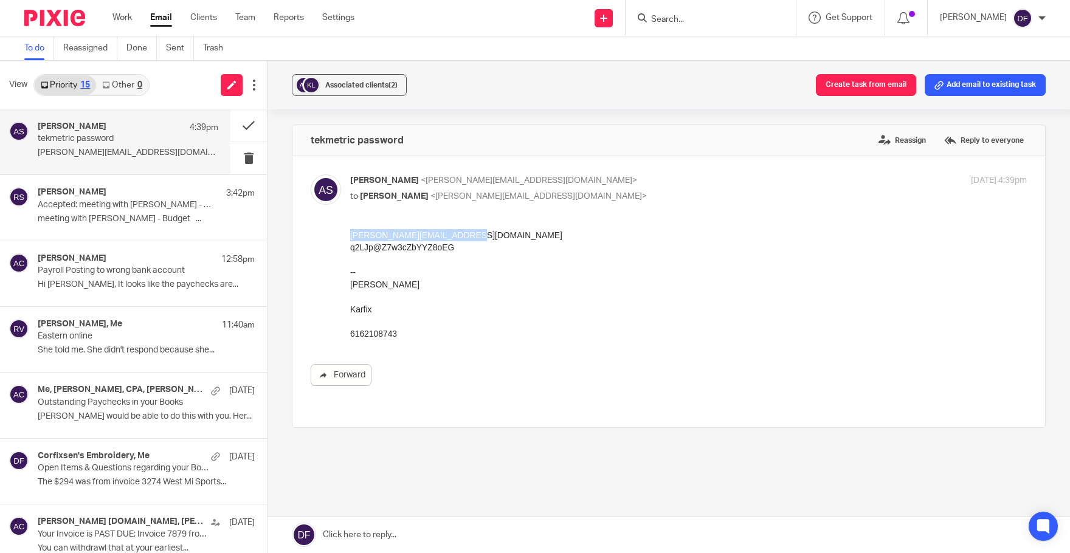
copy link "aaron@karfixautorepair.com"
click at [457, 236] on div "aaron@karfixautorepair.com" at bounding box center [688, 235] width 677 height 12
click at [479, 234] on div "aaron@karfixautorepair.com" at bounding box center [688, 235] width 677 height 12
copy link "aaron@karfixautorepair.com"
drag, startPoint x: 449, startPoint y: 268, endPoint x: 454, endPoint y: 248, distance: 20.7
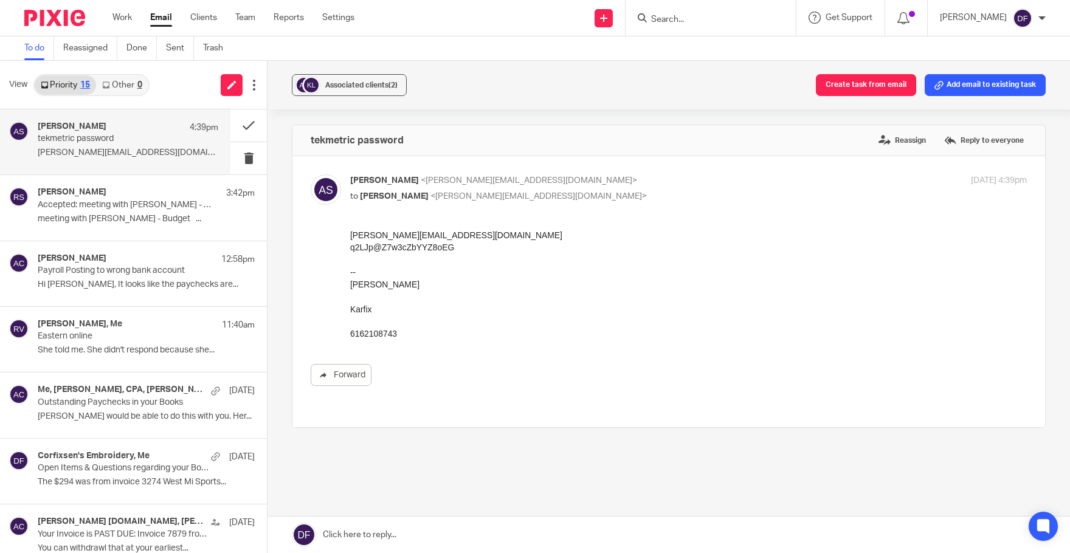
click at [449, 266] on div "aaron@karfixautorepair.com q2LJp@Z7w3cZbYYZ8oEG -- Aaron Schreur Karfix 6162108…" at bounding box center [688, 284] width 677 height 111
drag, startPoint x: 440, startPoint y: 249, endPoint x: 297, endPoint y: 252, distance: 143.0
click html "aaron@karfixautorepair.com q2LJp@Z7w3cZbYYZ8oEG -- Aaron Schreur Karfix 6162108…"
copy div "q2LJp@Z7w3cZbYYZ8oEG"
click at [467, 248] on div "q2LJp@Z7w3cZbYYZ8oEG" at bounding box center [688, 247] width 677 height 12
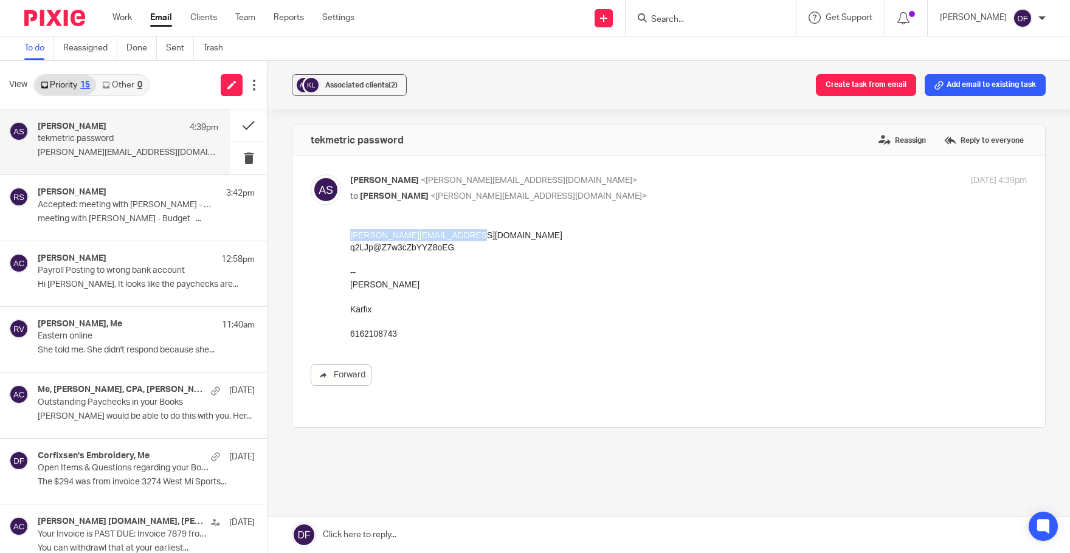
drag, startPoint x: 464, startPoint y: 237, endPoint x: 346, endPoint y: 240, distance: 118.0
click html "aaron@karfixautorepair.com q2LJp@Z7w3cZbYYZ8oEG -- Aaron Schreur Karfix 6162108…"
copy link "aaron@karfixautorepair.com"
drag, startPoint x: 446, startPoint y: 252, endPoint x: 336, endPoint y: 252, distance: 110.1
click html "aaron@karfixautorepair.com q2LJp@Z7w3cZbYYZ8oEG -- Aaron Schreur Karfix 6162108…"
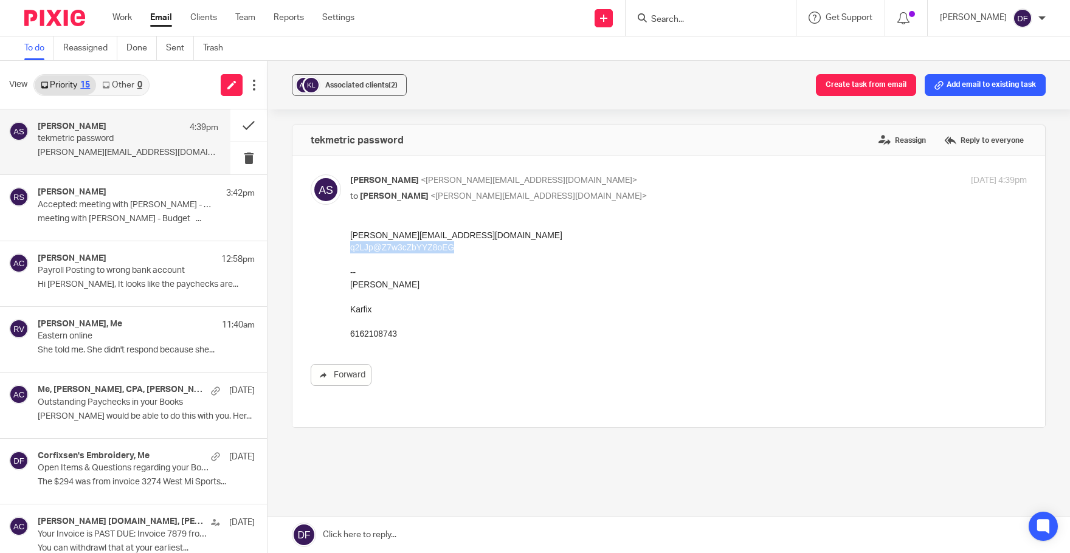
copy div "q2LJp@Z7w3cZbYYZ8oEG"
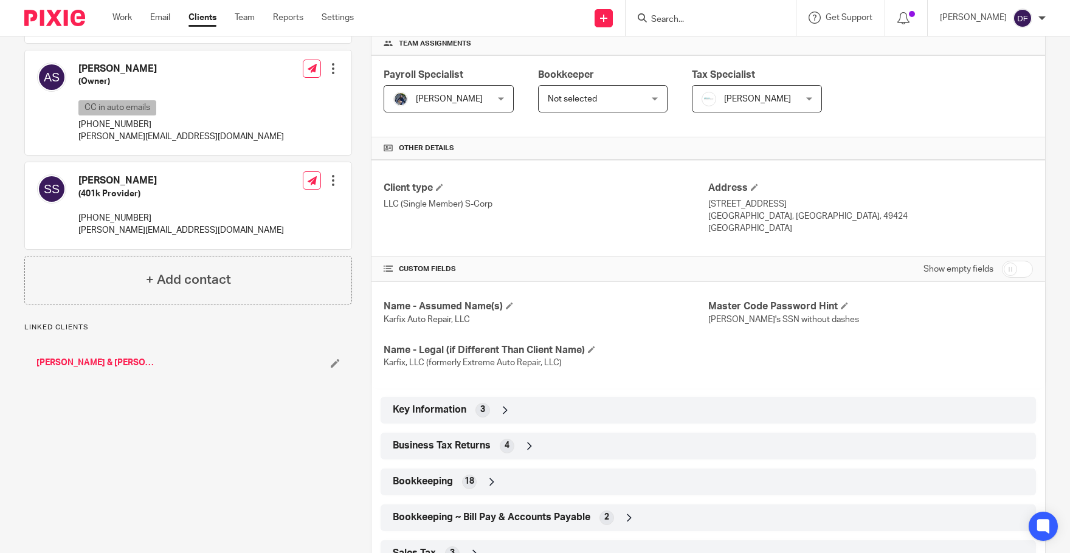
scroll to position [122, 0]
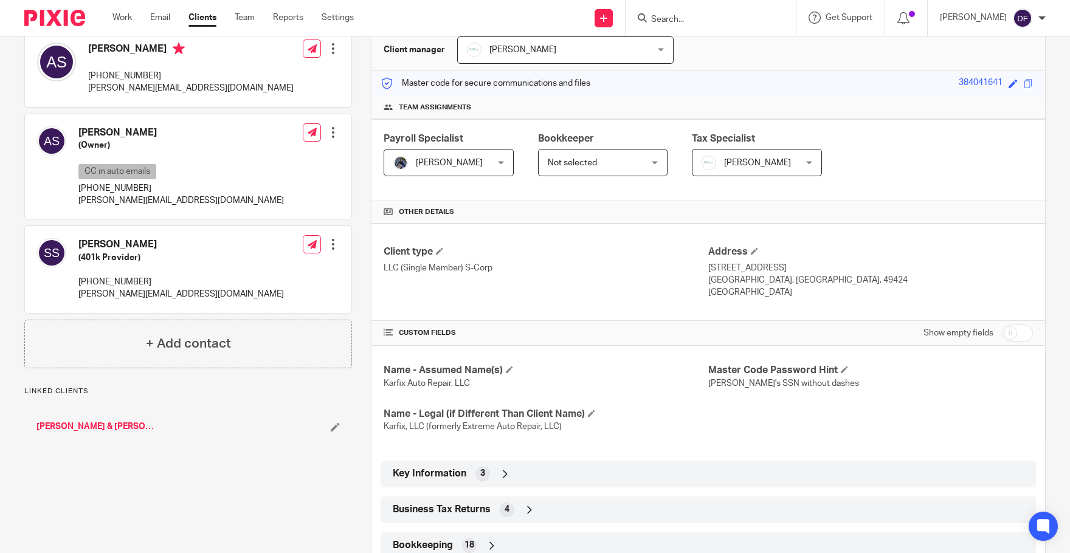
click at [1007, 322] on div "Show empty fields" at bounding box center [978, 333] width 109 height 24
click at [1008, 328] on input "checkbox" at bounding box center [1017, 333] width 31 height 17
checkbox input "true"
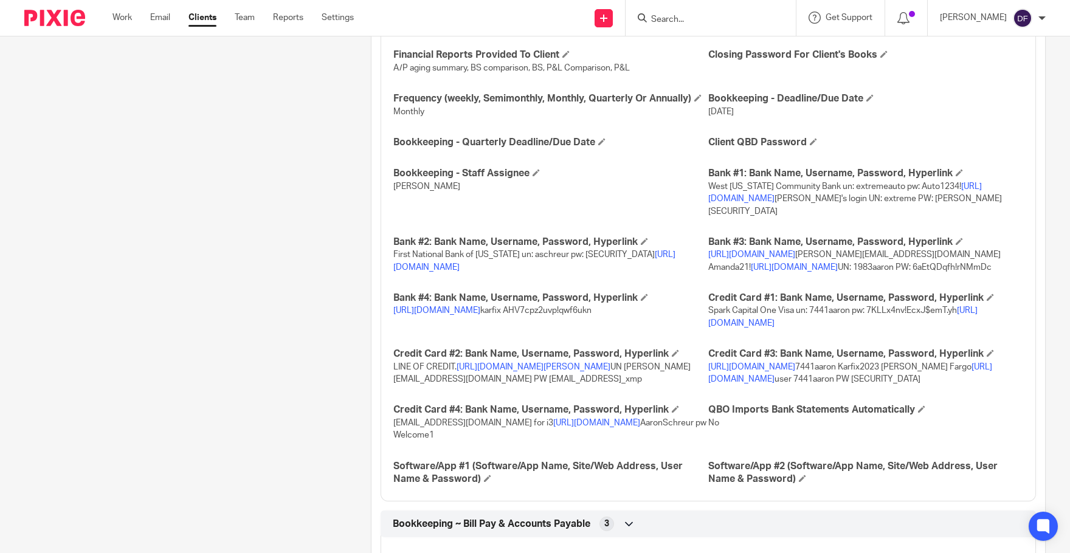
scroll to position [1703, 0]
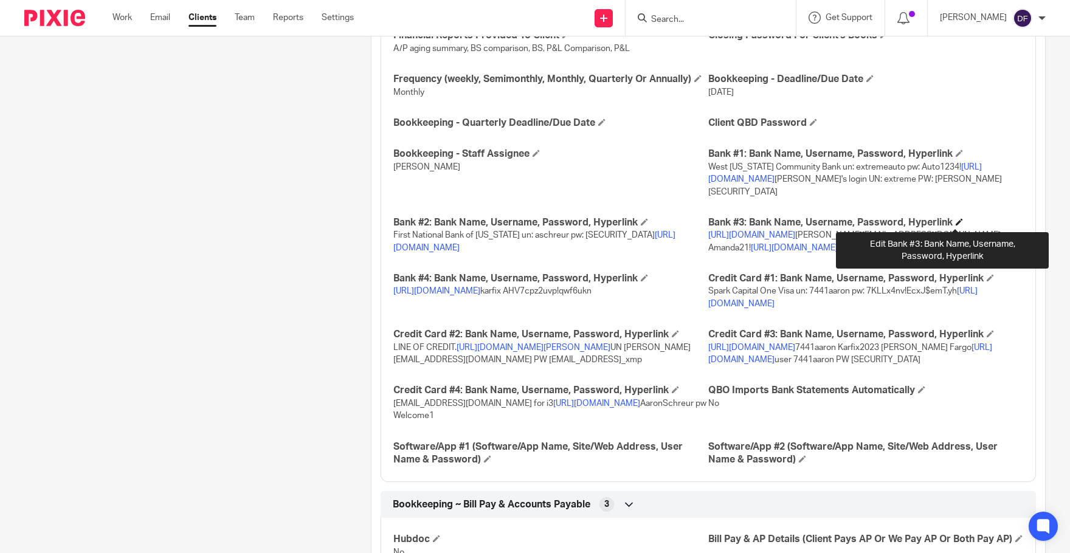
click at [956, 221] on span at bounding box center [959, 221] width 7 height 7
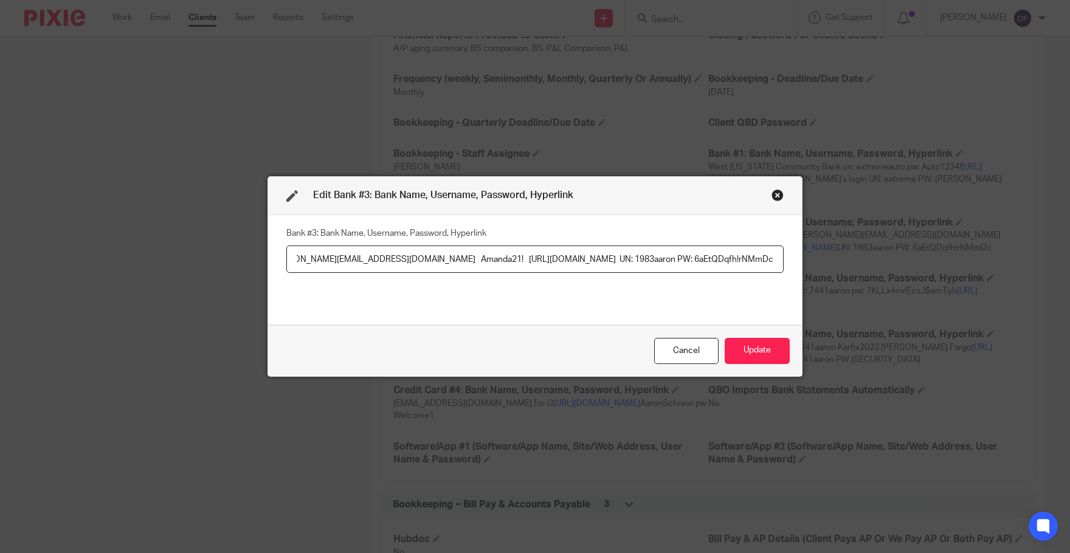
scroll to position [0, 0]
drag, startPoint x: 472, startPoint y: 262, endPoint x: 405, endPoint y: 262, distance: 66.9
click at [405, 262] on input "https://shop.tekmetric.com/ schreur@live.com Amanda21! https://secure.chase.com…" at bounding box center [535, 259] width 498 height 27
paste input "aaron@karfixautorepair"
drag, startPoint x: 563, startPoint y: 259, endPoint x: 519, endPoint y: 263, distance: 43.9
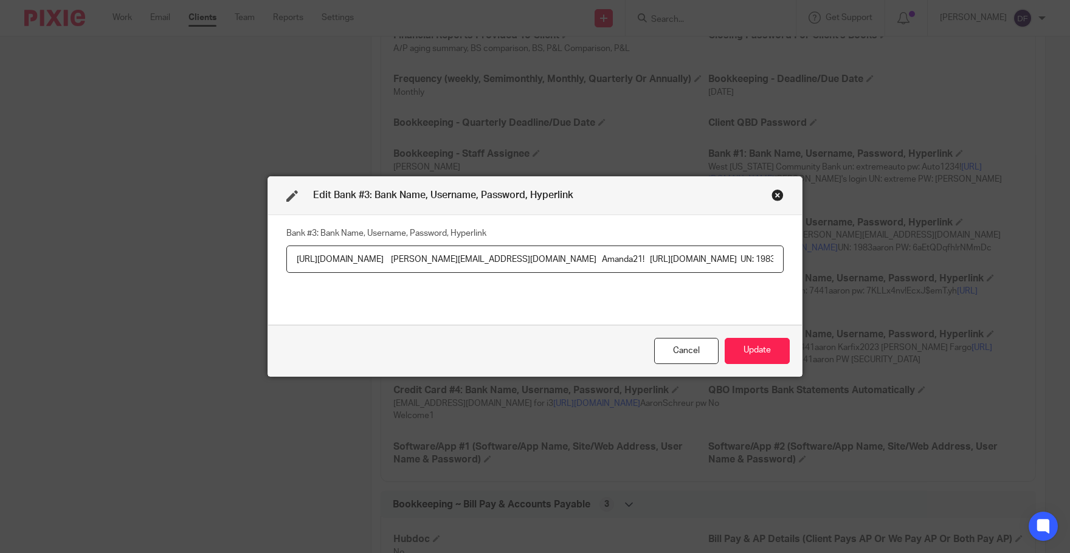
click at [519, 263] on input "https://shop.tekmetric.com/ aaron@karfixautorepair.com Amanda21! https://secure…" at bounding box center [535, 259] width 498 height 27
paste input "q2LJp@Z7w3cZbYYZ8oEG"
type input "https://shop.tekmetric.com/ aaron@karfixautorepair.com q2LJp@Z7w3cZbYYZ8oEG htt…"
click at [763, 355] on button "Update" at bounding box center [757, 351] width 65 height 26
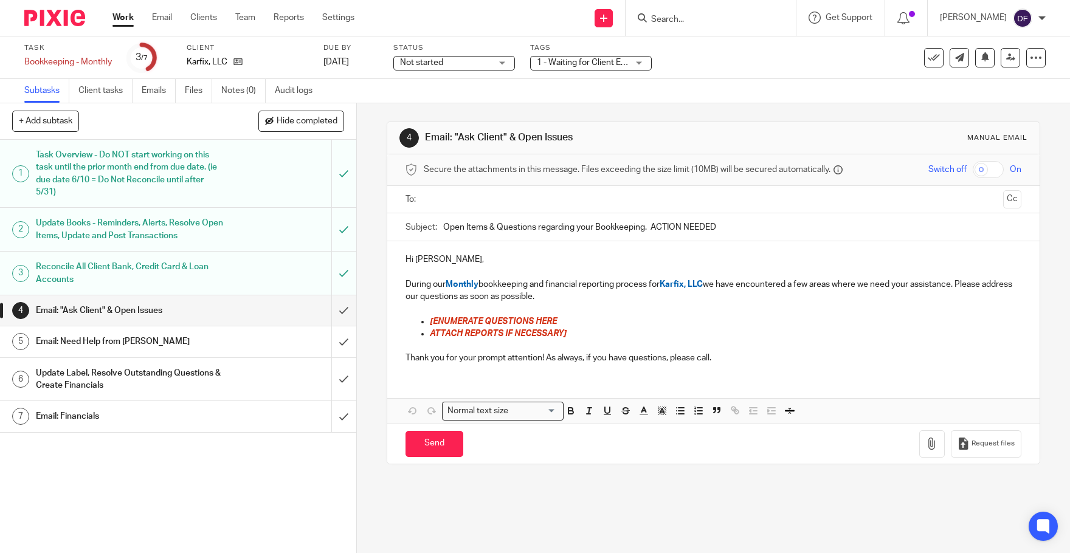
click at [621, 67] on span "1 - Waiting for Client Email - Questions/Records" at bounding box center [582, 63] width 91 height 13
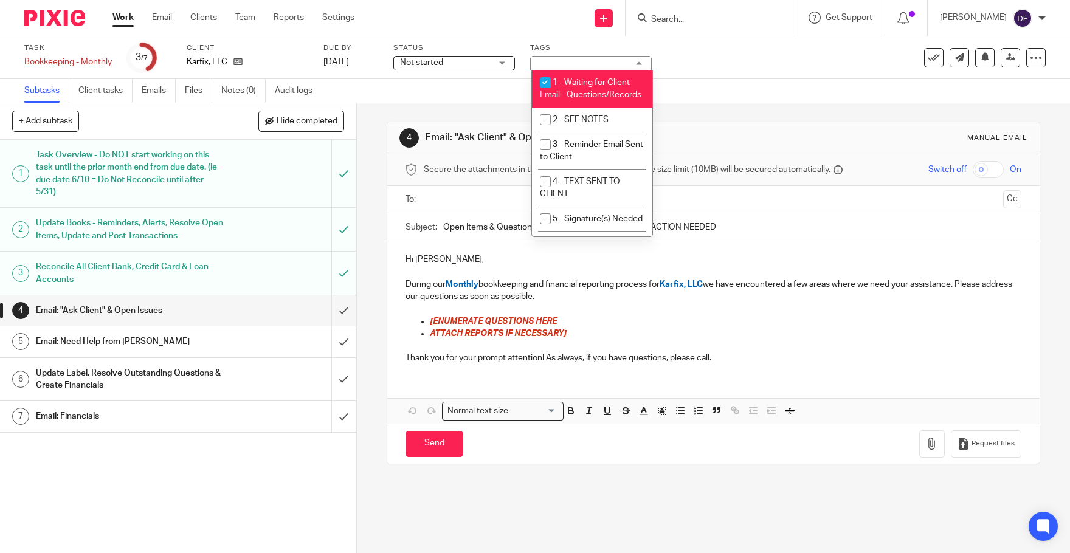
click at [612, 91] on li "1 - Waiting for Client Email - Questions/Records" at bounding box center [592, 89] width 120 height 37
checkbox input "false"
click at [749, 43] on div "Task Bookkeeping - Monthly Save Bookkeeping - Monthly 3 /7 Client Karfix, LLC D…" at bounding box center [450, 57] width 852 height 29
